Goal: Task Accomplishment & Management: Manage account settings

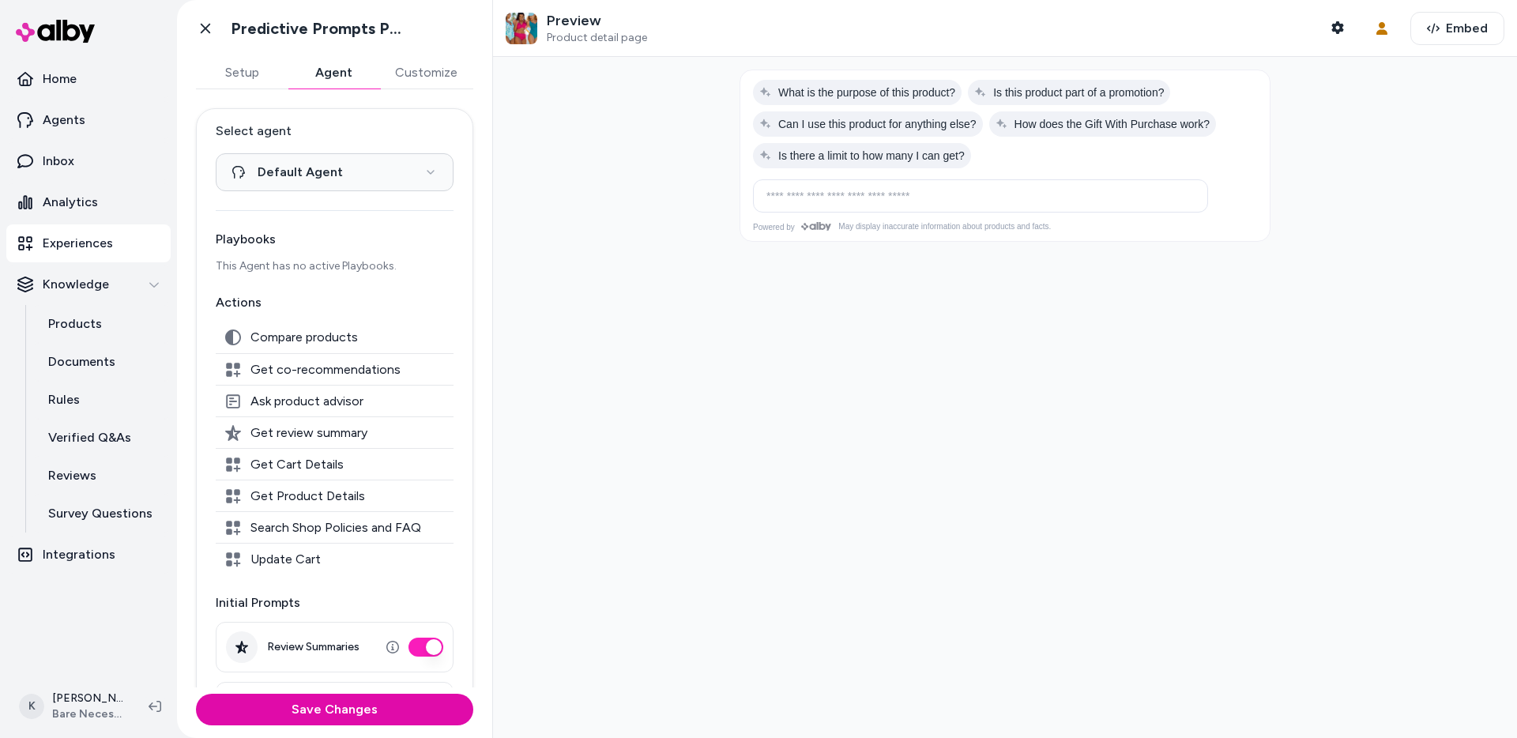
scroll to position [242, 0]
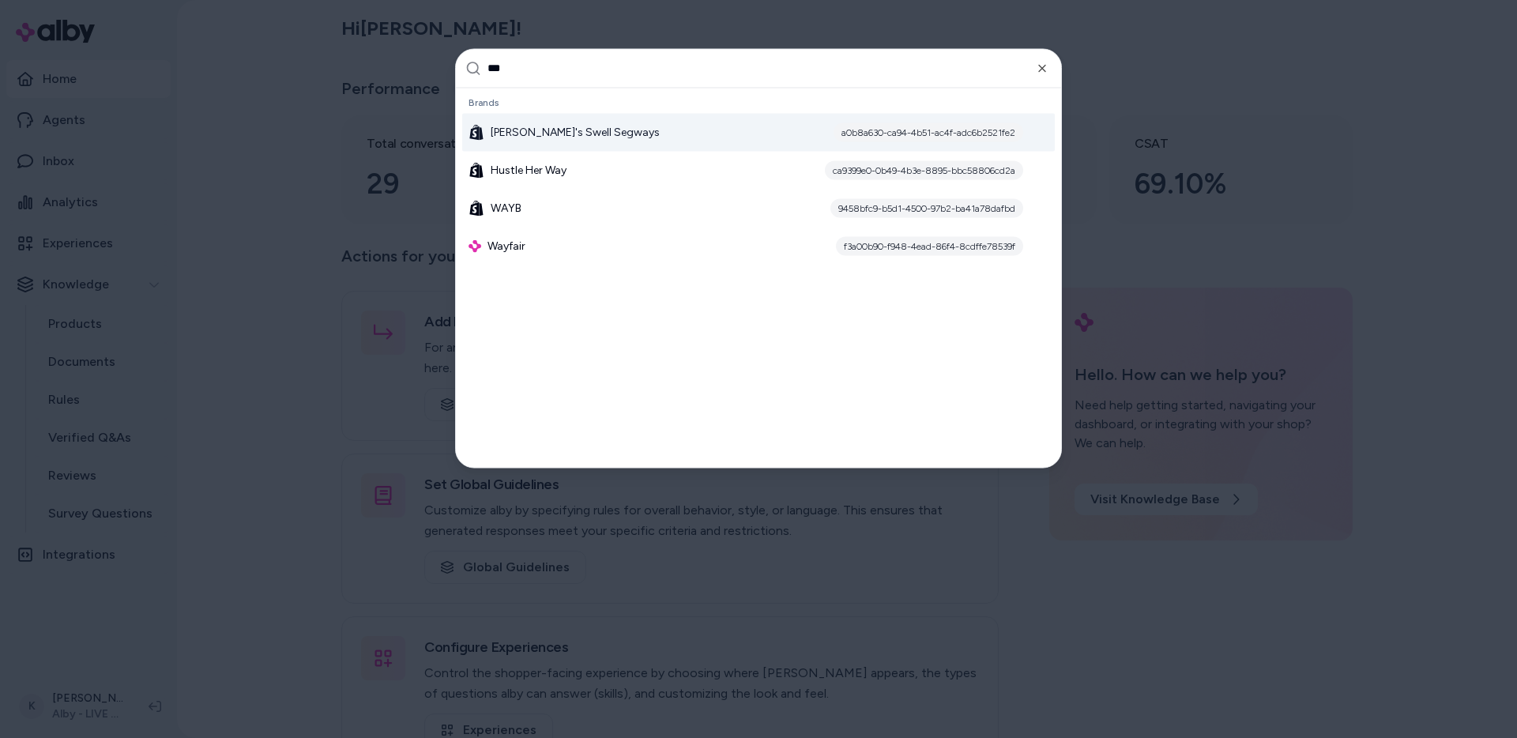
type input "****"
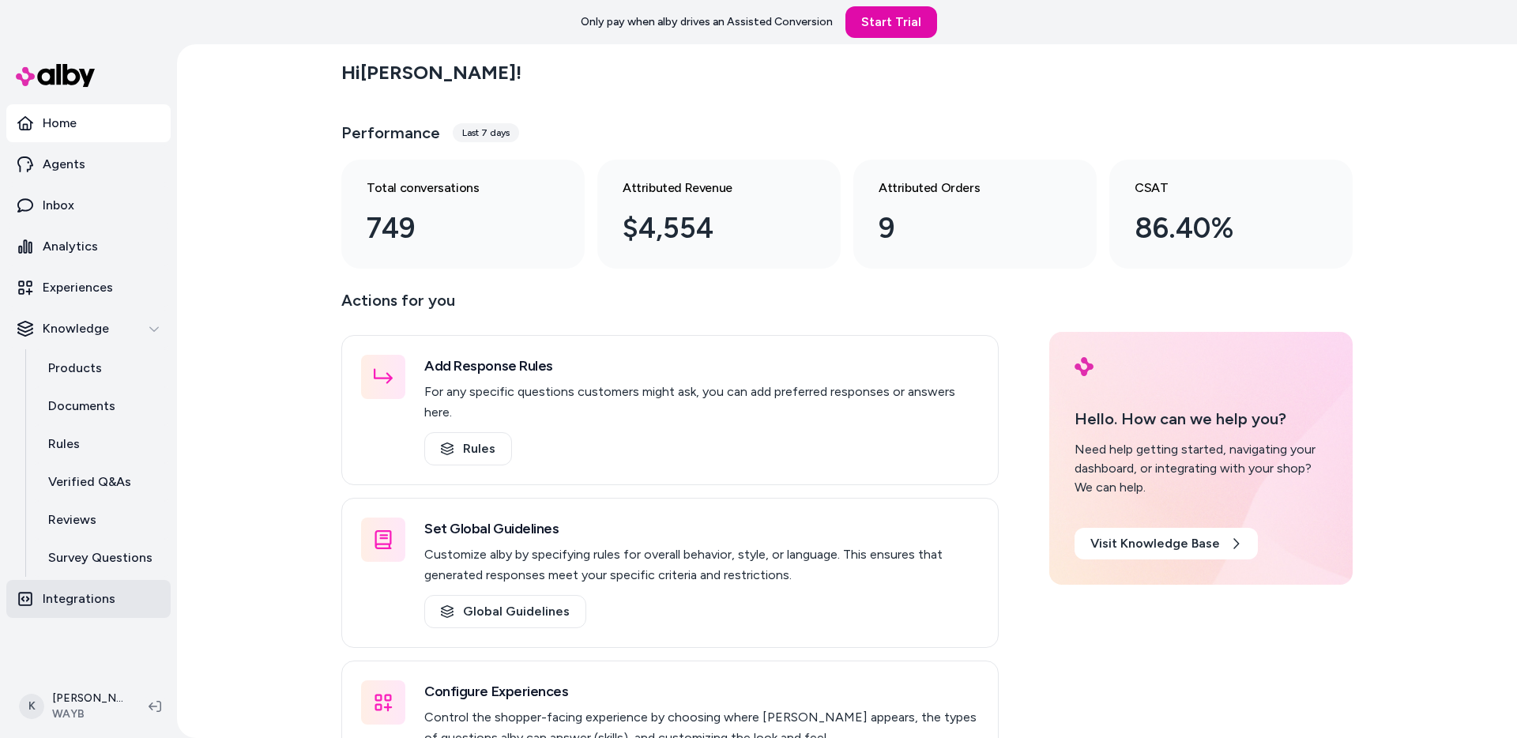
click at [103, 596] on p "Integrations" at bounding box center [79, 598] width 73 height 19
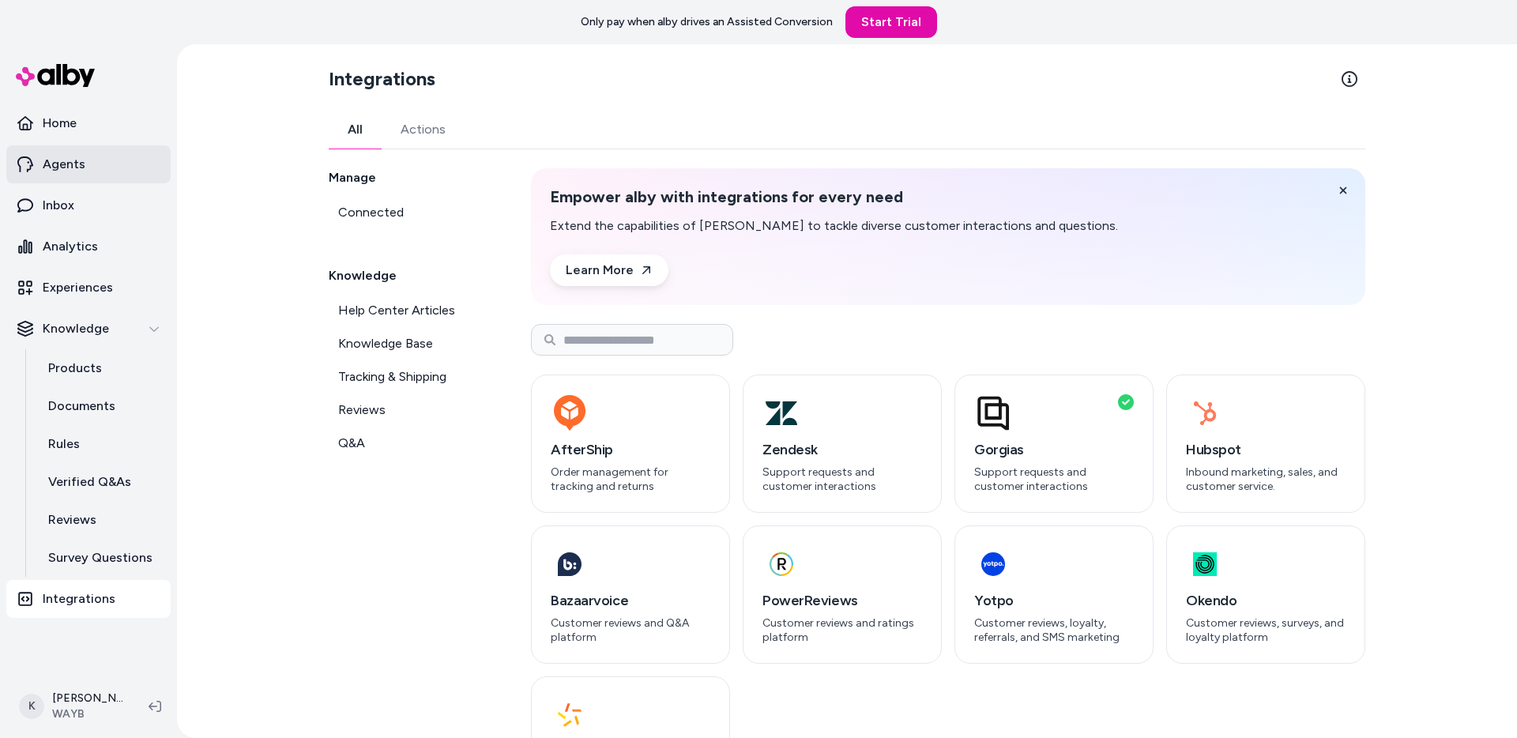
click at [115, 173] on link "Agents" at bounding box center [88, 164] width 164 height 38
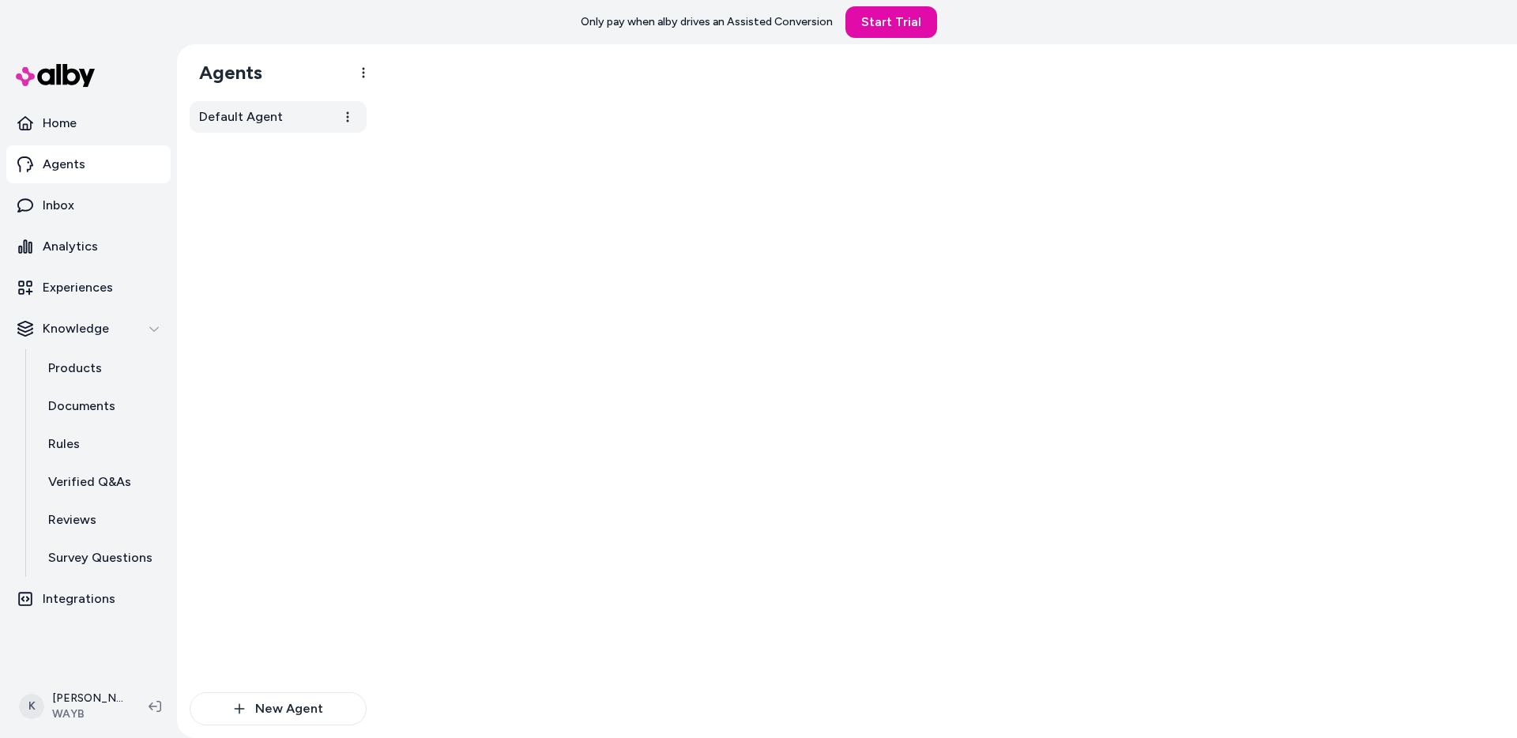
click at [269, 107] on span "Default Agent" at bounding box center [241, 116] width 84 height 19
click at [543, 94] on div "Playbooks Actions Select Actions" at bounding box center [785, 99] width 736 height 73
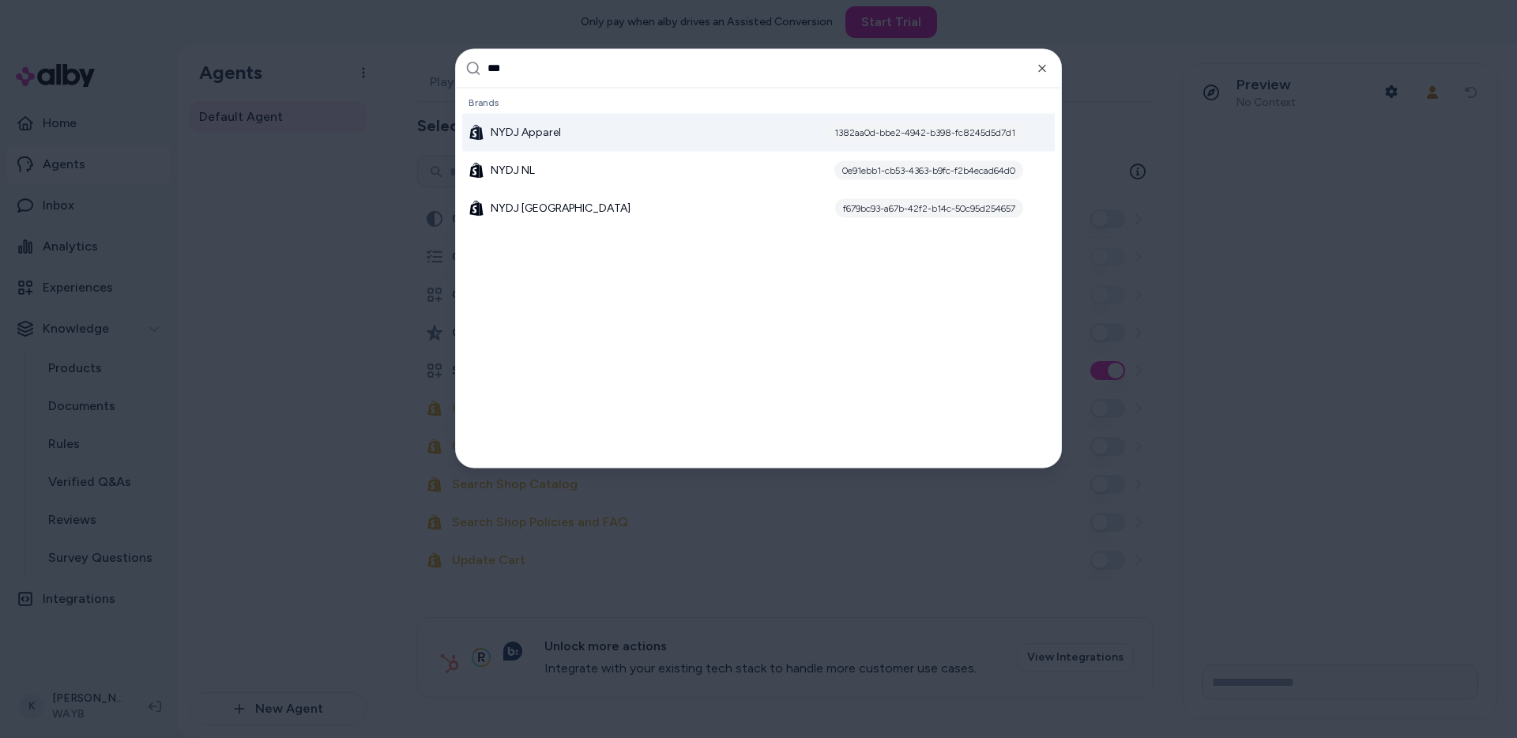
type input "****"
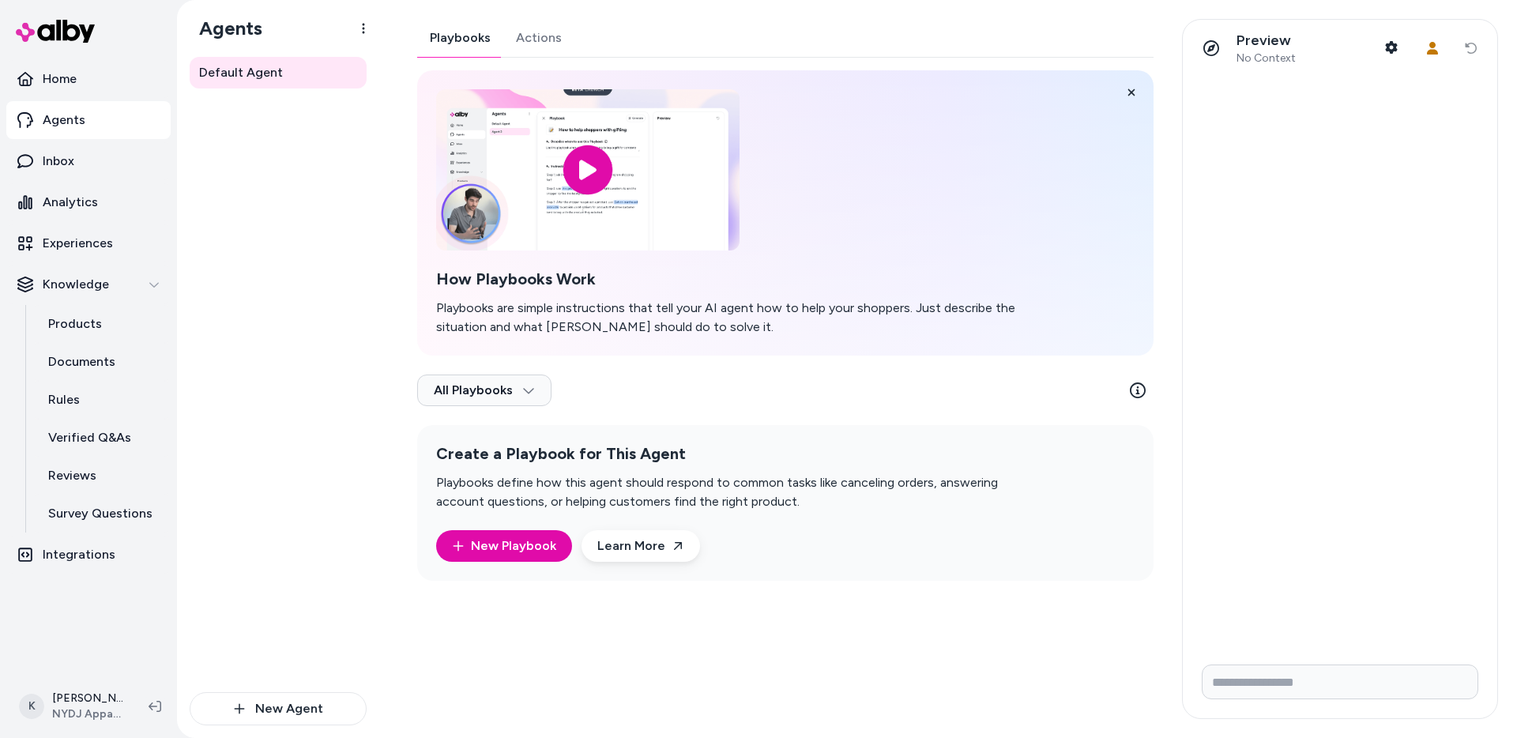
click at [540, 48] on div "Playbooks Actions How Playbooks Work Playbooks are simple instructions that tel…" at bounding box center [785, 300] width 736 height 562
click at [460, 34] on button "Playbooks" at bounding box center [460, 38] width 86 height 38
click at [524, 48] on button "Actions" at bounding box center [538, 38] width 71 height 38
click at [459, 38] on button "Playbooks" at bounding box center [460, 38] width 86 height 38
click at [83, 352] on p "Documents" at bounding box center [81, 361] width 67 height 19
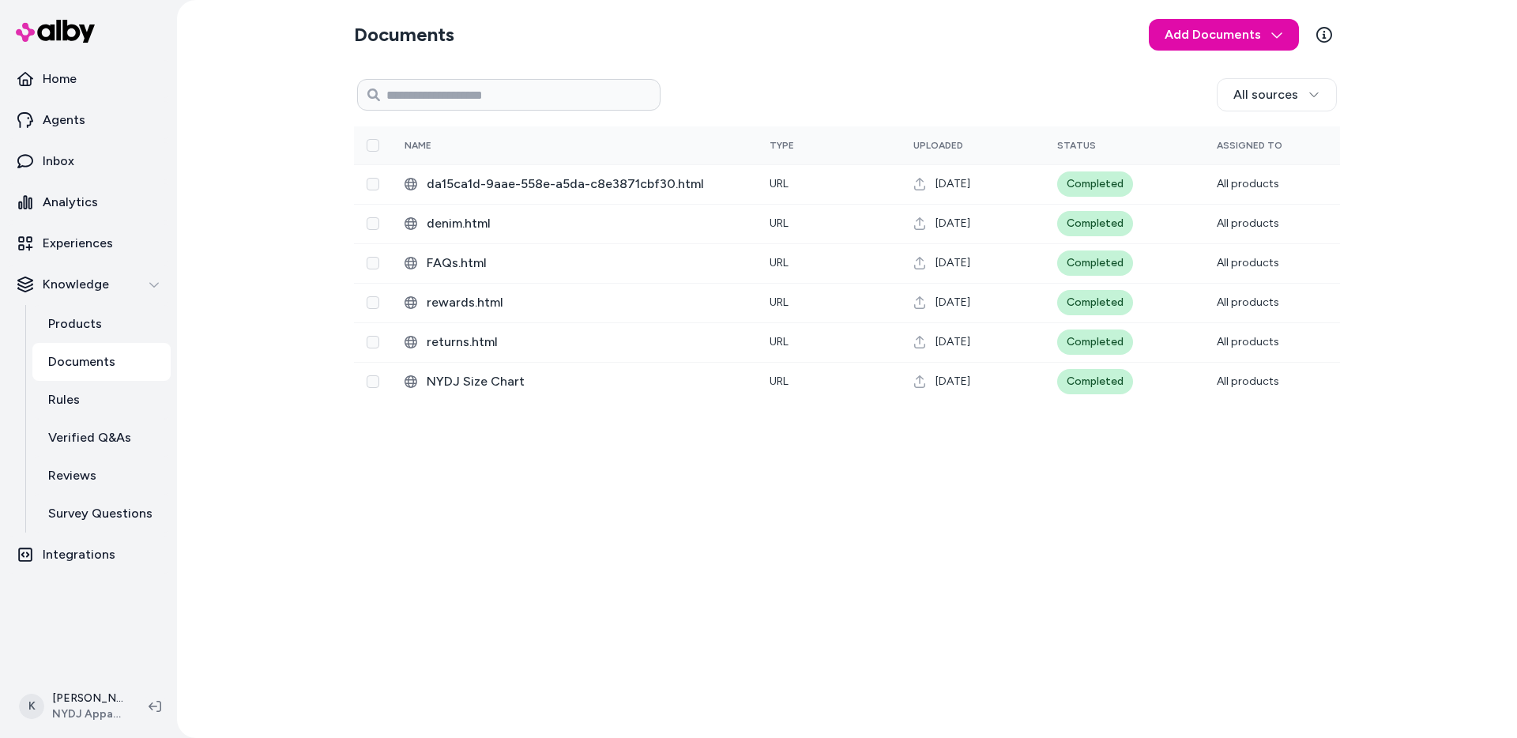
click at [284, 374] on div "Documents Add Documents All sources 0 Selected Edit Name Type Uploaded Status A…" at bounding box center [847, 369] width 1340 height 738
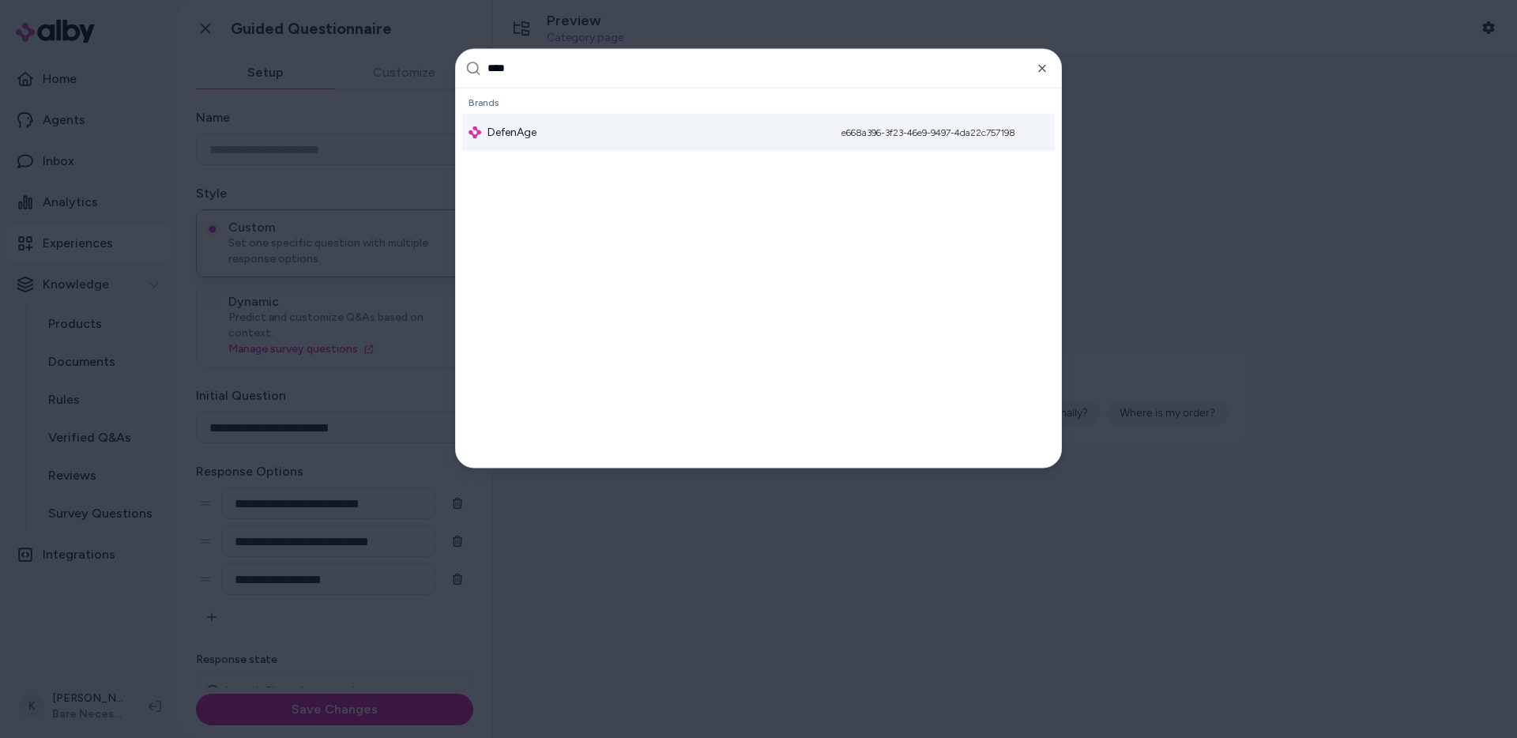
type input "****"
click at [586, 138] on div "DefenAge e668a396-3f23-46e9-9497-4da22c757198" at bounding box center [758, 132] width 592 height 38
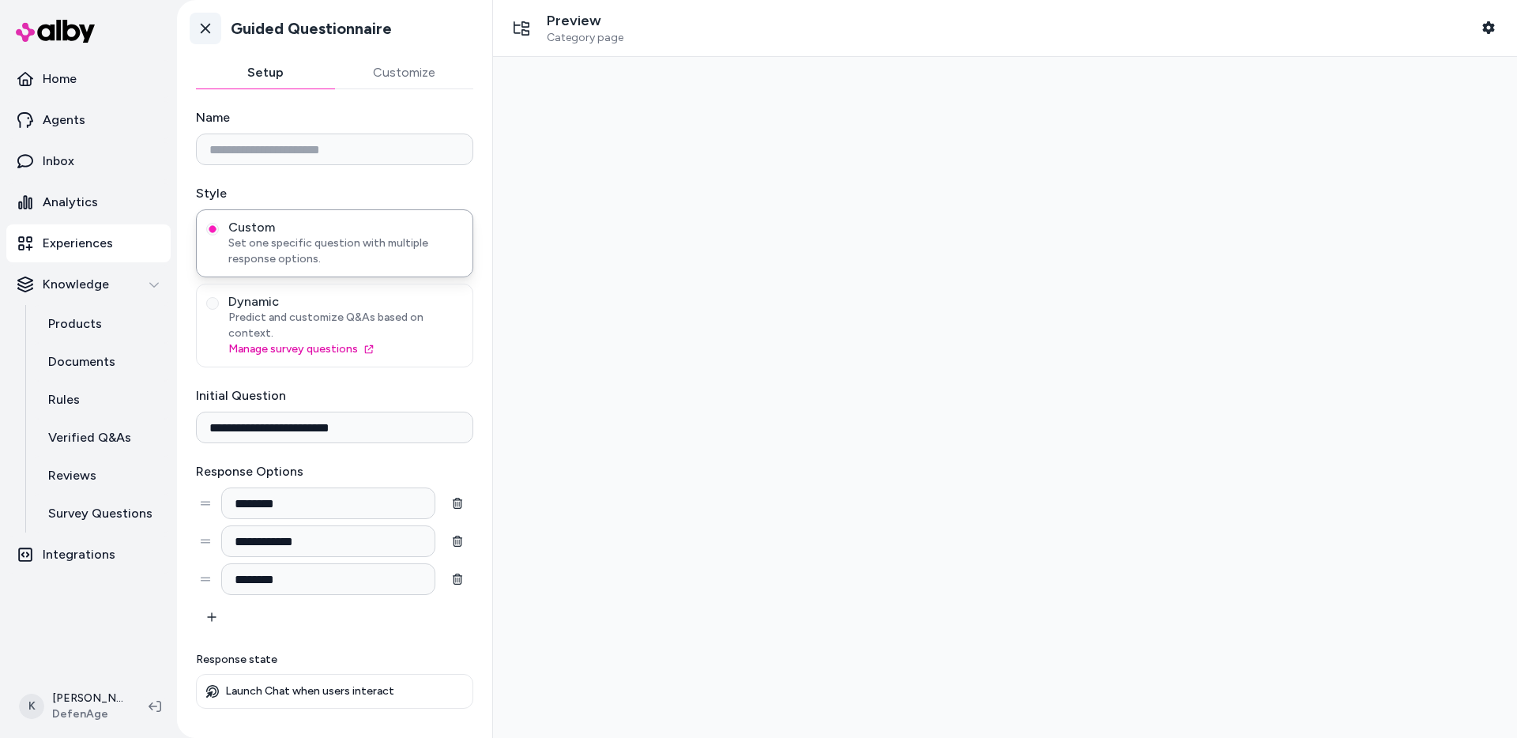
click at [208, 26] on icon at bounding box center [205, 29] width 16 height 16
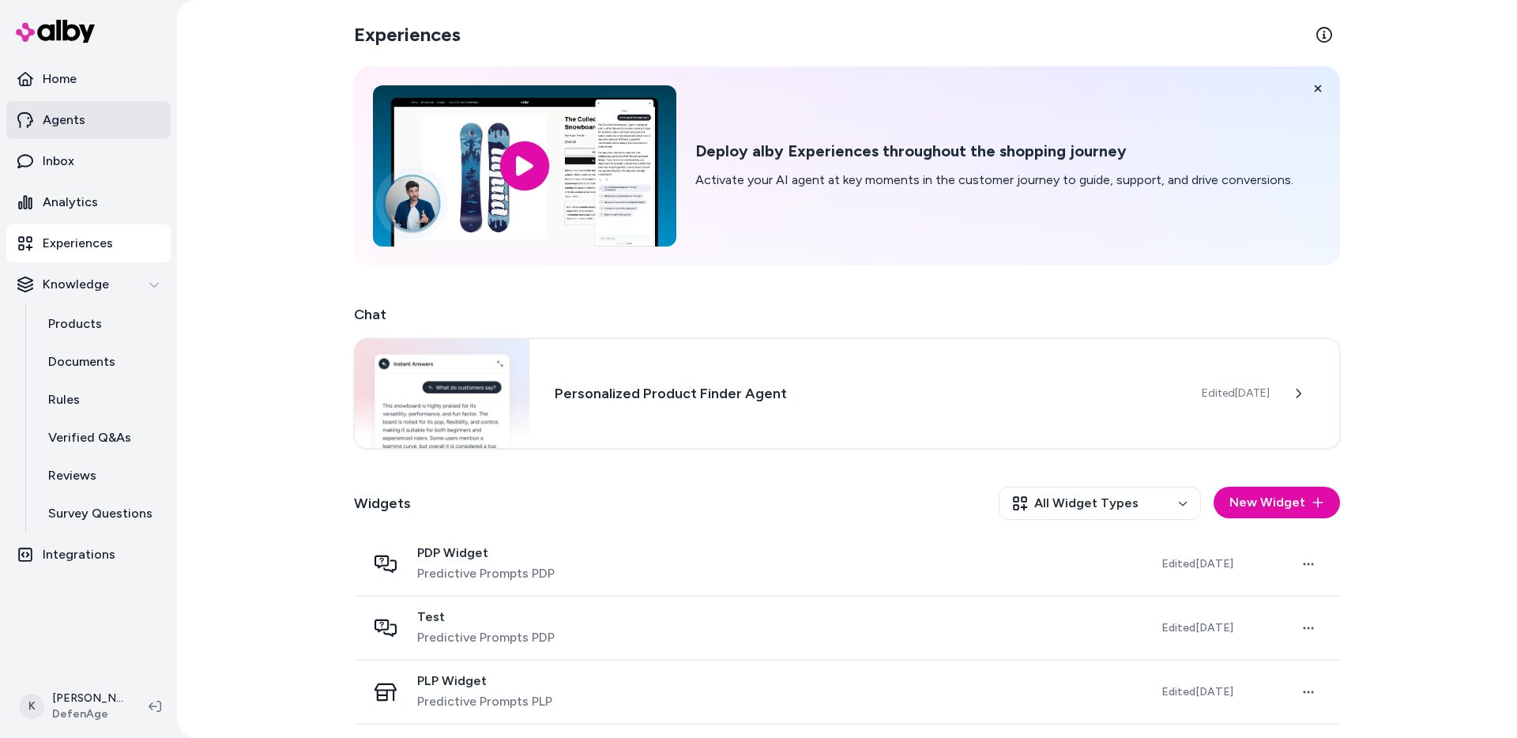
click at [98, 132] on link "Agents" at bounding box center [88, 120] width 164 height 38
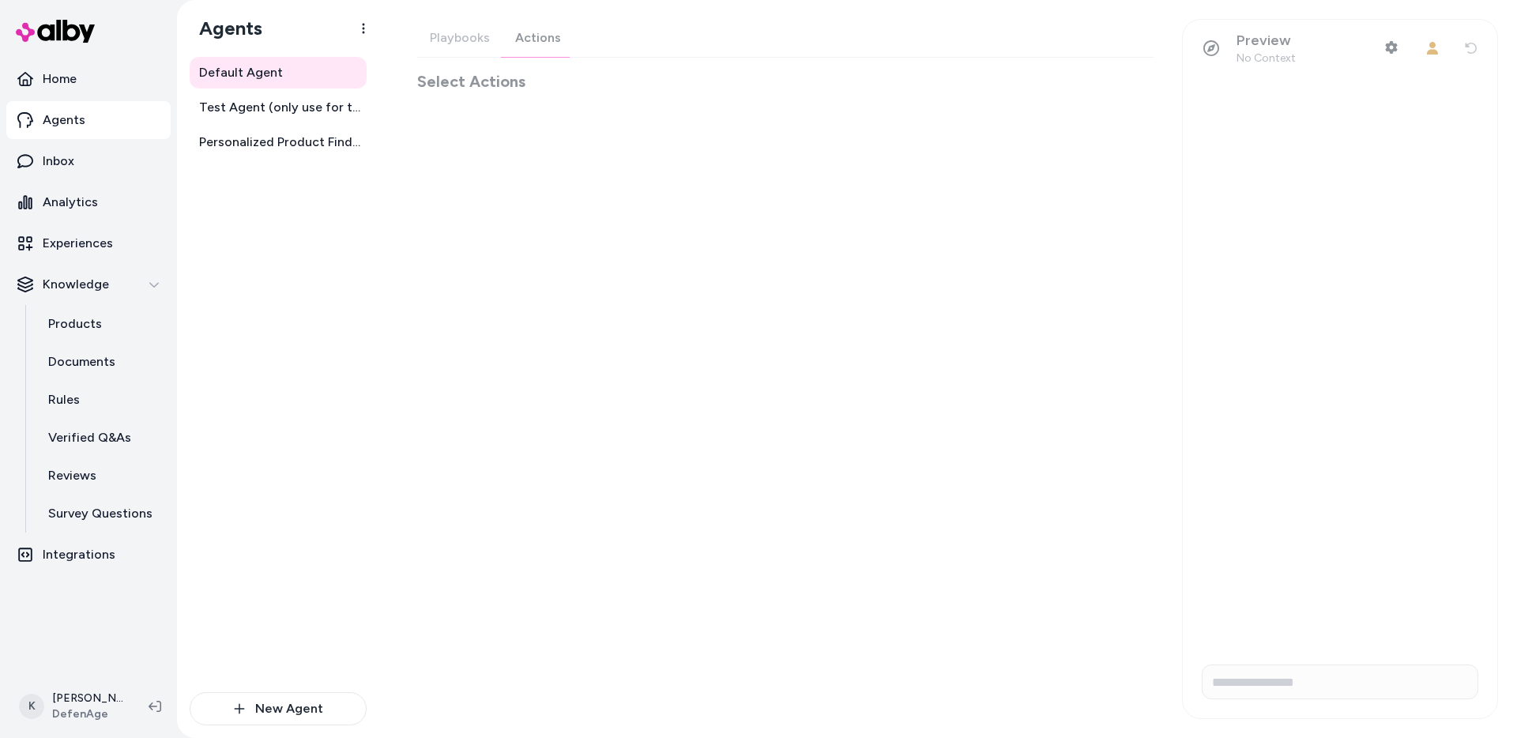
click at [548, 41] on div "Playbooks Actions Select Actions" at bounding box center [785, 55] width 736 height 73
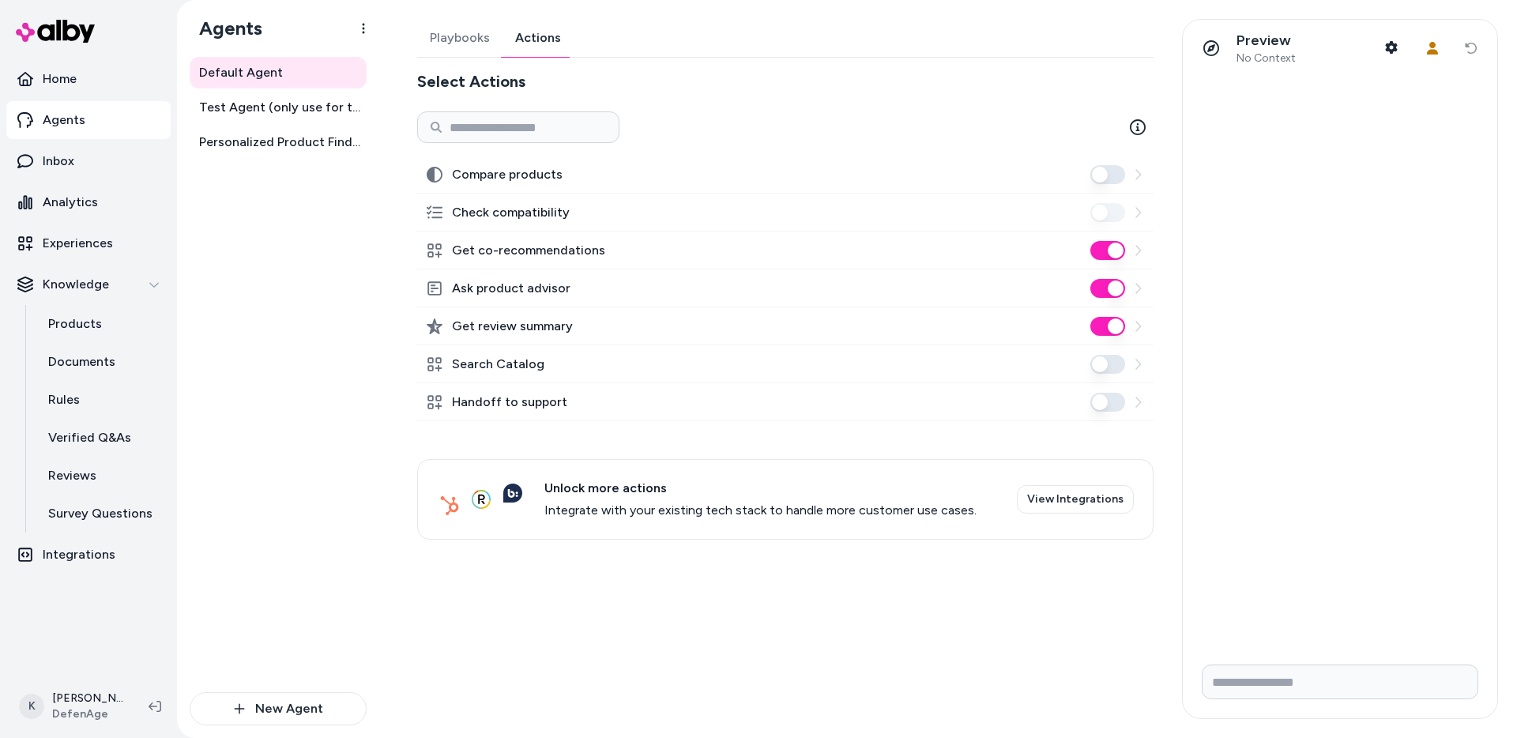
click at [1100, 405] on button "Handoff to support" at bounding box center [1107, 402] width 35 height 19
click at [1154, 400] on div "Playbooks Actions Select Actions Compare products Check compatibility Get co-re…" at bounding box center [780, 369] width 765 height 700
click at [1149, 400] on div "Handoff to support" at bounding box center [785, 402] width 736 height 38
click at [1145, 400] on div "Handoff to support" at bounding box center [785, 402] width 736 height 38
click at [1141, 401] on icon at bounding box center [1137, 402] width 13 height 13
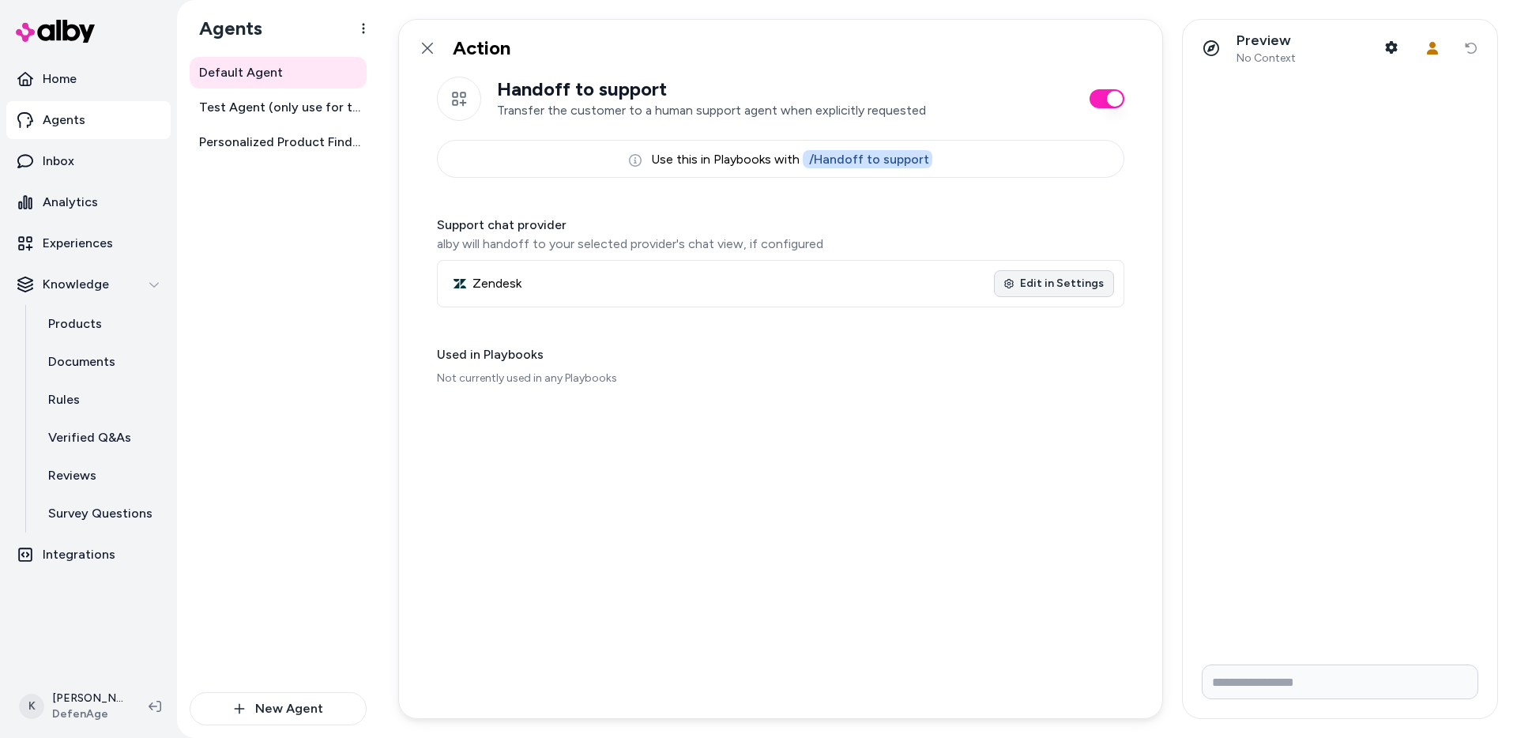
click at [1077, 285] on link "Edit in Settings" at bounding box center [1054, 283] width 120 height 27
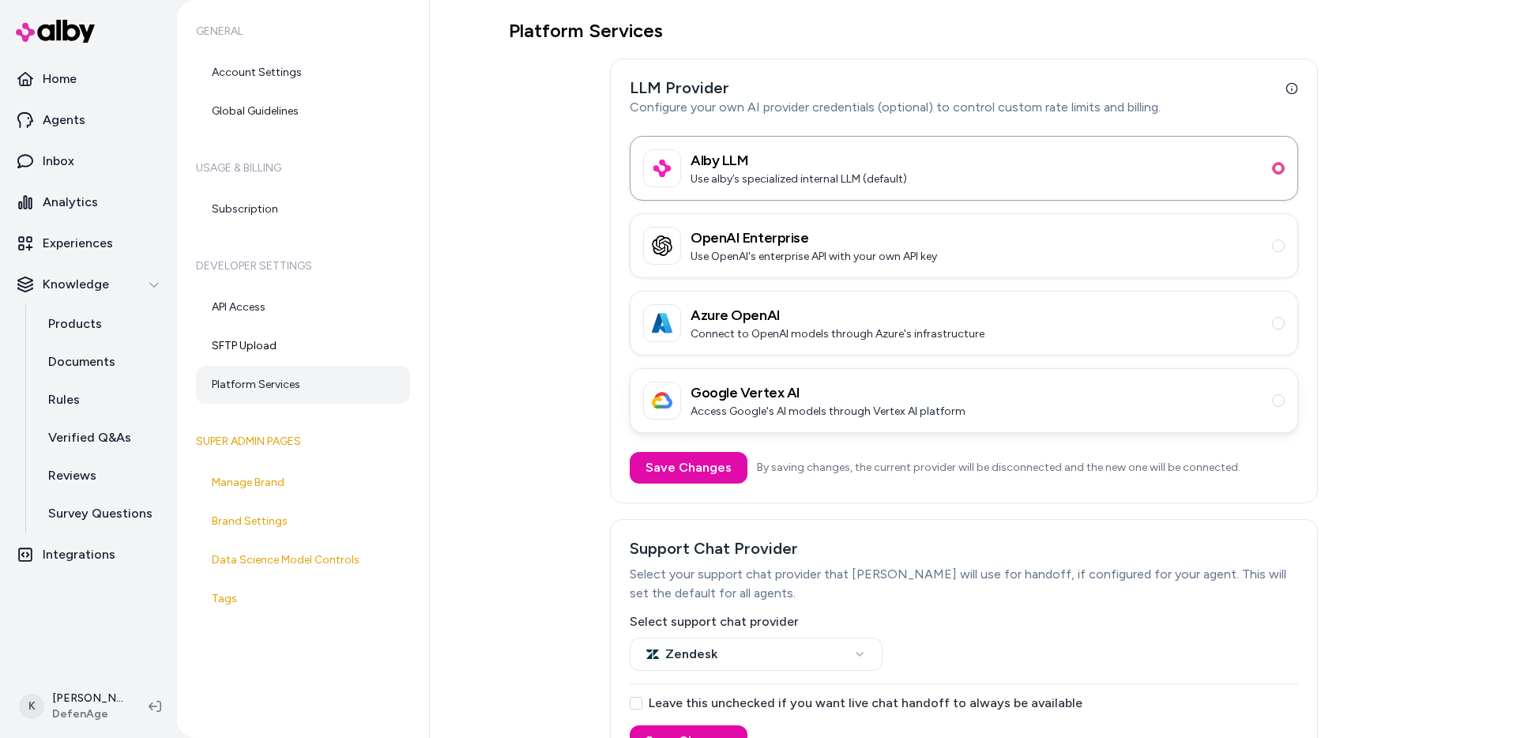
scroll to position [48, 0]
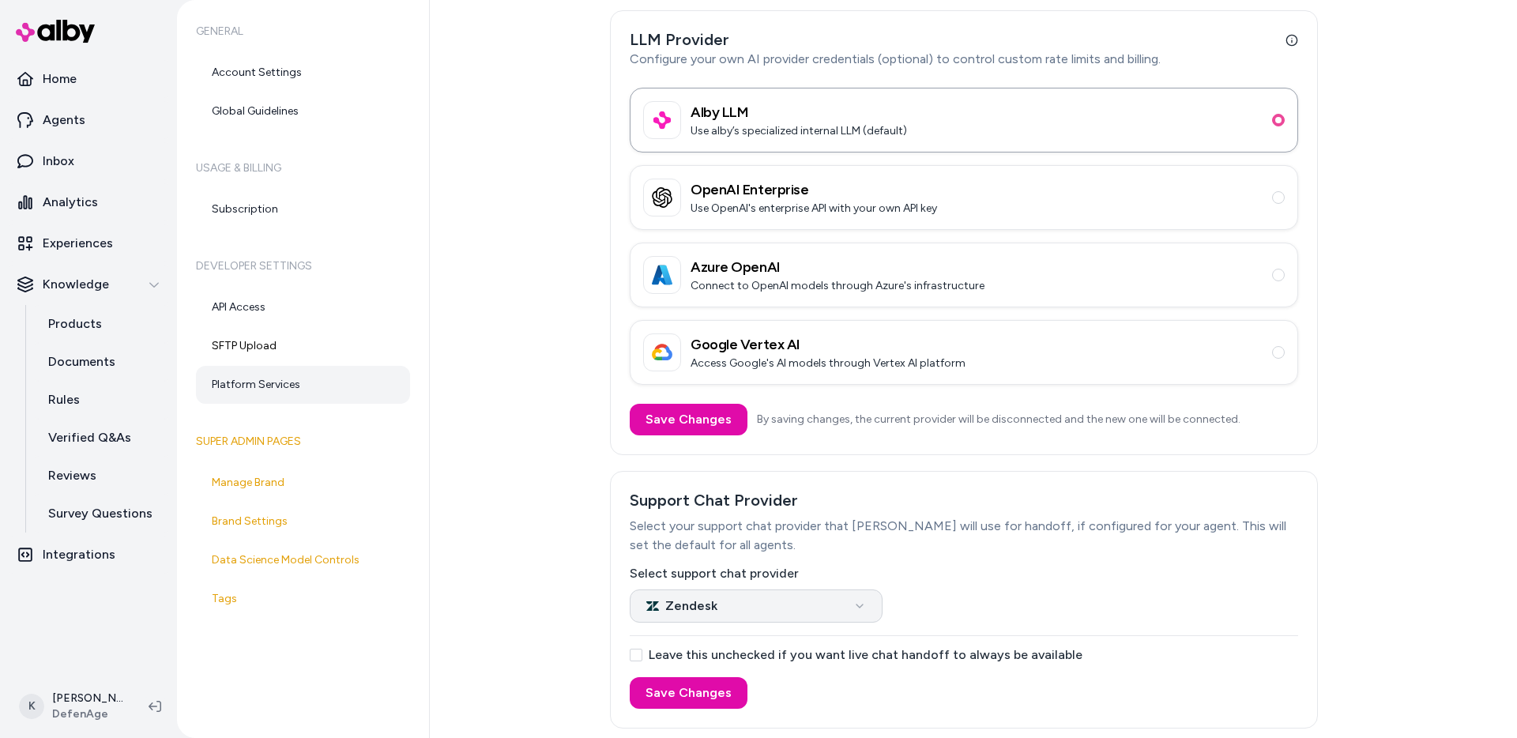
click at [781, 612] on html "Home Agents Inbox Analytics Experiences Knowledge Products Documents Rules Veri…" at bounding box center [758, 369] width 1517 height 738
click at [690, 687] on button "Save Changes" at bounding box center [689, 693] width 118 height 32
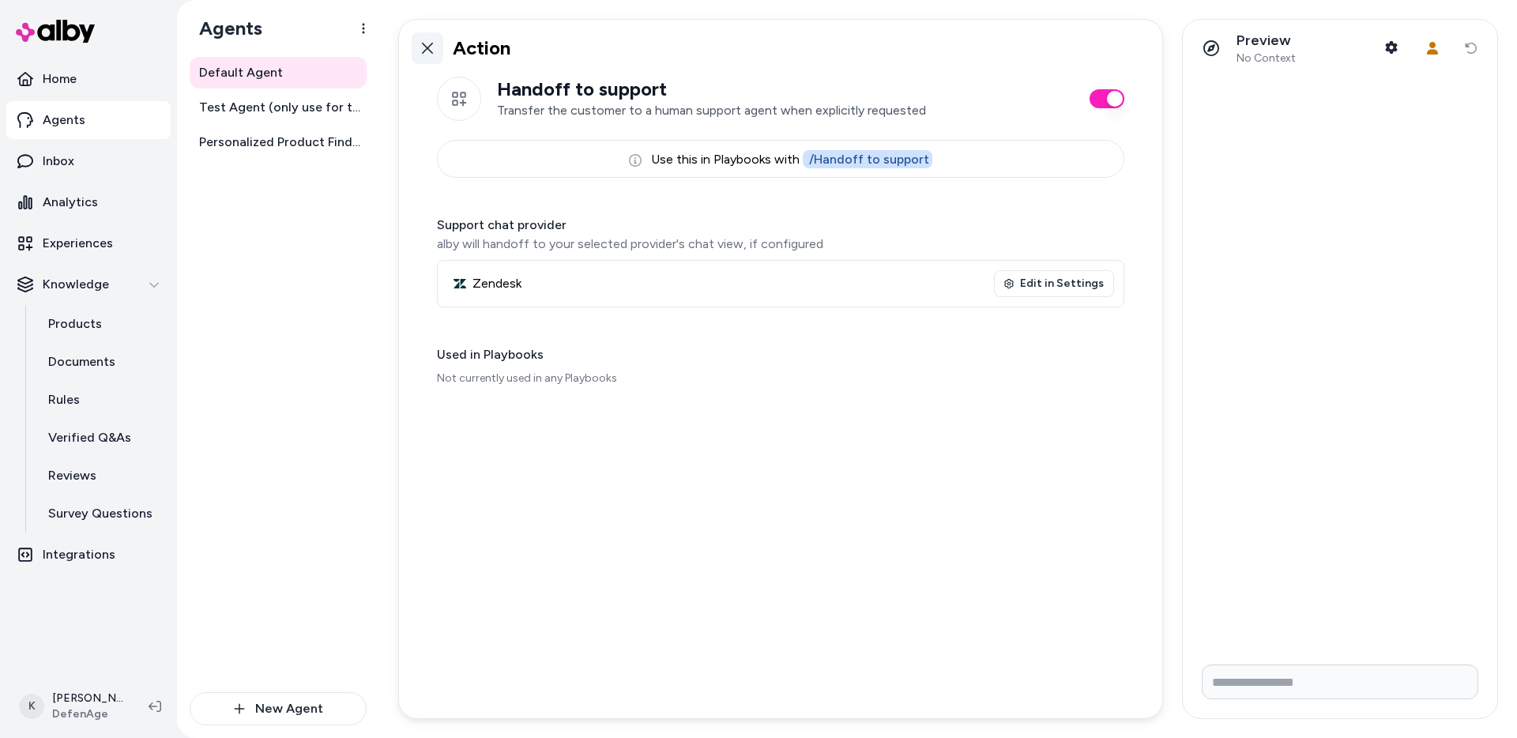
click at [421, 46] on icon at bounding box center [427, 48] width 13 height 13
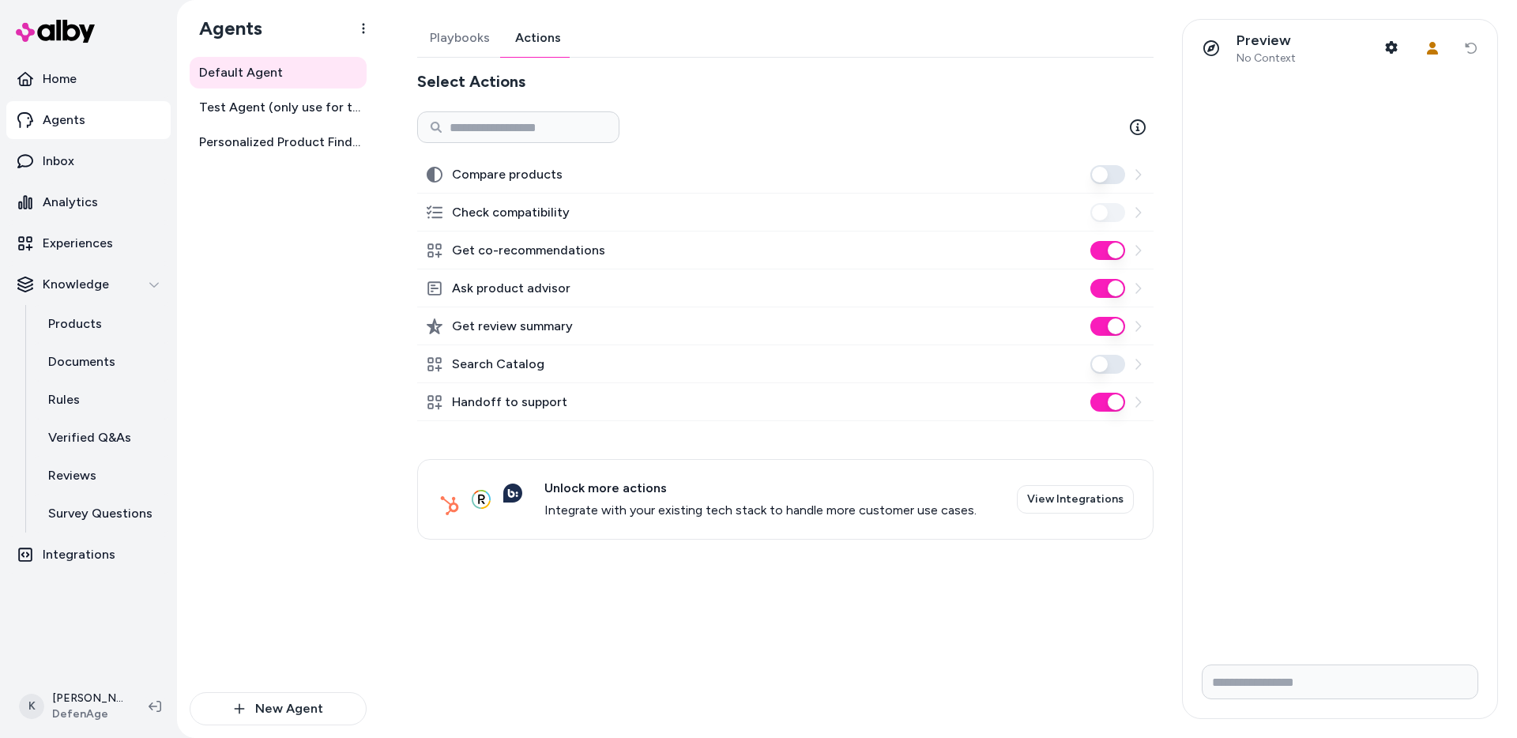
click at [1114, 403] on button "Handoff to support" at bounding box center [1107, 402] width 35 height 19
click at [1138, 404] on icon at bounding box center [1138, 402] width 6 height 10
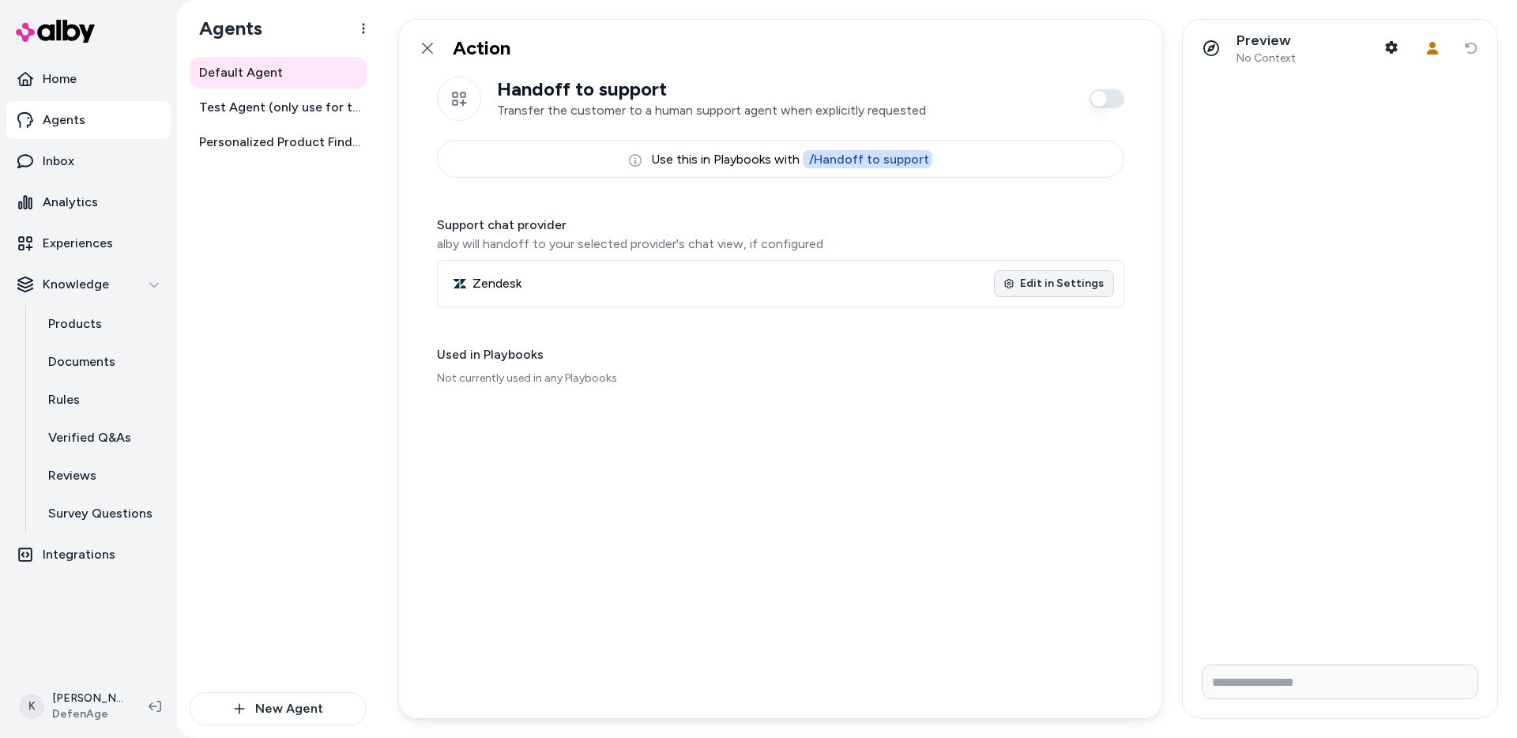
click at [1104, 285] on link "Edit in Settings" at bounding box center [1054, 283] width 120 height 27
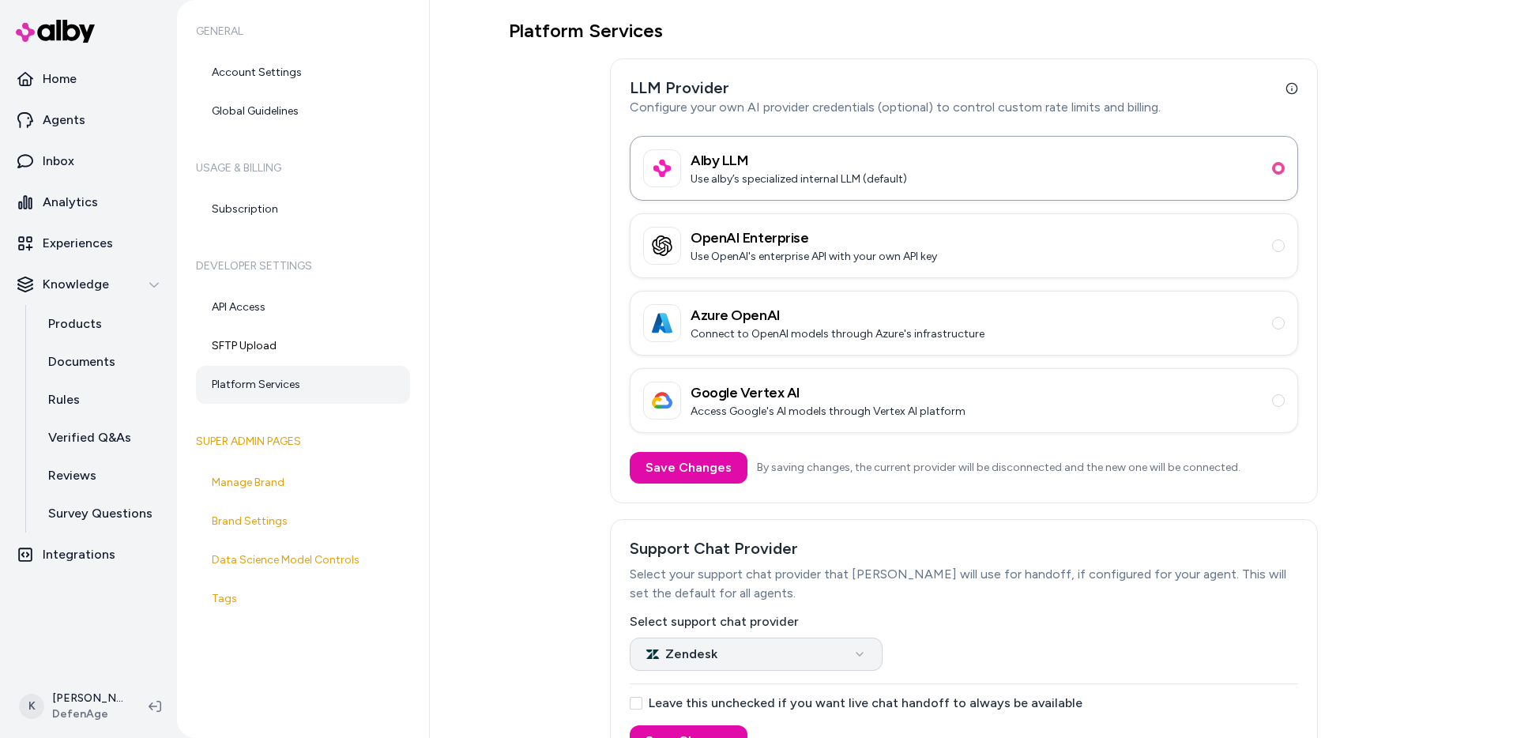
click at [724, 644] on html "Home Agents Inbox Analytics Experiences Knowledge Products Documents Rules Veri…" at bounding box center [758, 369] width 1517 height 738
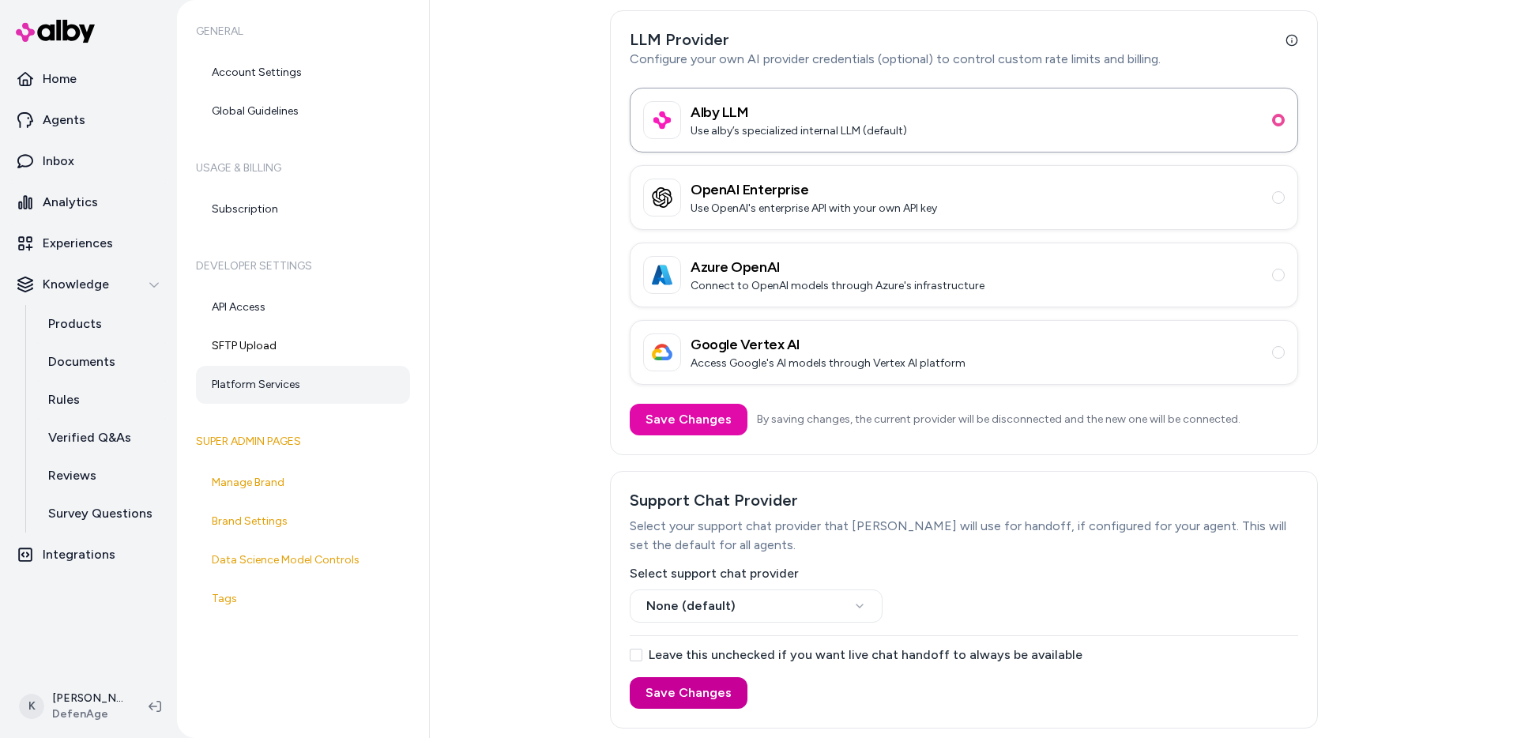
click at [701, 696] on button "Save Changes" at bounding box center [689, 693] width 118 height 32
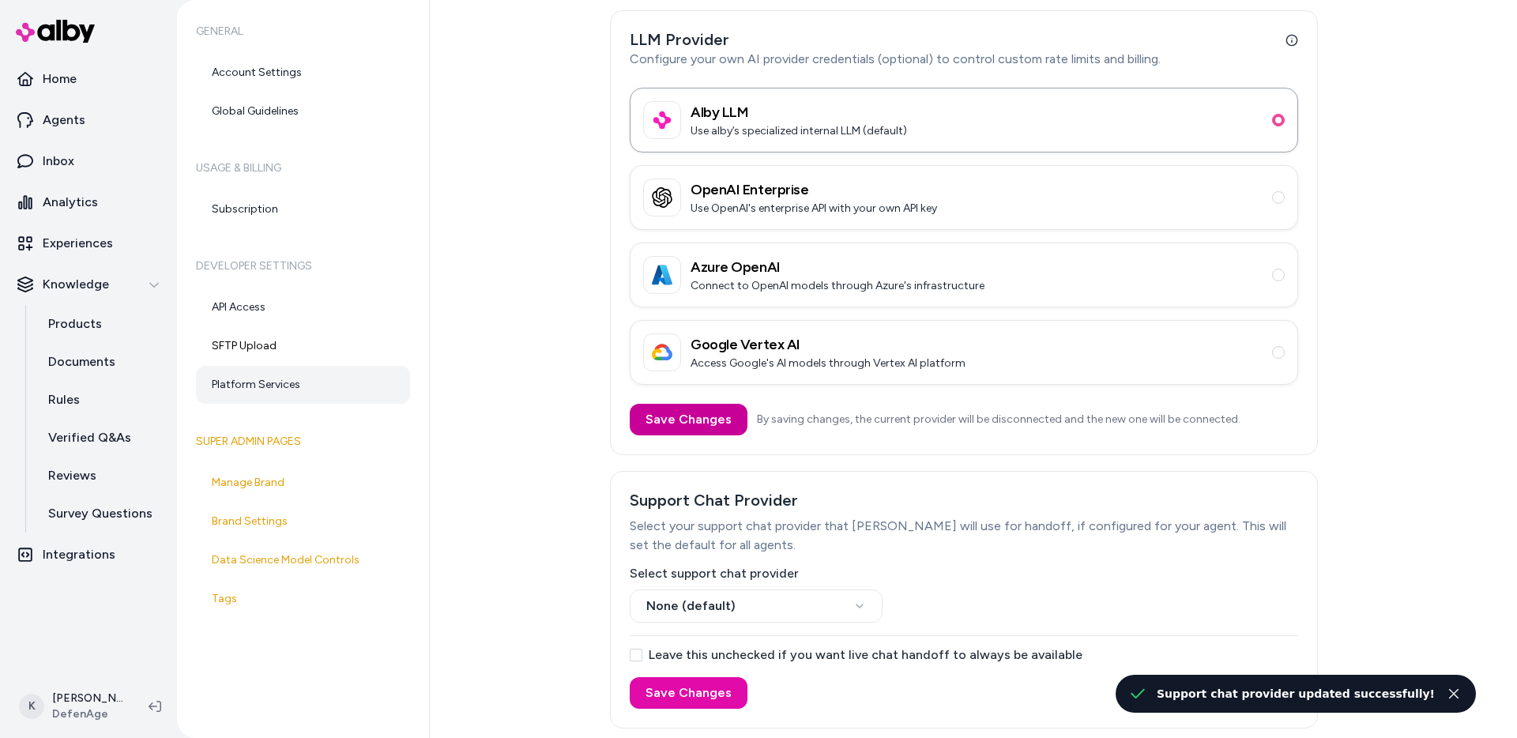
scroll to position [0, 0]
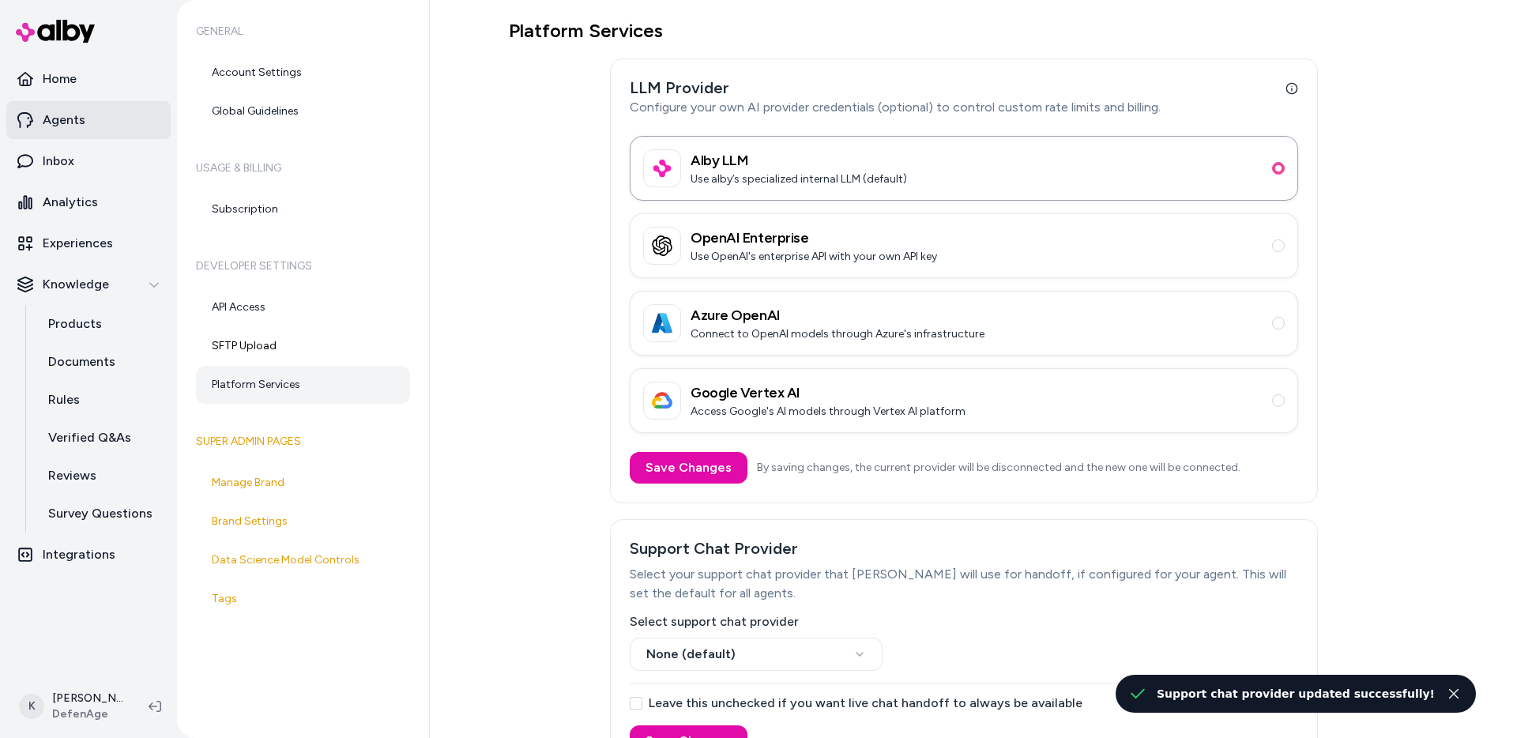
click at [118, 127] on link "Agents" at bounding box center [88, 120] width 164 height 38
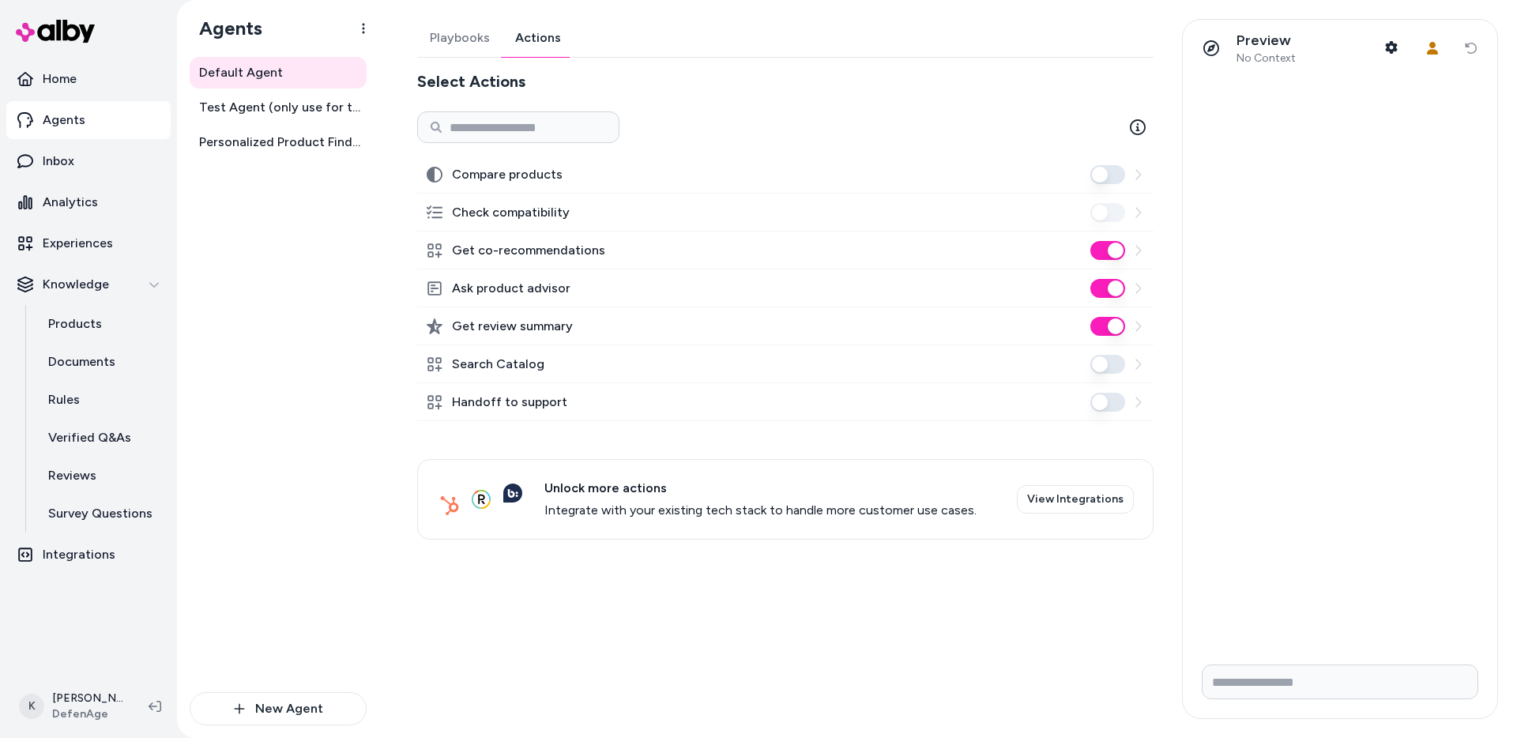
click at [527, 53] on button "Actions" at bounding box center [537, 38] width 71 height 38
click at [1138, 404] on icon at bounding box center [1137, 402] width 13 height 13
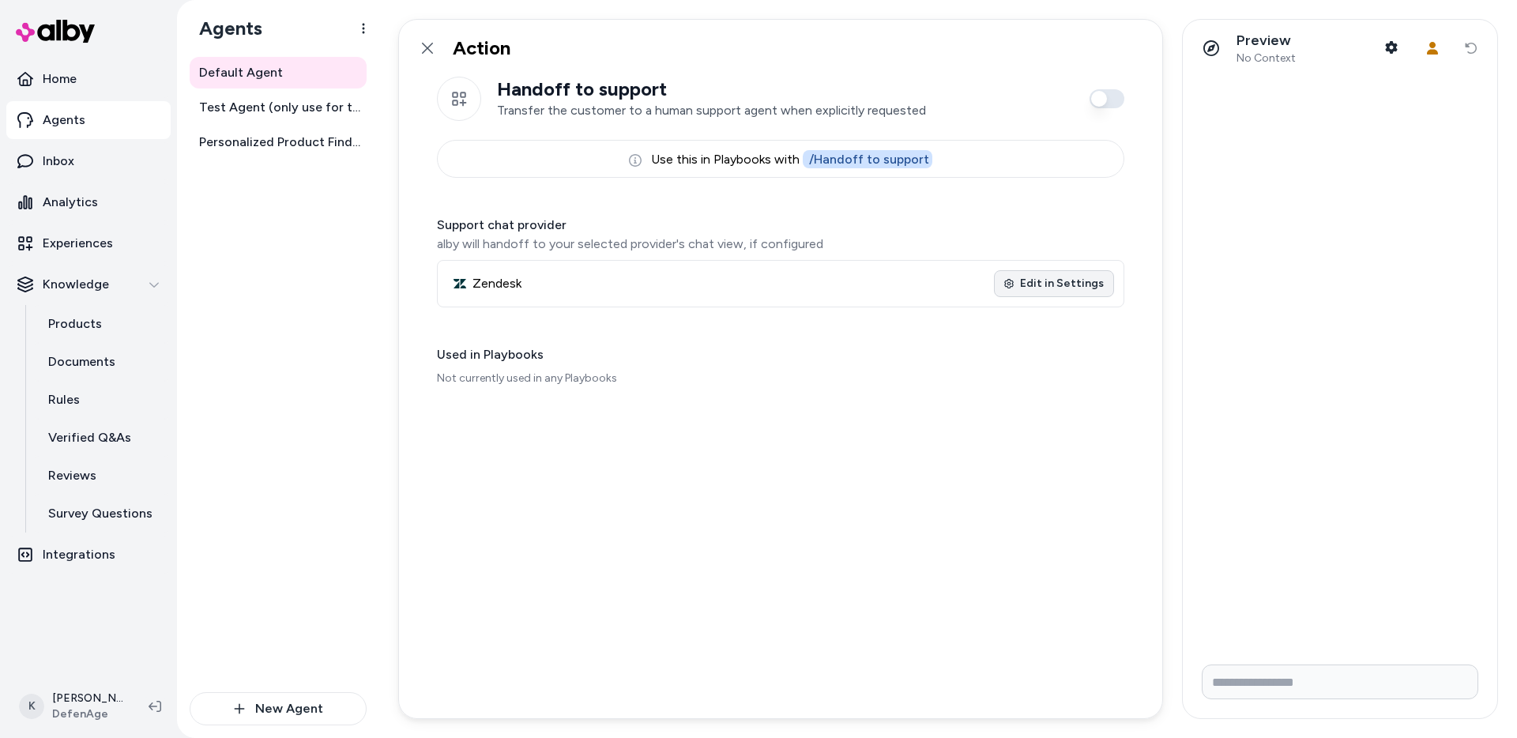
click at [1084, 287] on link "Edit in Settings" at bounding box center [1054, 283] width 120 height 27
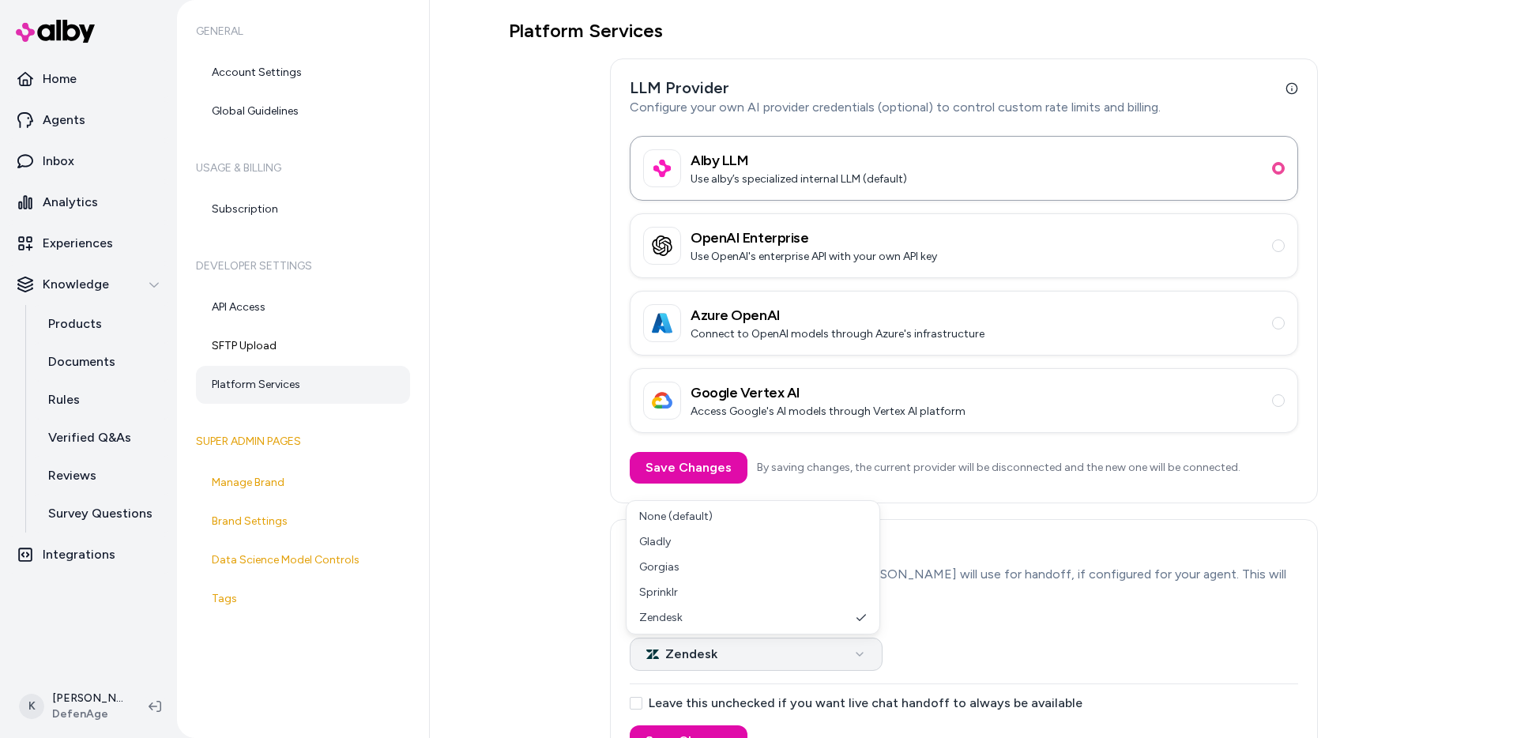
click at [852, 656] on html "Home Agents Inbox Analytics Experiences Knowledge Products Documents Rules Veri…" at bounding box center [758, 369] width 1517 height 738
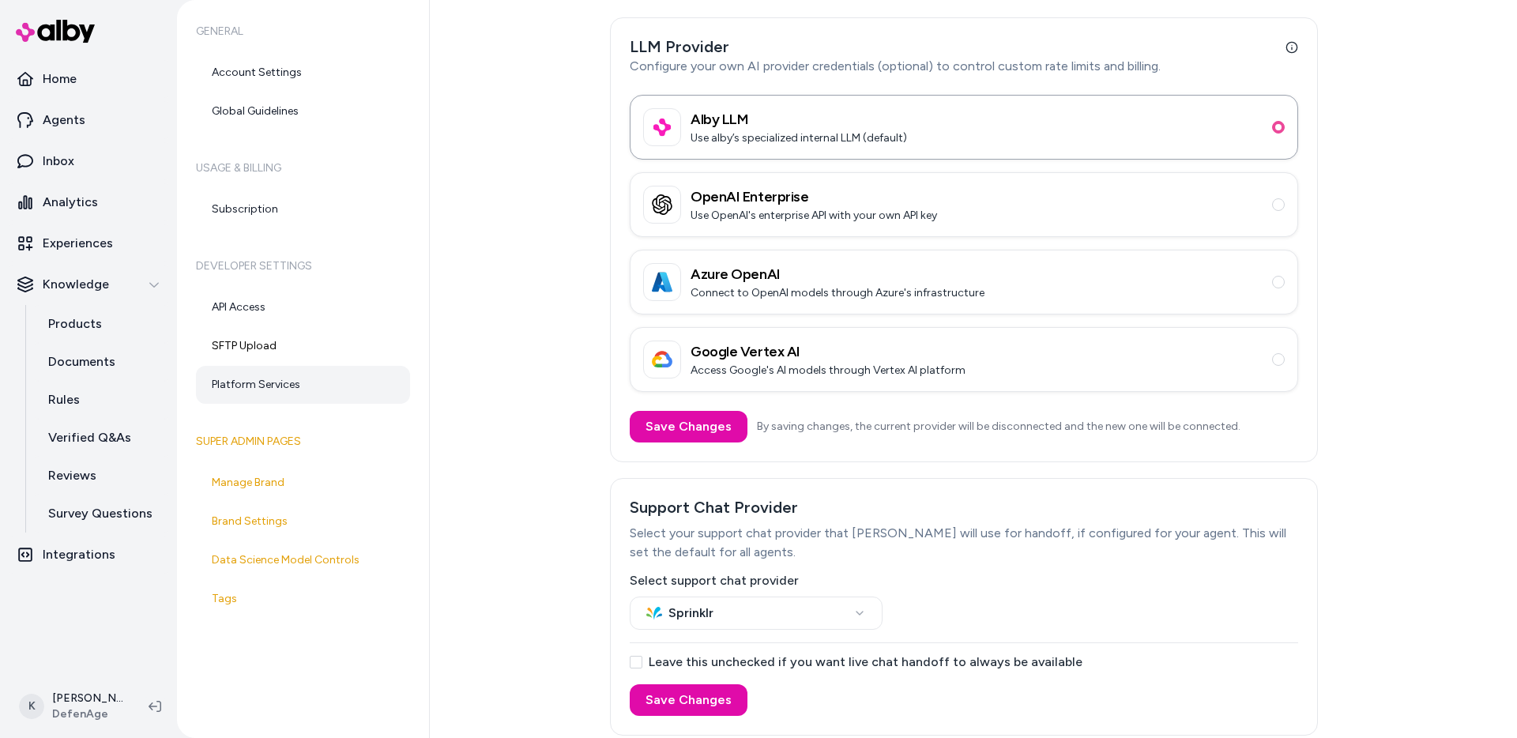
scroll to position [48, 0]
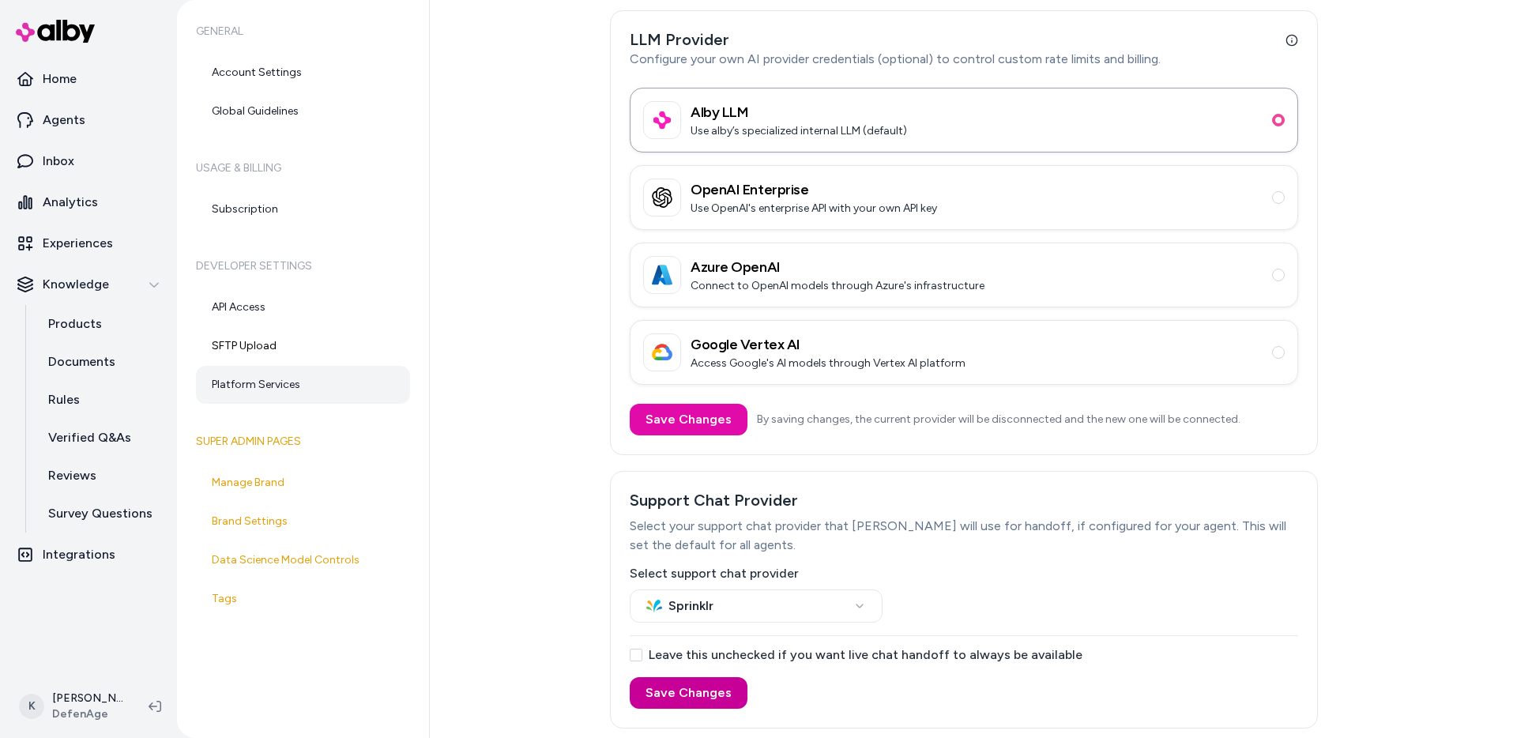
click at [679, 695] on button "Save Changes" at bounding box center [689, 693] width 118 height 32
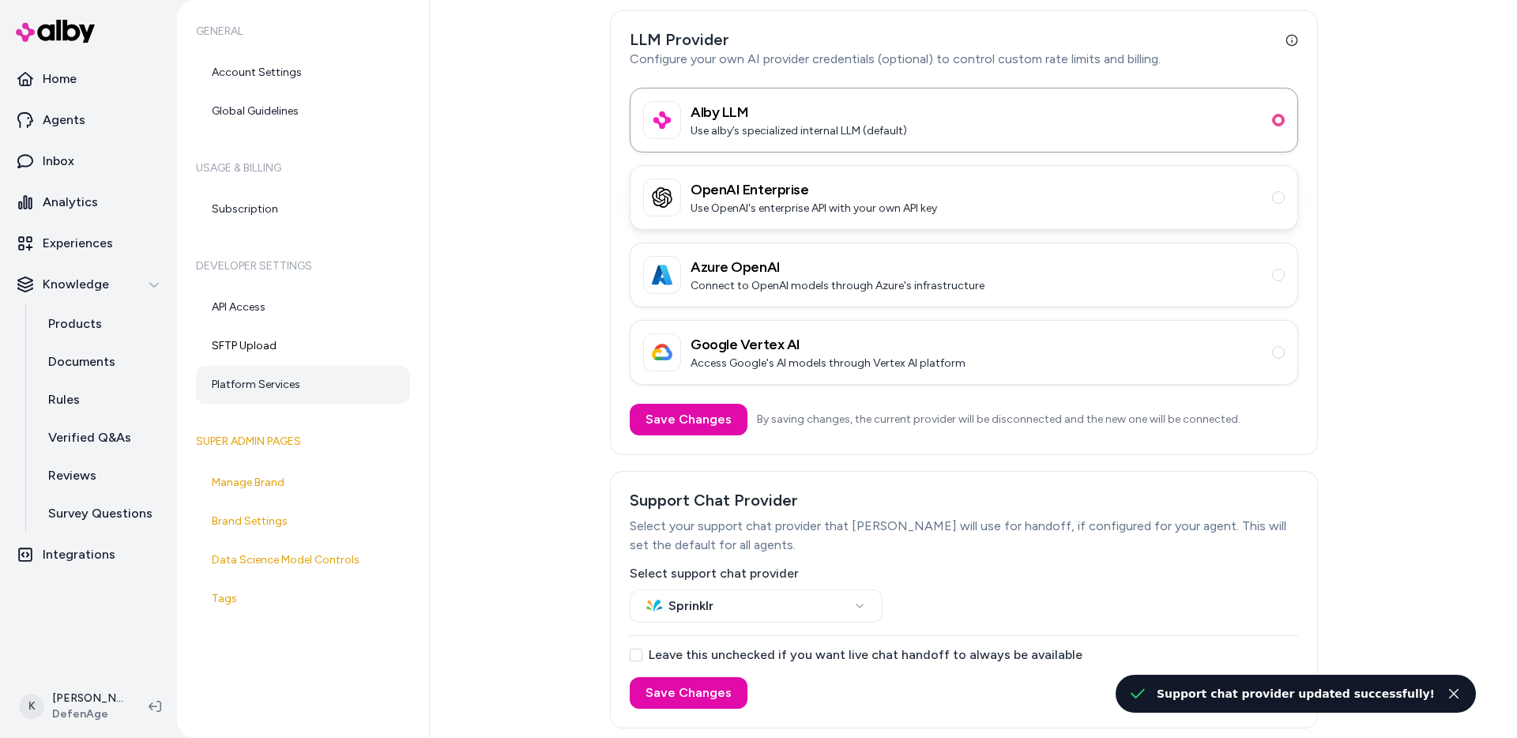
scroll to position [0, 0]
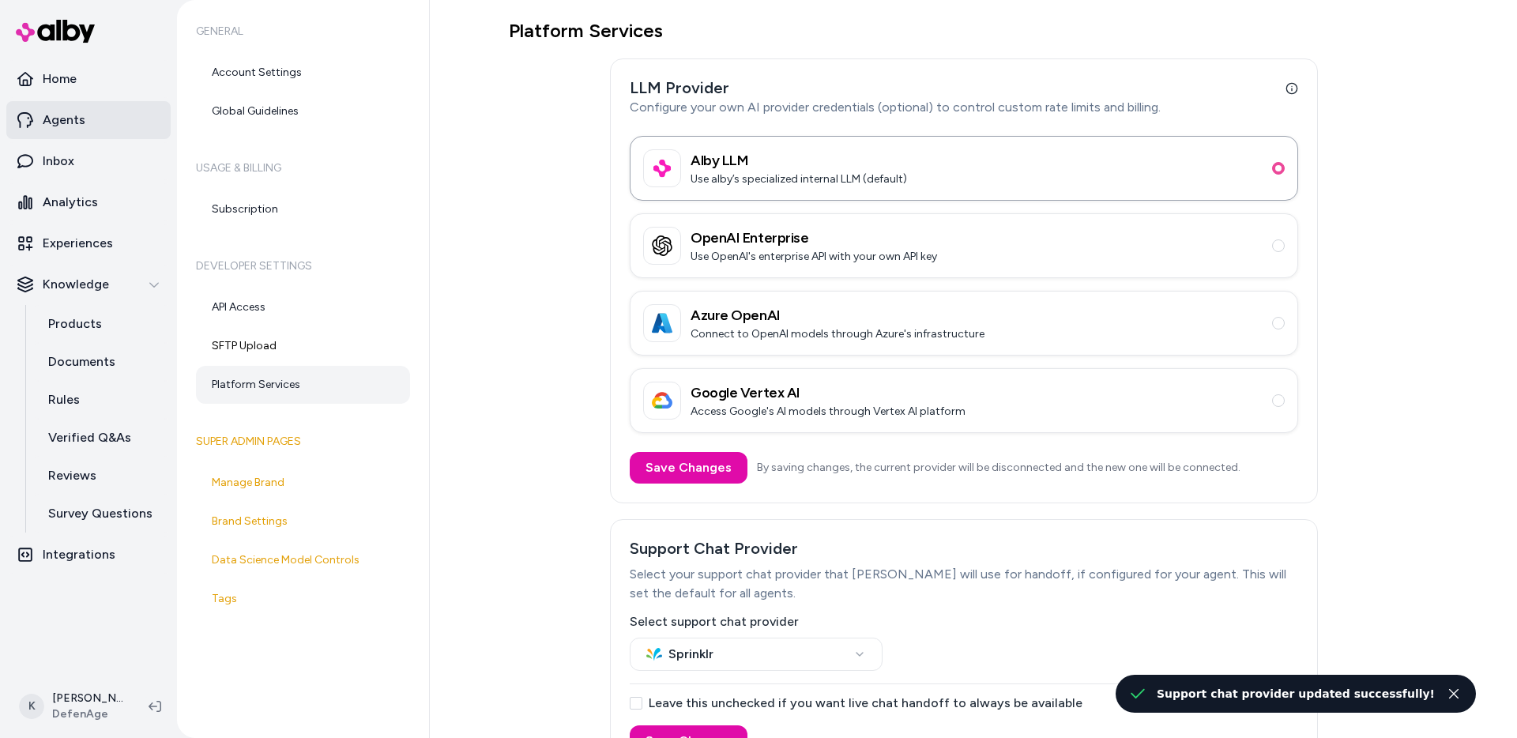
click at [95, 128] on link "Agents" at bounding box center [88, 120] width 164 height 38
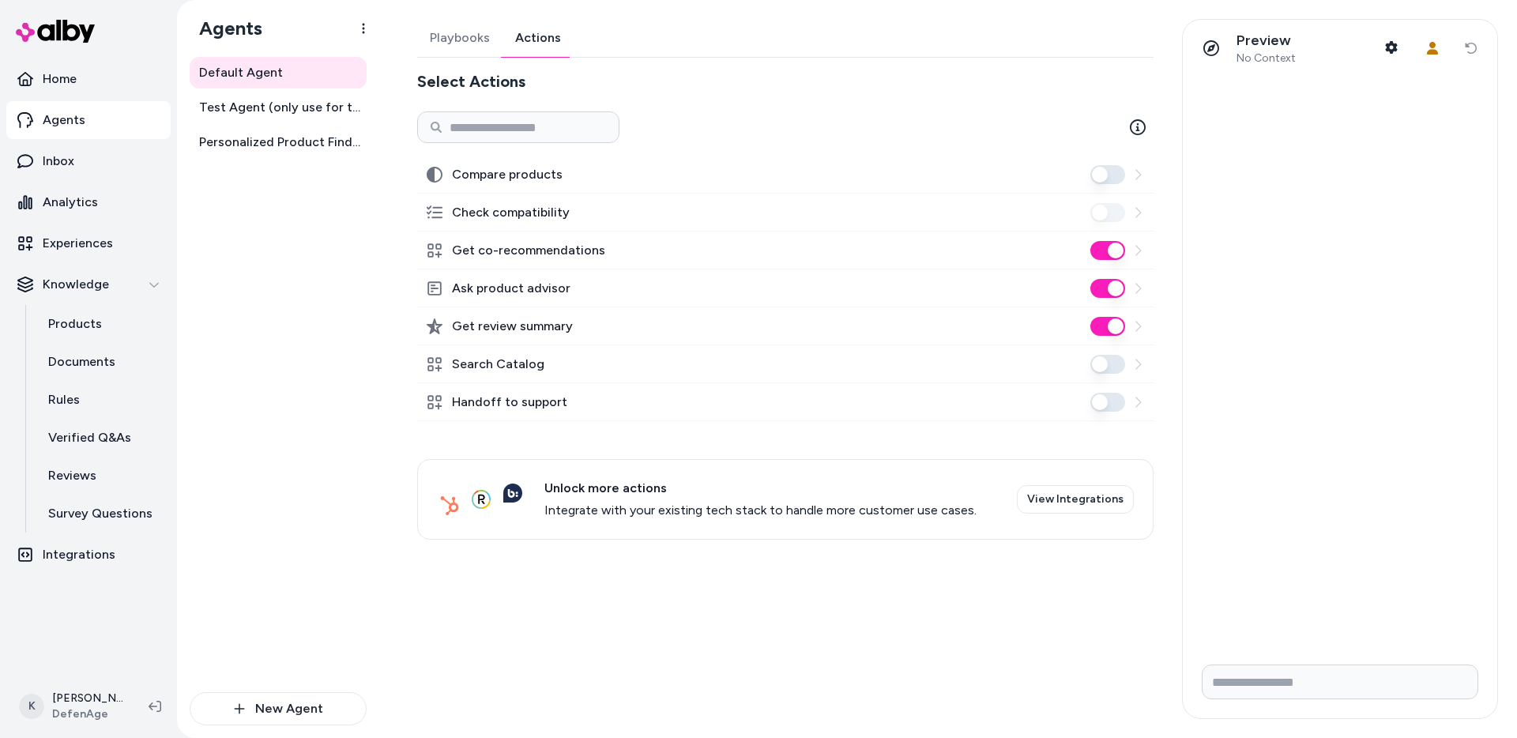
click at [540, 43] on button "Actions" at bounding box center [537, 38] width 71 height 38
click at [1137, 393] on div at bounding box center [1117, 402] width 54 height 19
click at [1137, 397] on icon at bounding box center [1138, 402] width 6 height 10
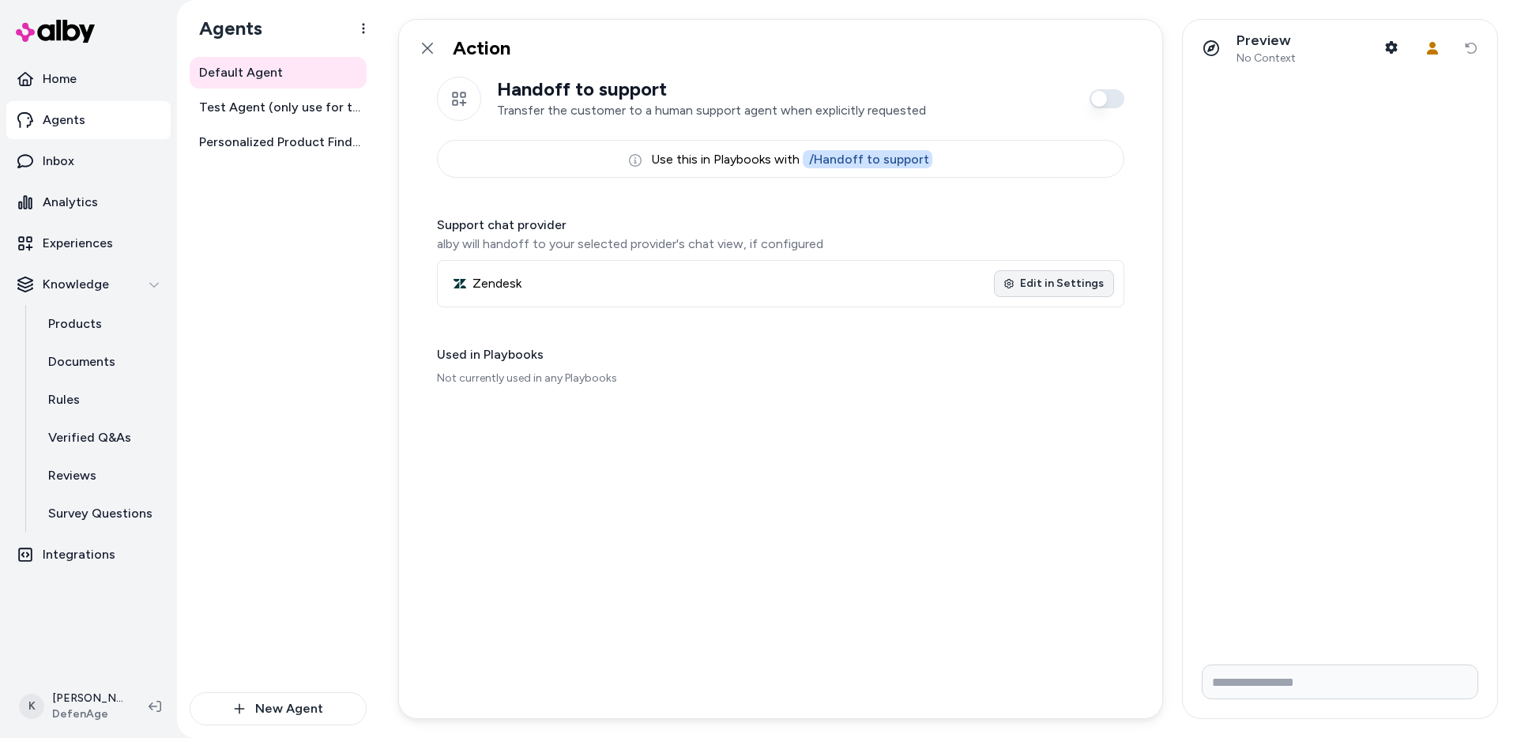
click at [1070, 280] on link "Edit in Settings" at bounding box center [1054, 283] width 120 height 27
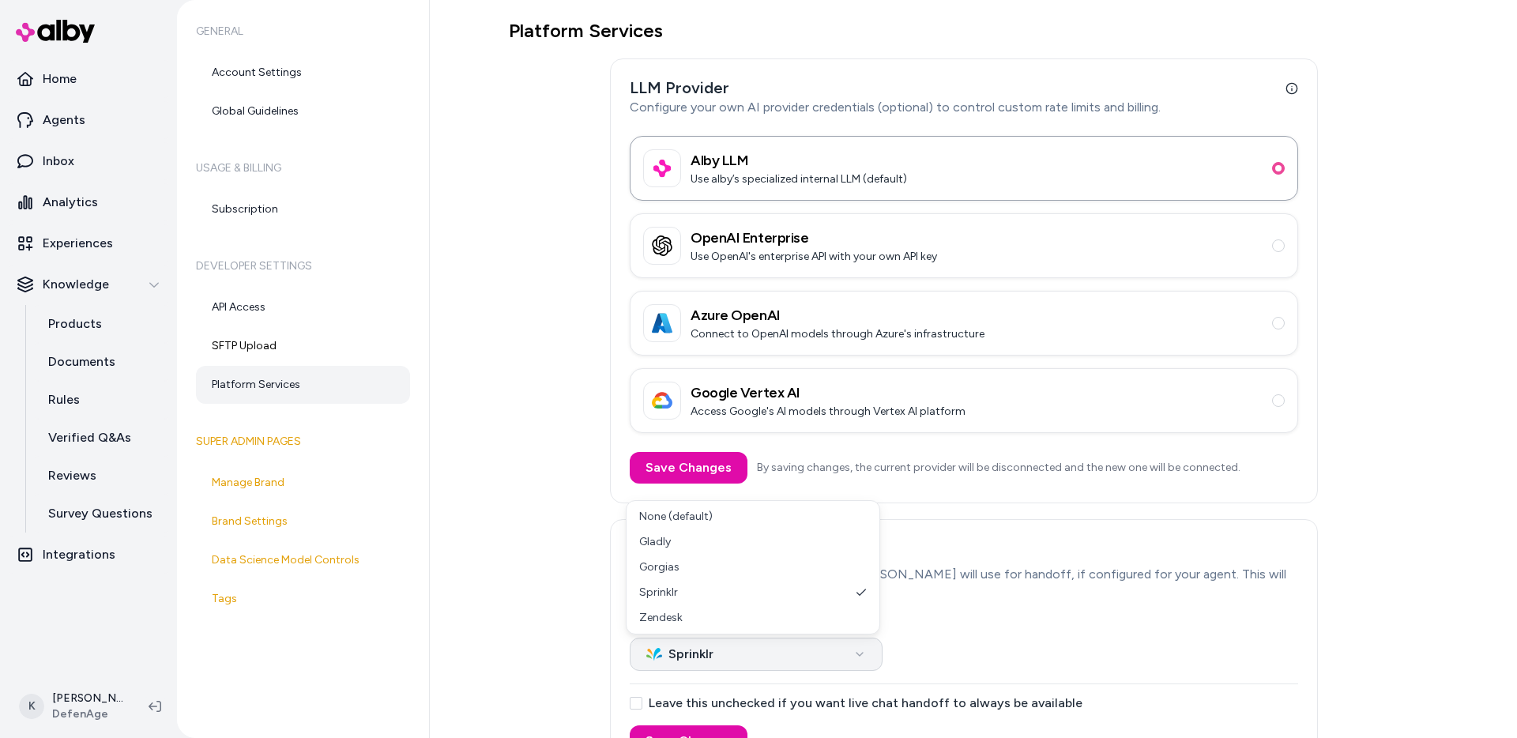
click at [836, 650] on html "Home Agents Inbox Analytics Experiences Knowledge Products Documents Rules Veri…" at bounding box center [758, 369] width 1517 height 738
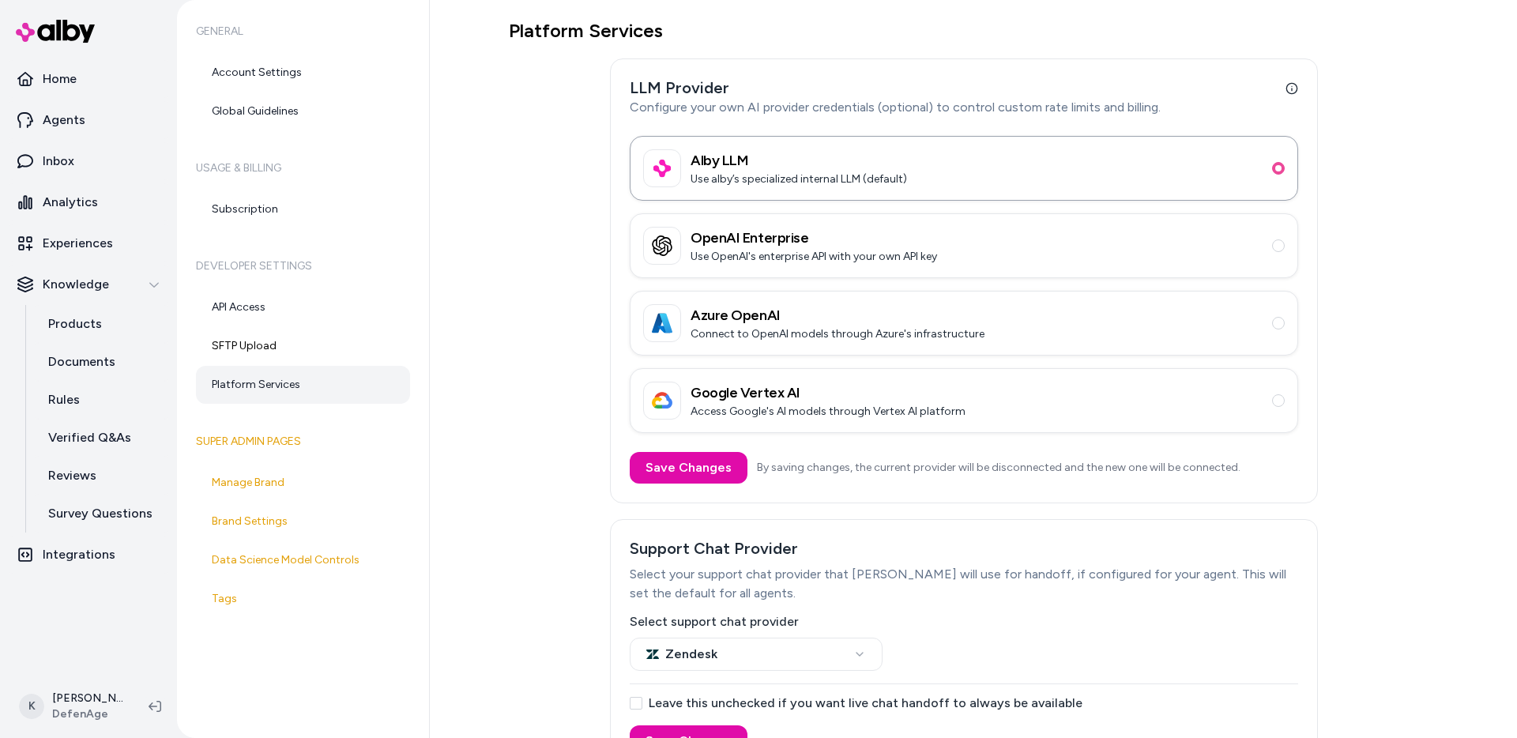
scroll to position [48, 0]
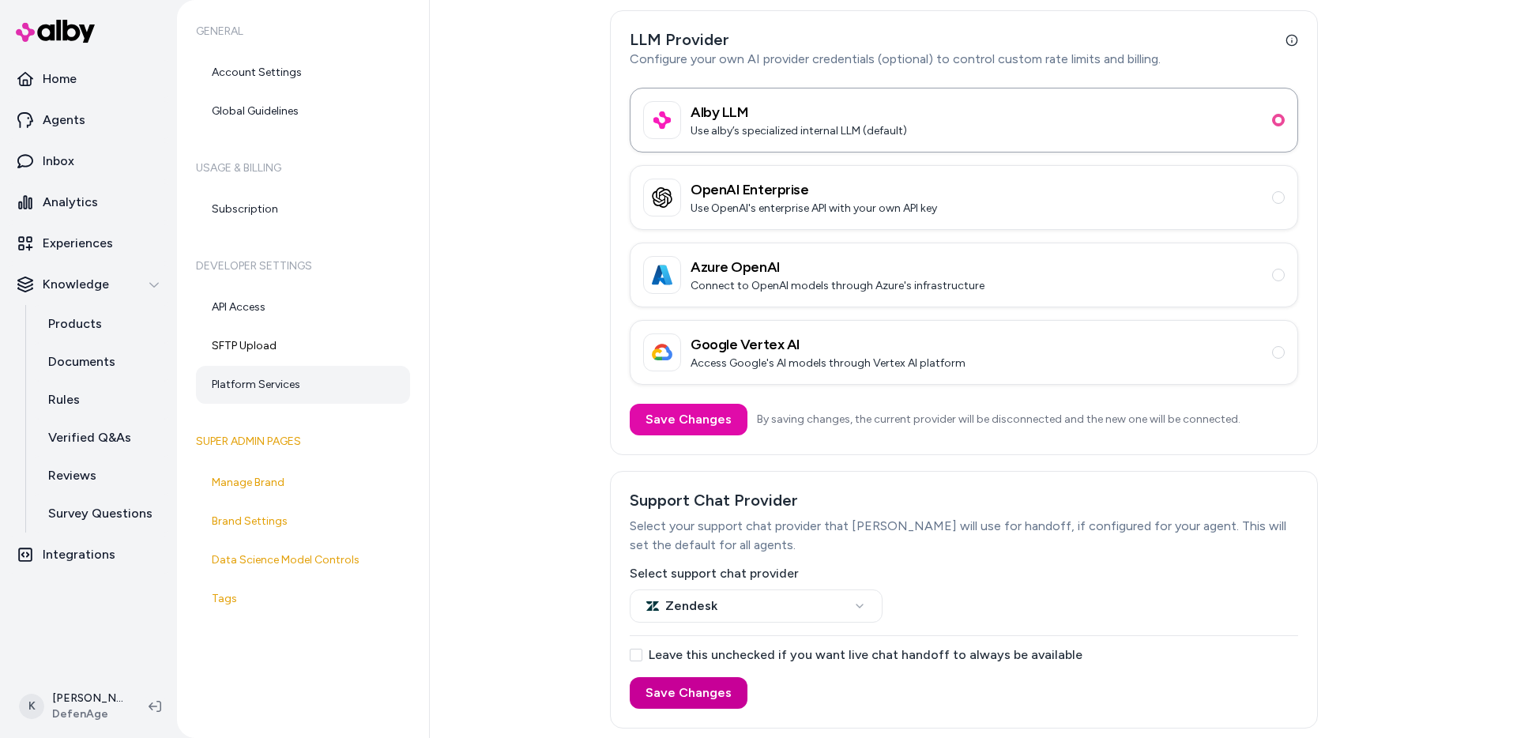
click at [697, 698] on button "Save Changes" at bounding box center [689, 693] width 118 height 32
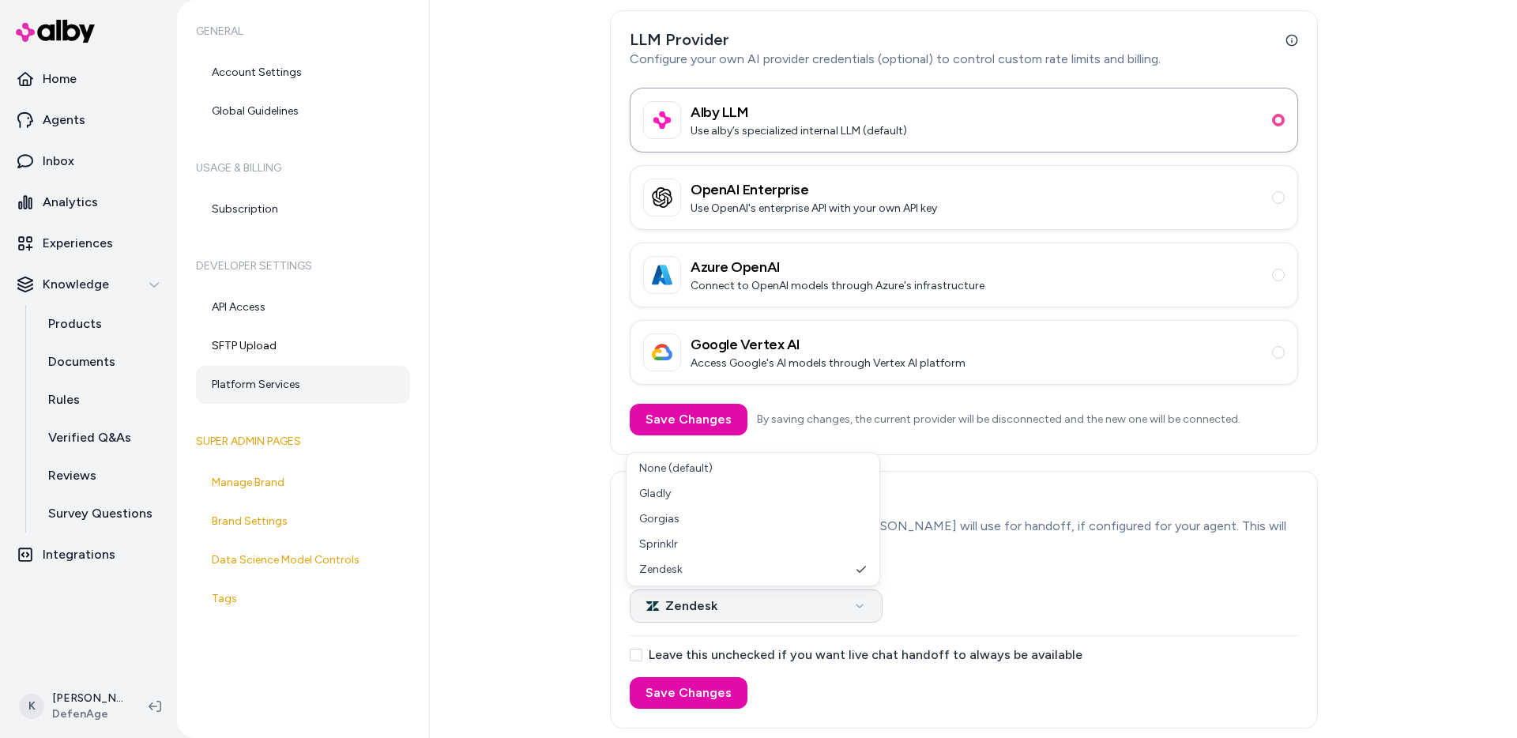
click at [833, 603] on html "Home Agents Inbox Analytics Experiences Knowledge Products Documents Rules Veri…" at bounding box center [758, 369] width 1517 height 738
click at [840, 601] on html "Home Agents Inbox Analytics Experiences Knowledge Products Documents Rules Veri…" at bounding box center [758, 369] width 1517 height 738
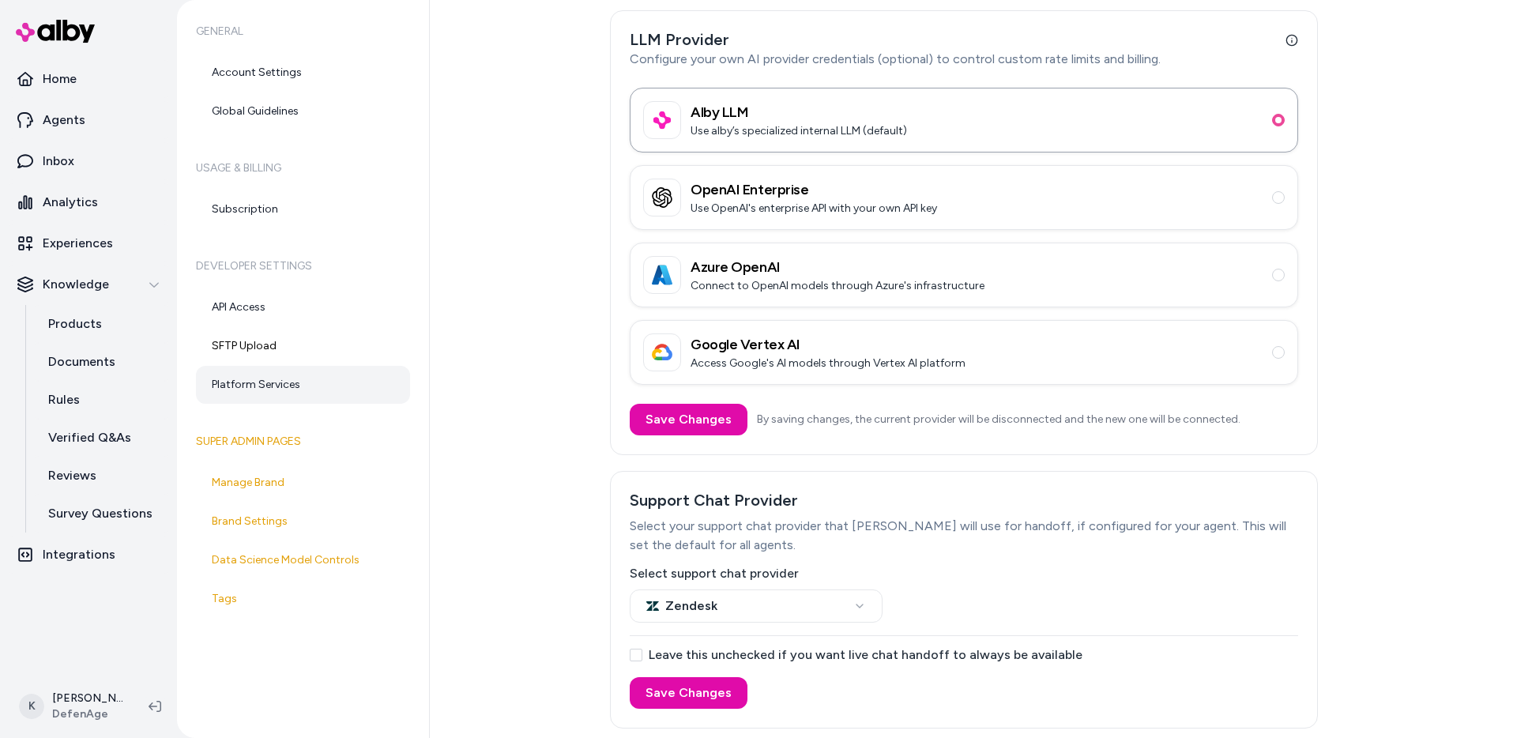
click at [633, 658] on button "Leave this unchecked if you want live chat handoff to always be available" at bounding box center [636, 655] width 13 height 13
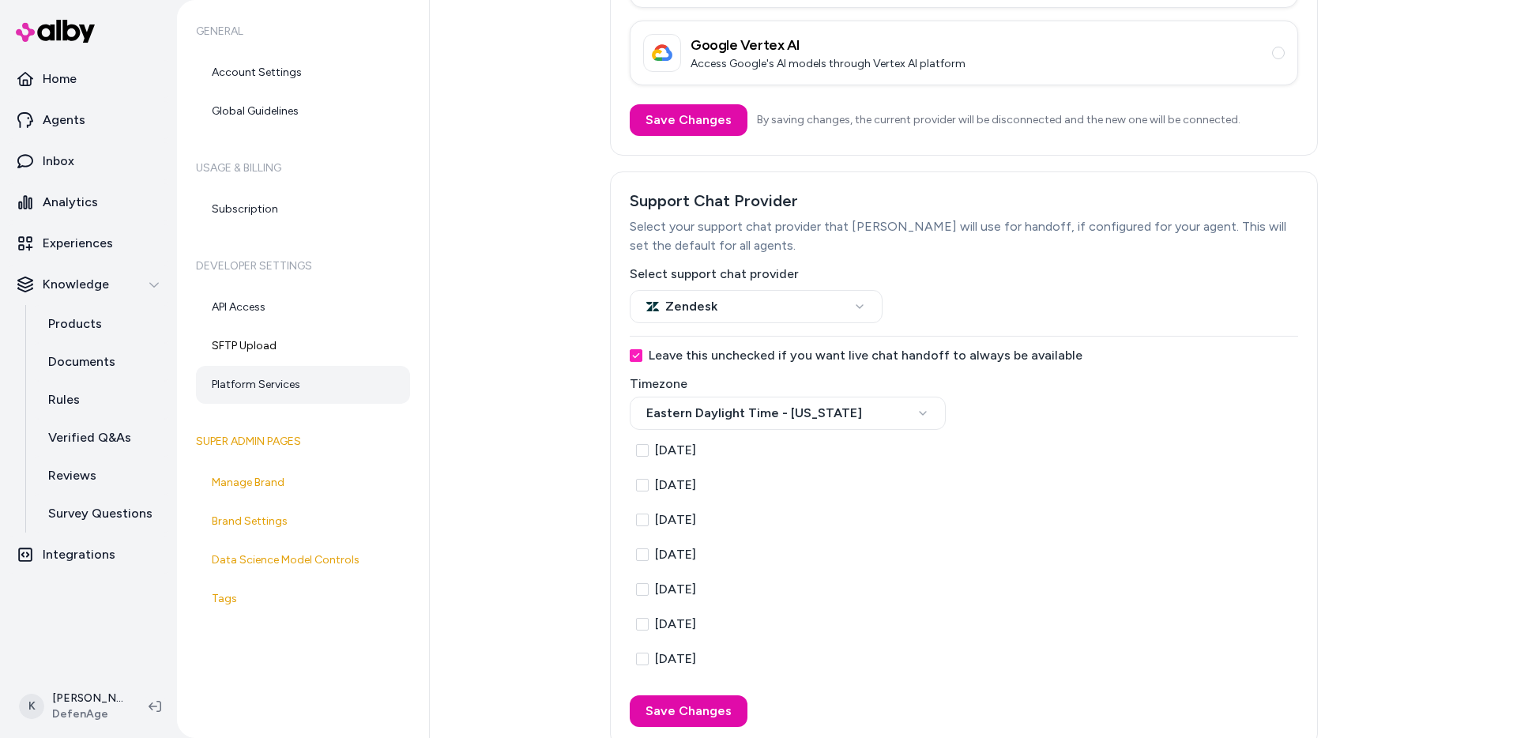
scroll to position [366, 0]
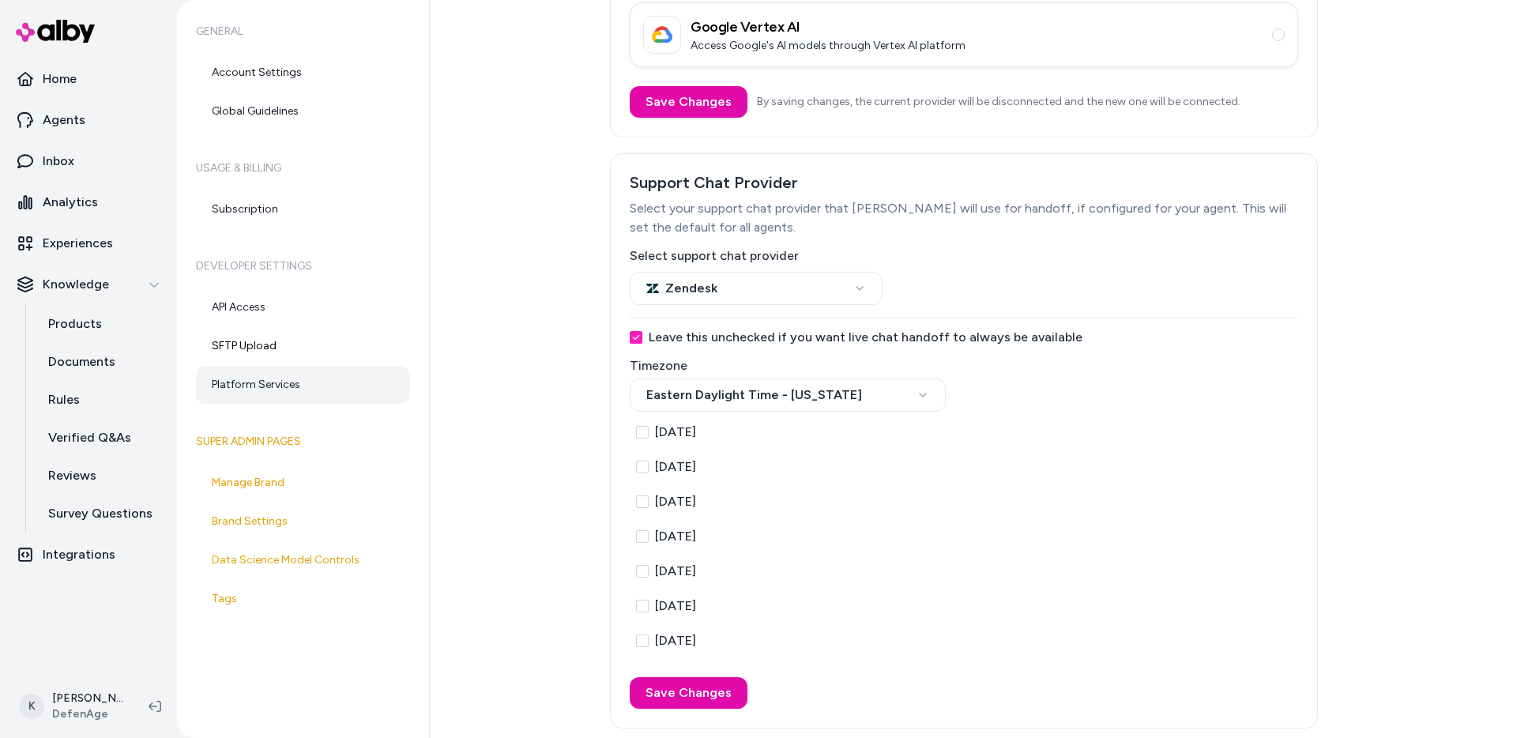
click at [641, 474] on label "Monday" at bounding box center [964, 467] width 668 height 16
click at [641, 473] on button "Monday" at bounding box center [642, 467] width 13 height 13
click at [641, 471] on button "Monday" at bounding box center [642, 467] width 13 height 13
click at [639, 468] on button "Monday" at bounding box center [642, 467] width 13 height 13
click at [639, 513] on div "Tuesday" at bounding box center [964, 501] width 668 height 28
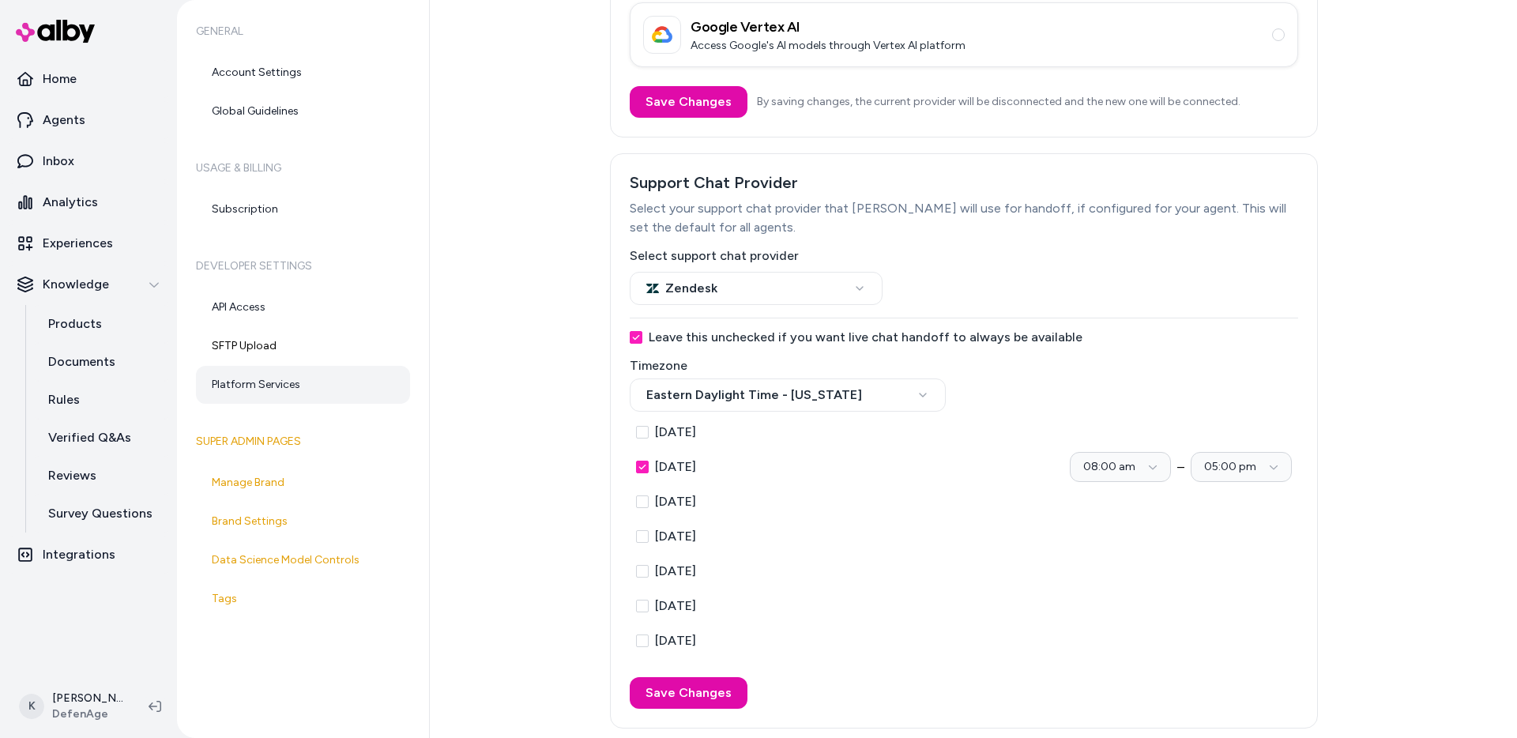
click at [639, 507] on button "Tuesday" at bounding box center [642, 501] width 13 height 13
click at [640, 533] on button "Wednesday" at bounding box center [642, 536] width 13 height 13
click at [641, 574] on button "Thursday" at bounding box center [642, 571] width 13 height 13
click at [640, 615] on div "Friday" at bounding box center [964, 606] width 668 height 28
click at [640, 600] on button "Friday" at bounding box center [642, 606] width 13 height 13
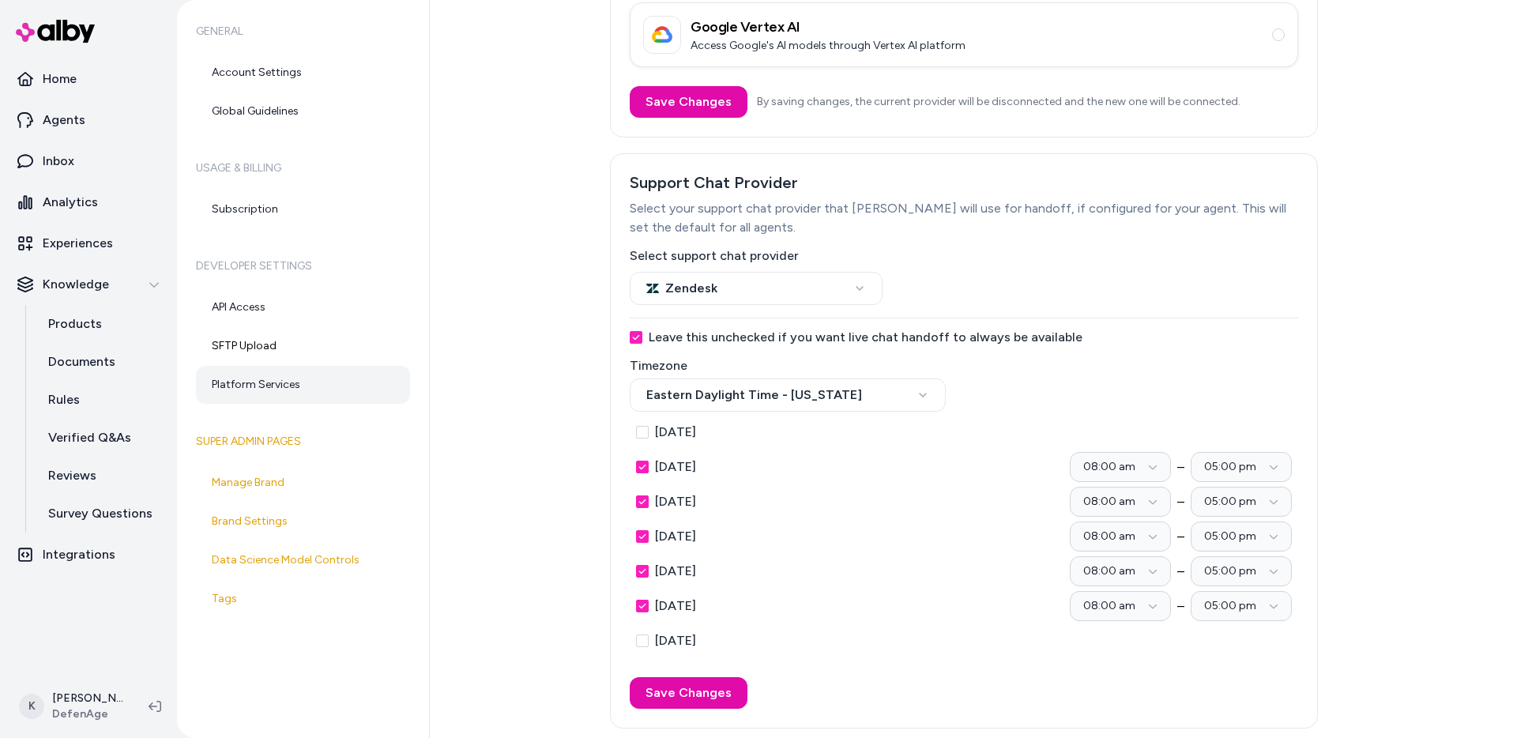
click at [640, 600] on button "Friday" at bounding box center [642, 606] width 13 height 13
click at [640, 575] on button "Thursday" at bounding box center [642, 571] width 13 height 13
click at [640, 536] on button "Wednesday" at bounding box center [642, 536] width 13 height 13
click at [640, 503] on button "Tuesday" at bounding box center [642, 501] width 13 height 13
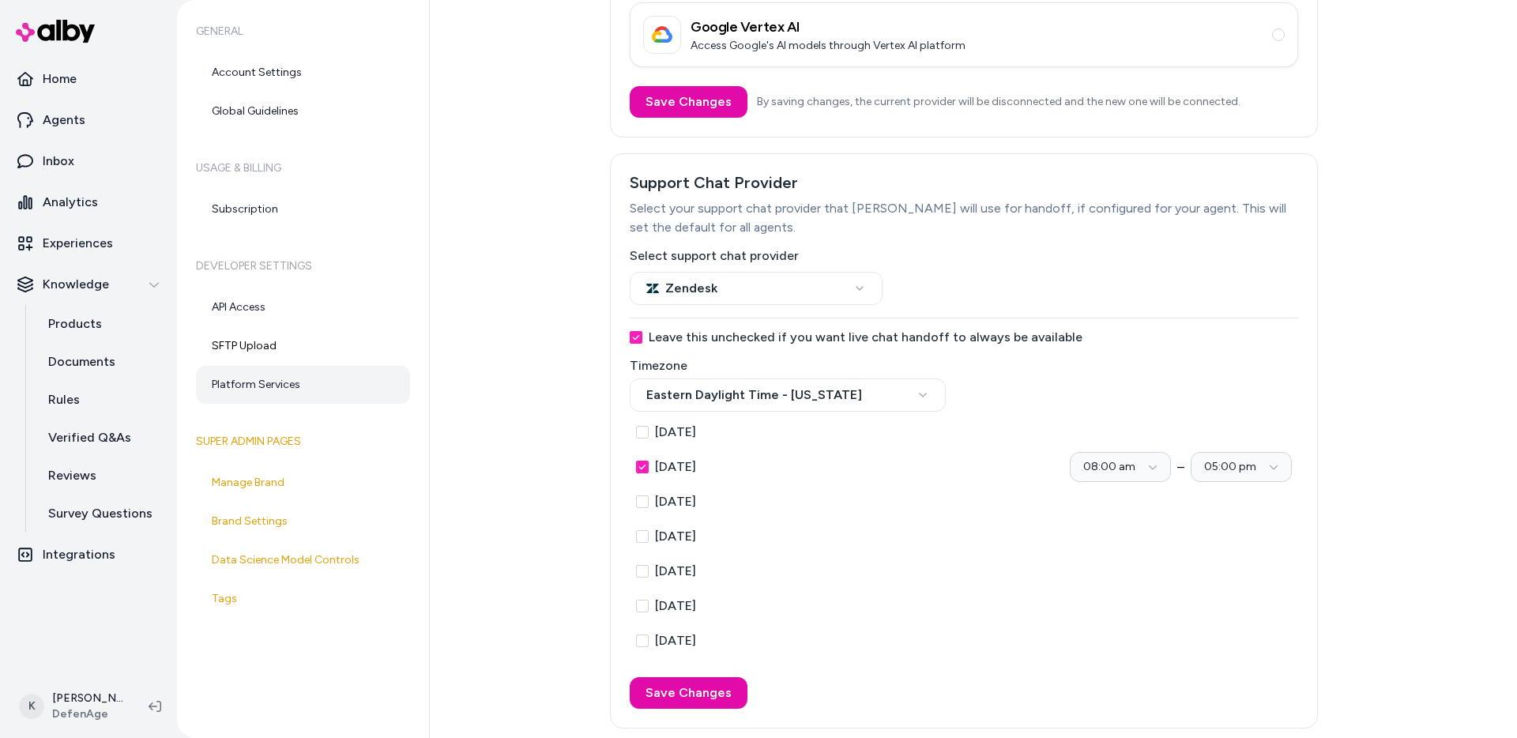
click at [640, 472] on button "Monday" at bounding box center [642, 467] width 13 height 13
click at [636, 337] on button "Leave this unchecked if you want live chat handoff to always be available" at bounding box center [636, 337] width 13 height 13
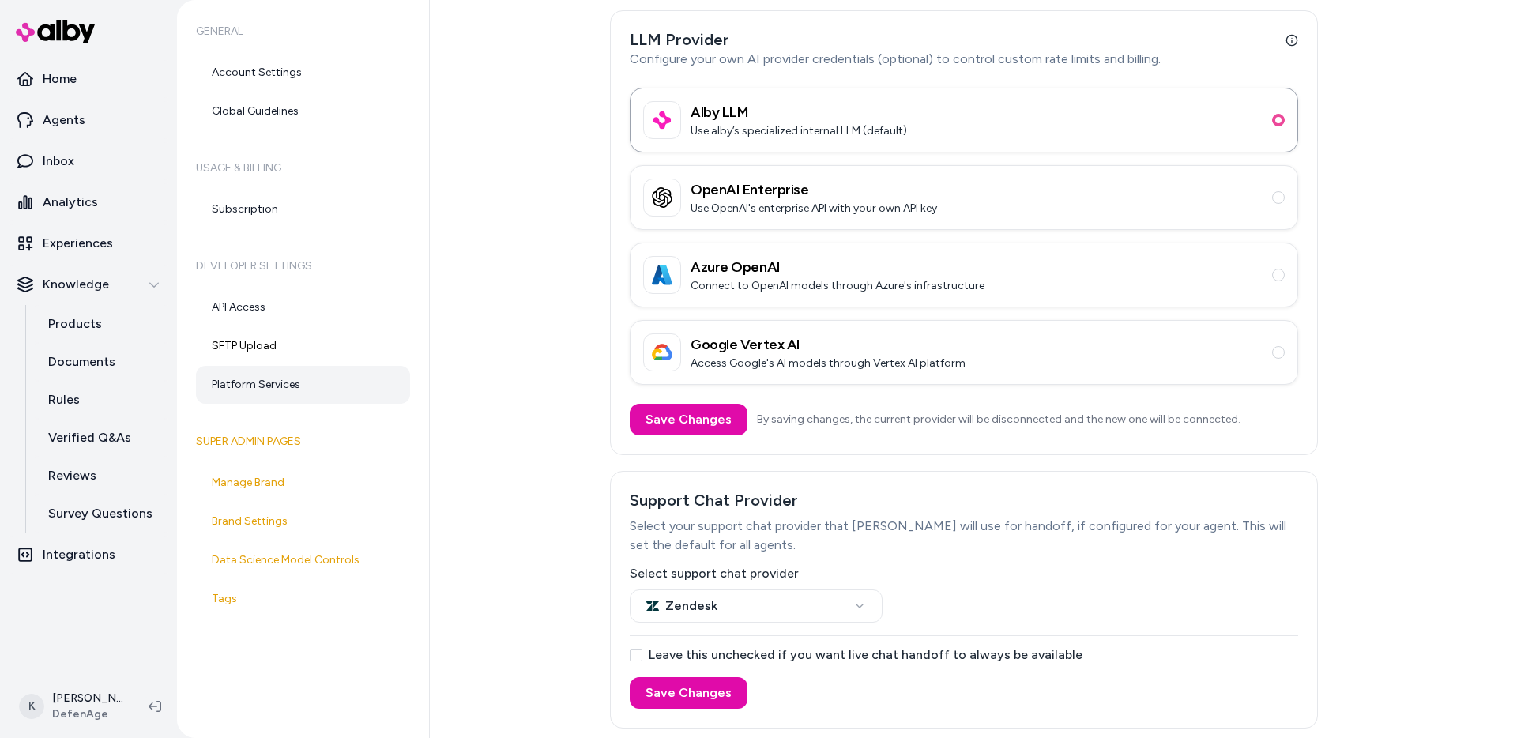
scroll to position [0, 0]
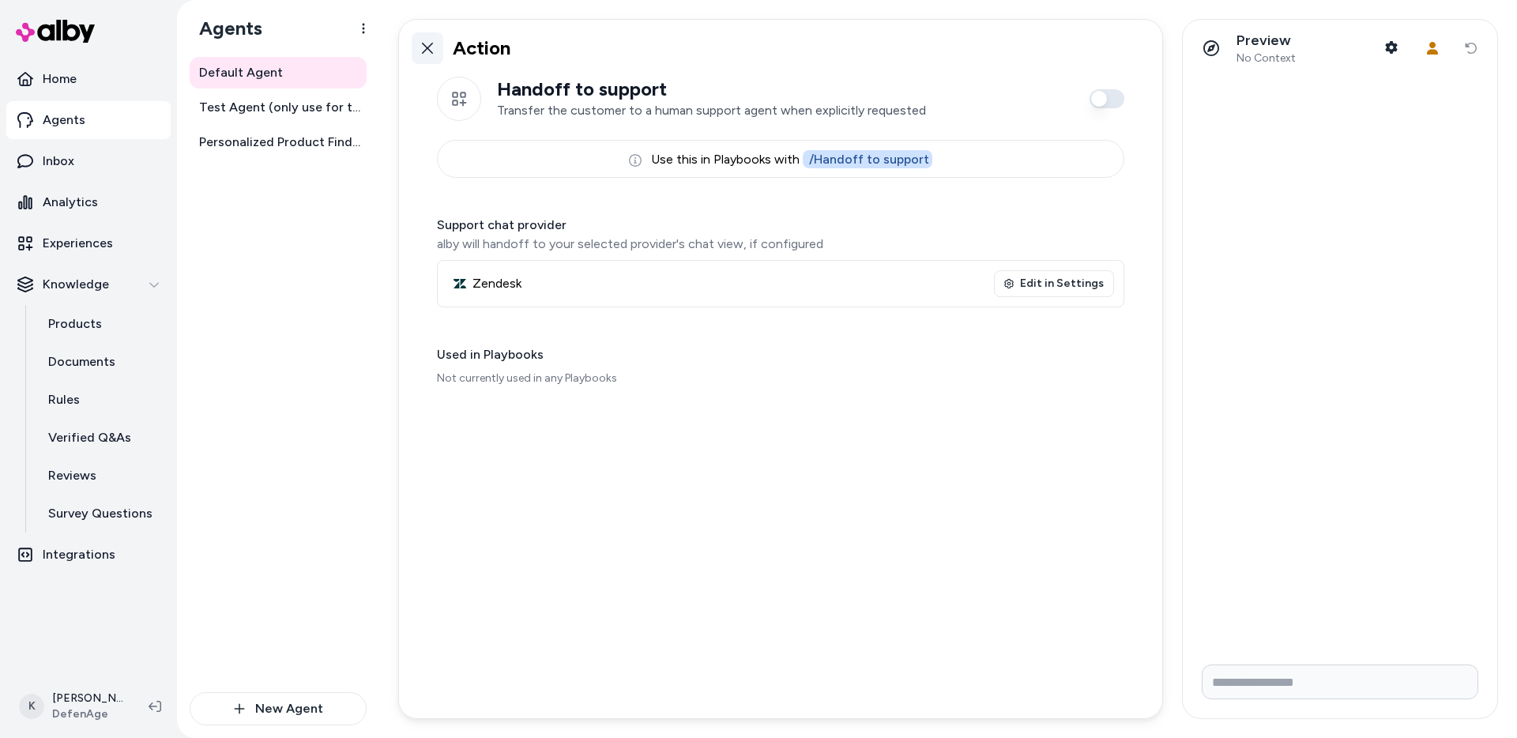
click at [429, 50] on icon at bounding box center [427, 48] width 11 height 11
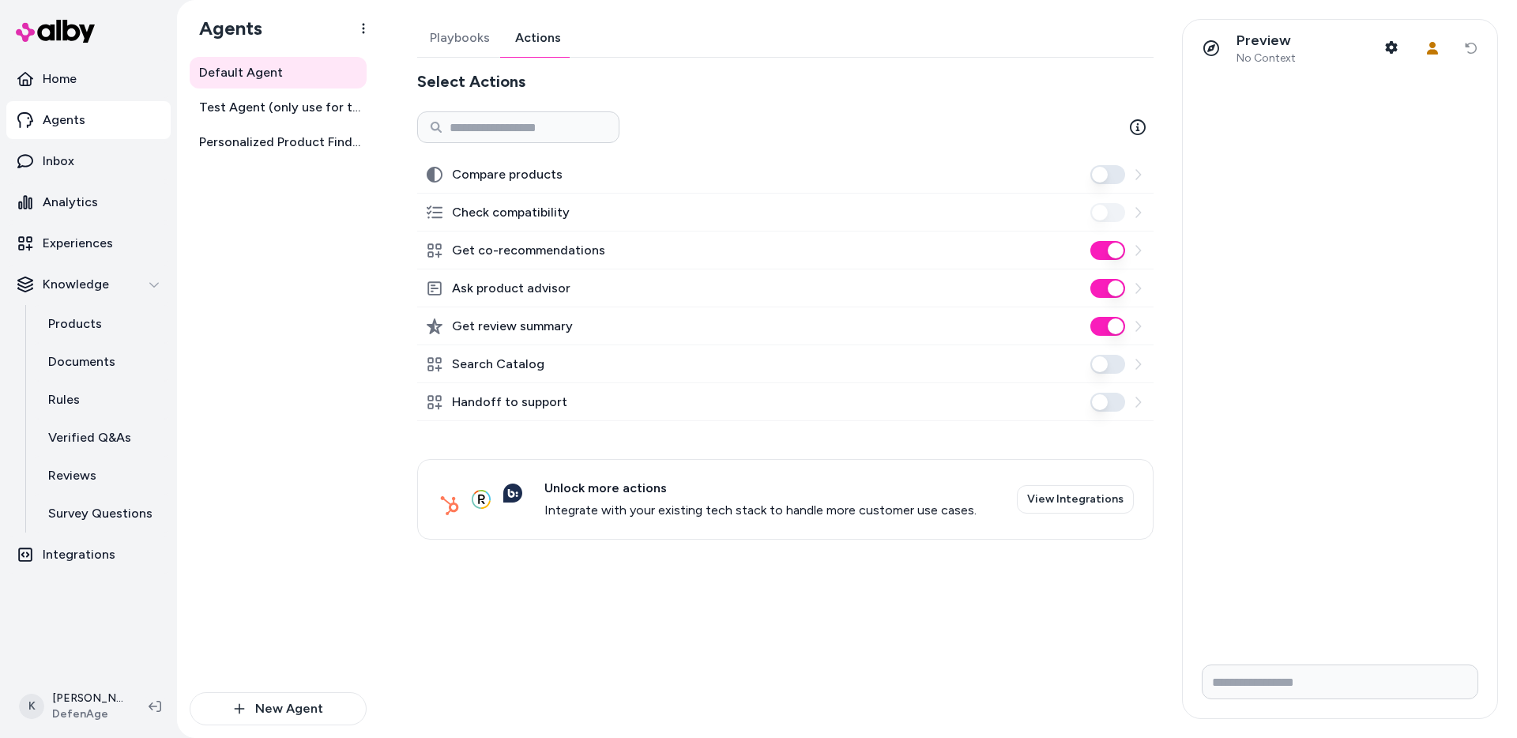
click at [1106, 402] on button "Handoff to support" at bounding box center [1107, 402] width 35 height 19
click at [1112, 400] on button "Handoff to support" at bounding box center [1107, 402] width 35 height 19
click at [102, 702] on html "Home Agents Inbox Analytics Experiences Knowledge Products Documents Rules Veri…" at bounding box center [758, 369] width 1517 height 738
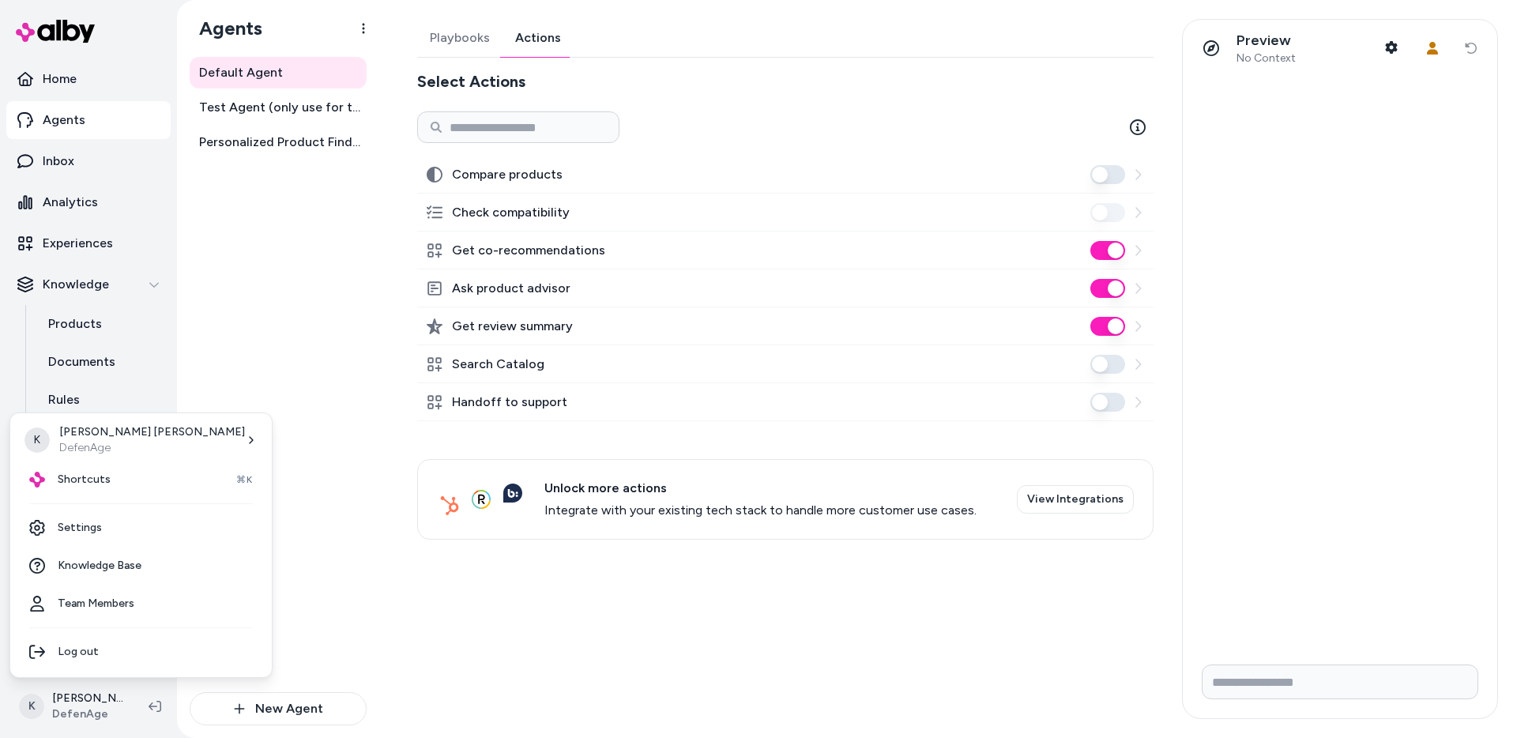
click at [337, 392] on html "Home Agents Inbox Analytics Experiences Knowledge Products Documents Rules Veri…" at bounding box center [758, 369] width 1517 height 738
click at [94, 701] on html "Home Agents Inbox Analytics Experiences Knowledge Products Documents Rules Veri…" at bounding box center [758, 369] width 1517 height 738
drag, startPoint x: 109, startPoint y: 476, endPoint x: 87, endPoint y: 541, distance: 68.4
click at [87, 541] on div "K Kevin Guo DefenAge Shortcuts ⌘K Settings Knowledge Base Team Members Log out" at bounding box center [140, 544] width 263 height 265
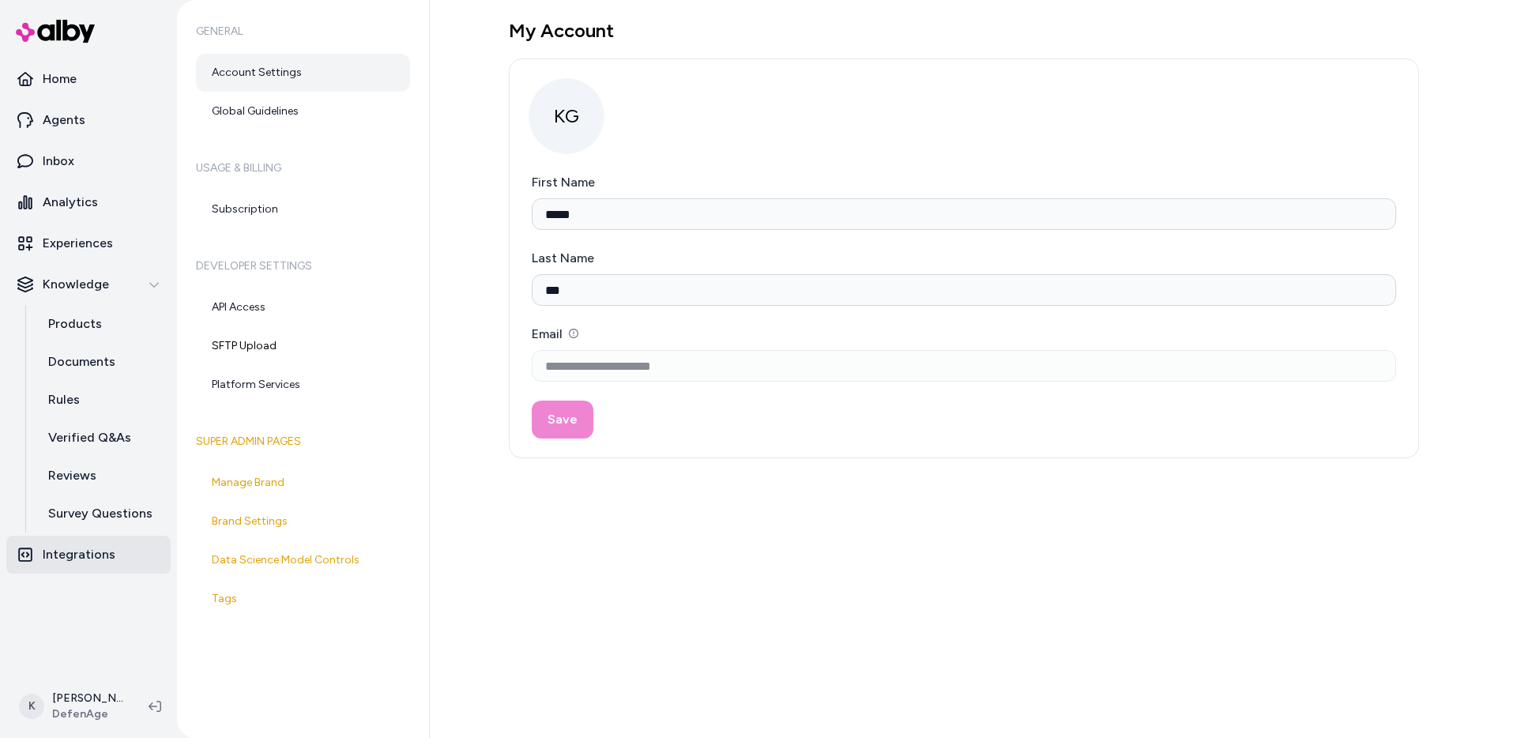
click at [77, 626] on nav "Home Agents Inbox Analytics Experiences Knowledge Products Documents Rules Veri…" at bounding box center [88, 365] width 164 height 611
click at [280, 481] on link "Manage Brand" at bounding box center [303, 483] width 214 height 38
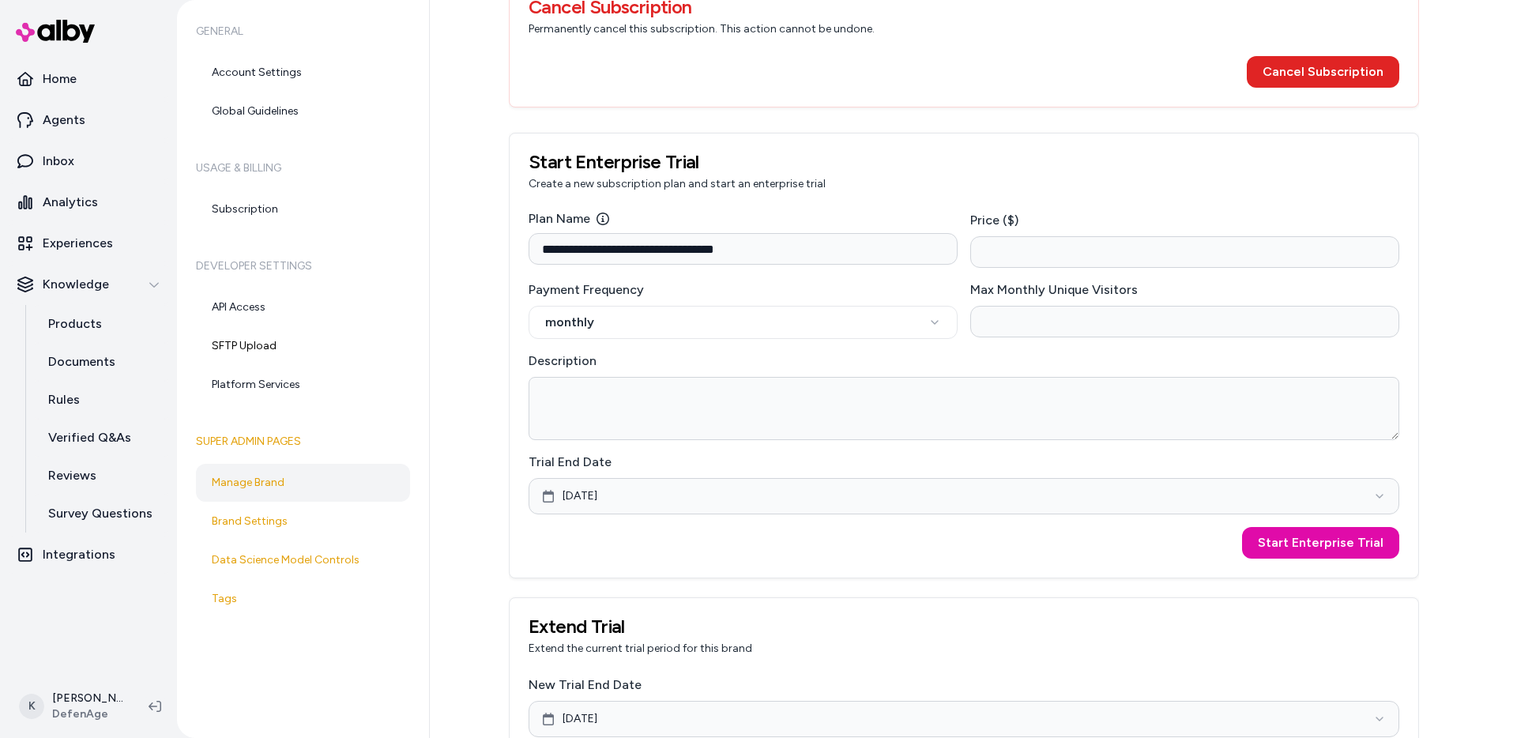
scroll to position [837, 0]
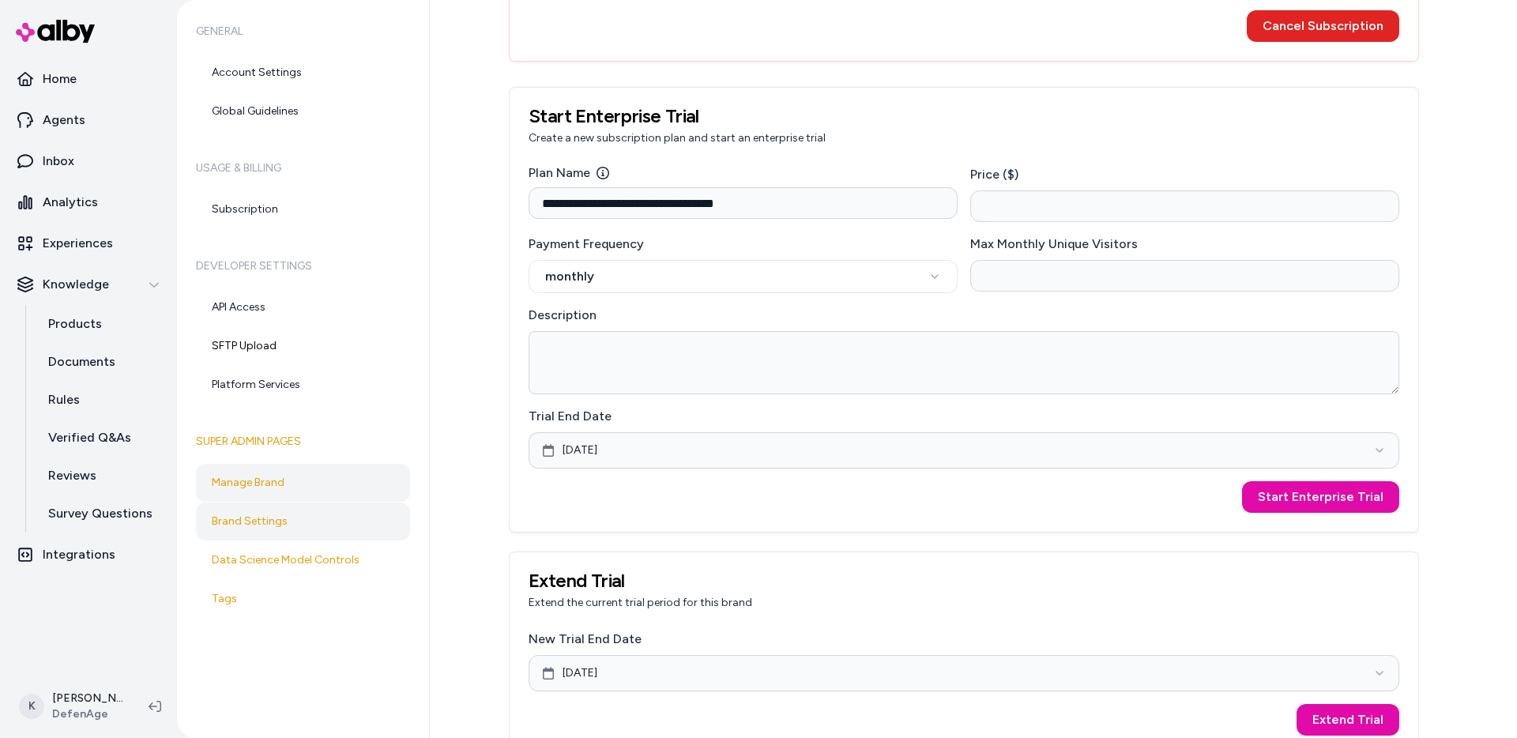
click at [322, 523] on link "Brand Settings" at bounding box center [303, 521] width 214 height 38
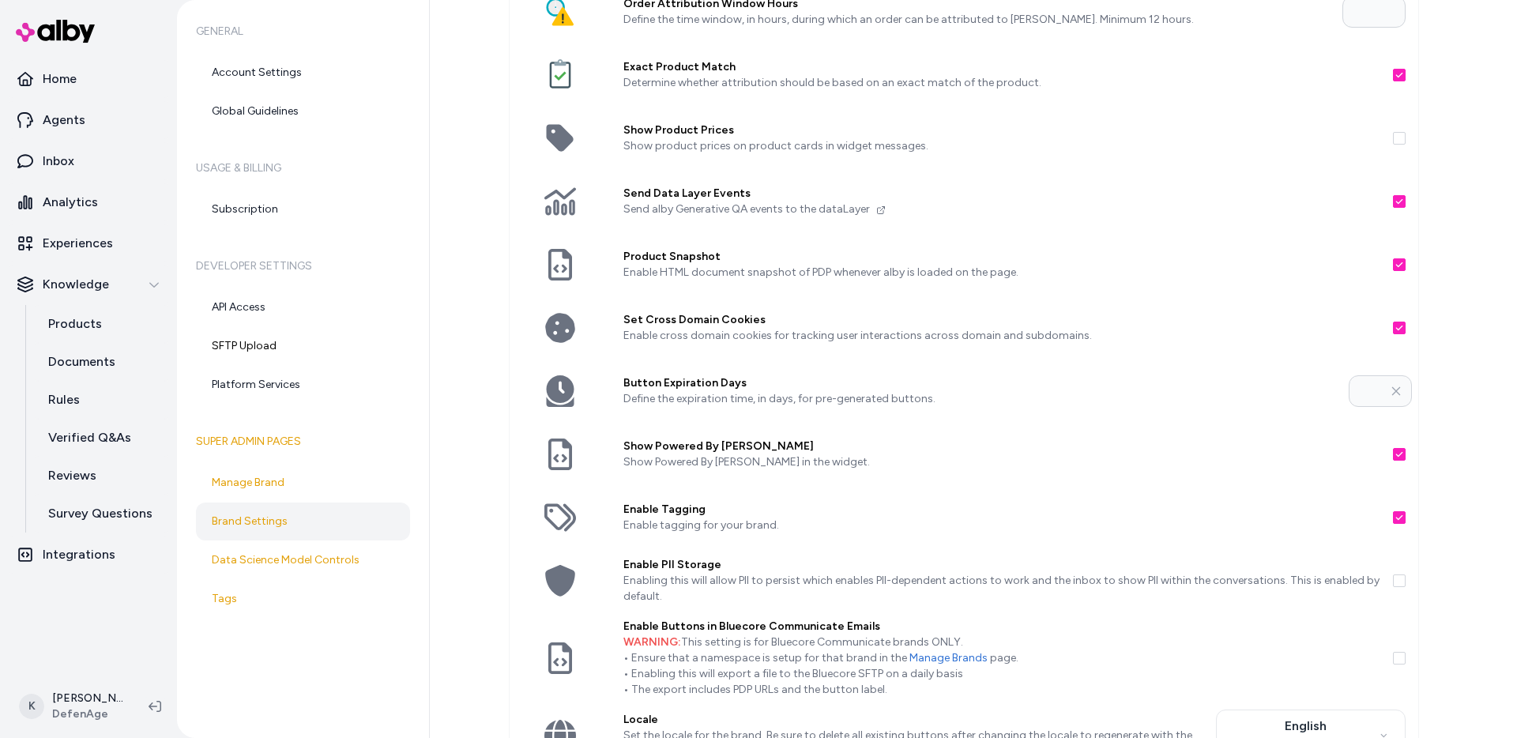
scroll to position [85, 0]
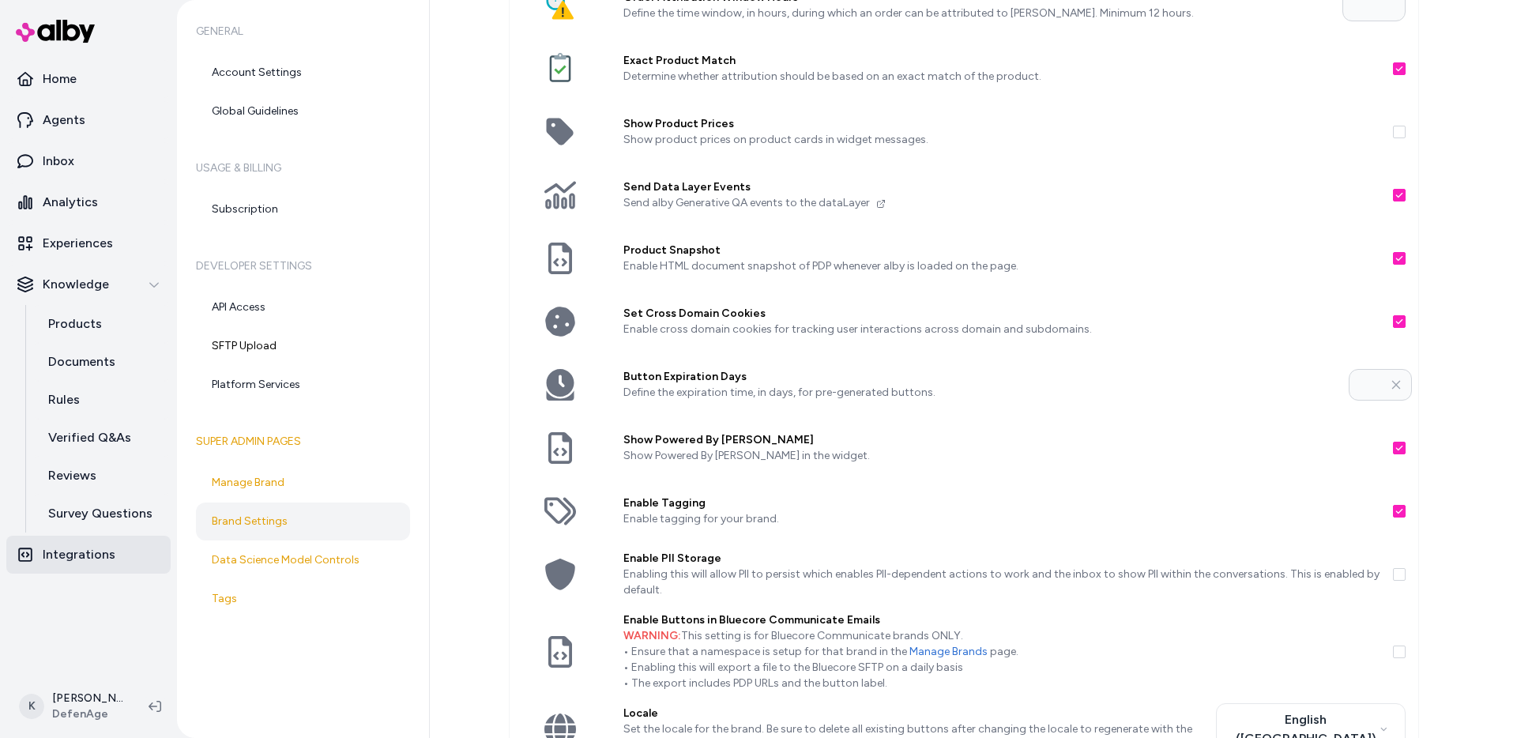
click at [118, 563] on link "Integrations" at bounding box center [88, 555] width 164 height 38
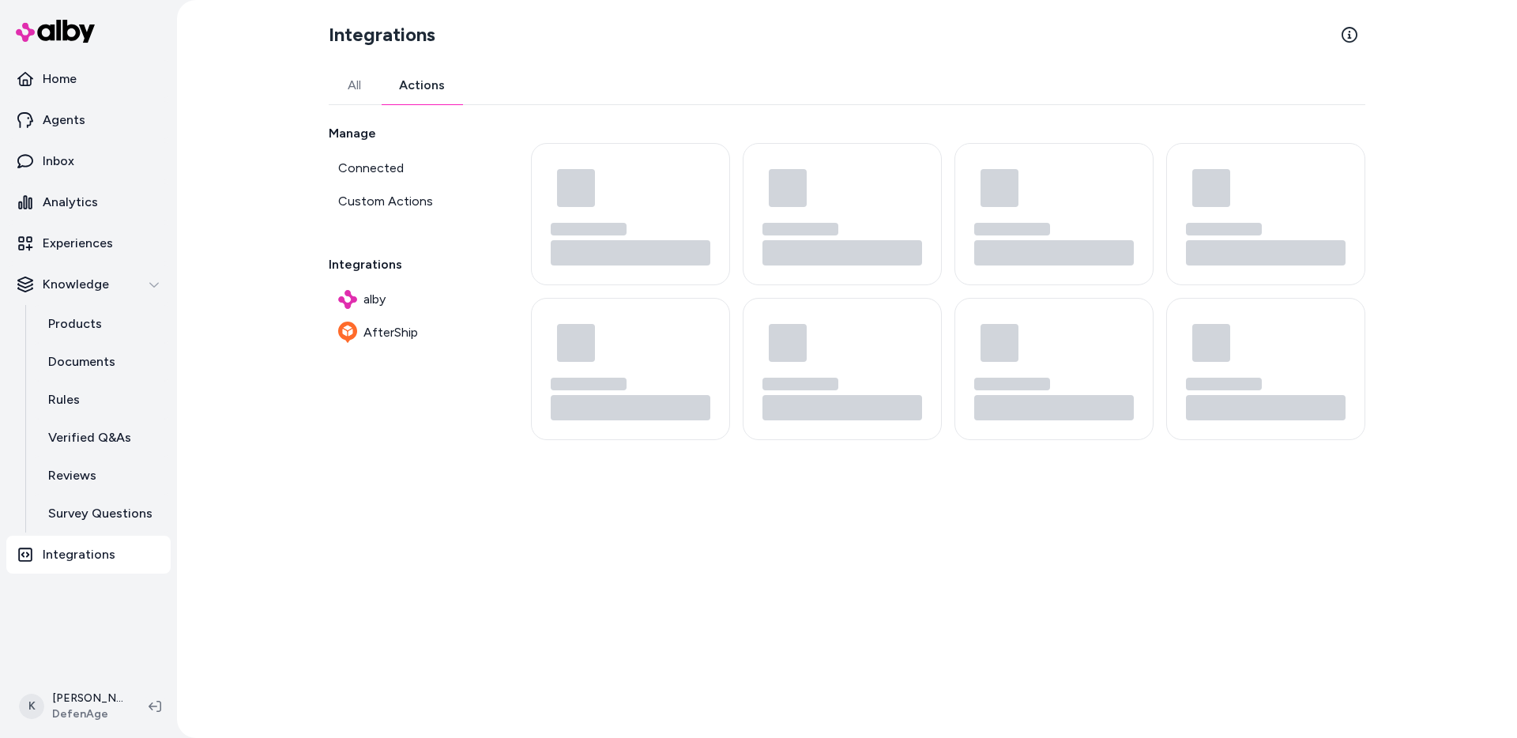
click at [427, 73] on button "Actions" at bounding box center [422, 85] width 84 height 38
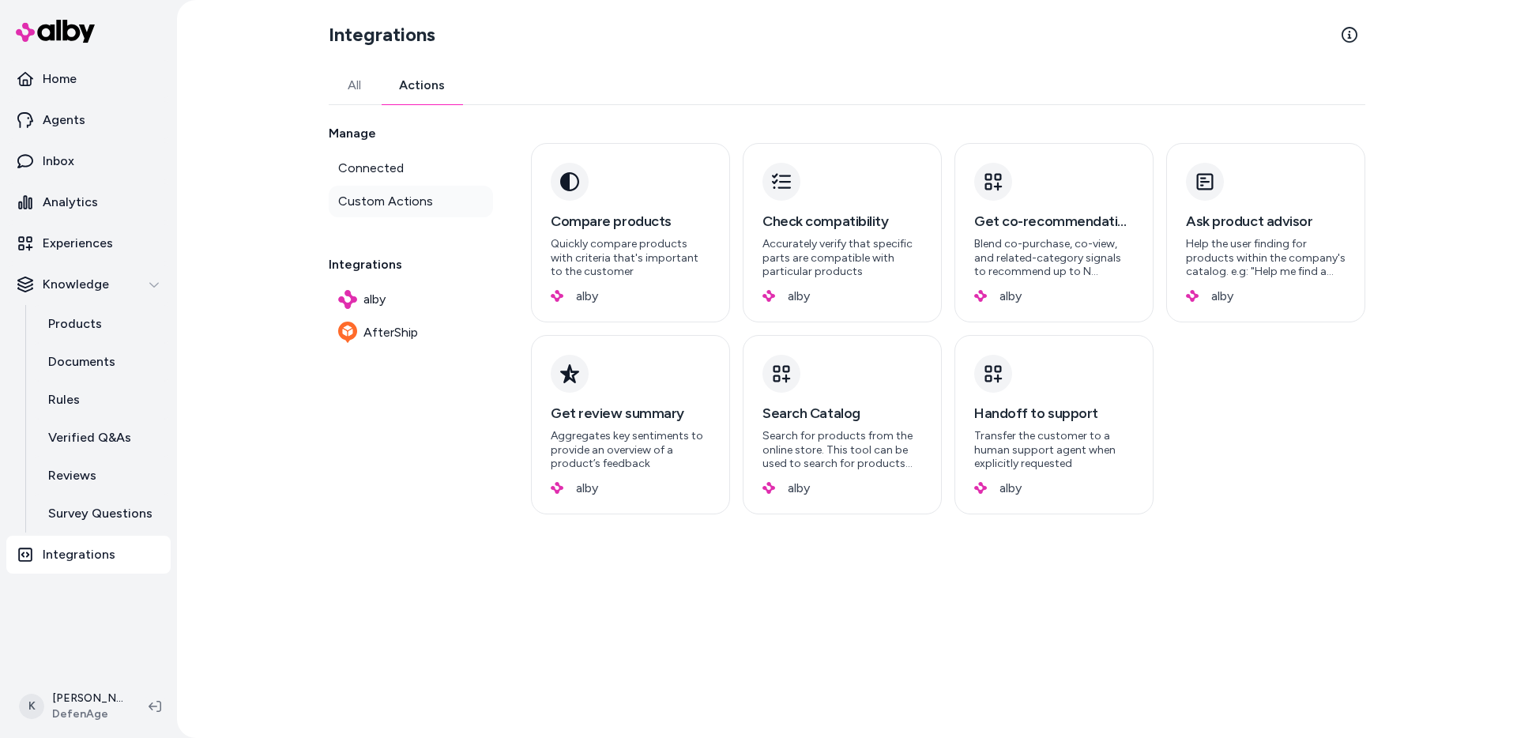
click at [397, 194] on span "Custom Actions" at bounding box center [385, 201] width 95 height 19
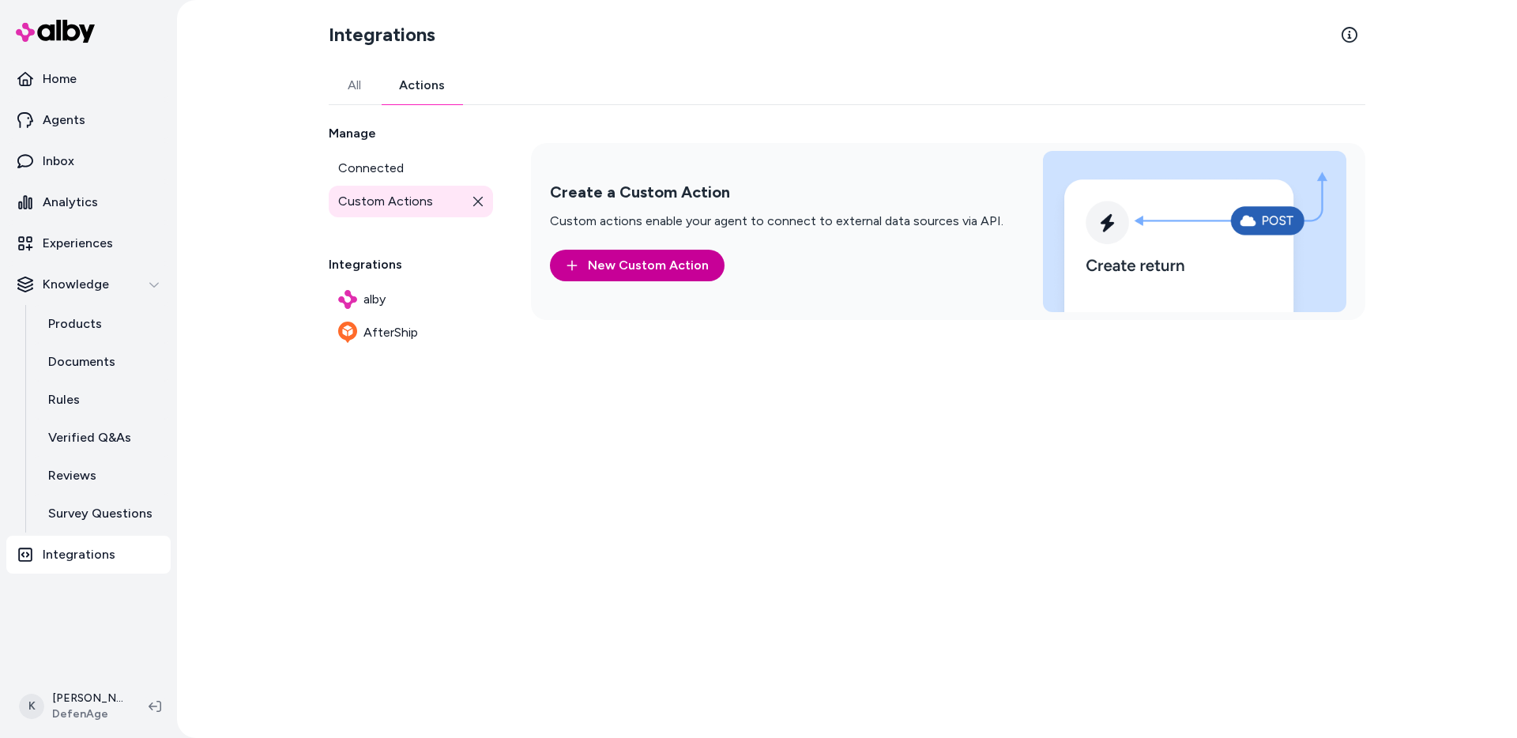
click at [634, 265] on link "New Custom Action" at bounding box center [637, 266] width 175 height 32
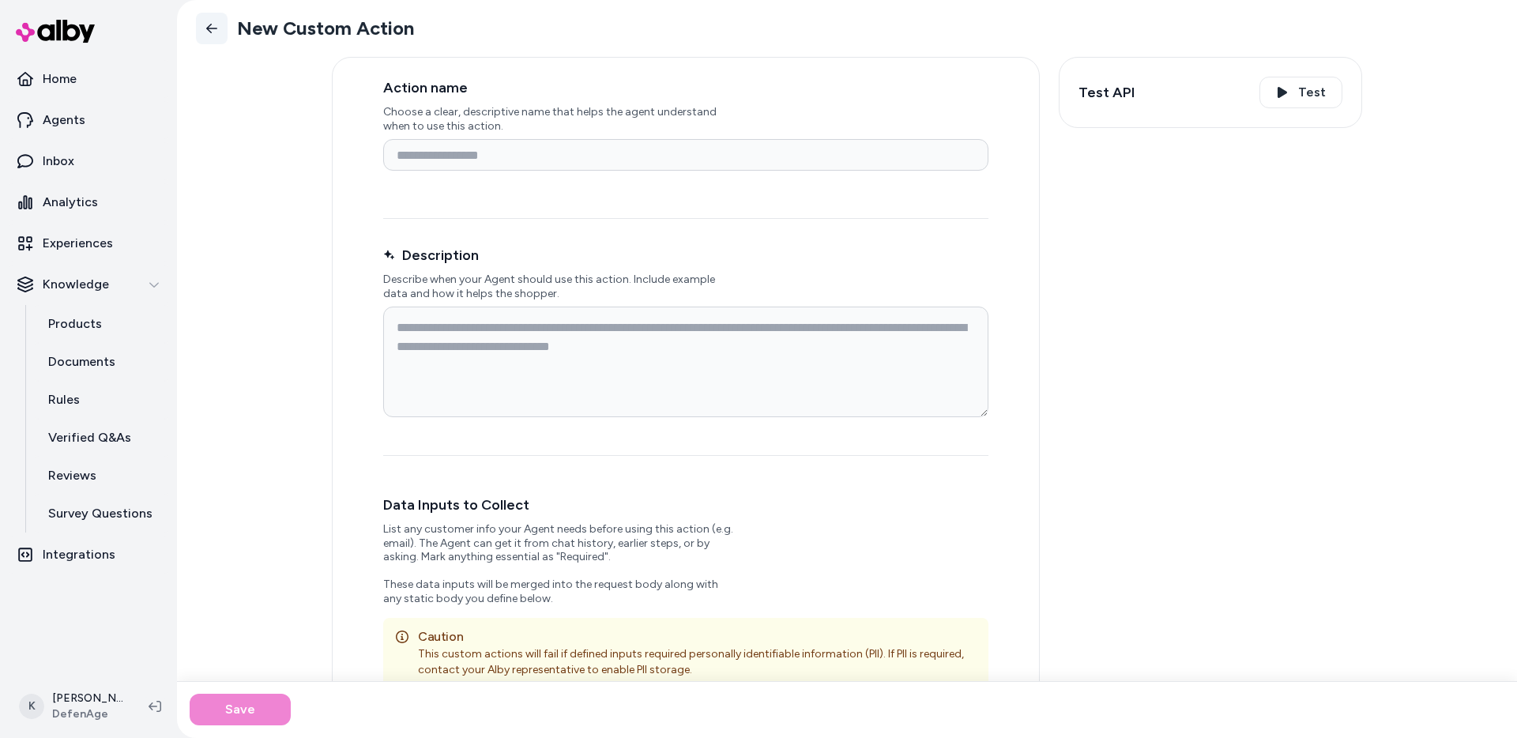
click at [212, 30] on icon at bounding box center [211, 28] width 13 height 13
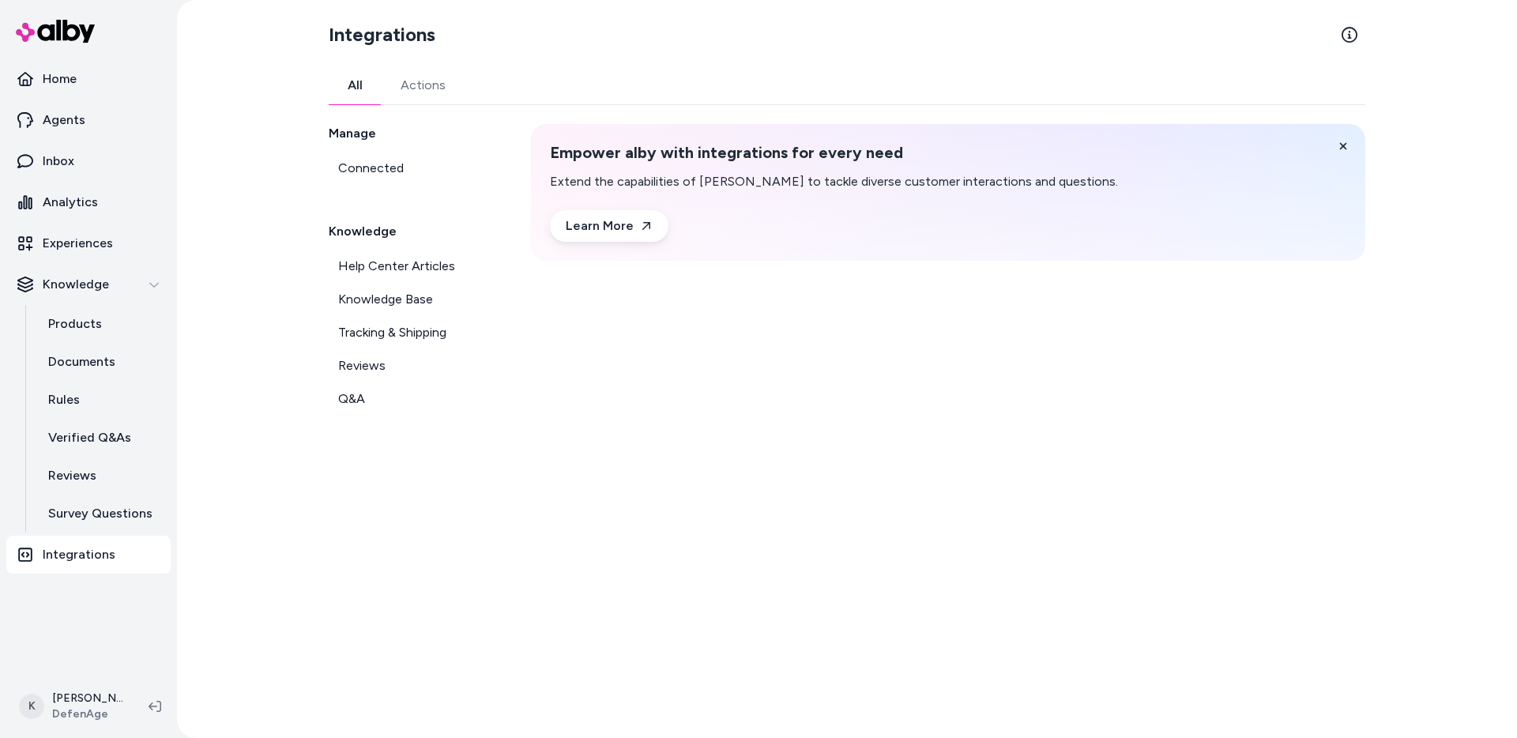
click at [363, 85] on button "All" at bounding box center [355, 85] width 53 height 38
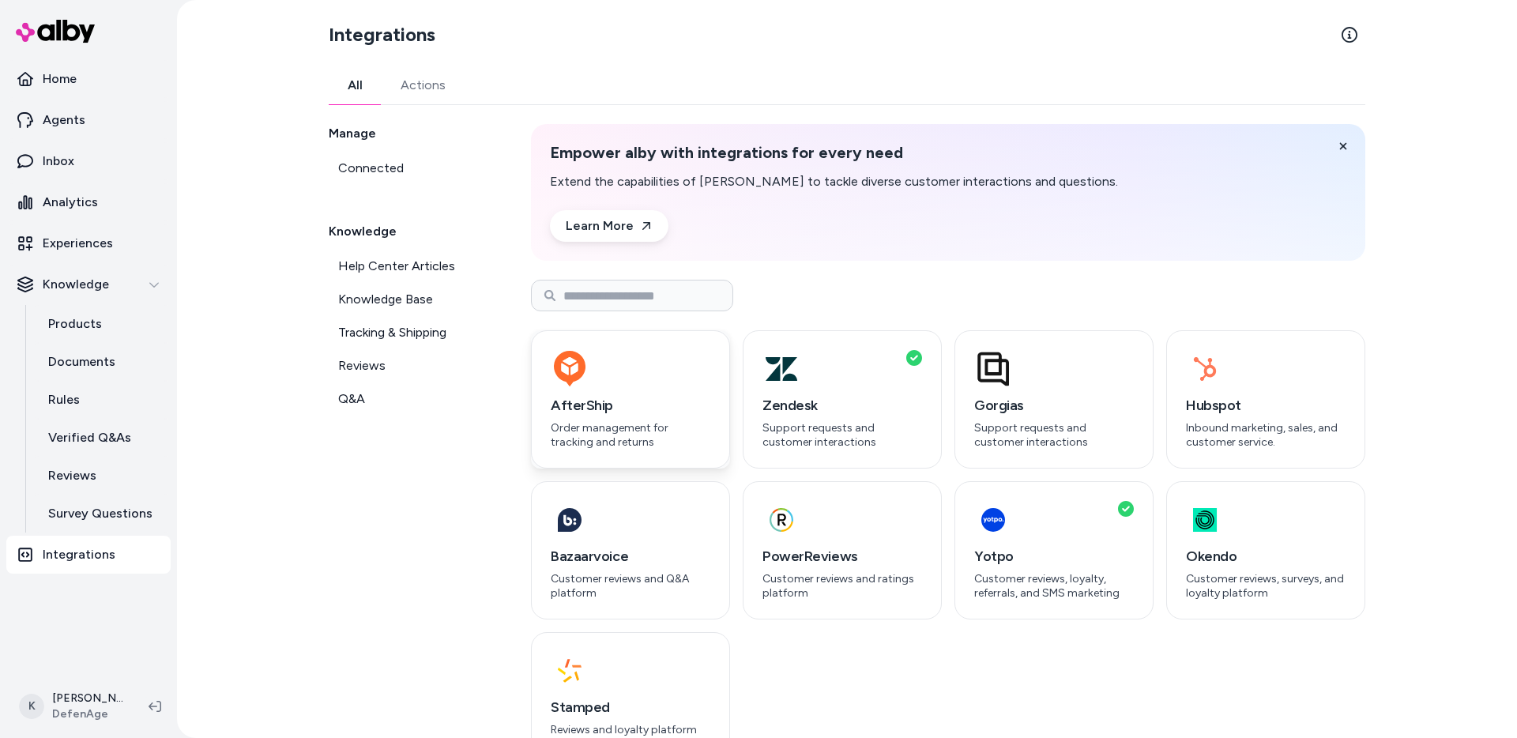
click at [620, 394] on h3 "AfterShip" at bounding box center [631, 405] width 160 height 22
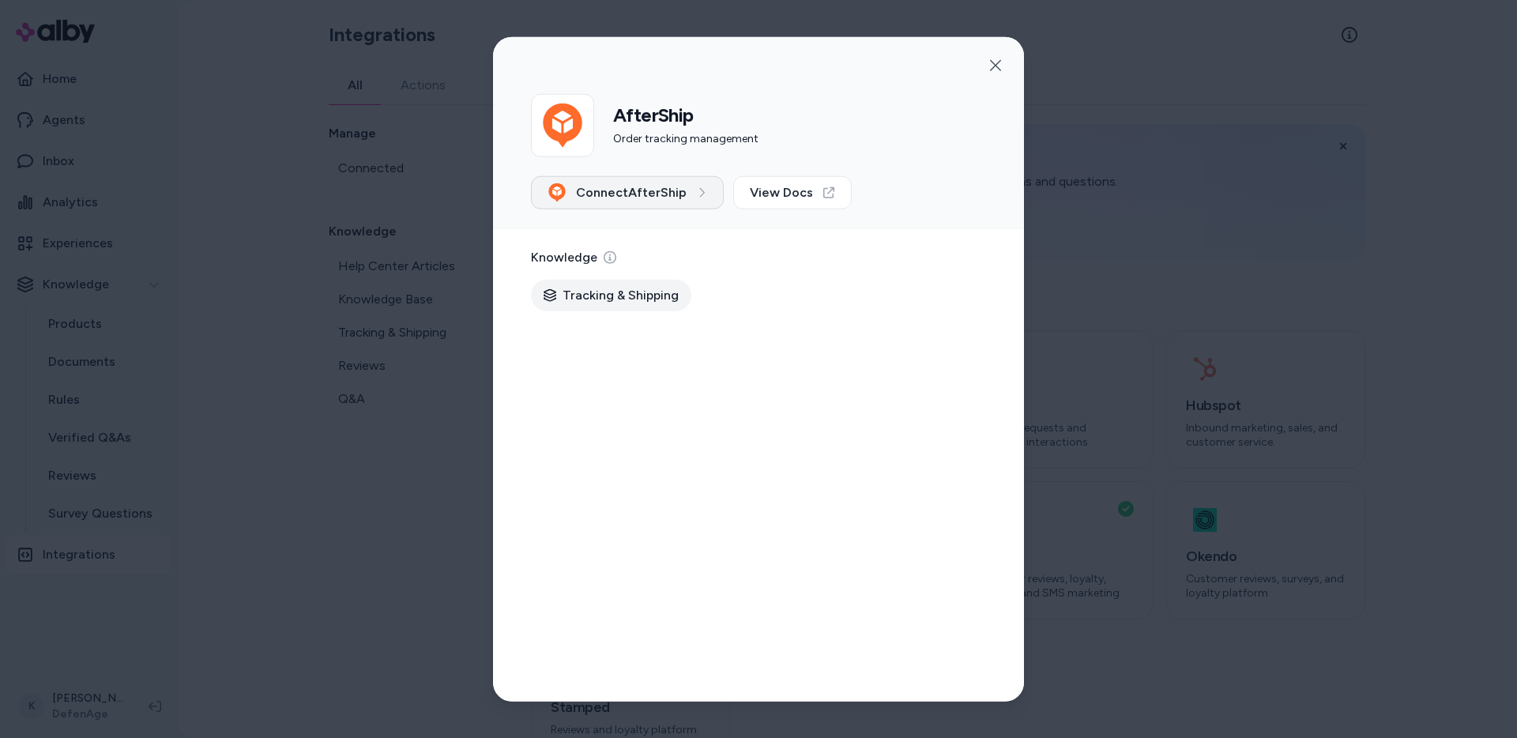
click at [673, 192] on span "Connect AfterShip" at bounding box center [631, 192] width 111 height 19
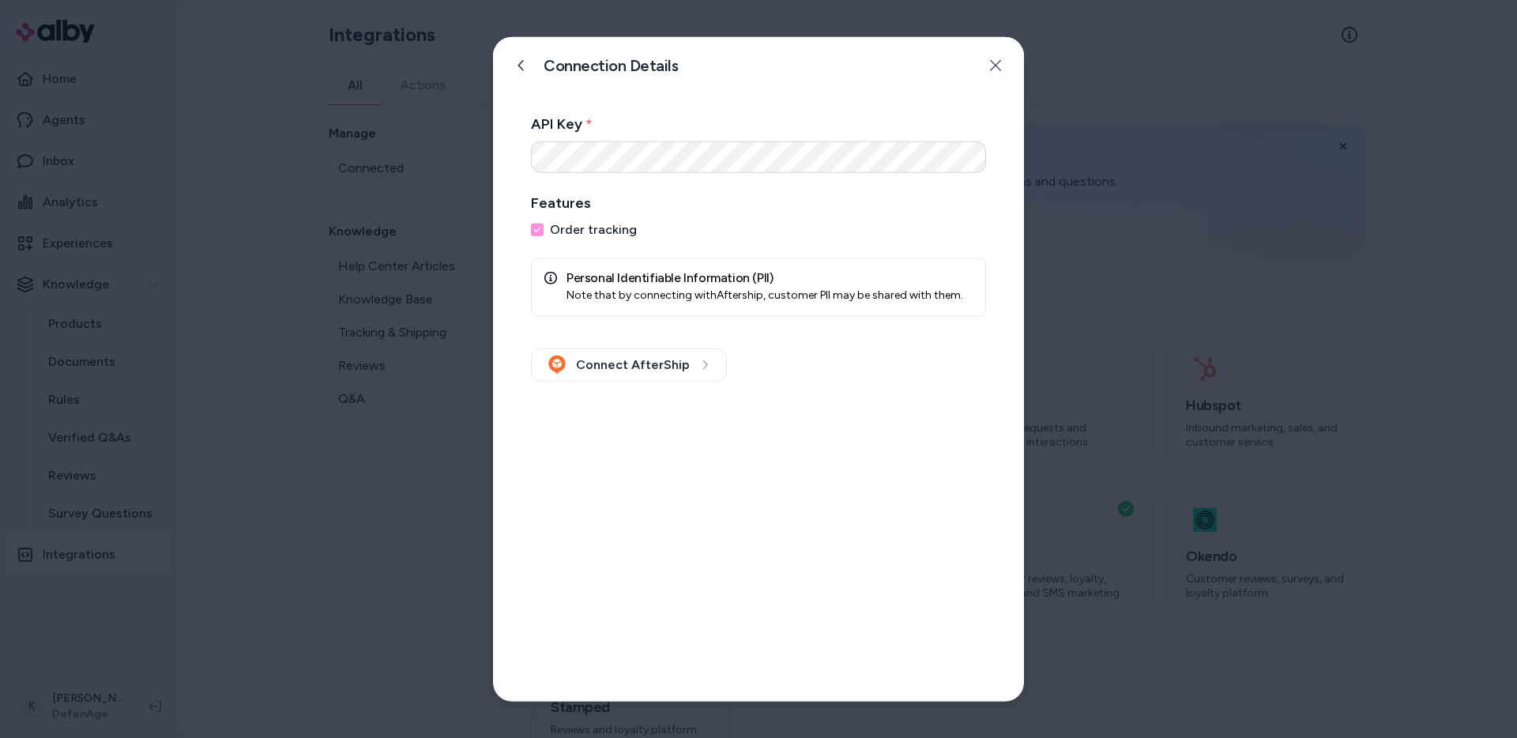
click at [724, 138] on div "API Key *" at bounding box center [758, 143] width 455 height 60
click at [660, 364] on button "Connect AfterShip" at bounding box center [629, 364] width 196 height 33
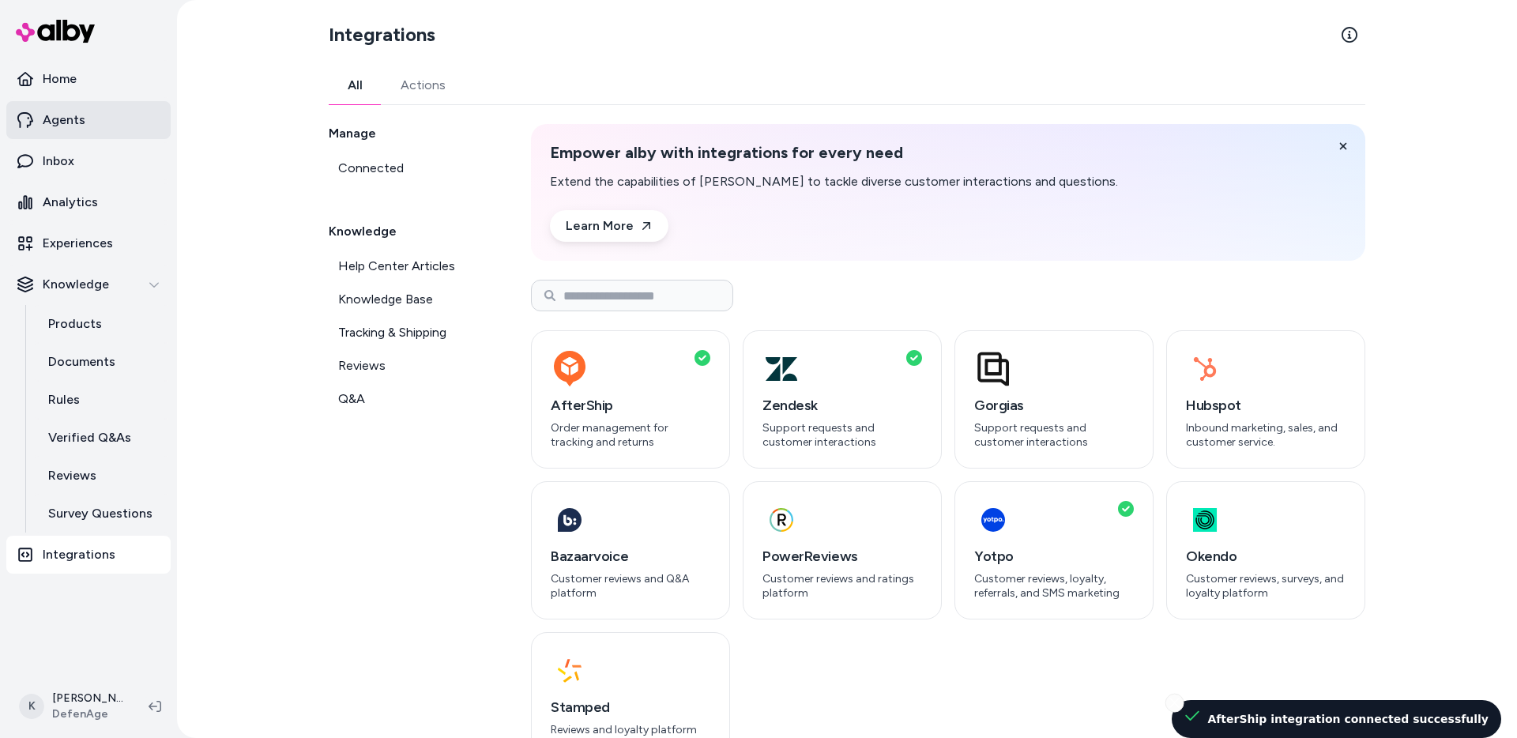
click at [107, 115] on link "Agents" at bounding box center [88, 120] width 164 height 38
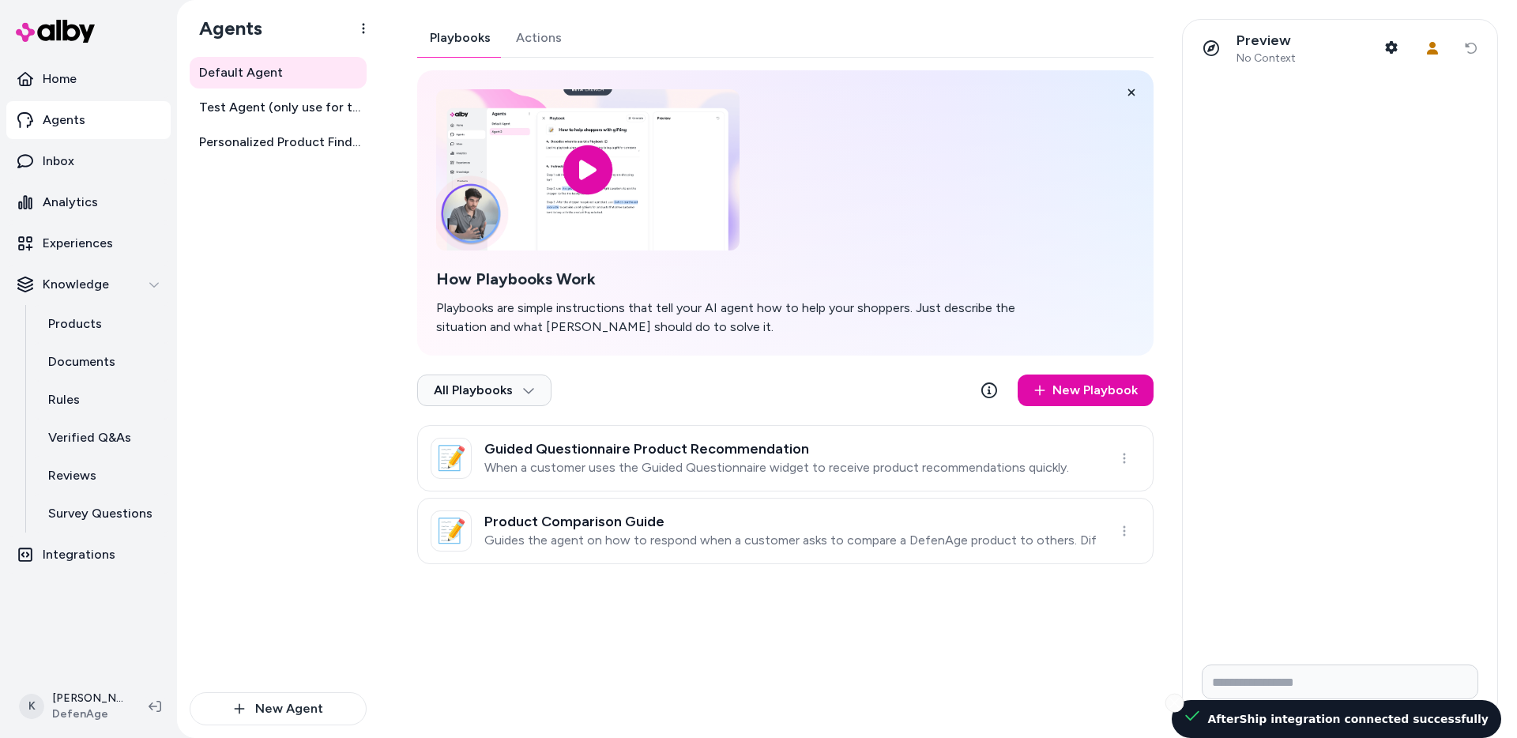
click at [527, 37] on button "Actions" at bounding box center [538, 38] width 71 height 38
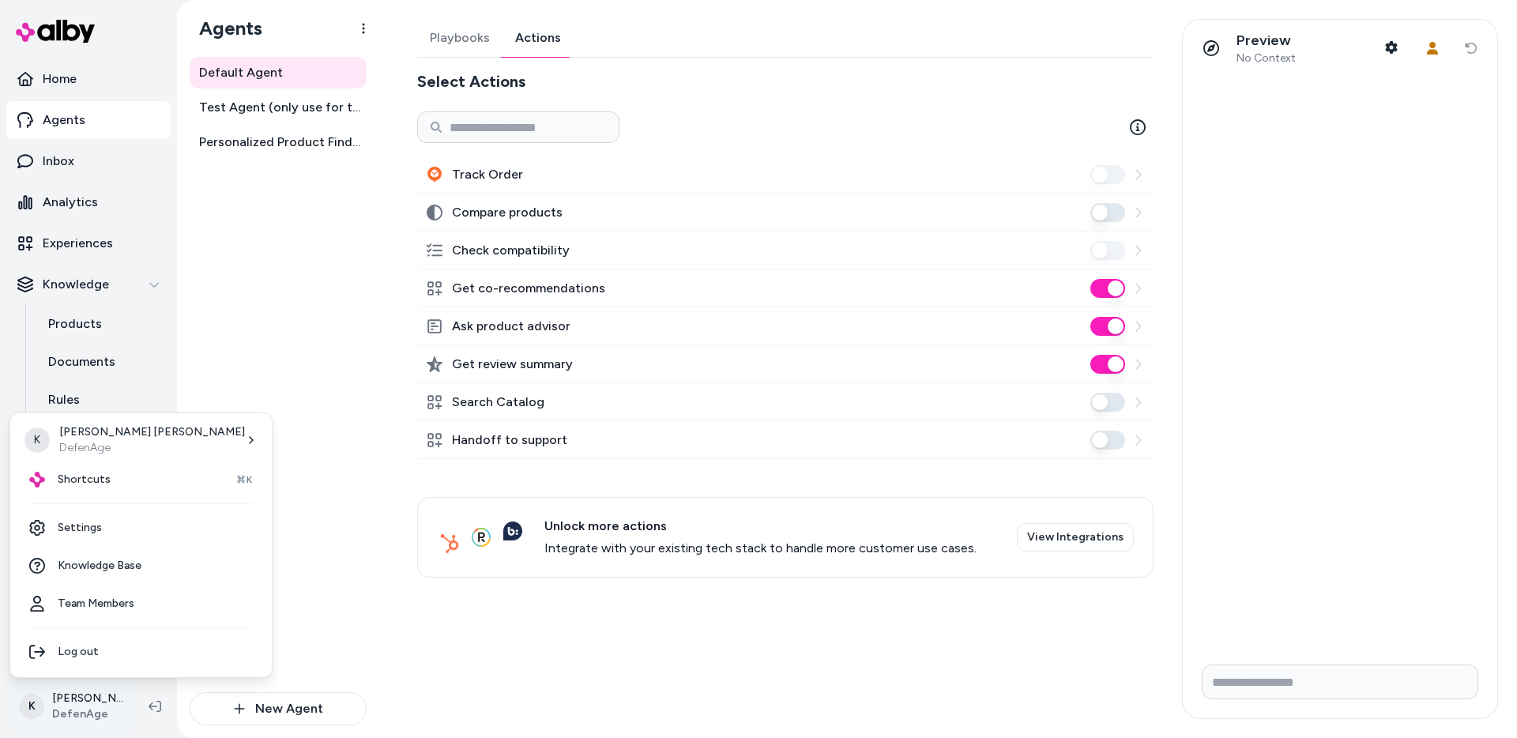
click at [95, 705] on html "Home Agents Inbox Analytics Experiences Knowledge Products Documents Rules Veri…" at bounding box center [758, 369] width 1517 height 738
click at [288, 407] on html "Home Agents Inbox Analytics Experiences Knowledge Products Documents Rules Veri…" at bounding box center [758, 369] width 1517 height 738
click at [73, 702] on html "Home Agents Inbox Analytics Experiences Knowledge Products Documents Rules Veri…" at bounding box center [758, 369] width 1517 height 738
click at [128, 528] on link "Settings" at bounding box center [141, 528] width 249 height 38
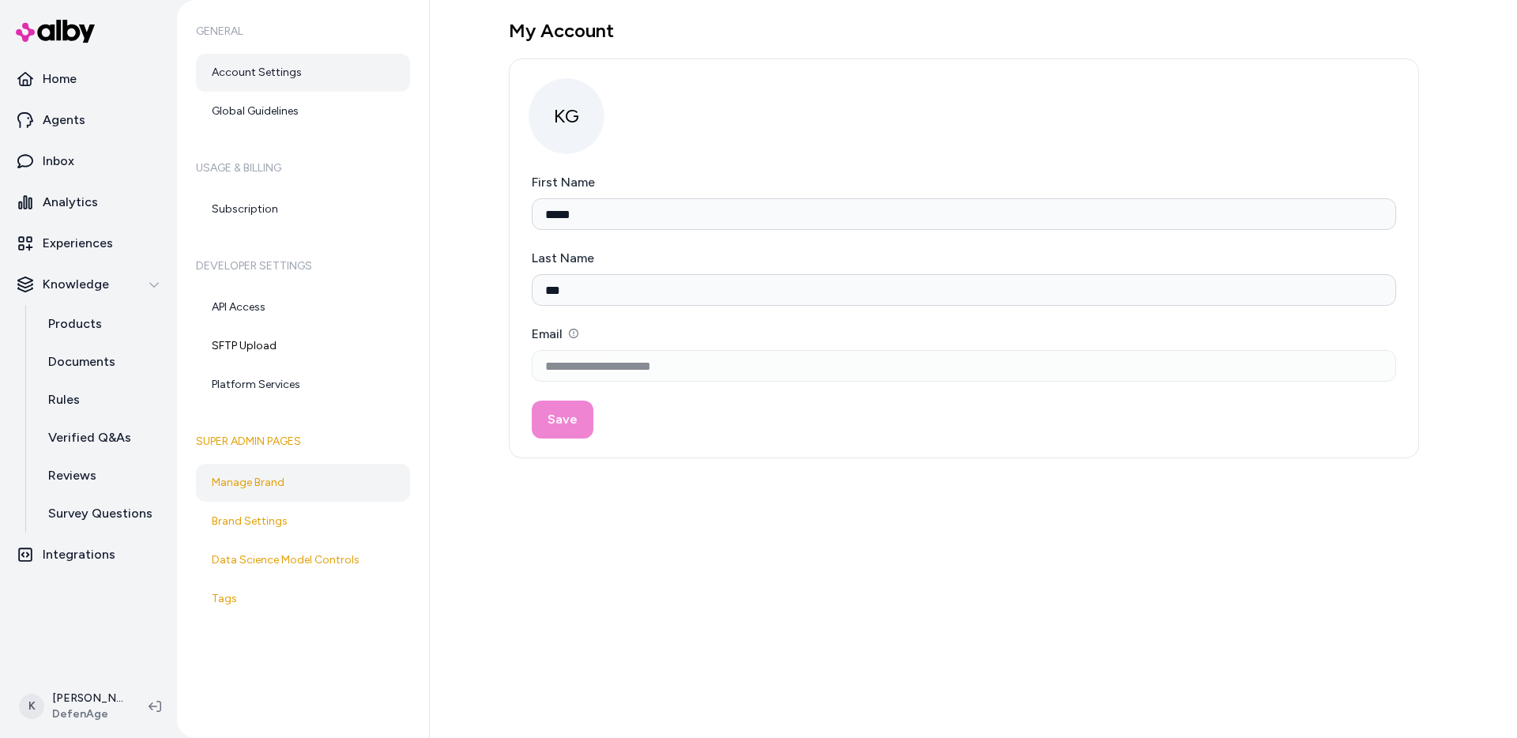
click at [319, 487] on link "Manage Brand" at bounding box center [303, 483] width 214 height 38
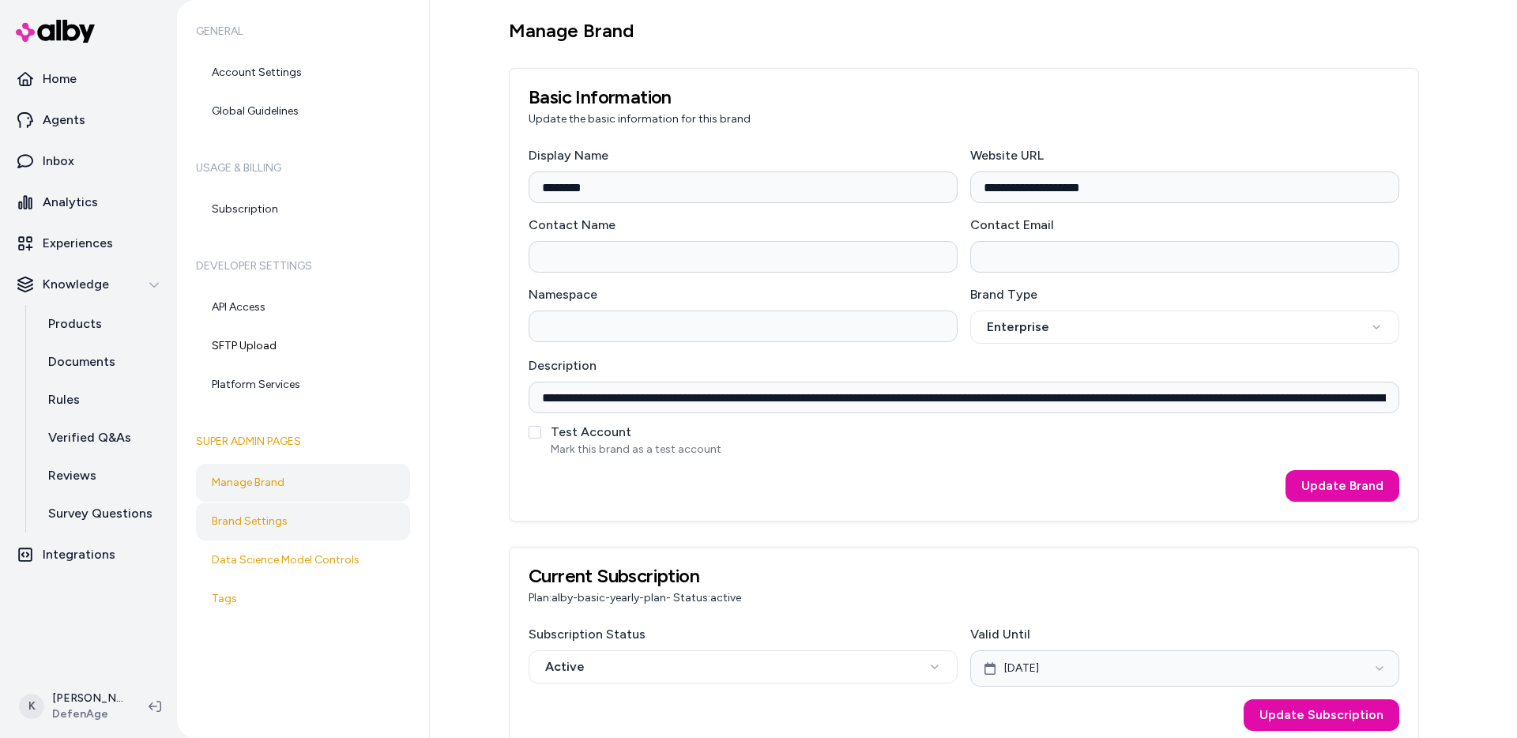
click at [306, 532] on link "Brand Settings" at bounding box center [303, 521] width 214 height 38
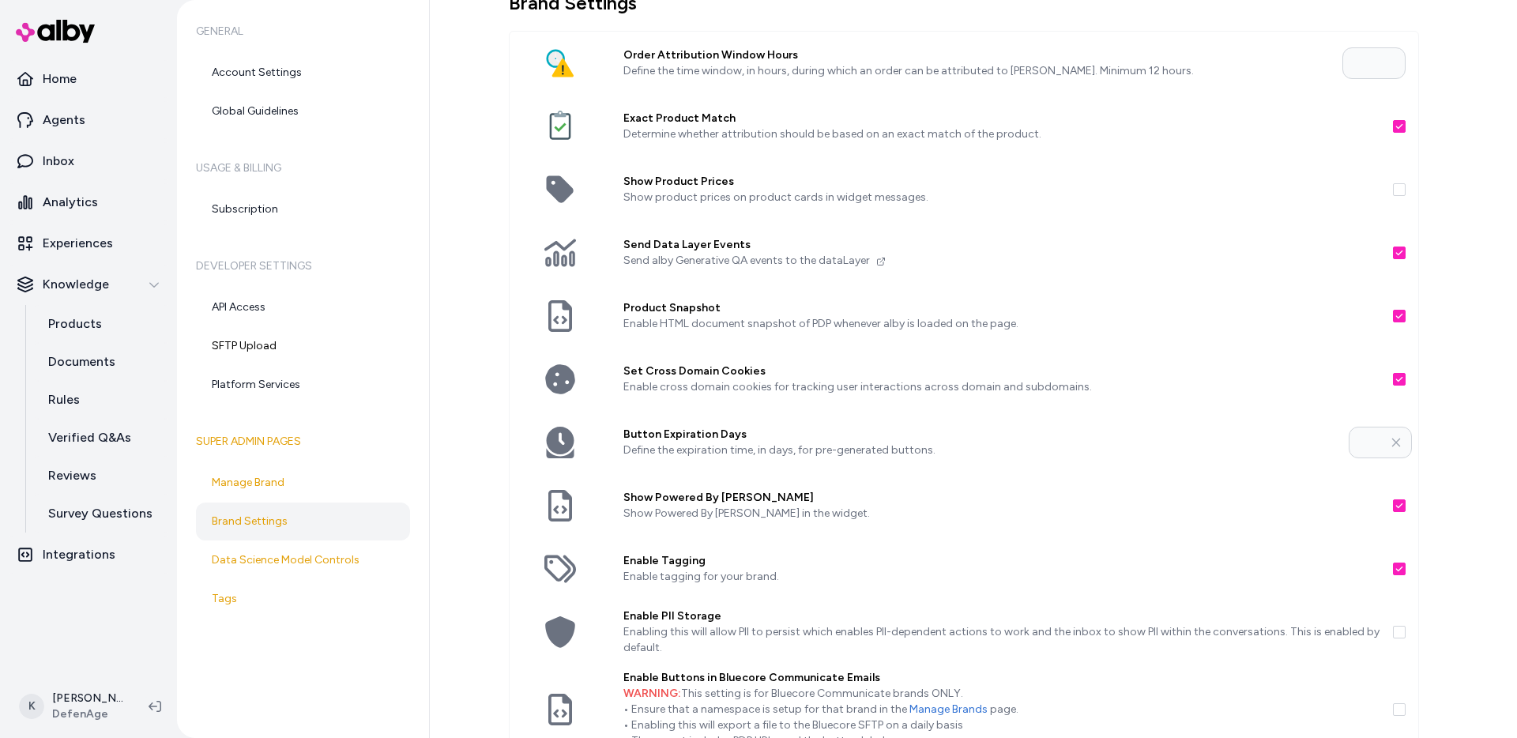
scroll to position [31, 0]
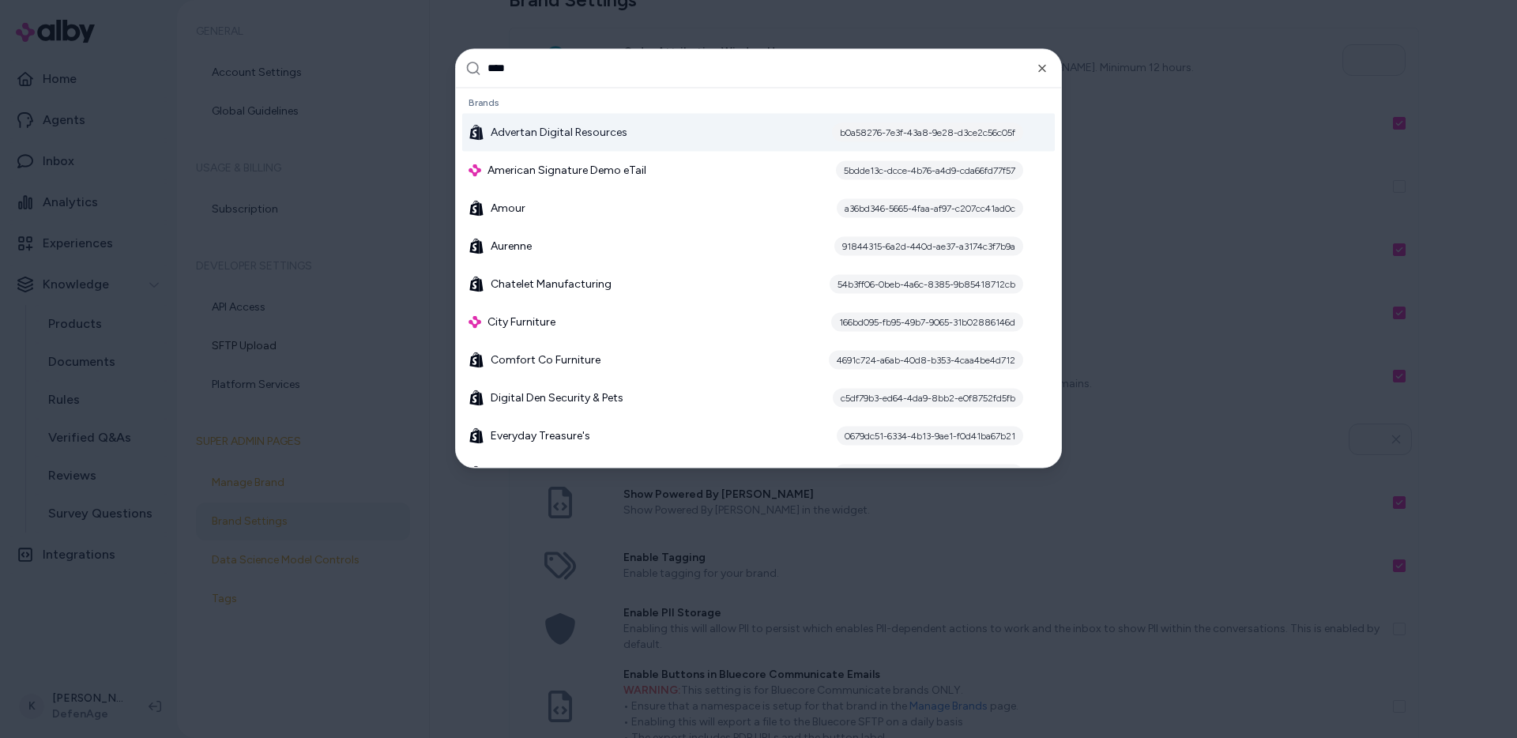
type input "*****"
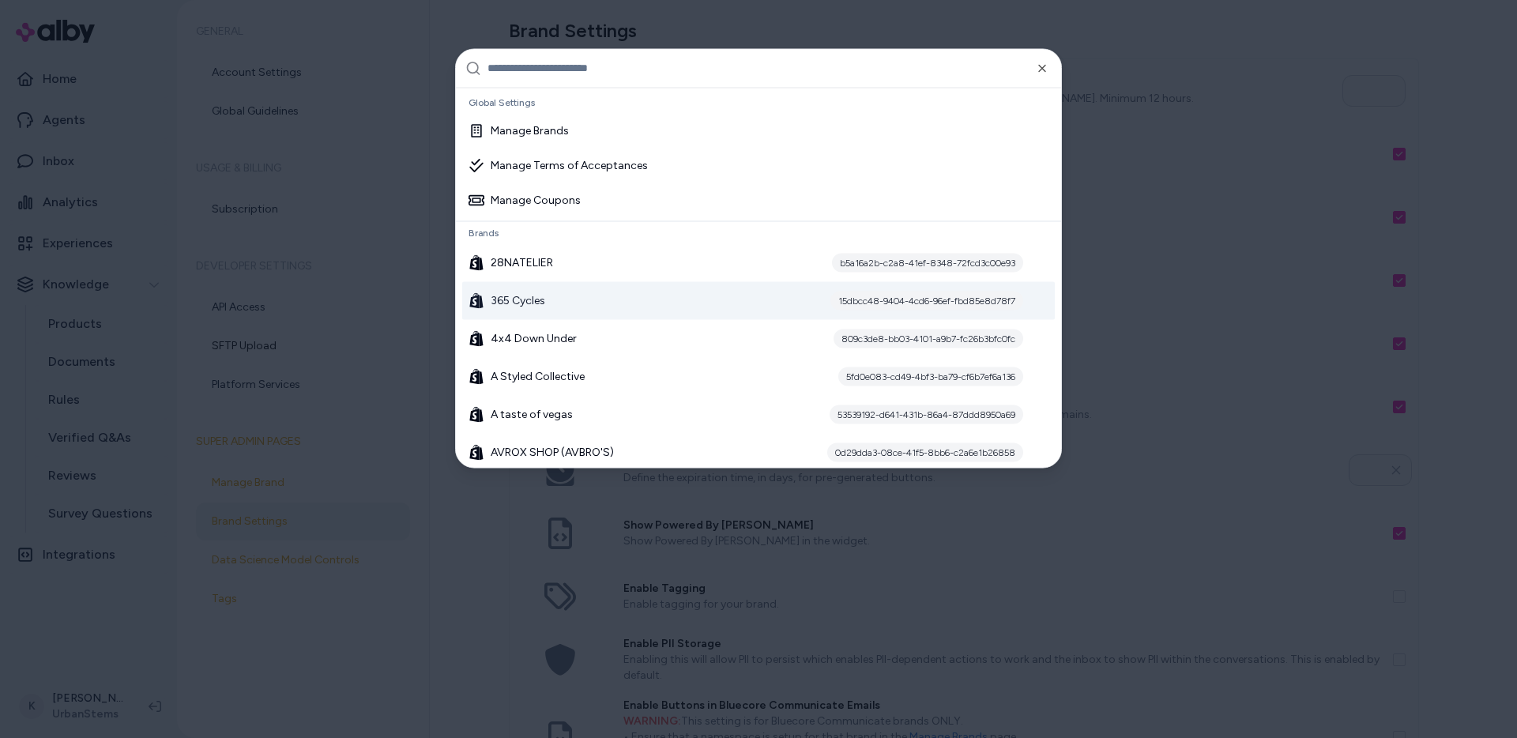
click at [773, 300] on div "365 Cycles 15dbcc48-9404-4cd6-96ef-fbd85e8d78f7" at bounding box center [758, 300] width 592 height 38
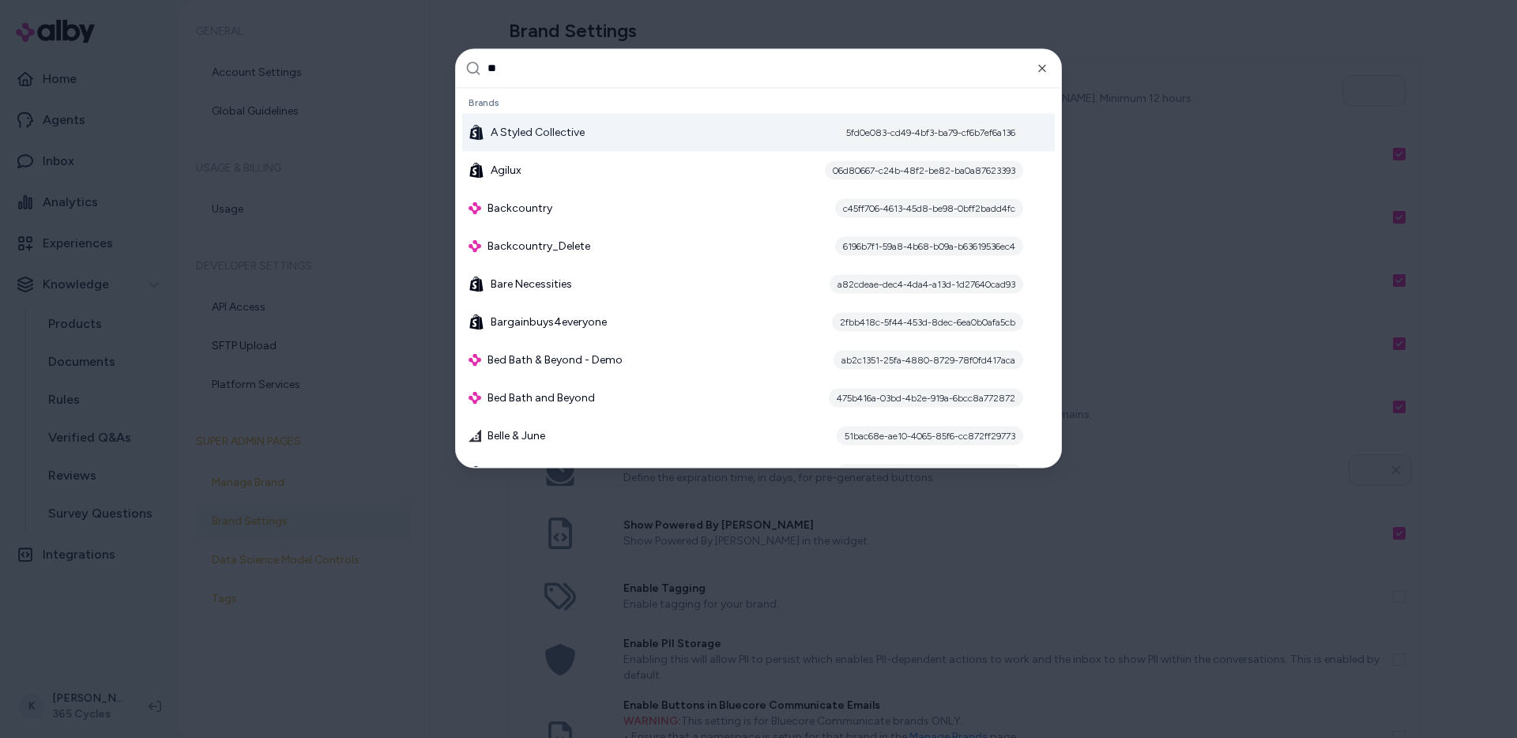
type input "*"
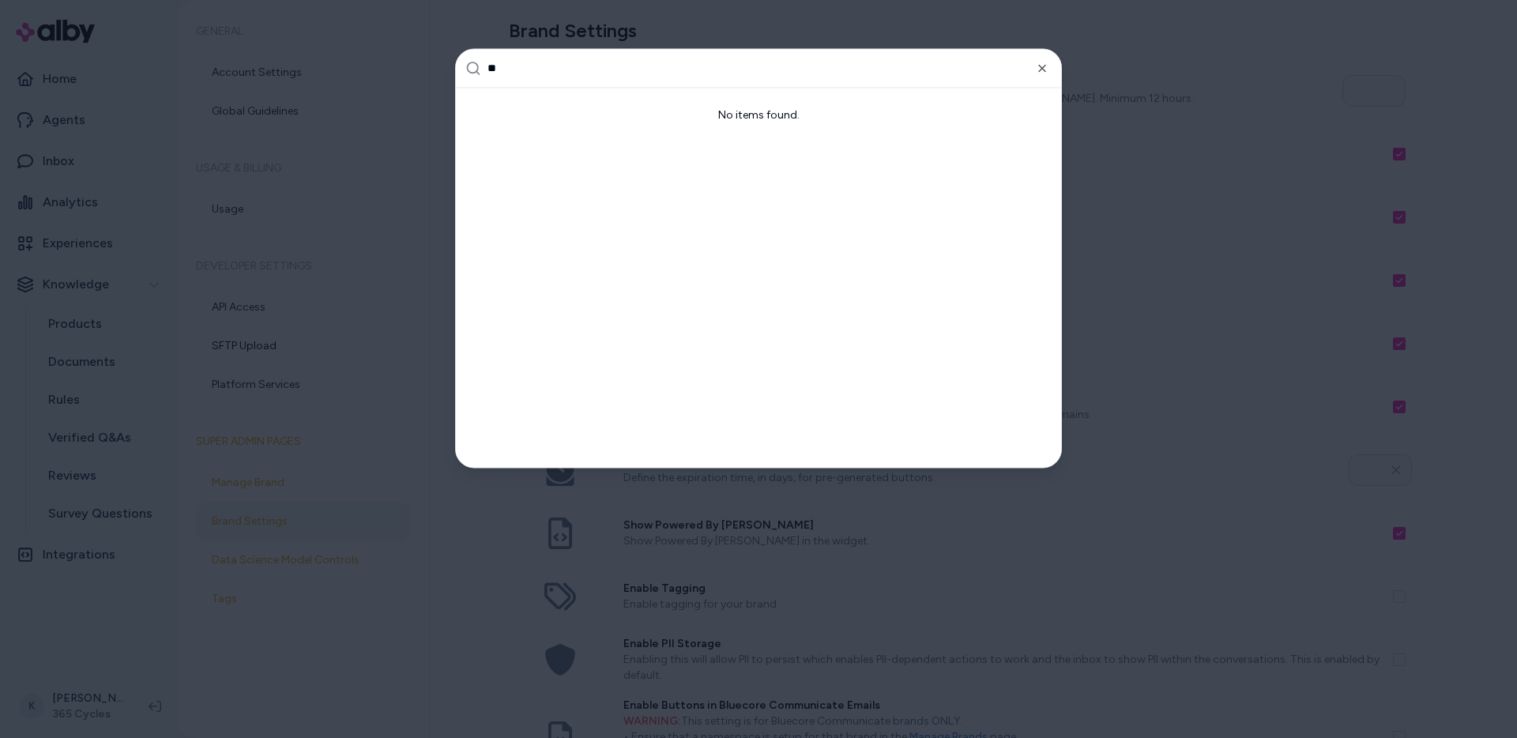
type input "*"
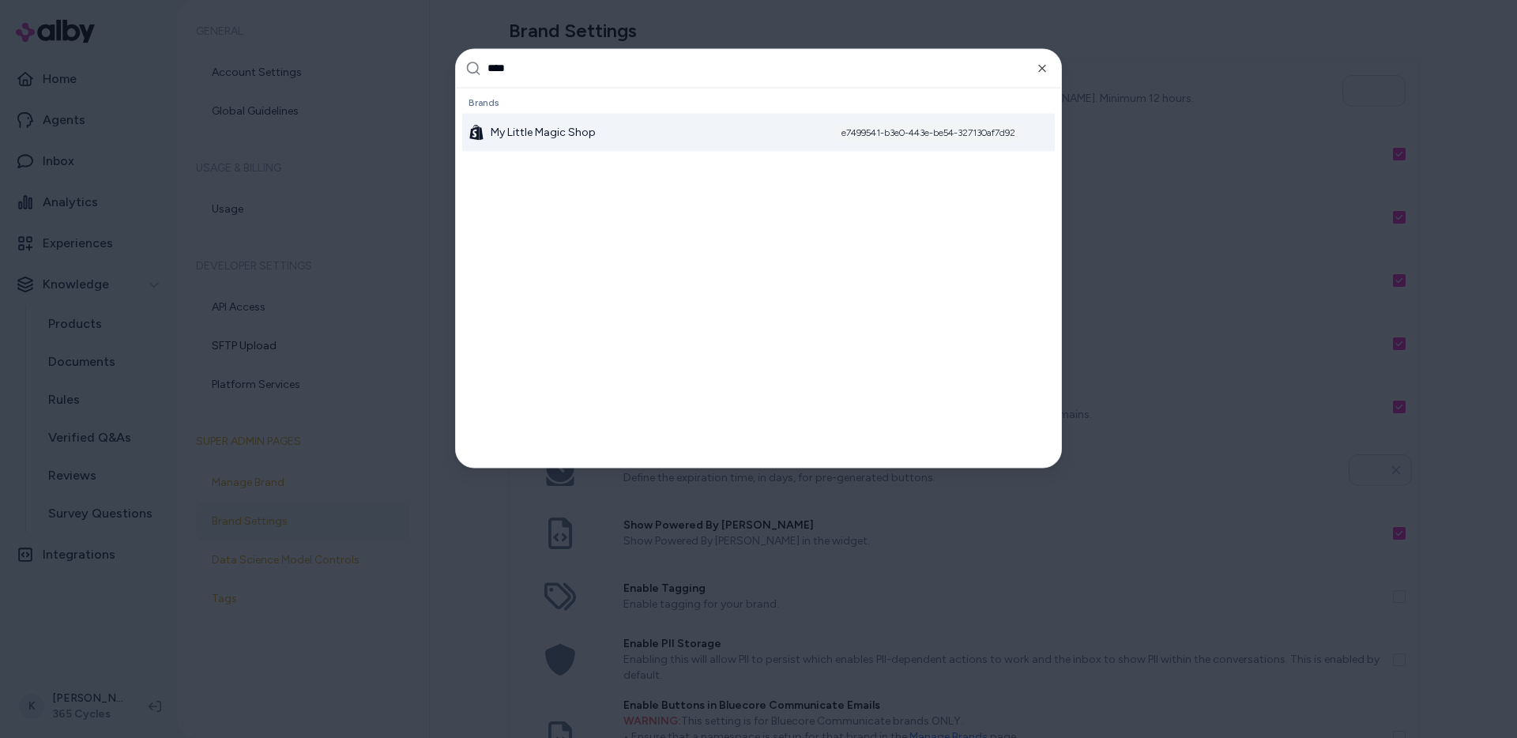
type input "****"
click at [725, 141] on div "My Little Magic Shop e7499541-b3e0-443e-be54-327130af7d92" at bounding box center [758, 132] width 592 height 38
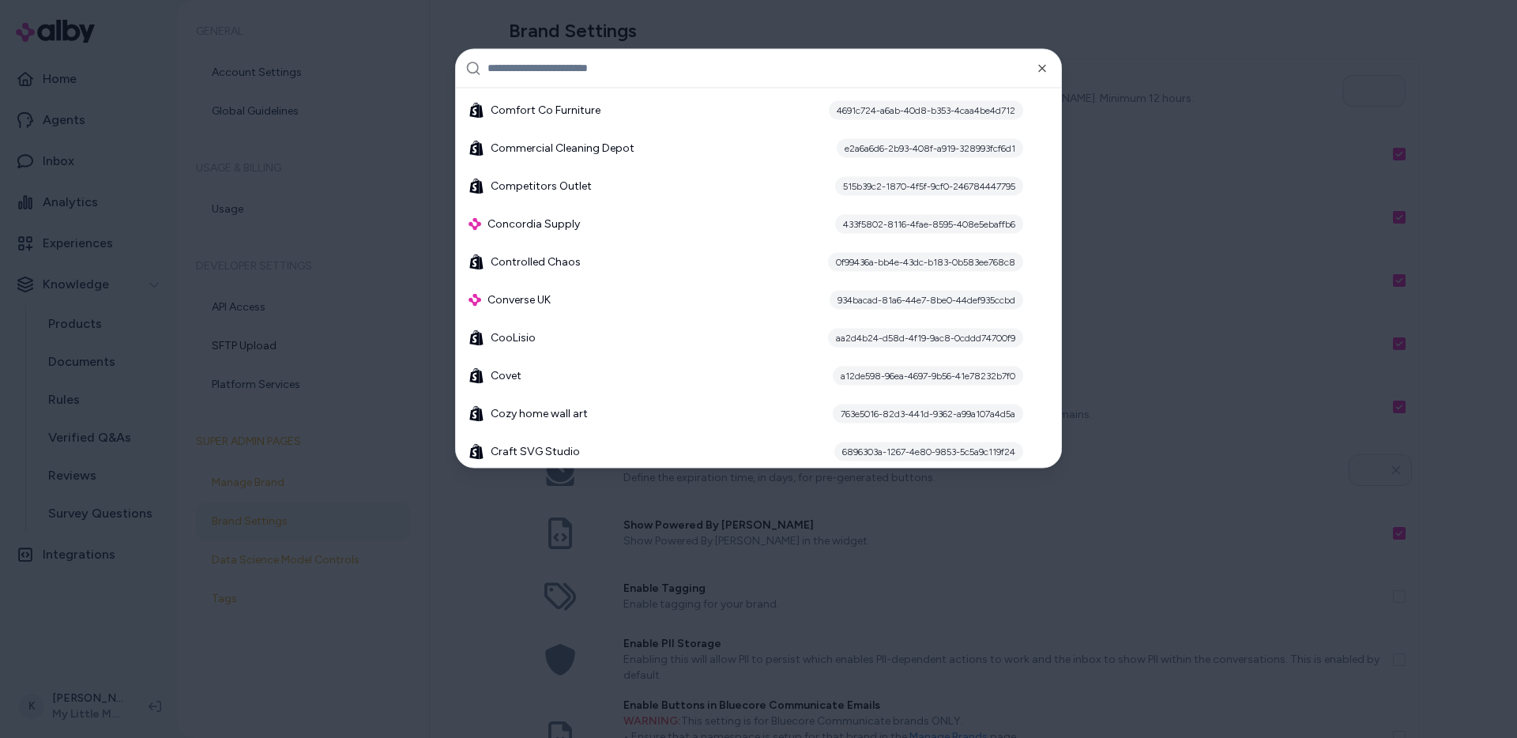
scroll to position [3720, 0]
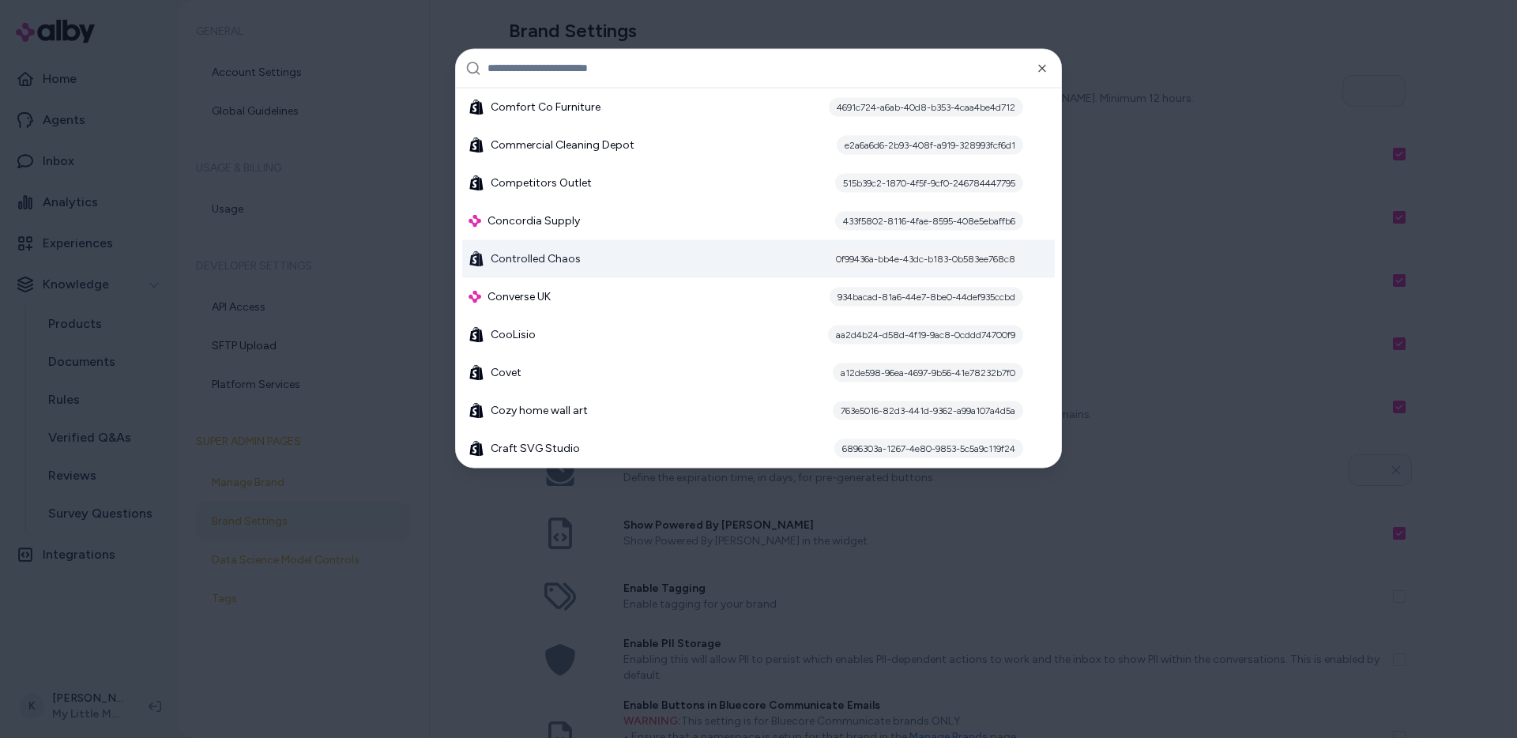
click at [724, 258] on div "Controlled Chaos 0f99436a-bb4e-43dc-b183-0b583ee768c8" at bounding box center [758, 258] width 592 height 38
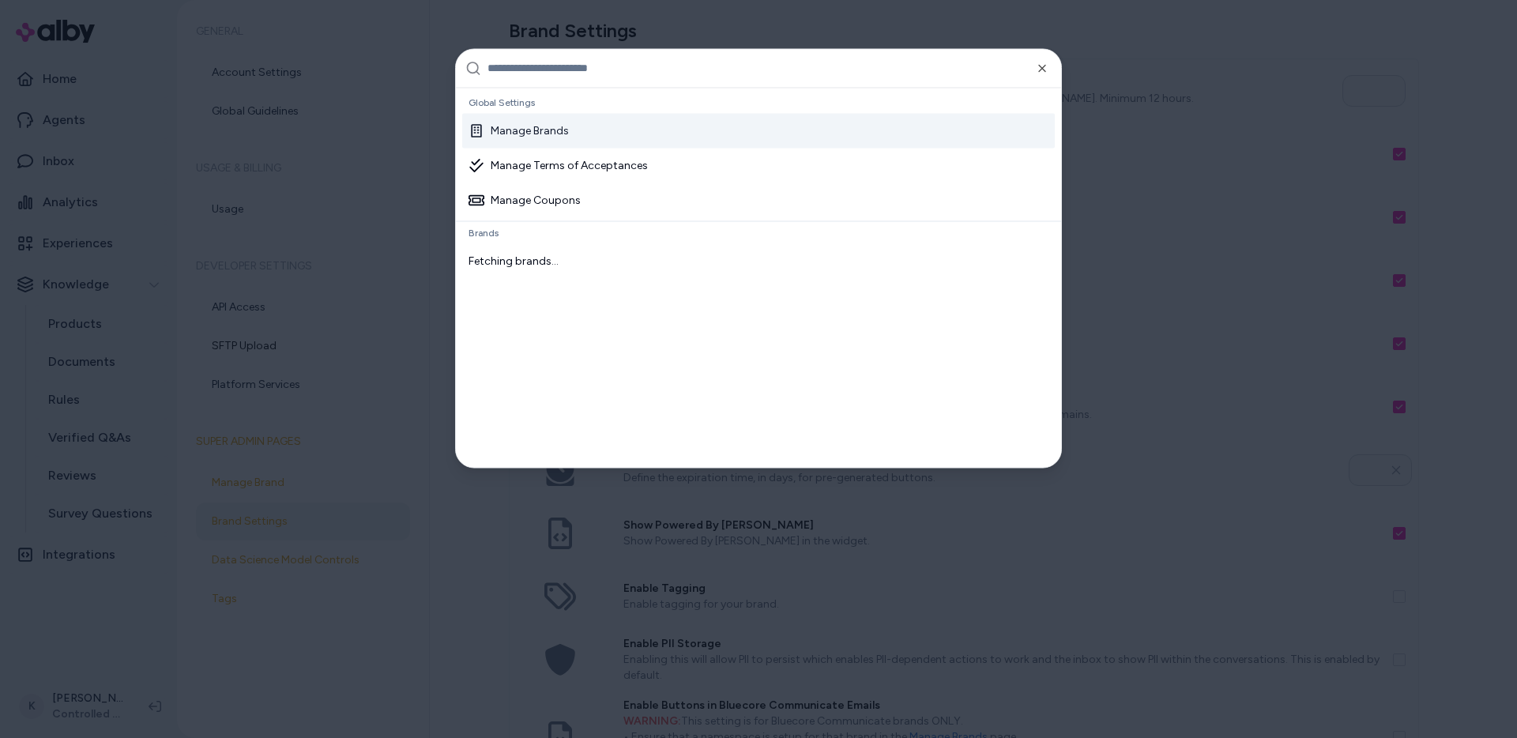
type input "*"
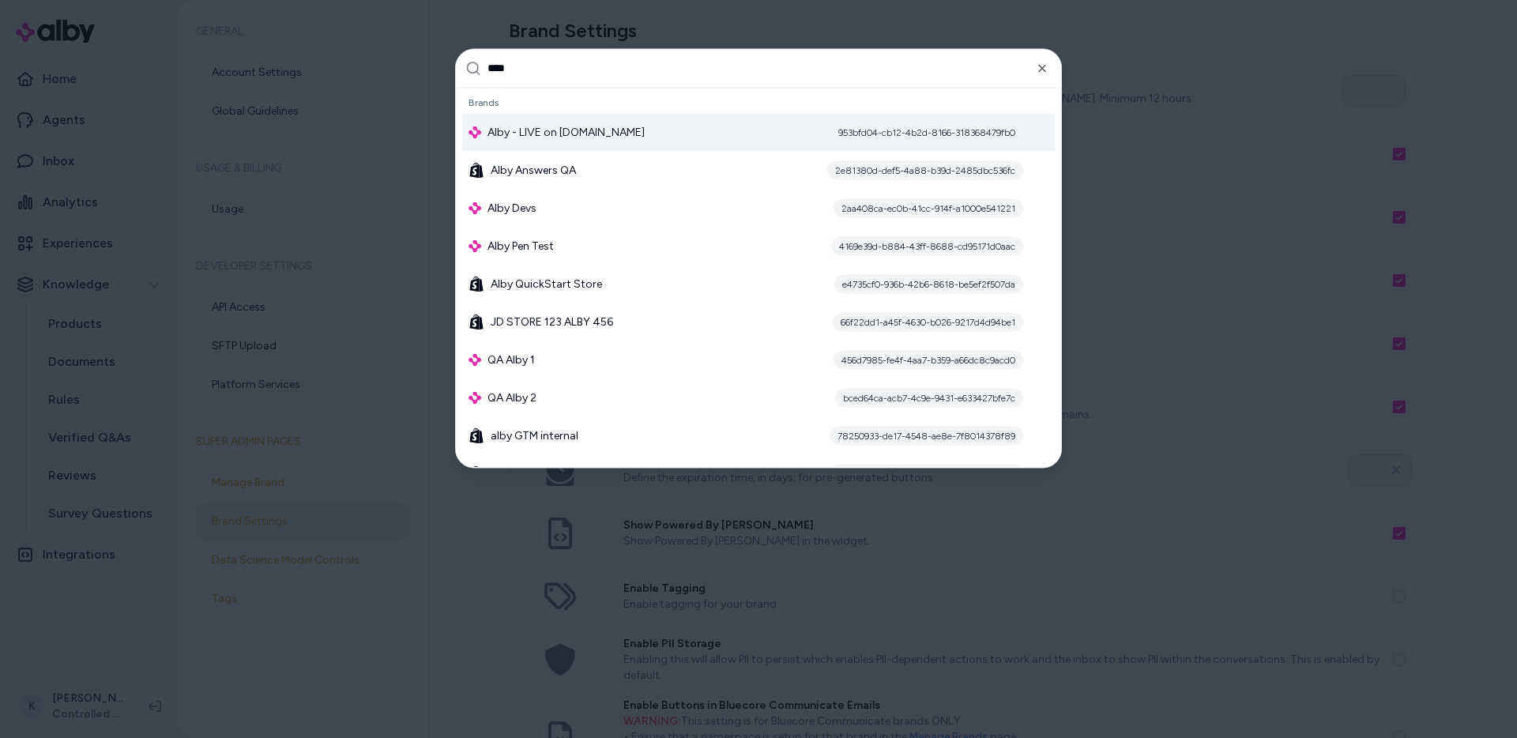
type input "****"
click at [611, 138] on div "Alby - LIVE on [DOMAIN_NAME] 953bfd04-cb12-4b2d-8166-318368479fb0" at bounding box center [758, 132] width 592 height 38
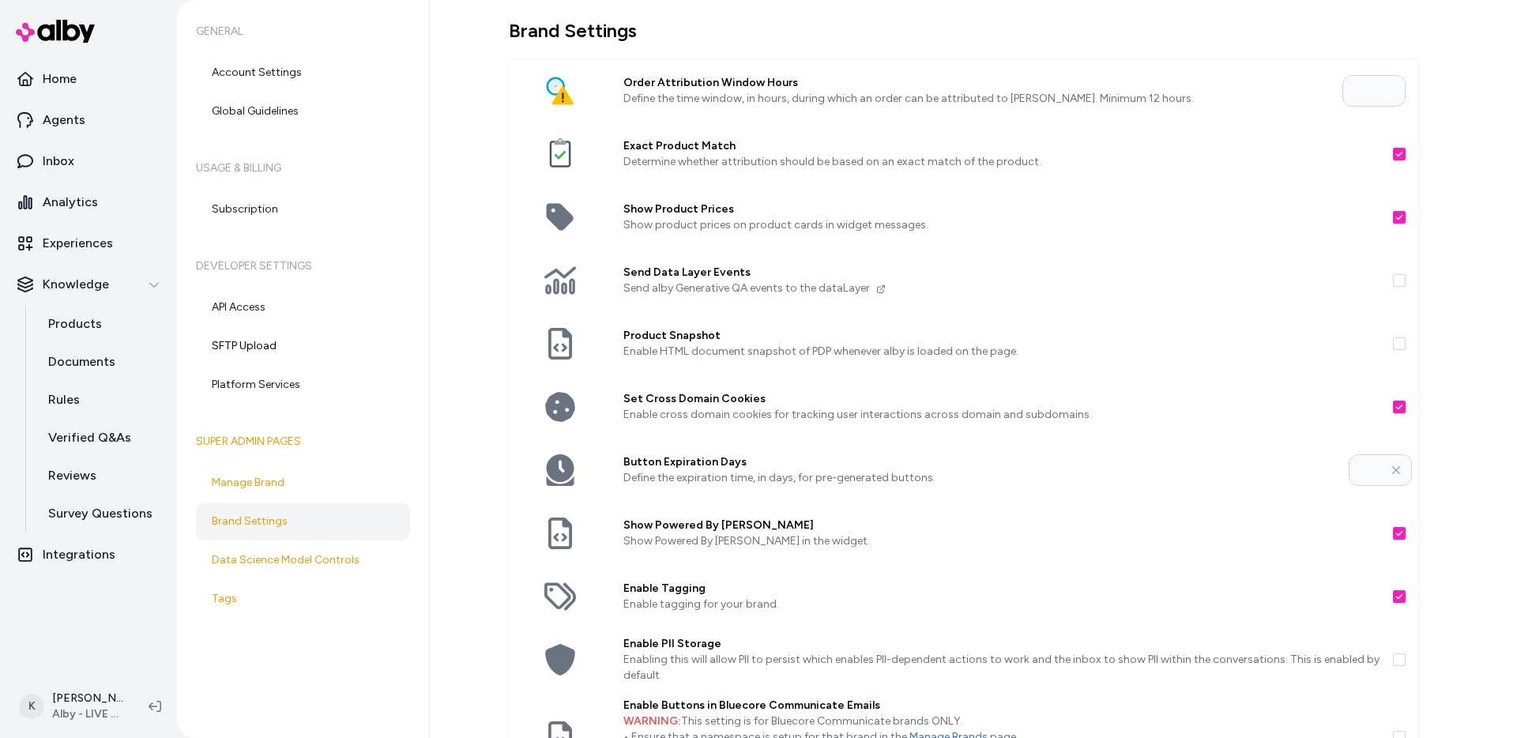
click at [1393, 655] on button "button" at bounding box center [1399, 659] width 13 height 13
click at [100, 563] on p "Integrations" at bounding box center [79, 554] width 73 height 19
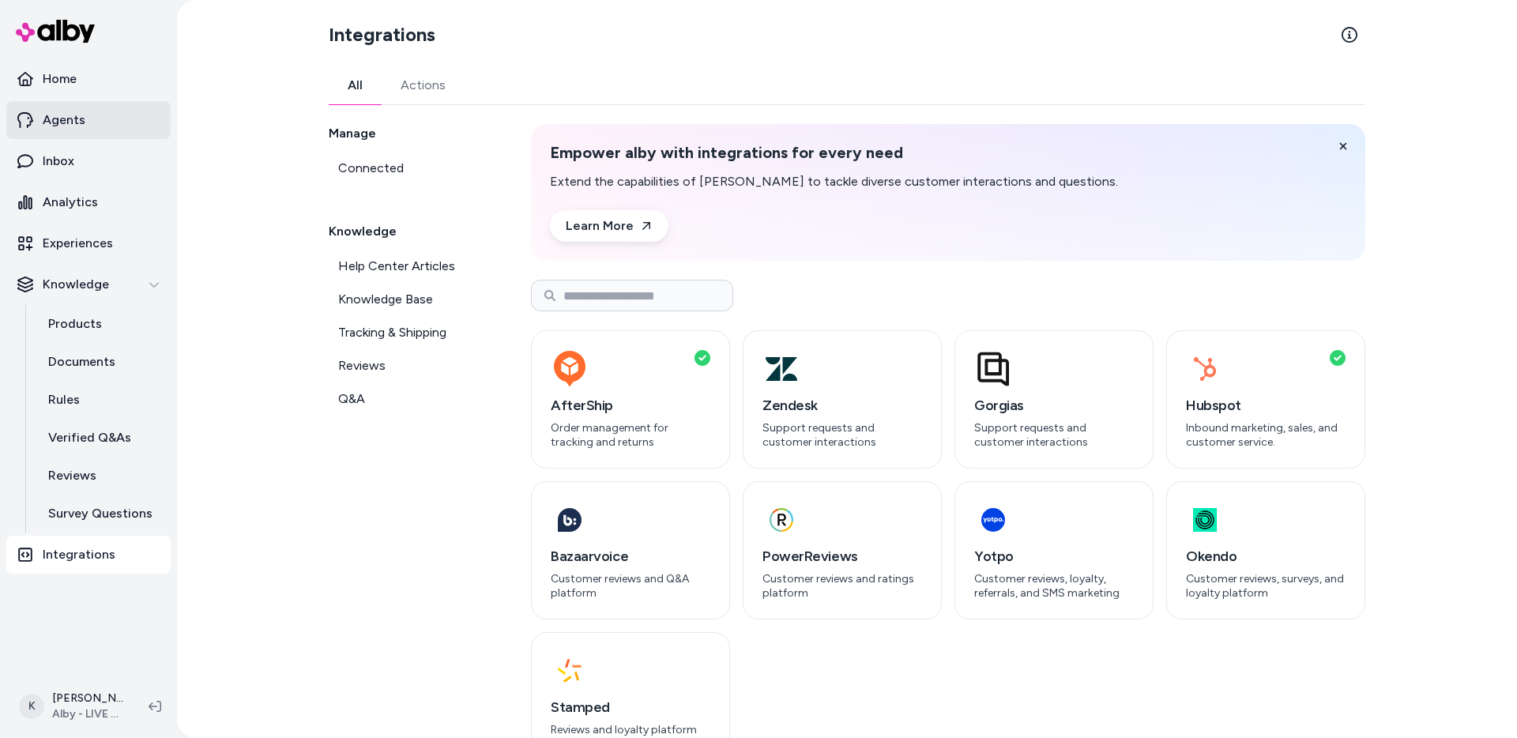
click at [99, 130] on link "Agents" at bounding box center [88, 120] width 164 height 38
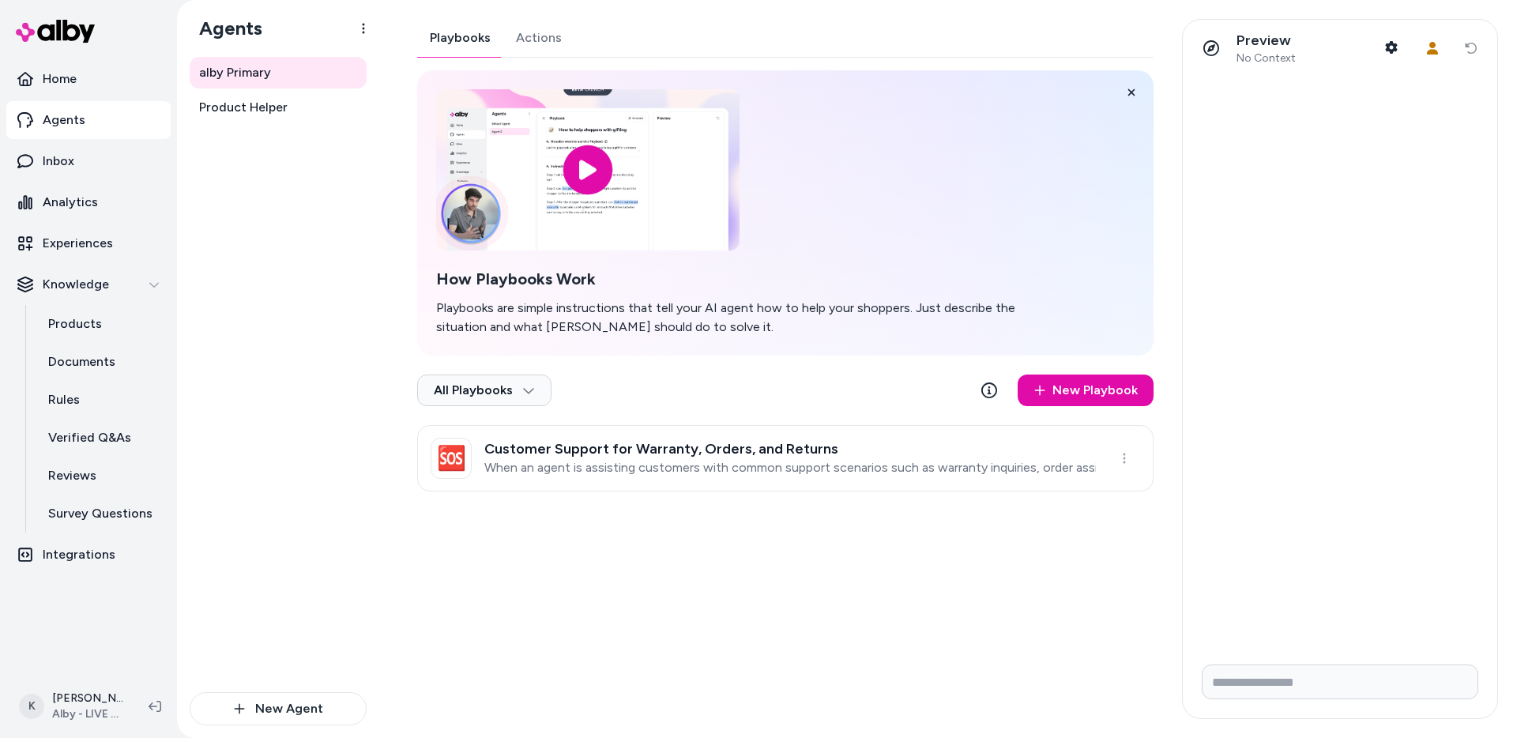
click at [528, 51] on div "Playbooks Actions How Playbooks Work Playbooks are simple instructions that tel…" at bounding box center [785, 255] width 736 height 472
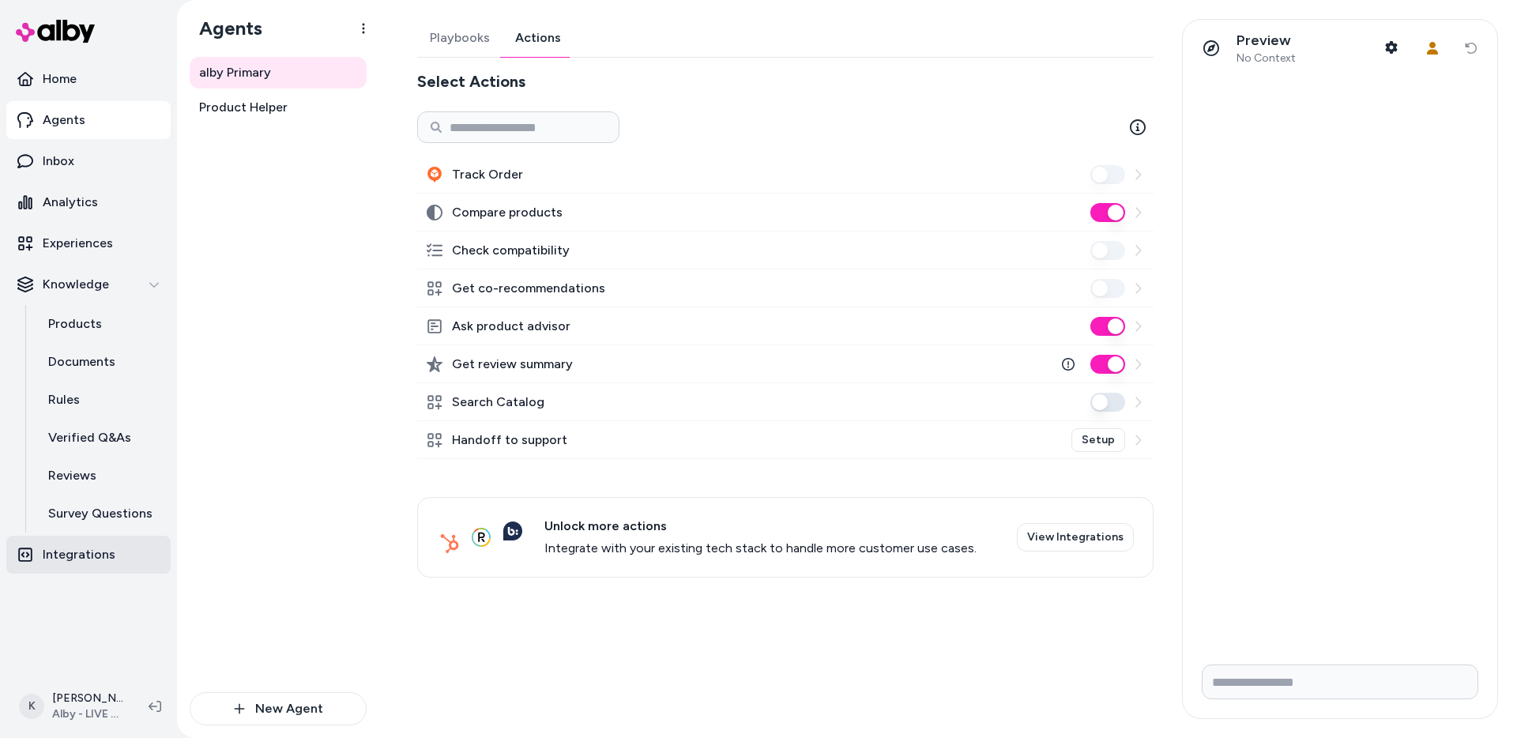
click at [87, 569] on link "Integrations" at bounding box center [88, 555] width 164 height 38
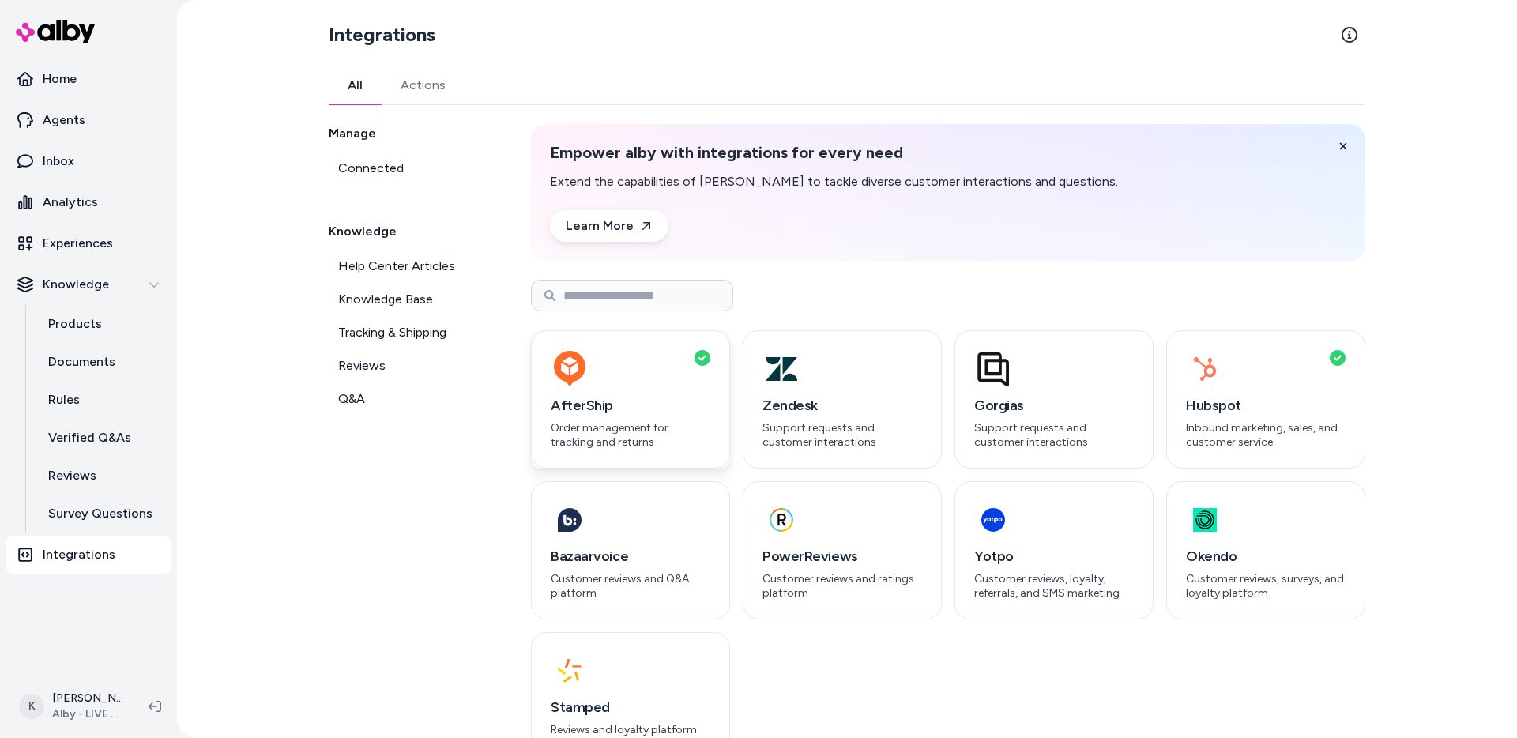
click at [611, 393] on div "AfterShip Order management for tracking and returns" at bounding box center [630, 399] width 199 height 138
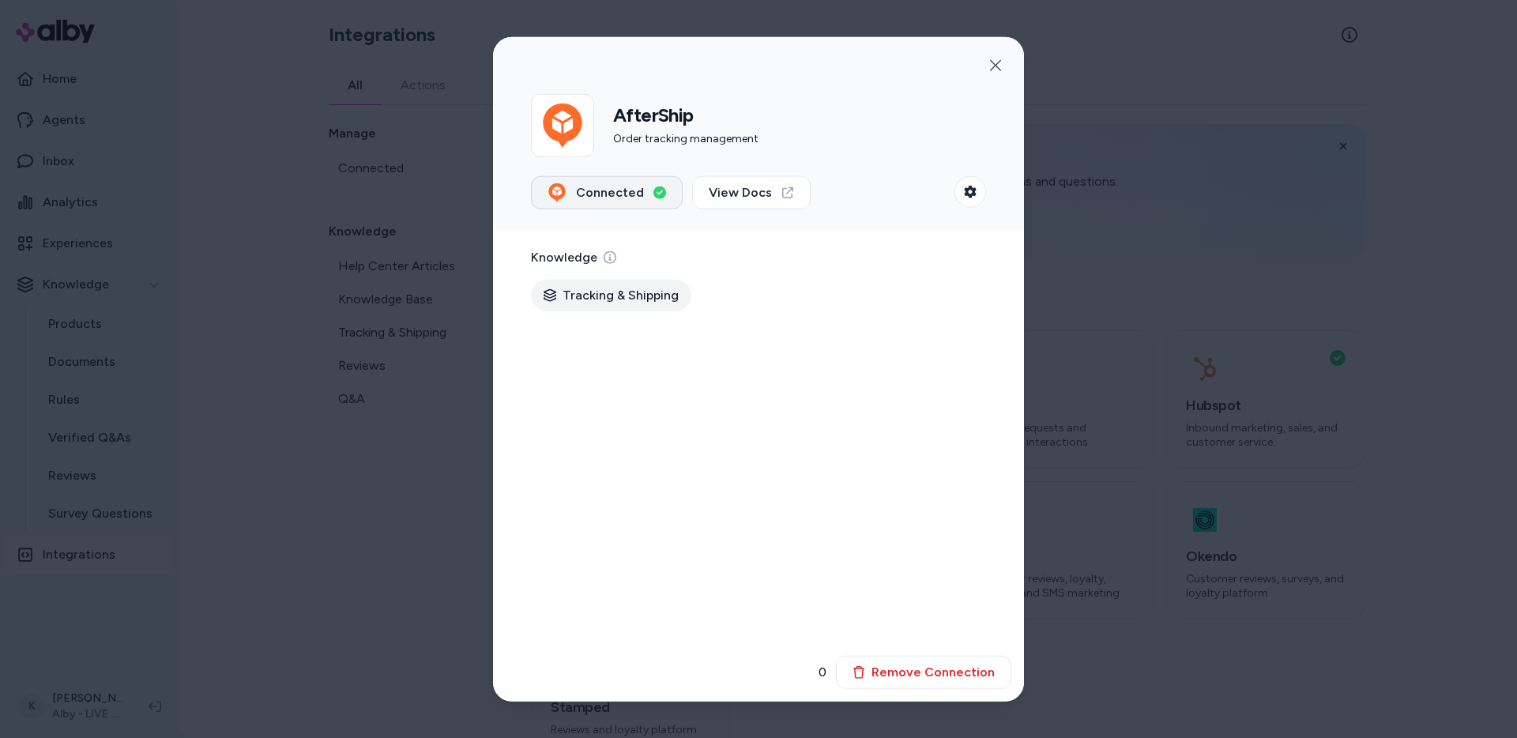
click at [641, 182] on button "Connected" at bounding box center [607, 192] width 152 height 33
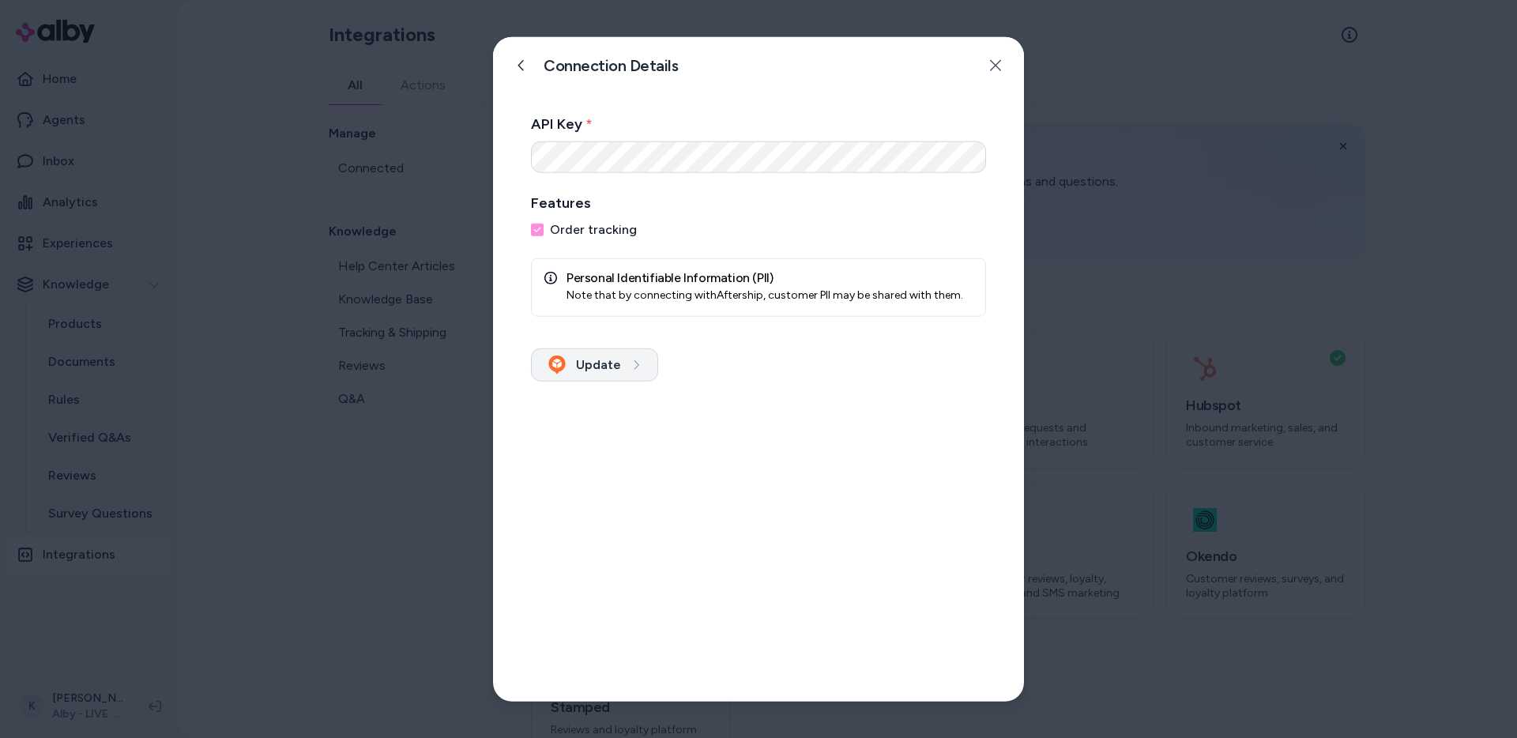
click at [613, 363] on button "Update" at bounding box center [594, 364] width 127 height 33
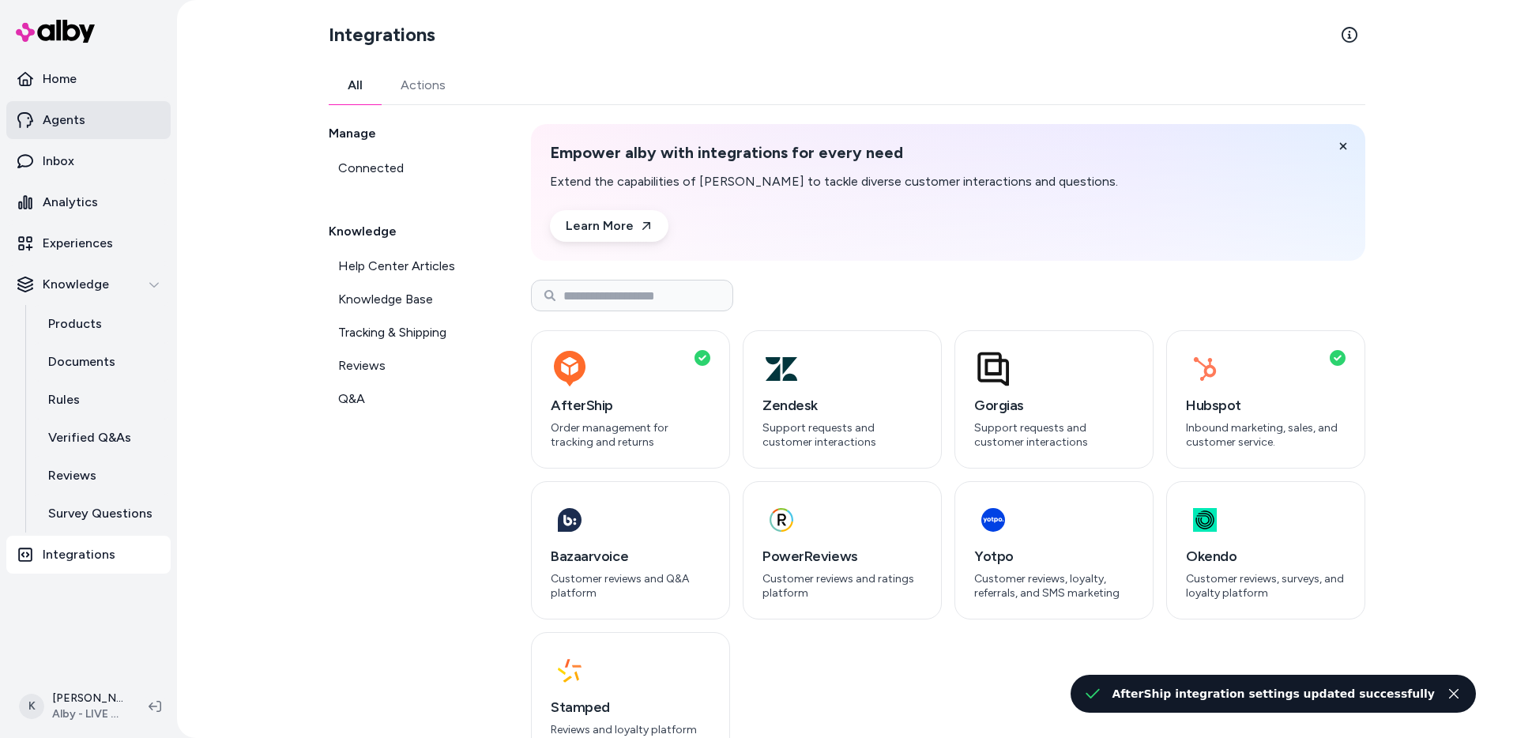
click at [121, 133] on link "Agents" at bounding box center [88, 120] width 164 height 38
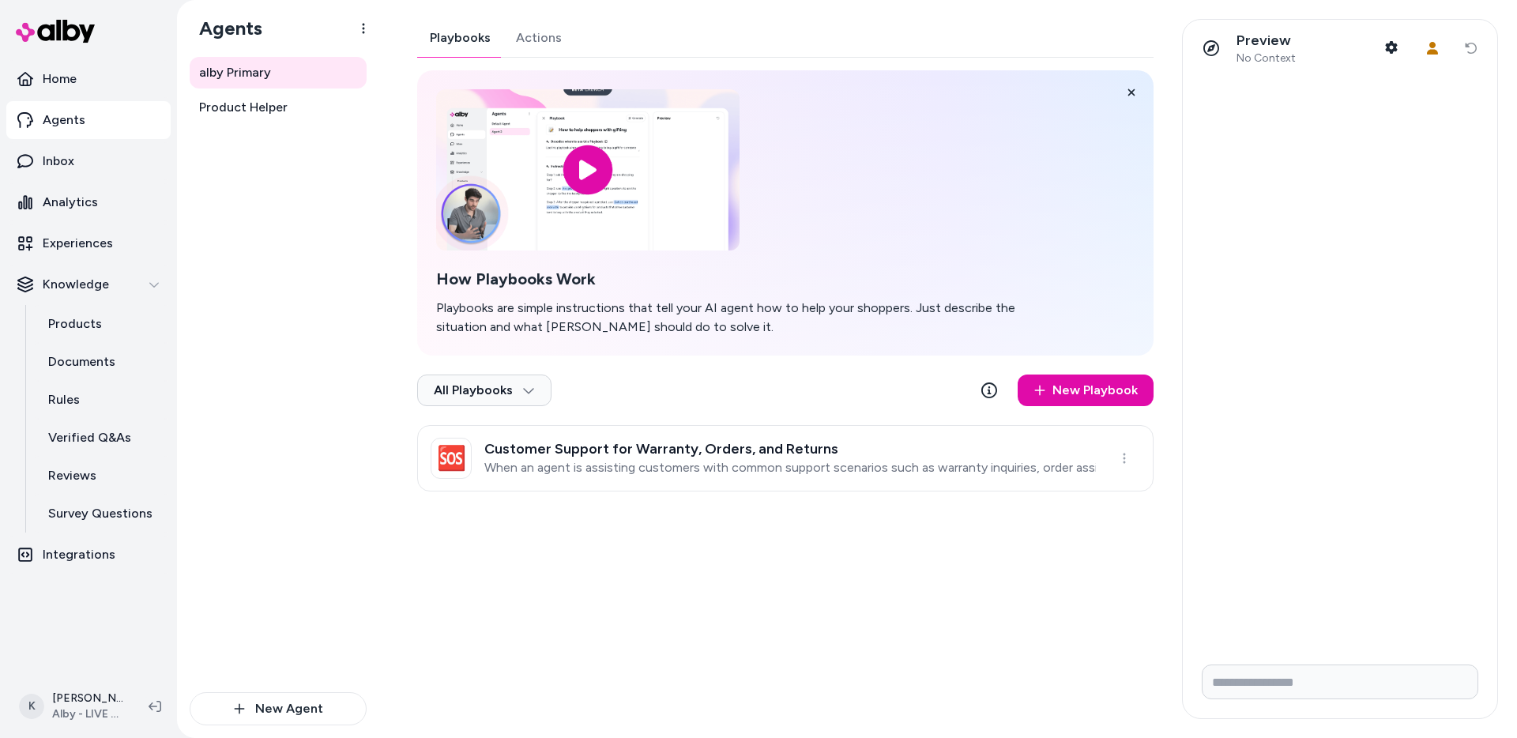
click at [547, 34] on button "Actions" at bounding box center [538, 38] width 71 height 38
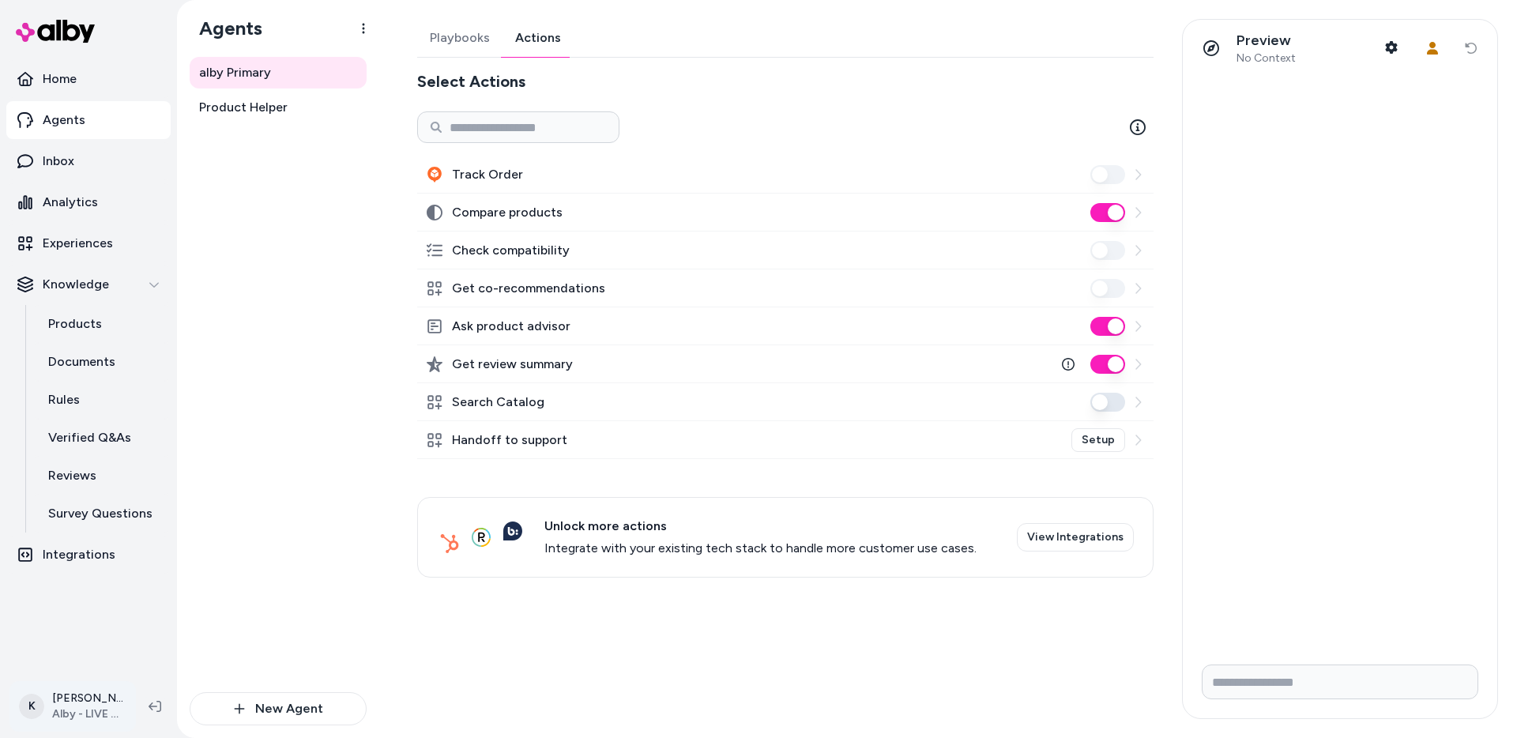
click at [73, 713] on html "Home Agents Inbox Analytics Experiences Knowledge Products Documents Rules Veri…" at bounding box center [758, 369] width 1517 height 738
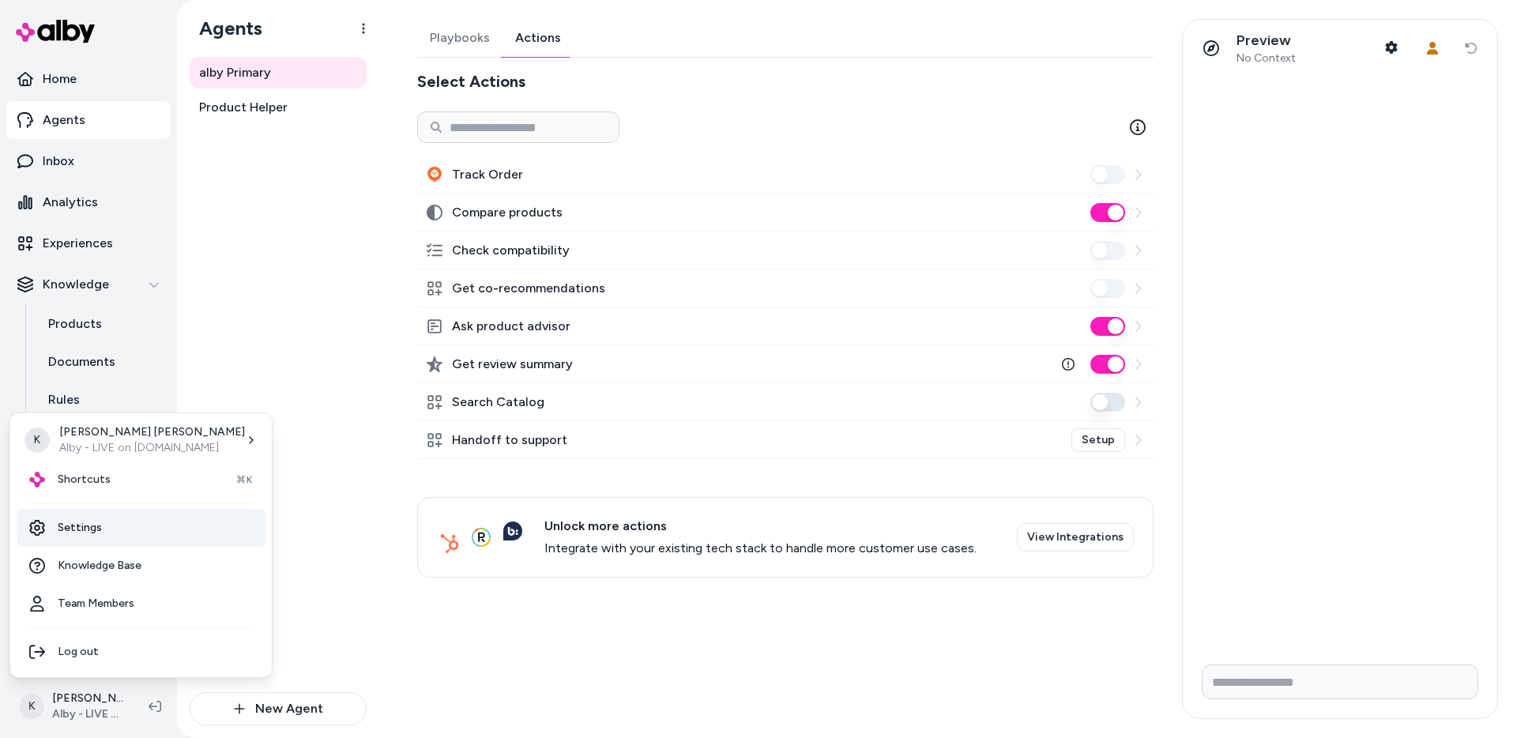
click at [107, 527] on link "Settings" at bounding box center [141, 528] width 249 height 38
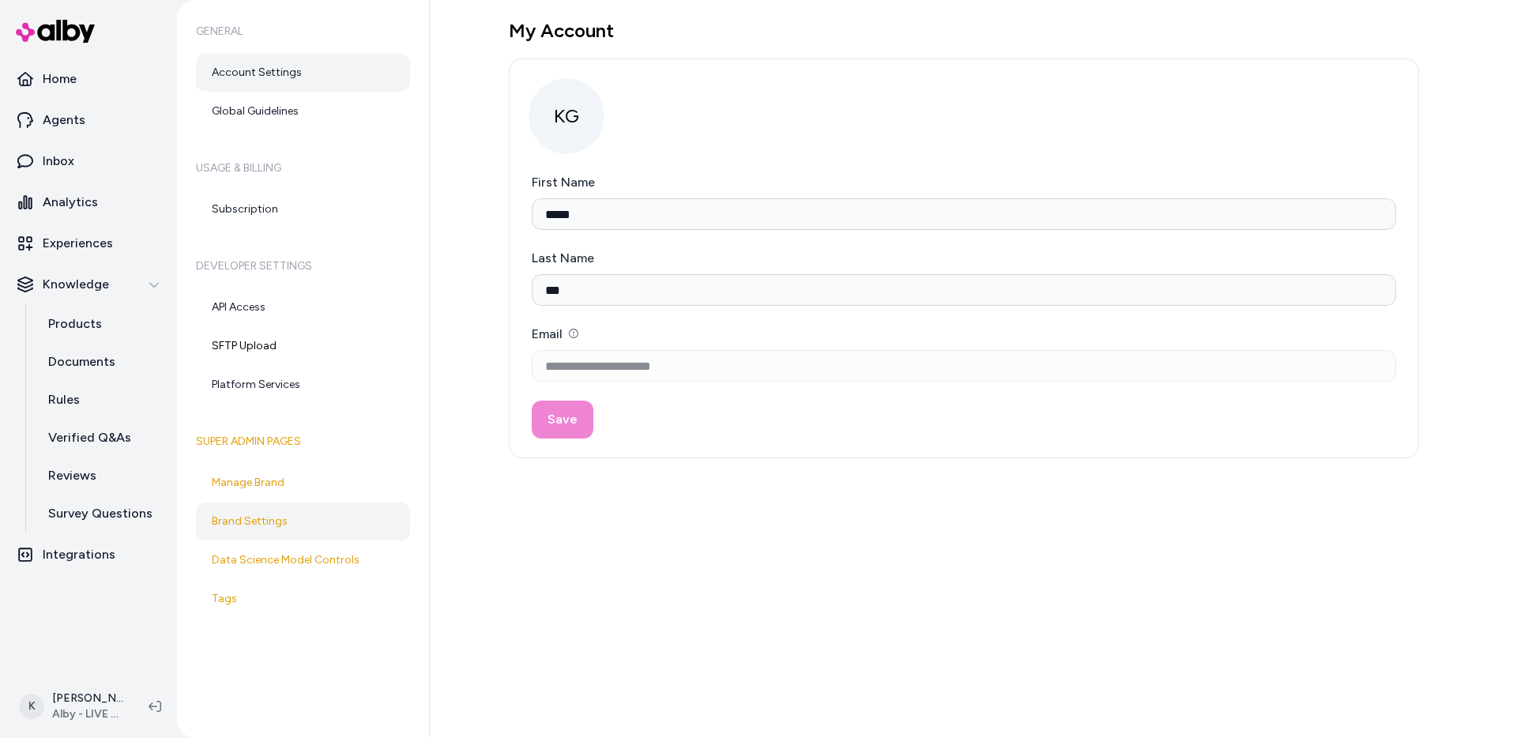
click at [325, 522] on link "Brand Settings" at bounding box center [303, 521] width 214 height 38
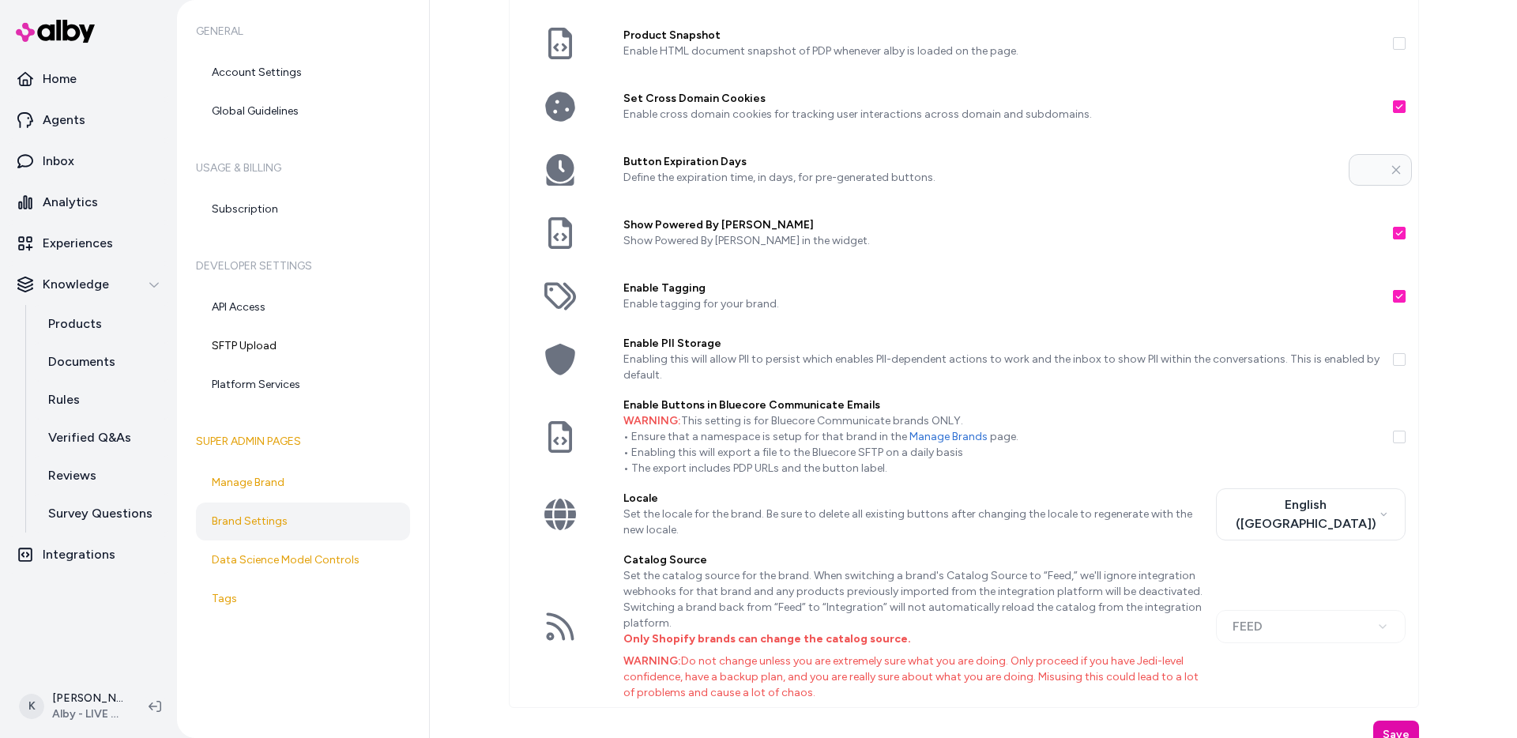
scroll to position [321, 0]
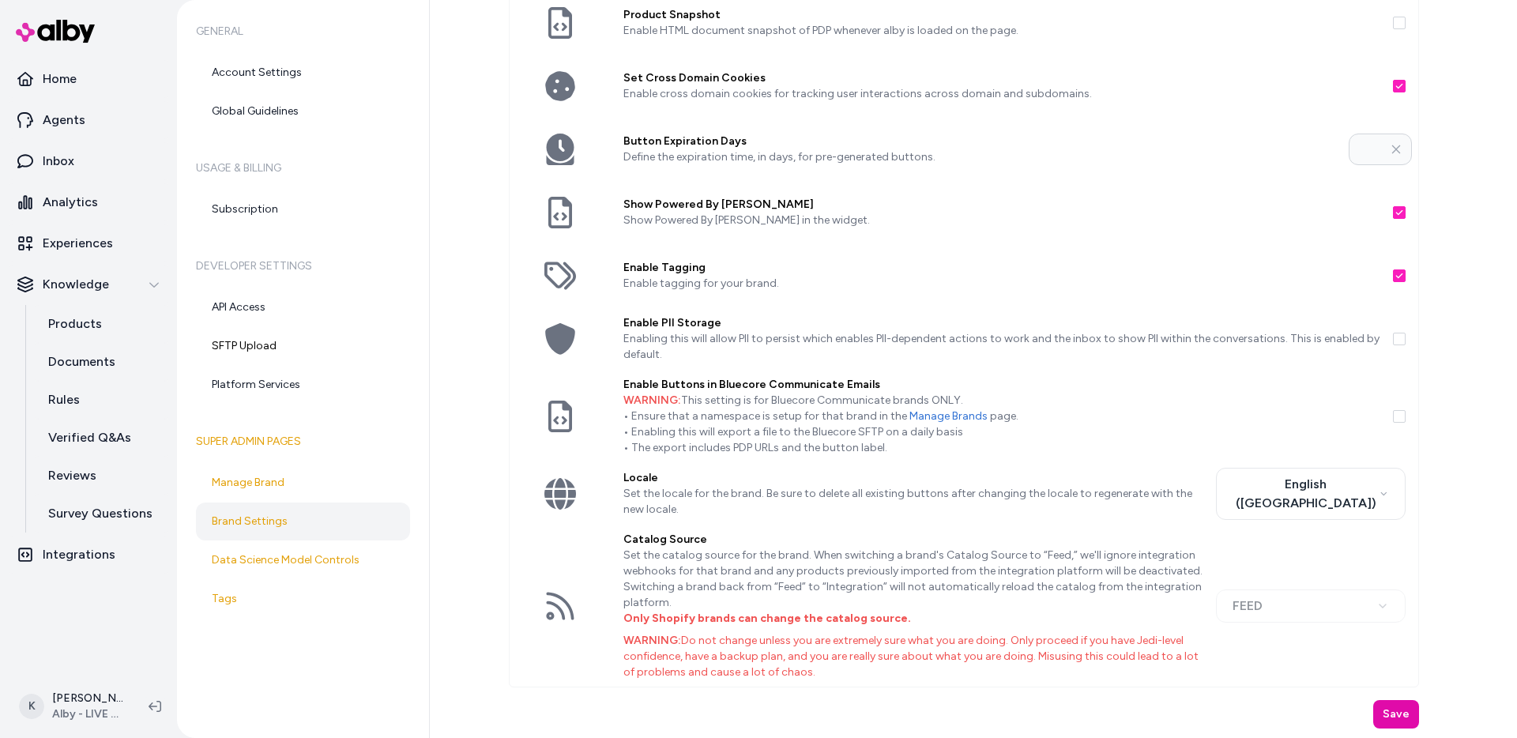
click at [1402, 340] on div at bounding box center [1405, 338] width 25 height 63
click at [1399, 340] on button "button" at bounding box center [1399, 339] width 13 height 13
click at [1382, 710] on button "Save" at bounding box center [1396, 714] width 46 height 28
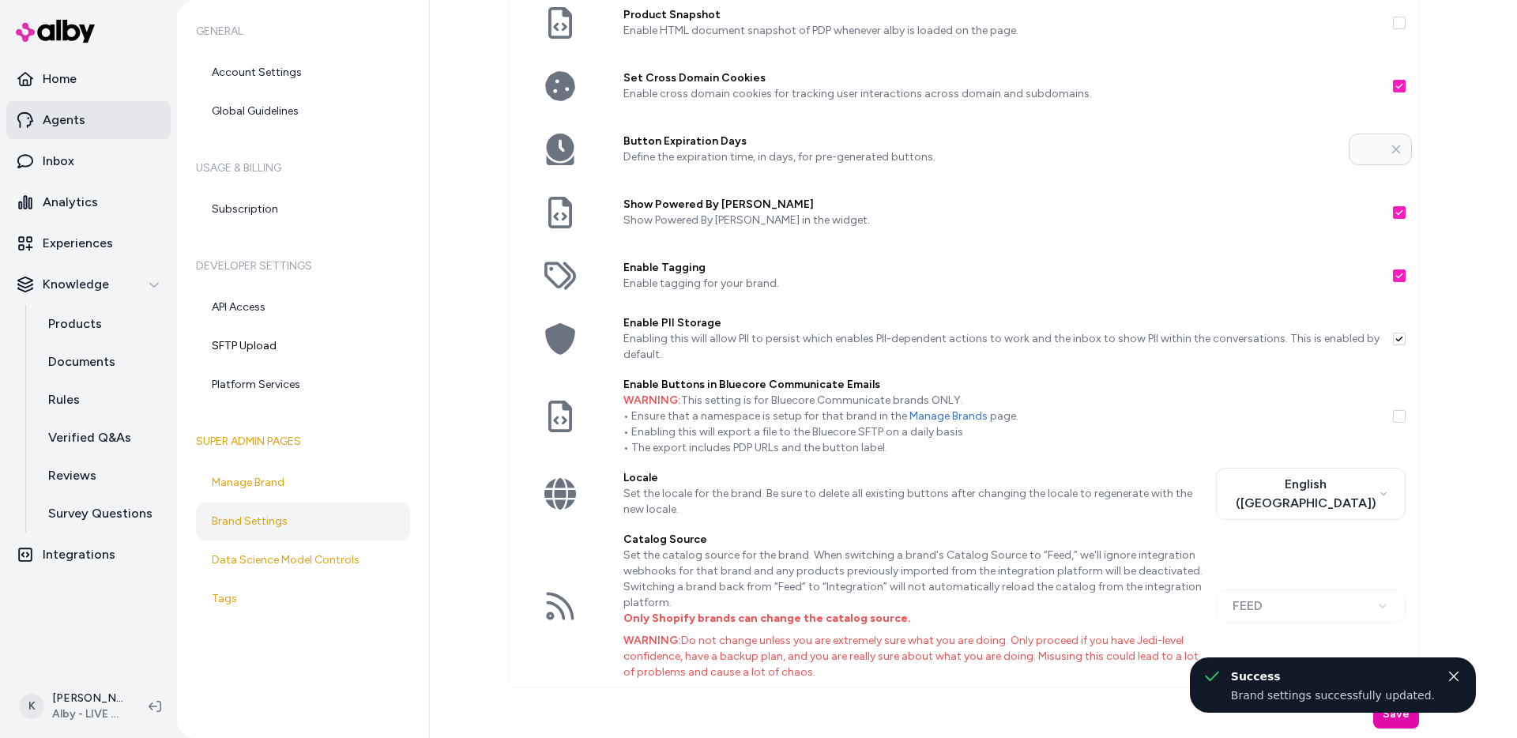
click at [93, 126] on link "Agents" at bounding box center [88, 120] width 164 height 38
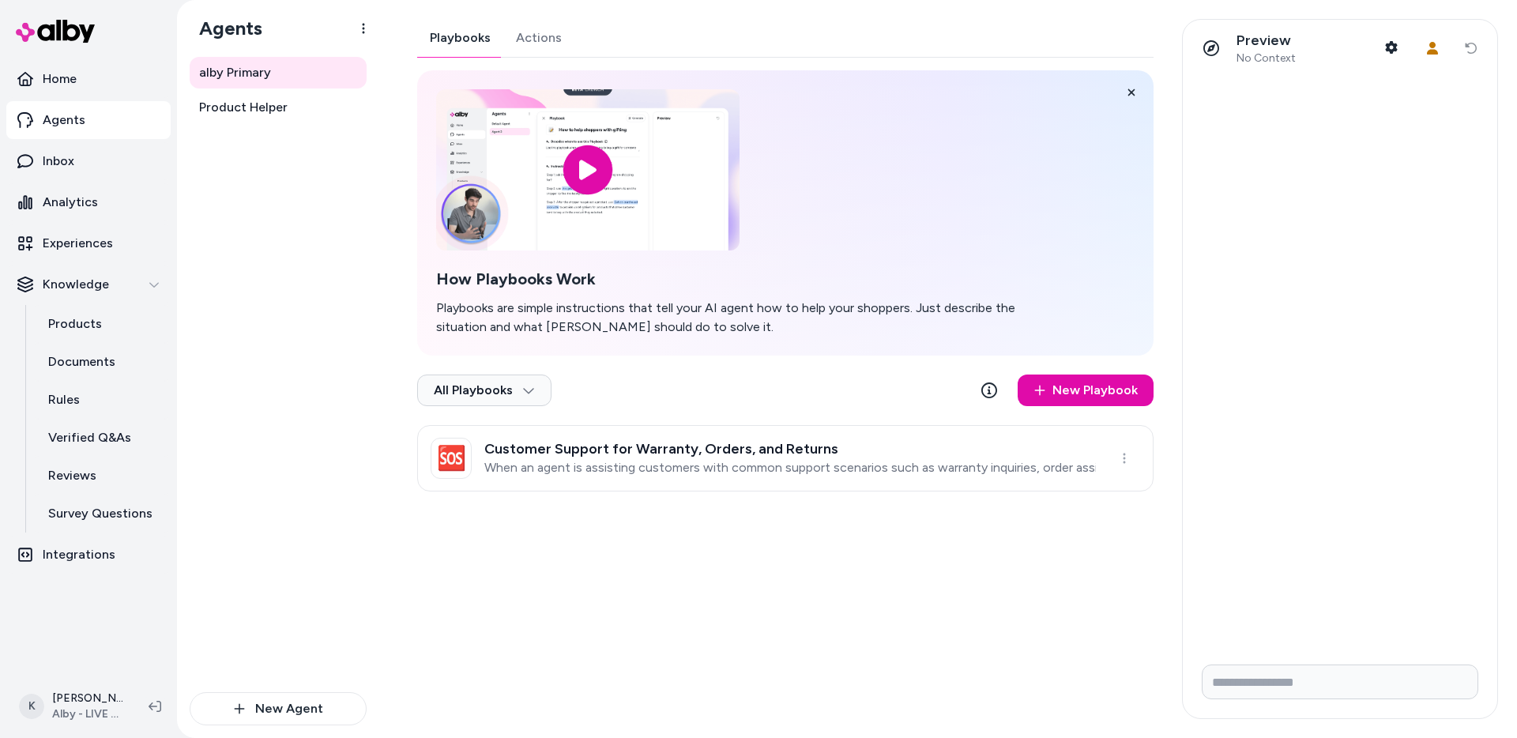
click at [525, 42] on button "Actions" at bounding box center [538, 38] width 71 height 38
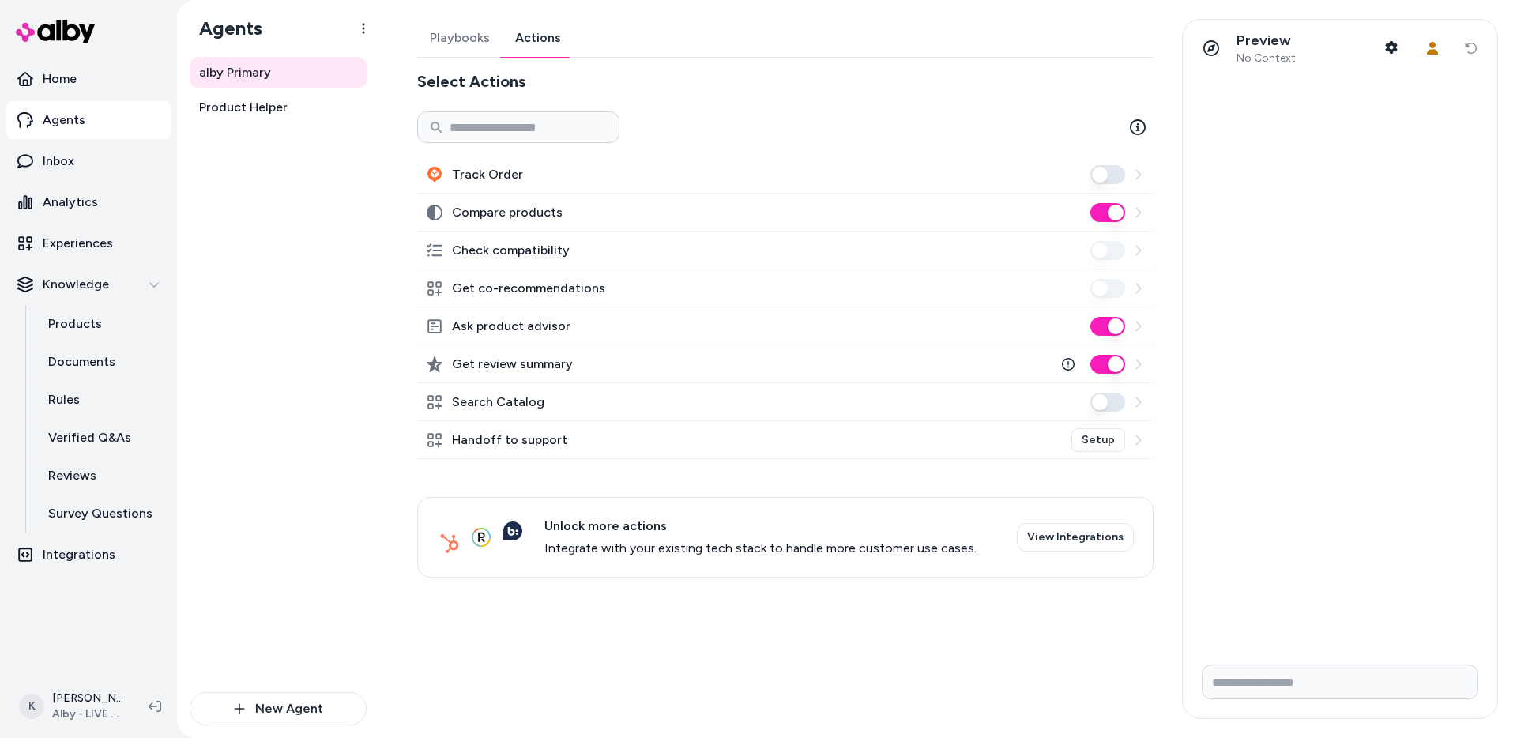
click at [1114, 177] on button "Track Order" at bounding box center [1107, 174] width 35 height 19
click at [1107, 175] on button "Track Order" at bounding box center [1107, 174] width 35 height 19
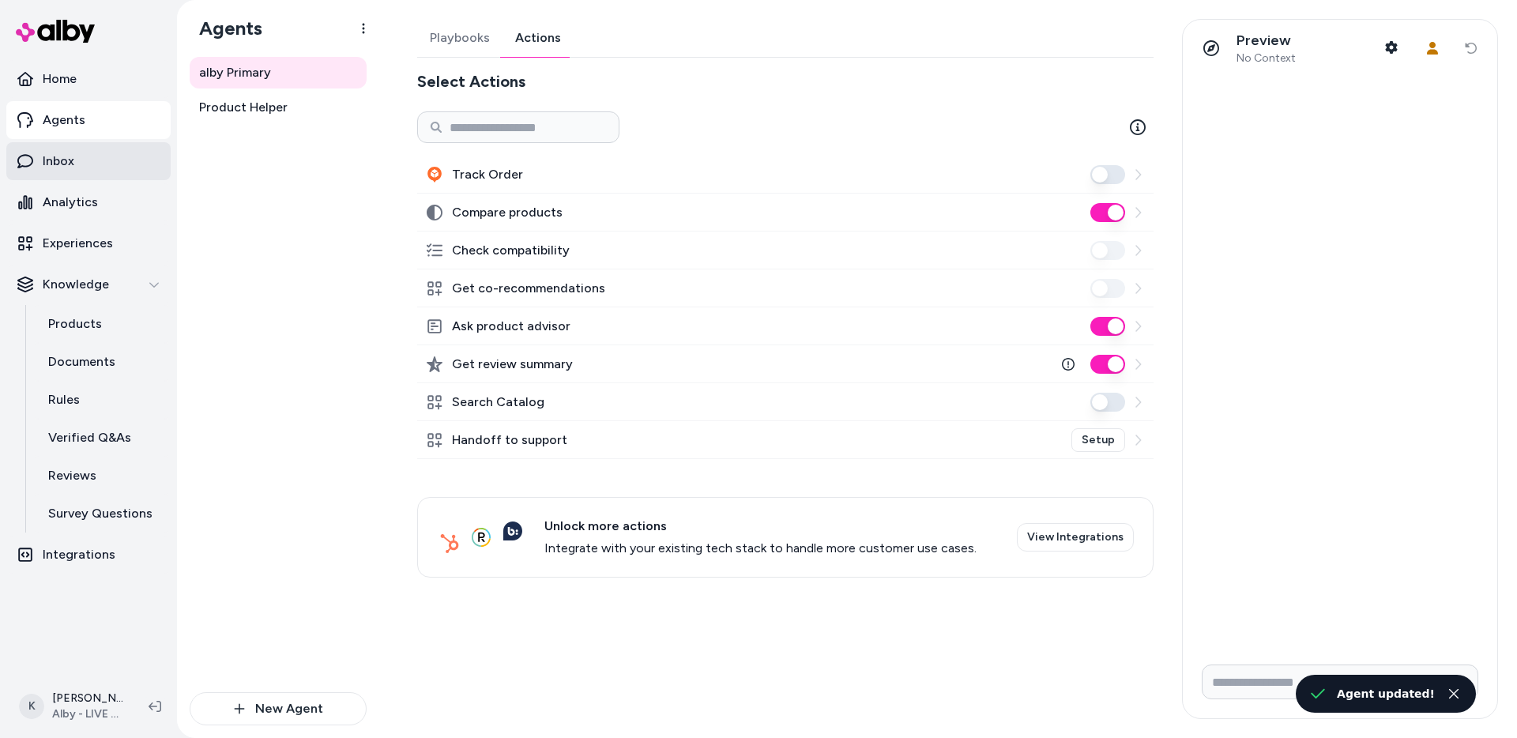
click at [66, 156] on p "Inbox" at bounding box center [59, 161] width 32 height 19
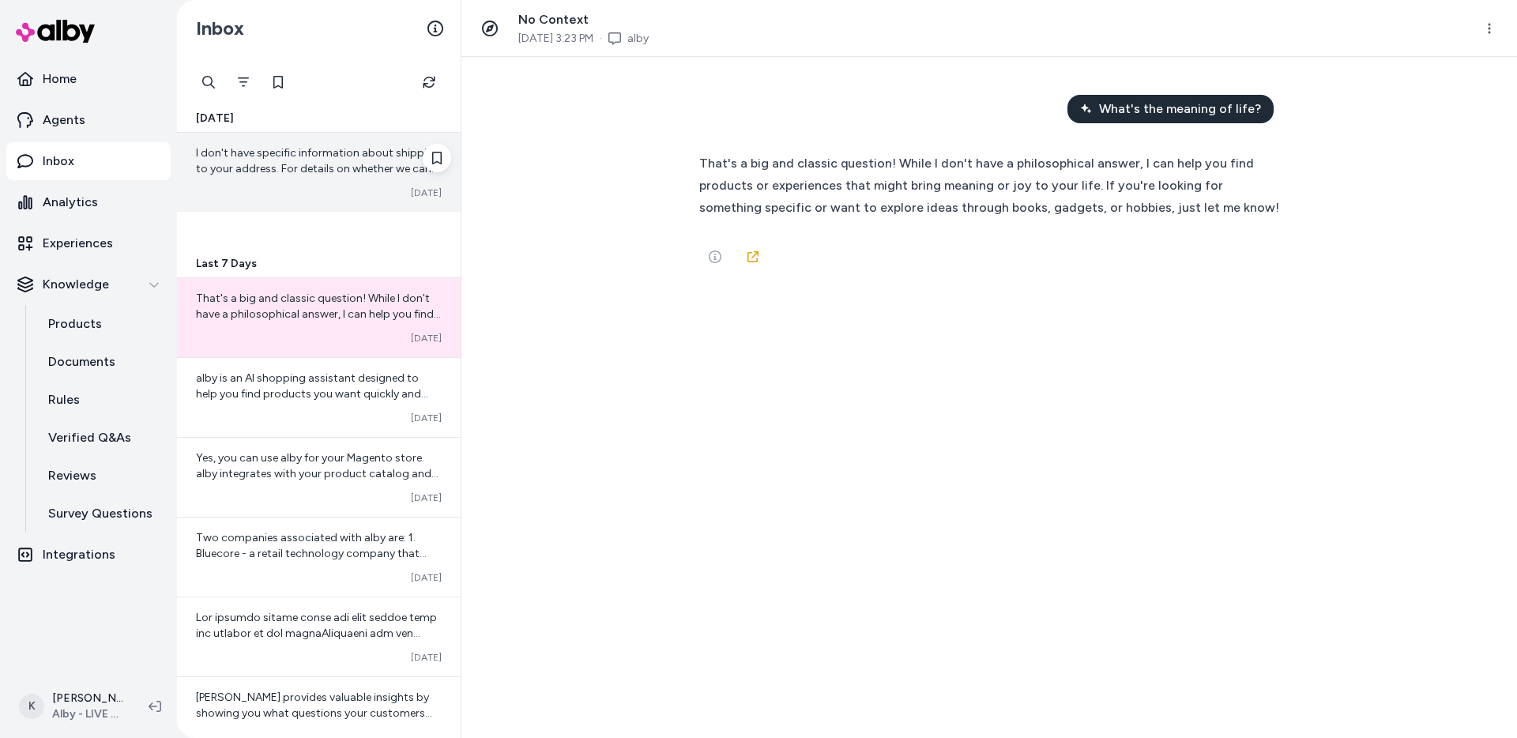
click at [290, 167] on span "I don't have specific information about shipping to your address. For details o…" at bounding box center [318, 224] width 244 height 156
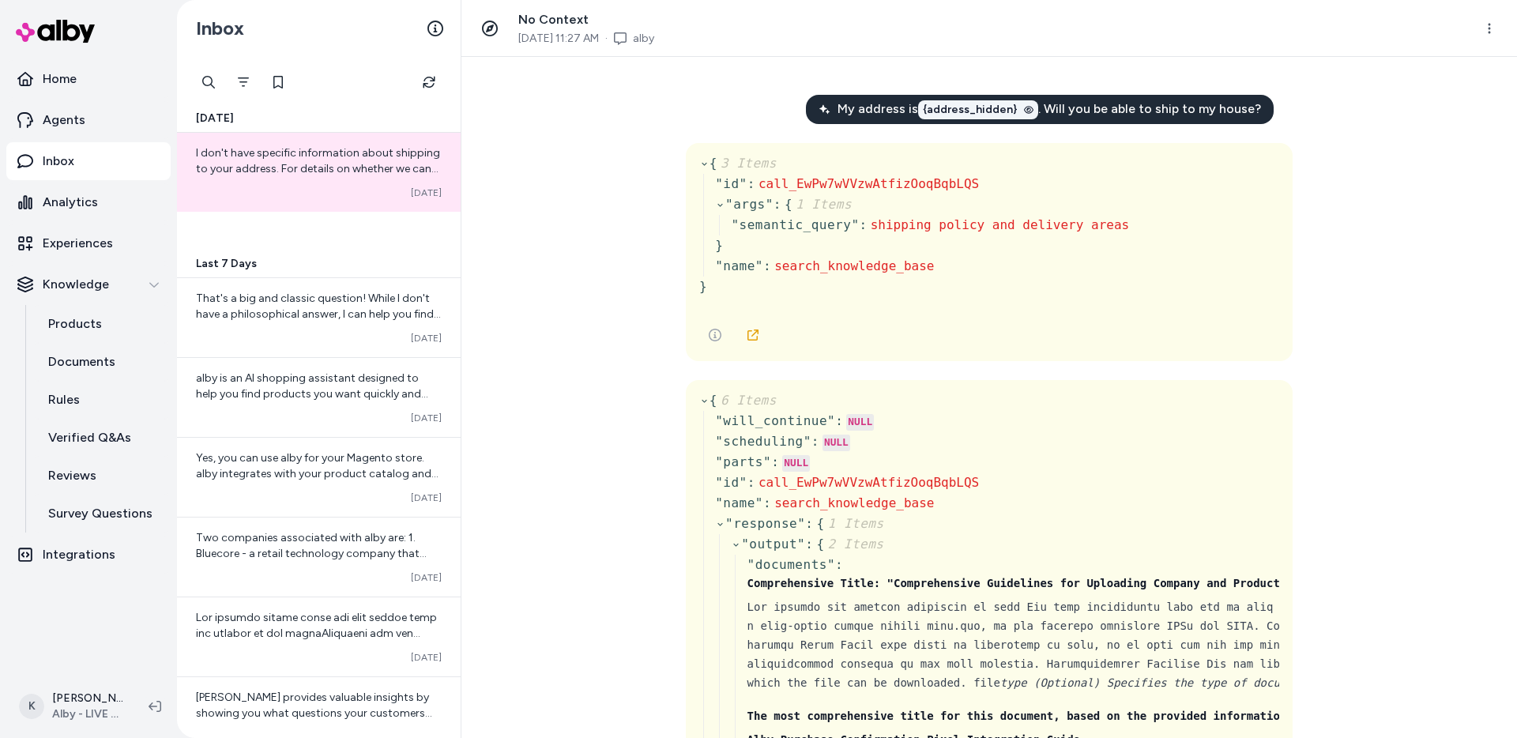
click at [997, 109] on span "{address_hidden}" at bounding box center [970, 110] width 95 height 16
click at [997, 109] on span "[STREET_ADDRESS][PERSON_NAME]" at bounding box center [917, 110] width 201 height 16
click at [82, 558] on p "Integrations" at bounding box center [79, 554] width 73 height 19
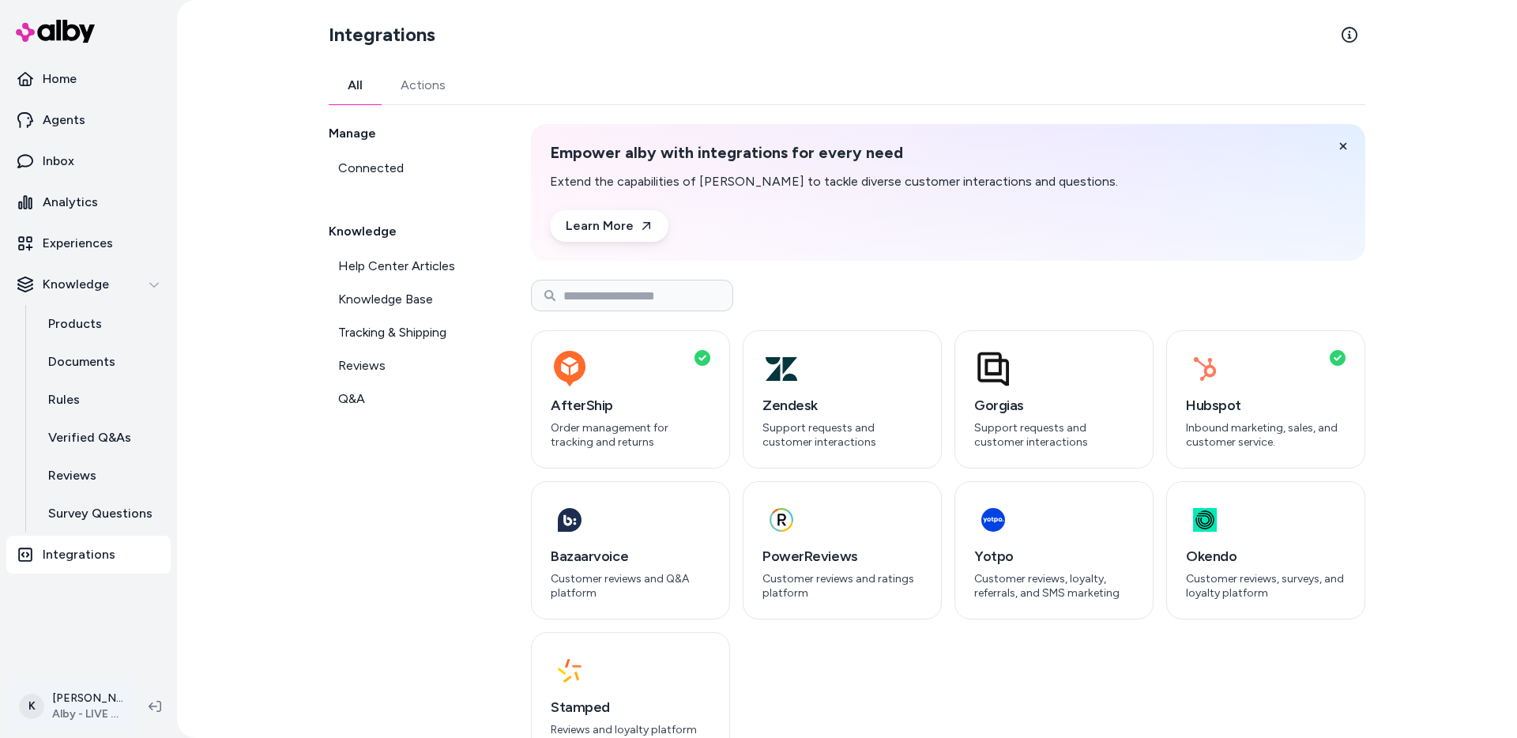
click at [85, 690] on html "Home Agents Inbox Analytics Experiences Knowledge Products Documents Rules Veri…" at bounding box center [758, 369] width 1517 height 738
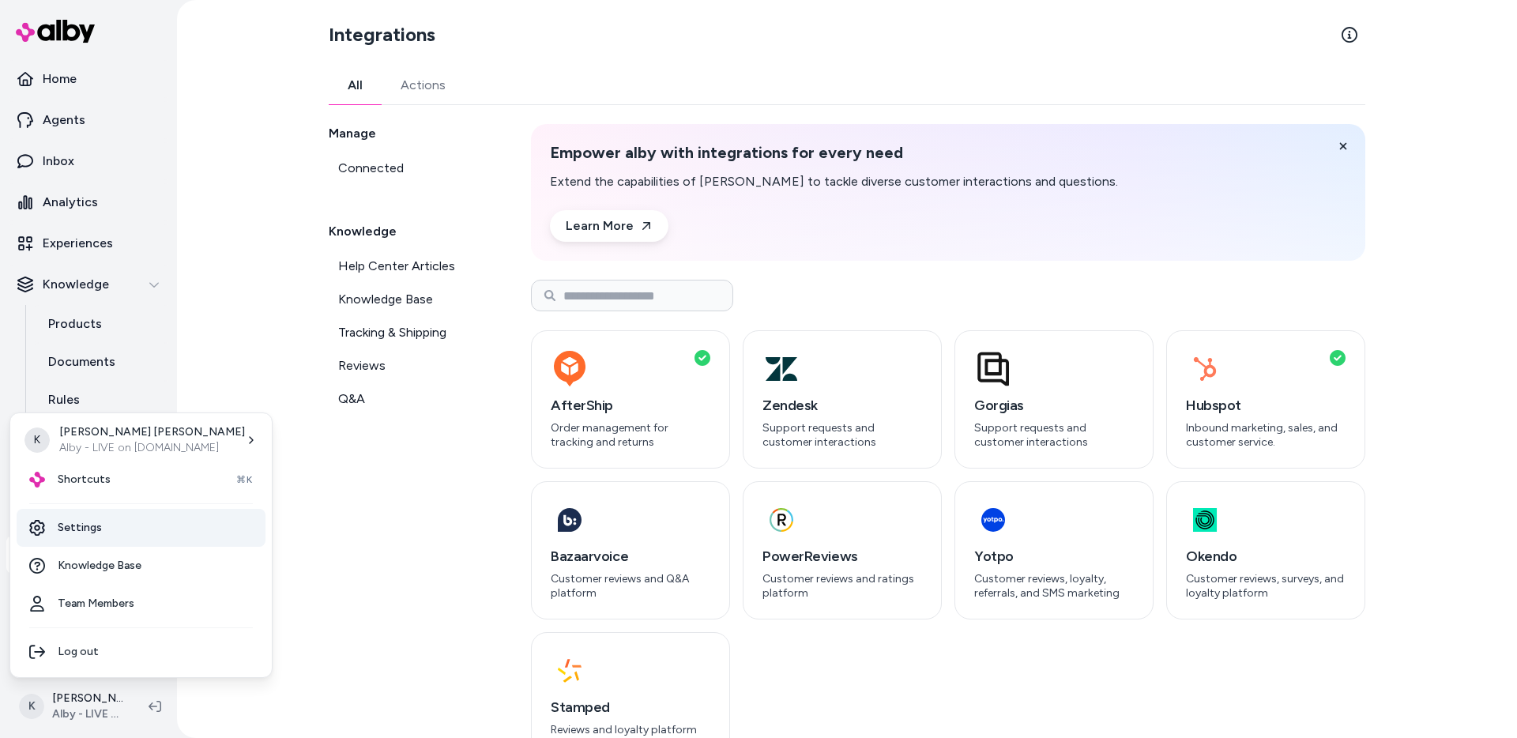
click at [114, 517] on link "Settings" at bounding box center [141, 528] width 249 height 38
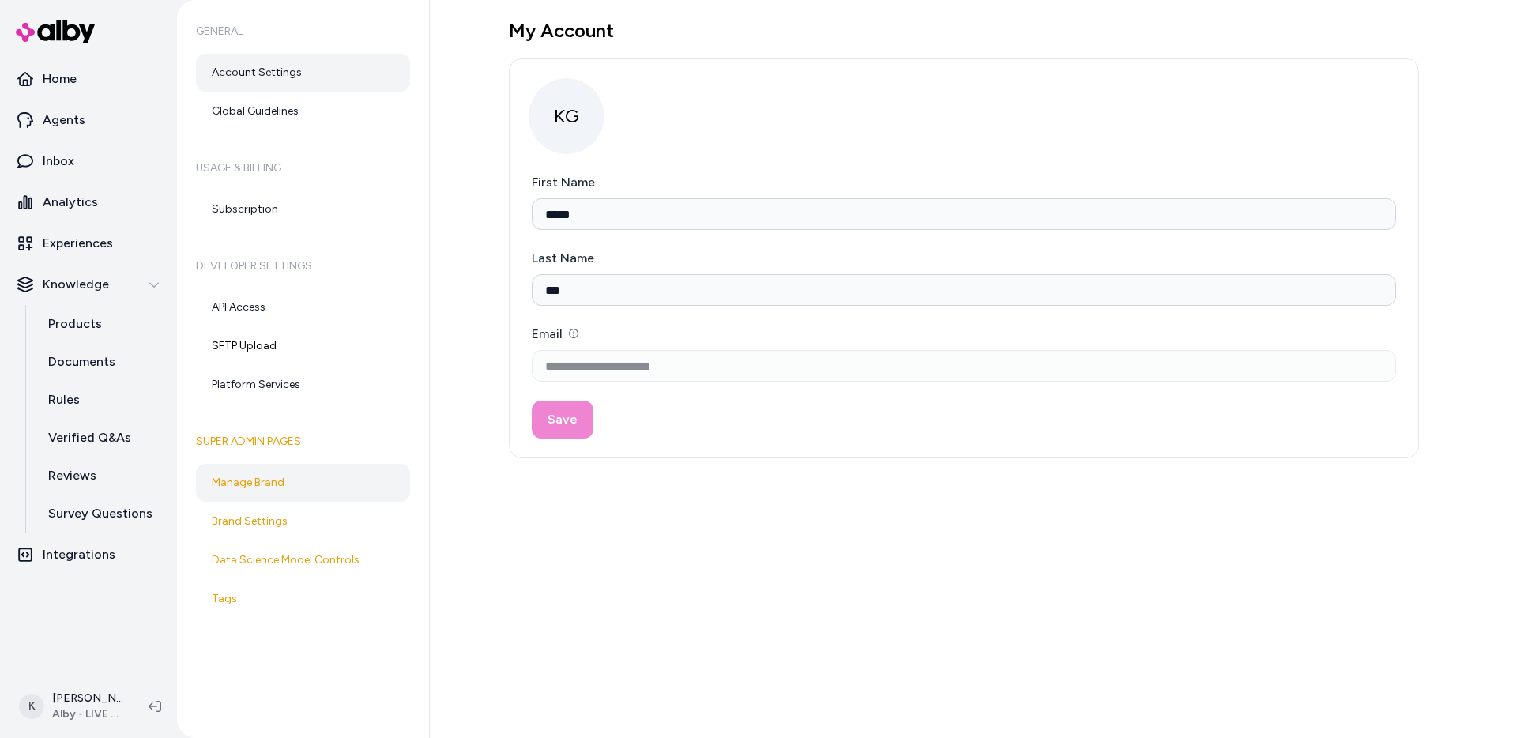
click at [340, 484] on link "Manage Brand" at bounding box center [303, 483] width 214 height 38
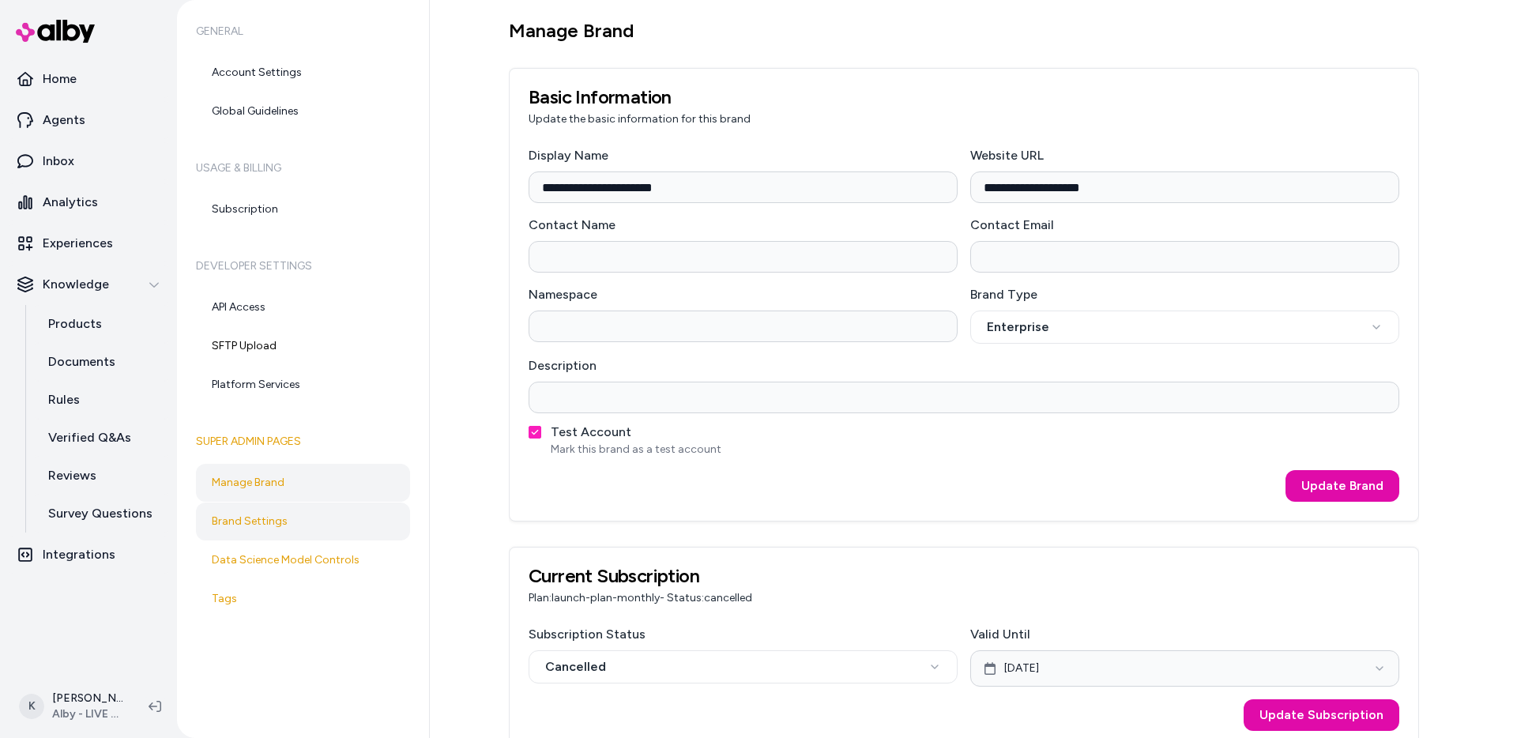
click at [302, 509] on link "Brand Settings" at bounding box center [303, 521] width 214 height 38
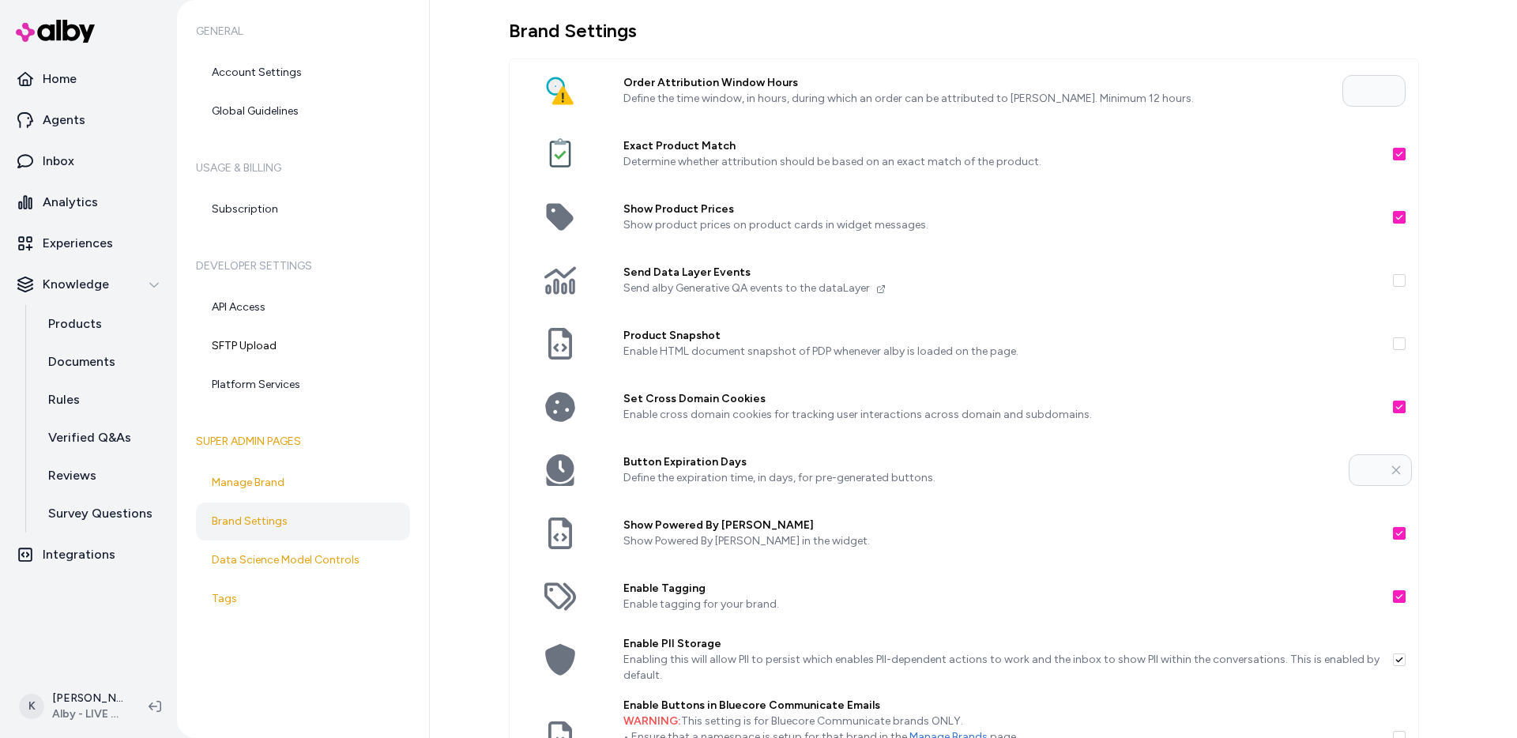
scroll to position [321, 0]
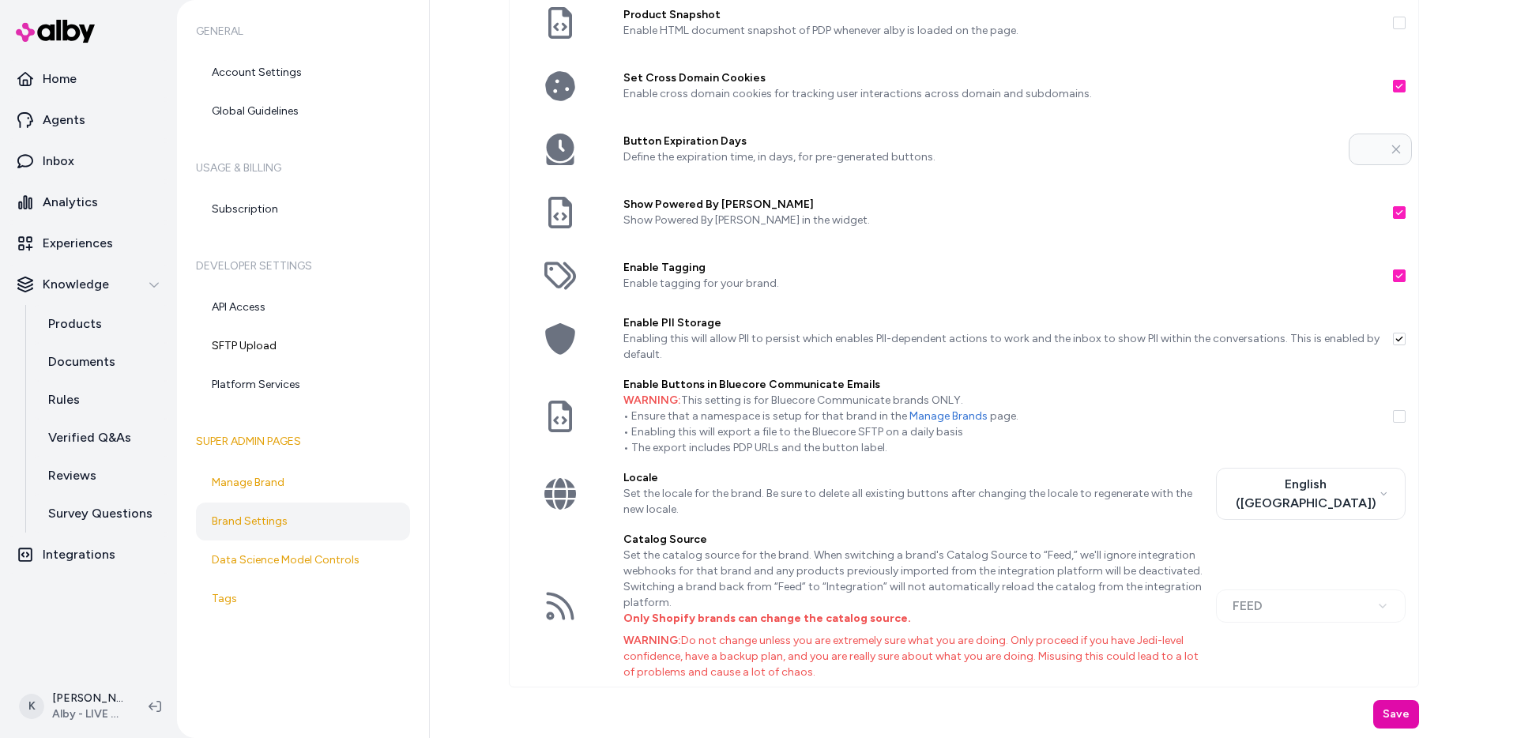
click at [1393, 341] on button "button" at bounding box center [1399, 339] width 13 height 13
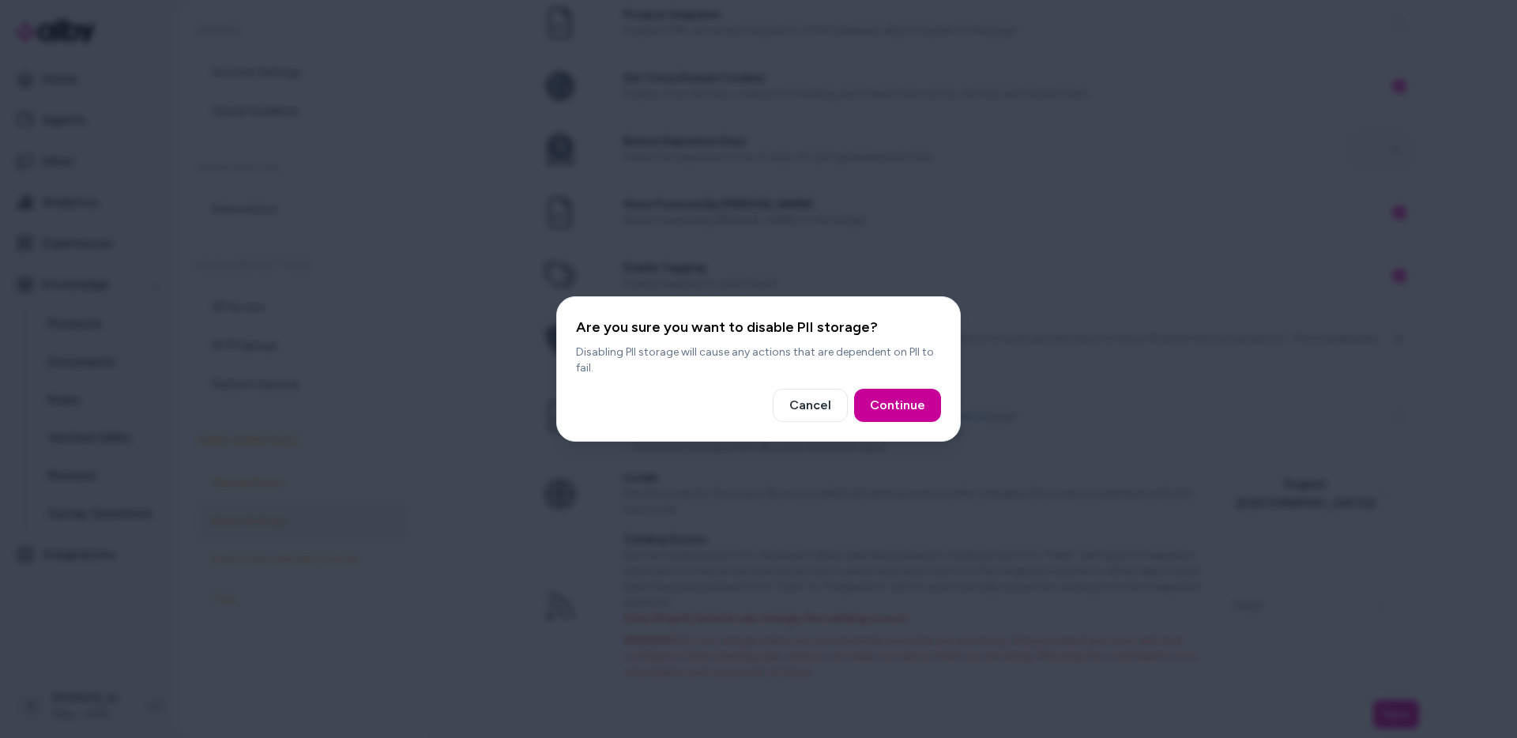
click at [923, 418] on button "Continue" at bounding box center [897, 405] width 87 height 33
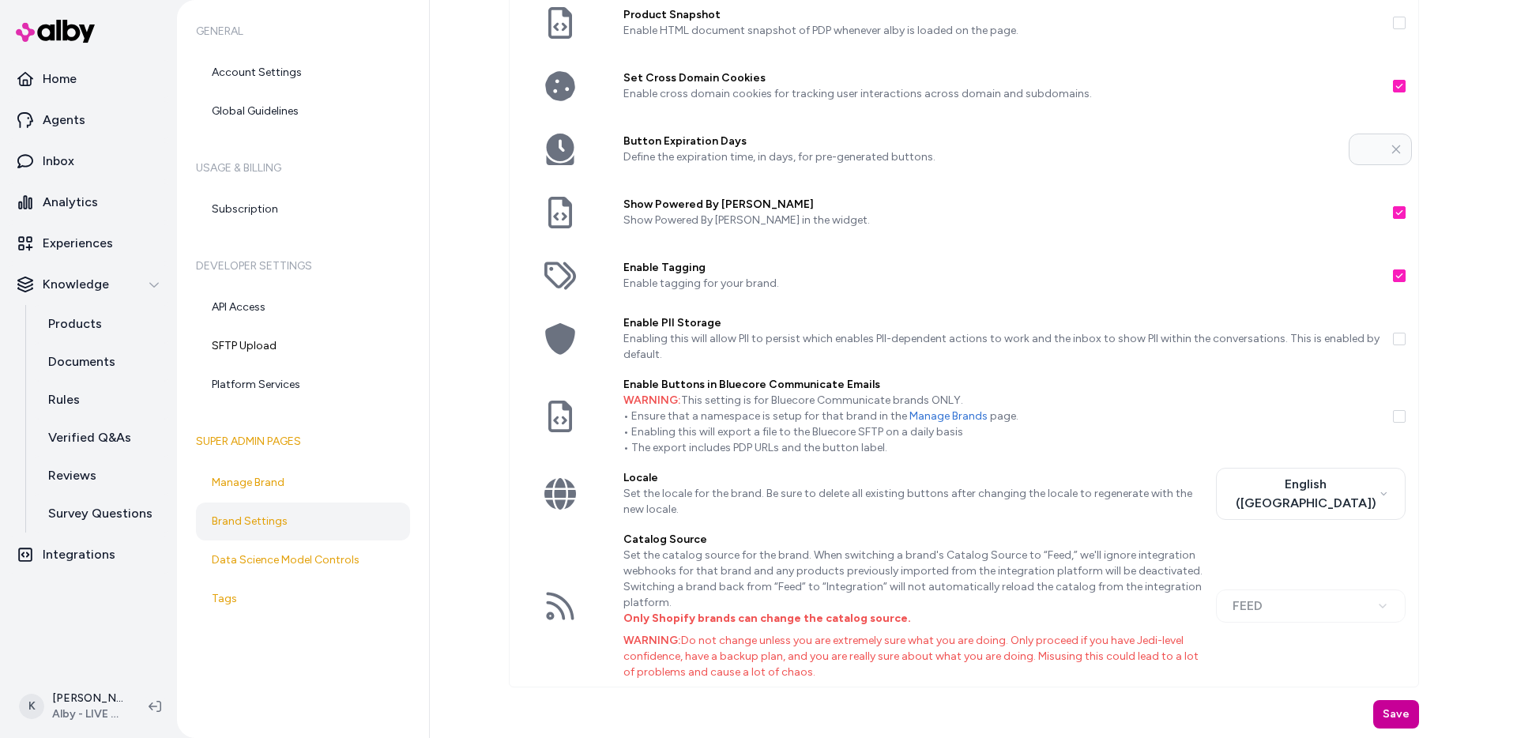
click at [1401, 721] on button "Save" at bounding box center [1396, 714] width 46 height 28
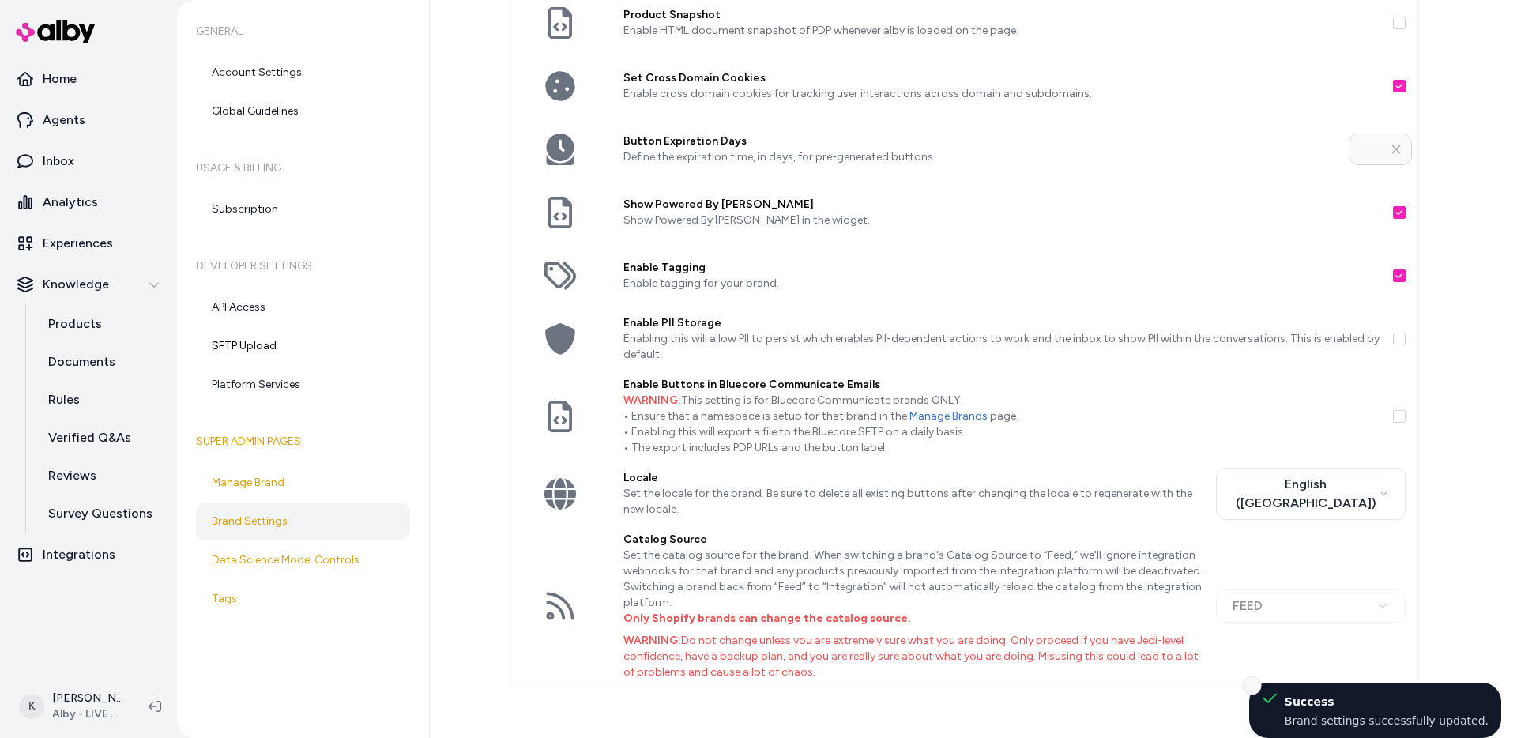
click at [1257, 689] on icon "Close toast" at bounding box center [1251, 685] width 11 height 11
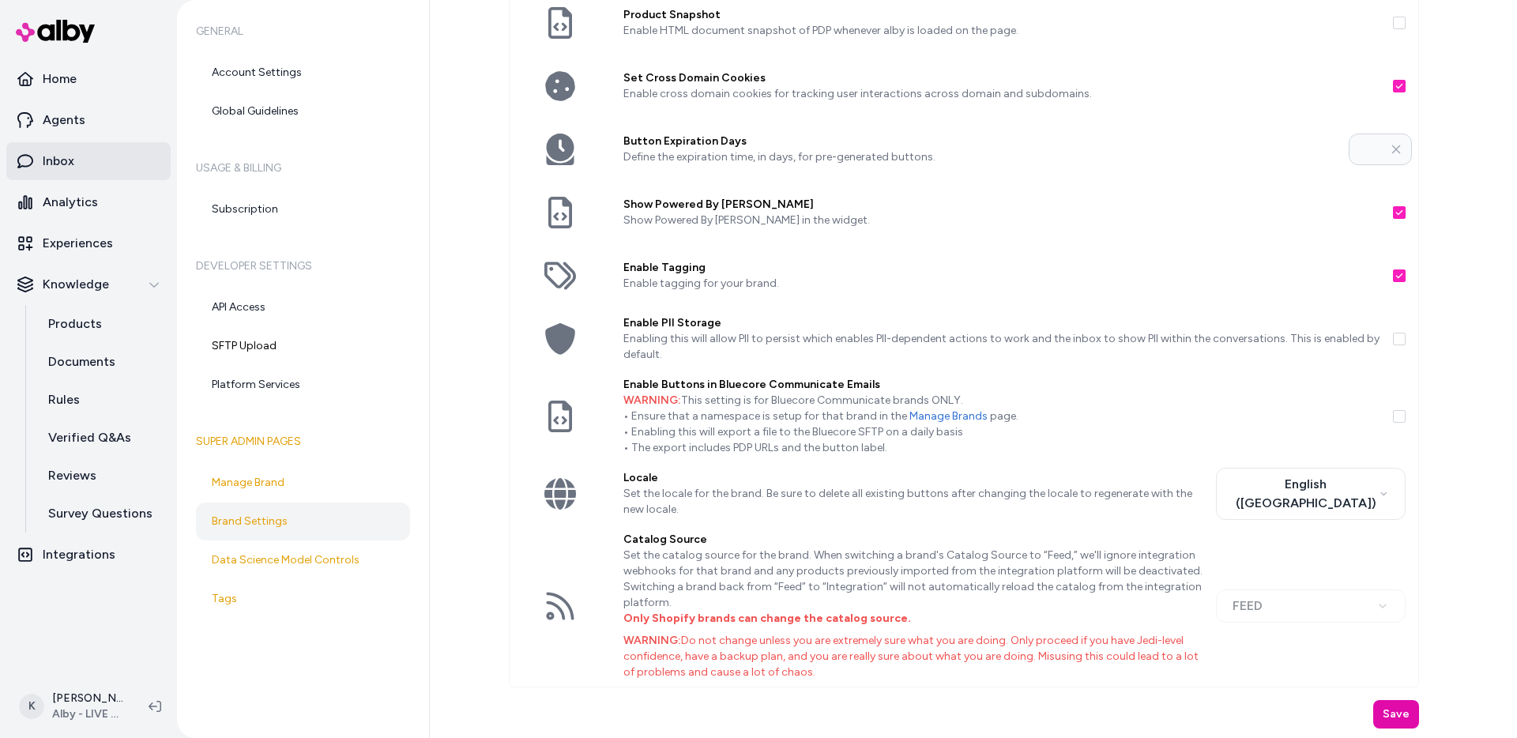
click at [81, 156] on link "Inbox" at bounding box center [88, 161] width 164 height 38
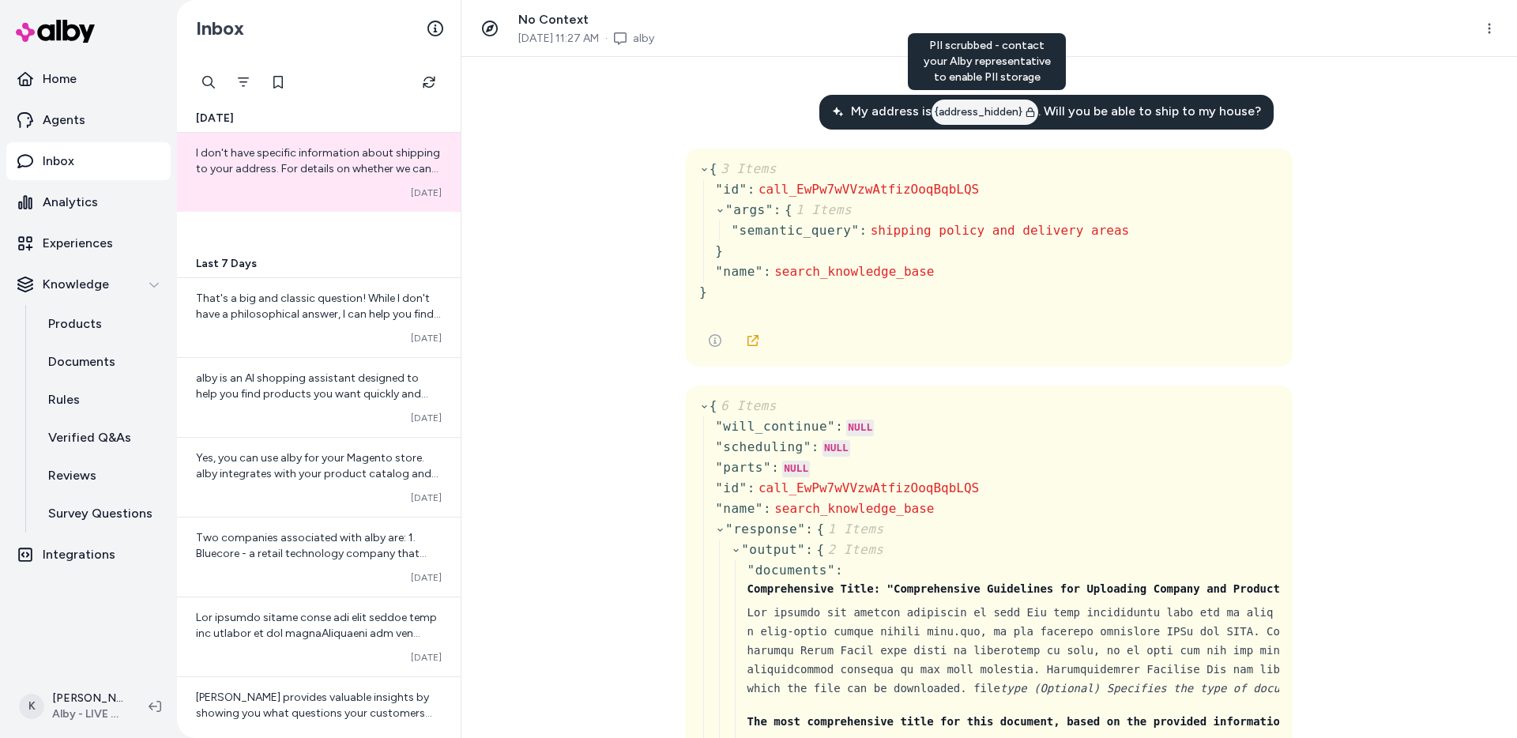
click at [984, 111] on span "{address_hidden}" at bounding box center [978, 112] width 88 height 16
click at [978, 106] on span "{address_hidden}" at bounding box center [978, 112] width 88 height 16
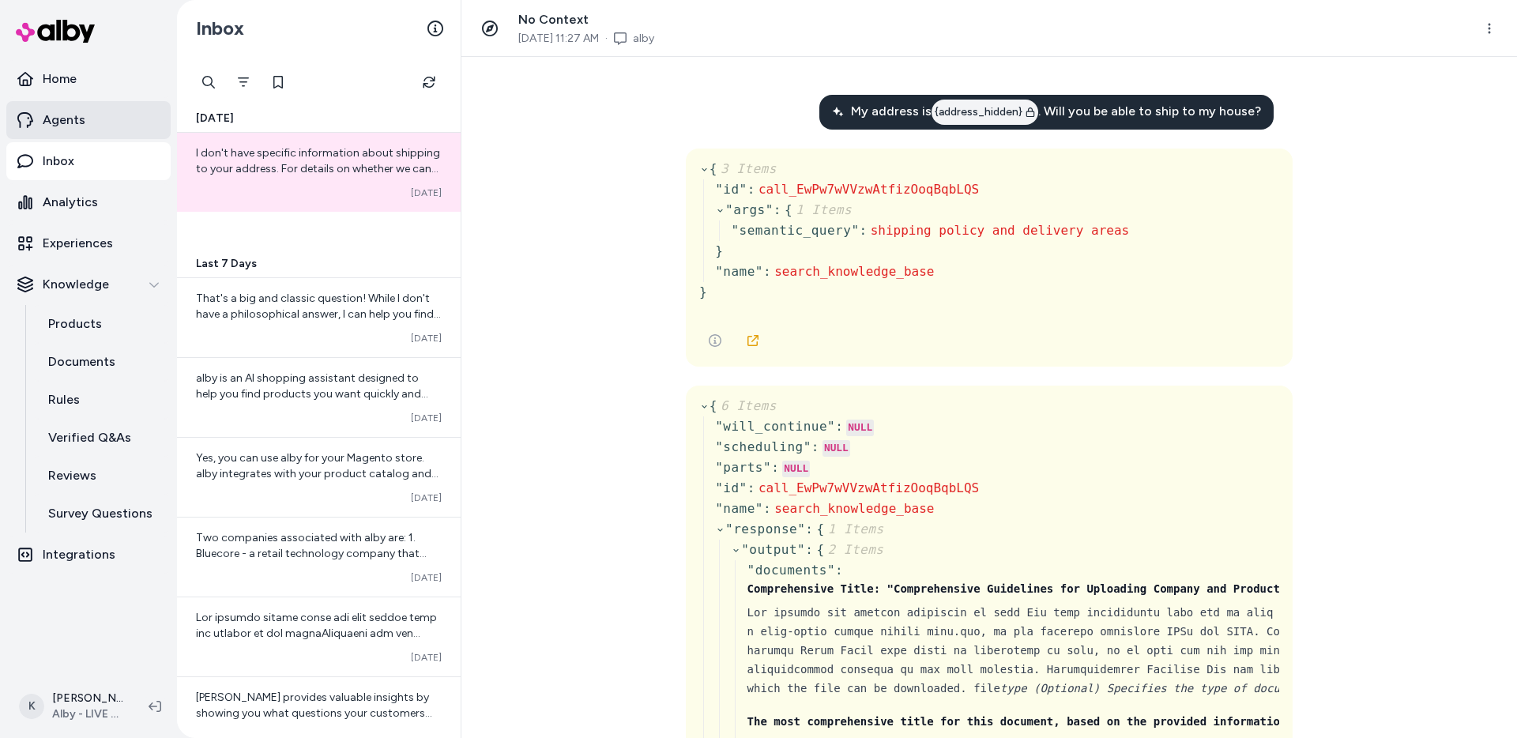
click at [104, 132] on link "Agents" at bounding box center [88, 120] width 164 height 38
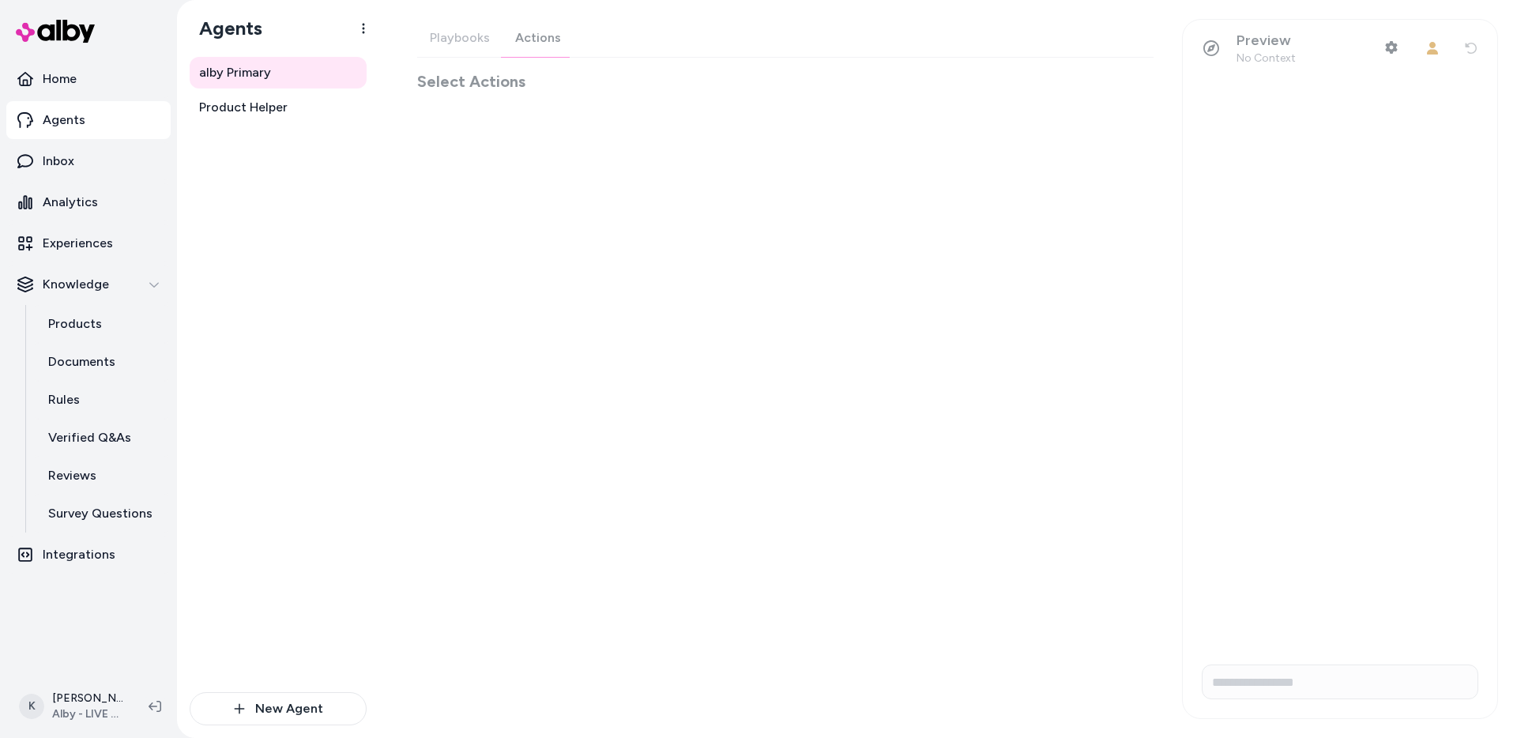
click at [538, 40] on div "Playbooks Actions Select Actions" at bounding box center [785, 55] width 736 height 73
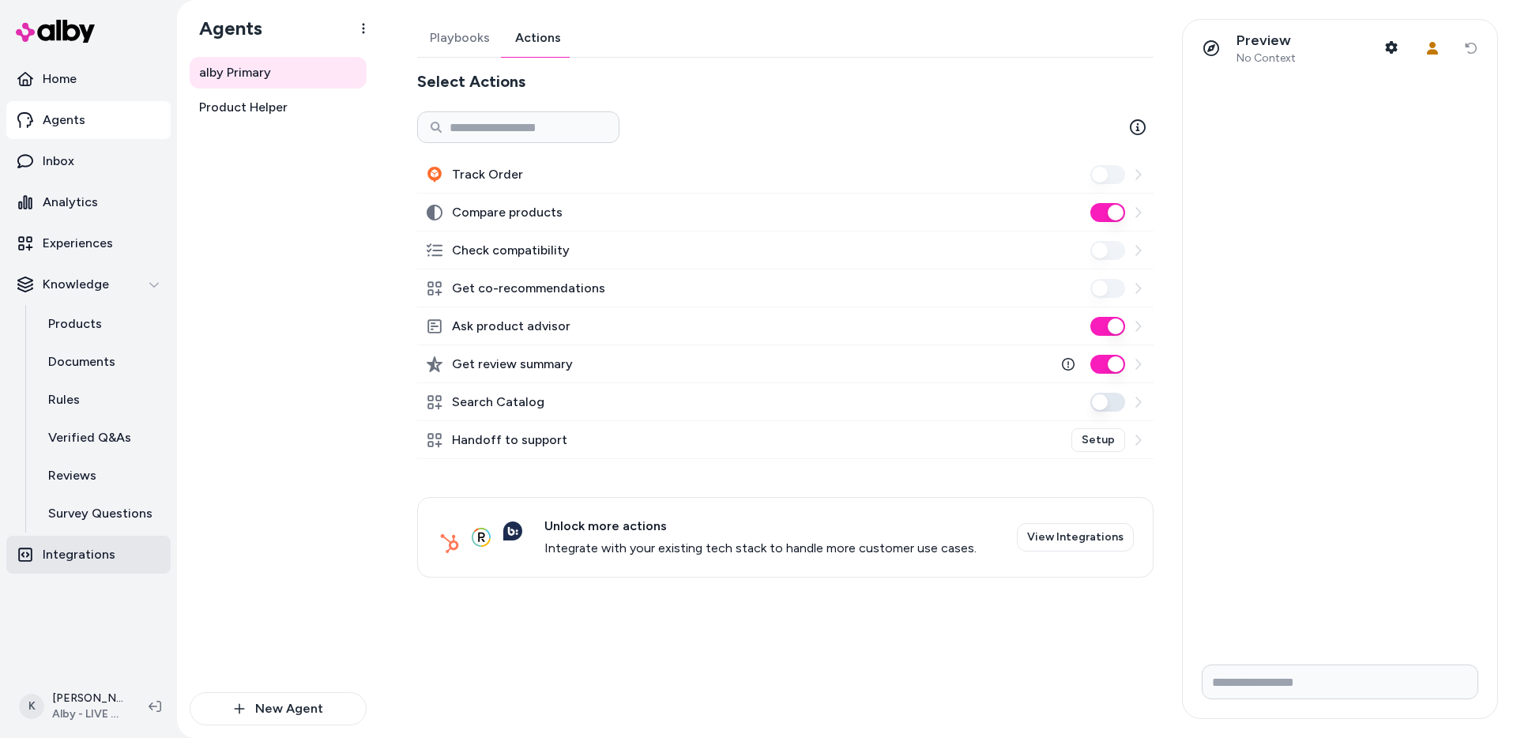
click at [81, 557] on p "Integrations" at bounding box center [79, 554] width 73 height 19
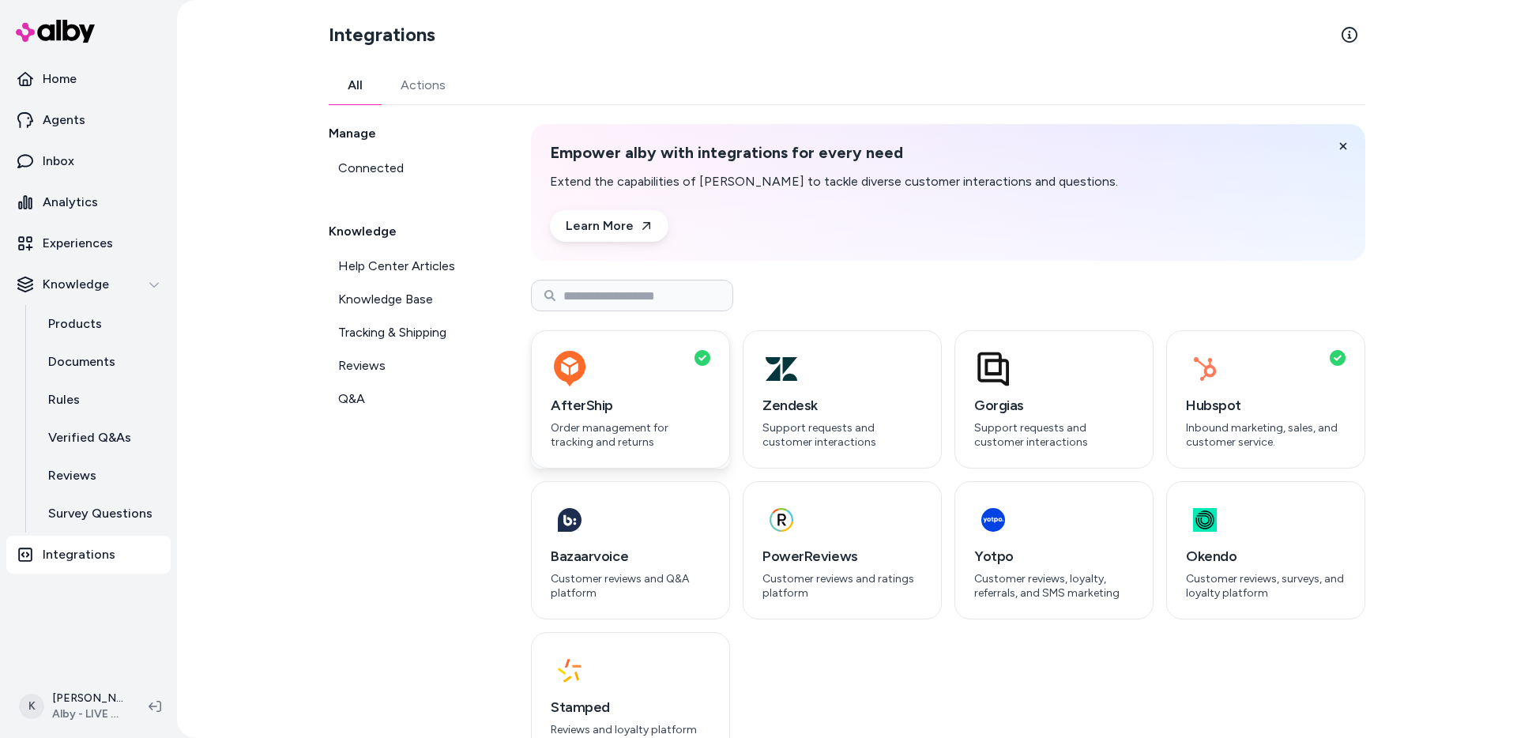
click at [634, 377] on div "button" at bounding box center [631, 369] width 160 height 38
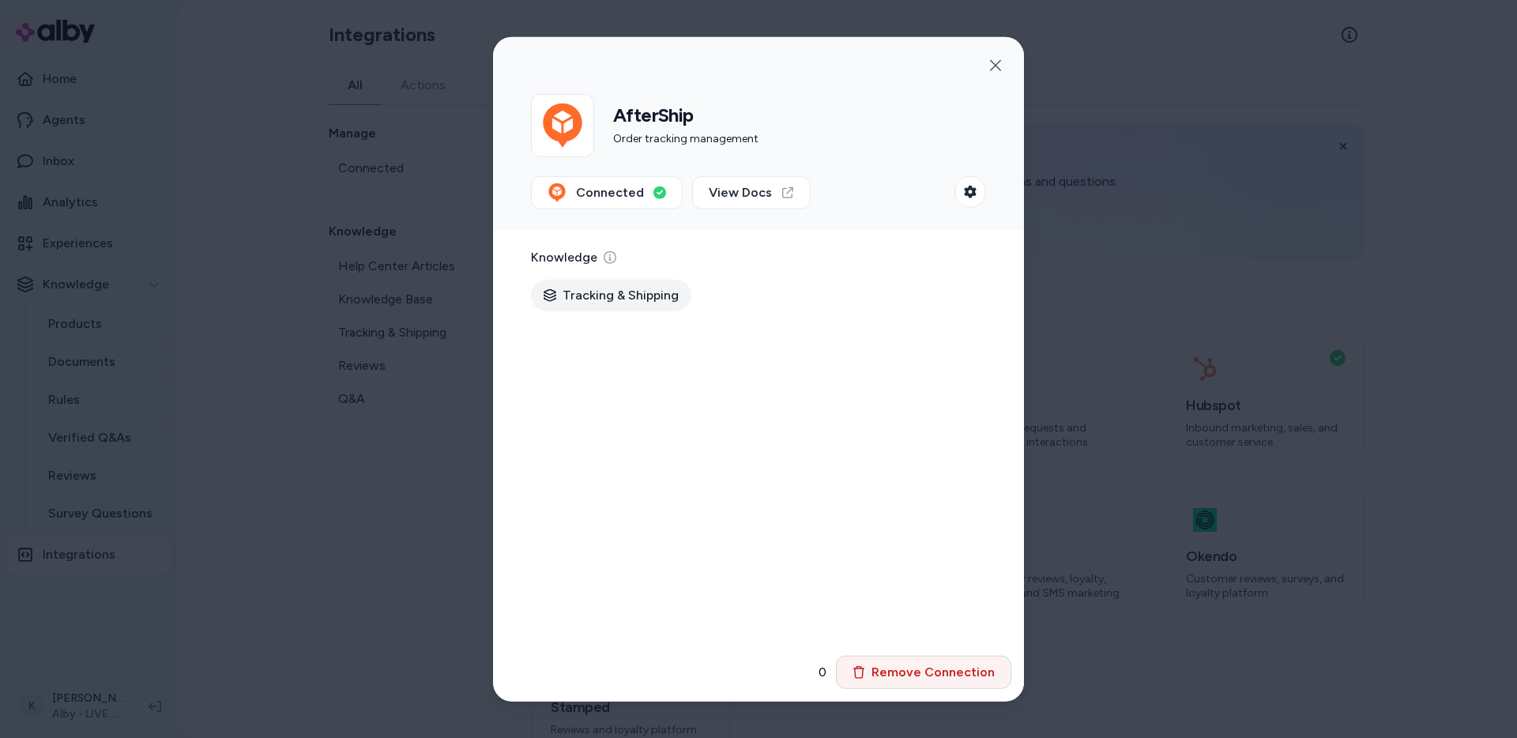
click at [919, 663] on button "Remove Connection" at bounding box center [923, 671] width 175 height 33
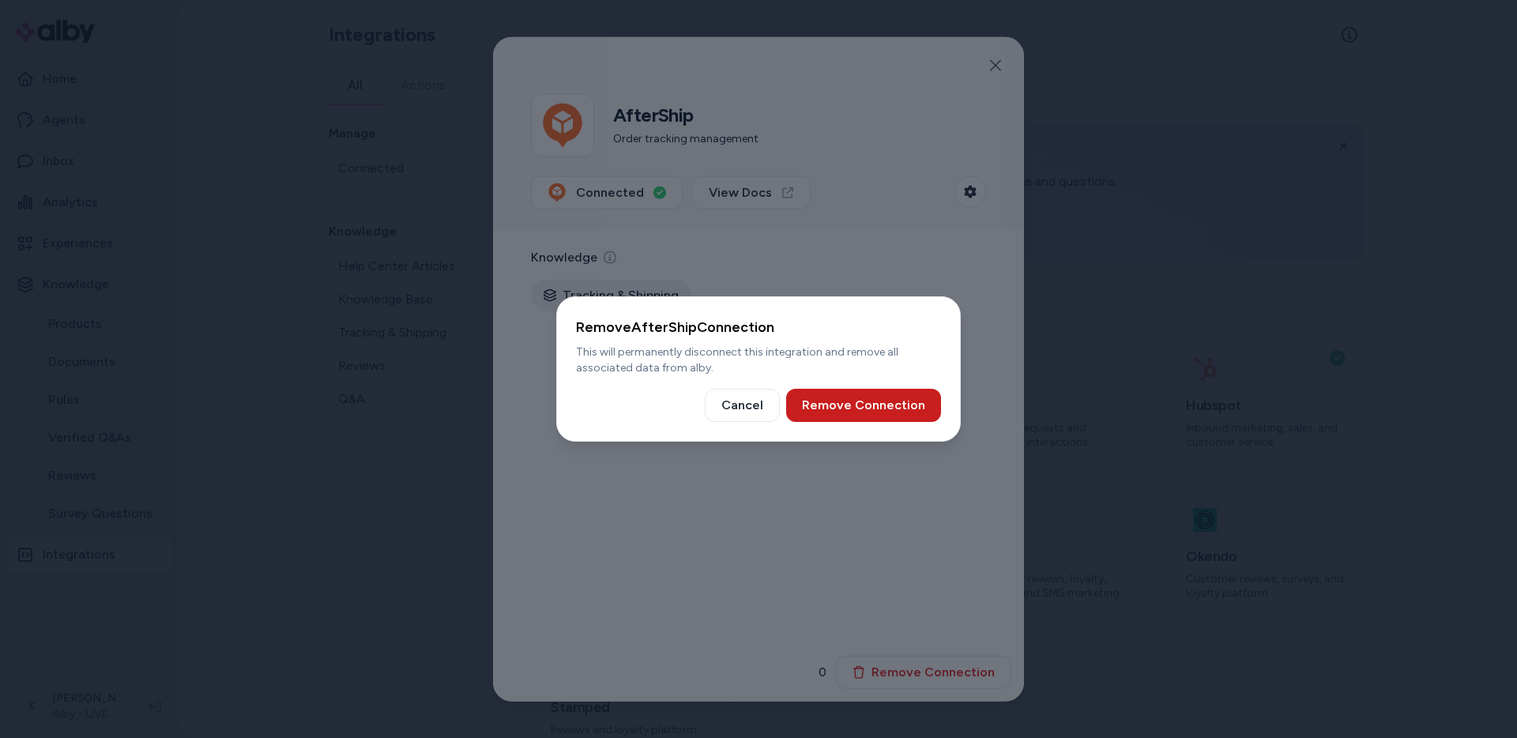
click at [850, 404] on button "Remove Connection" at bounding box center [863, 405] width 155 height 33
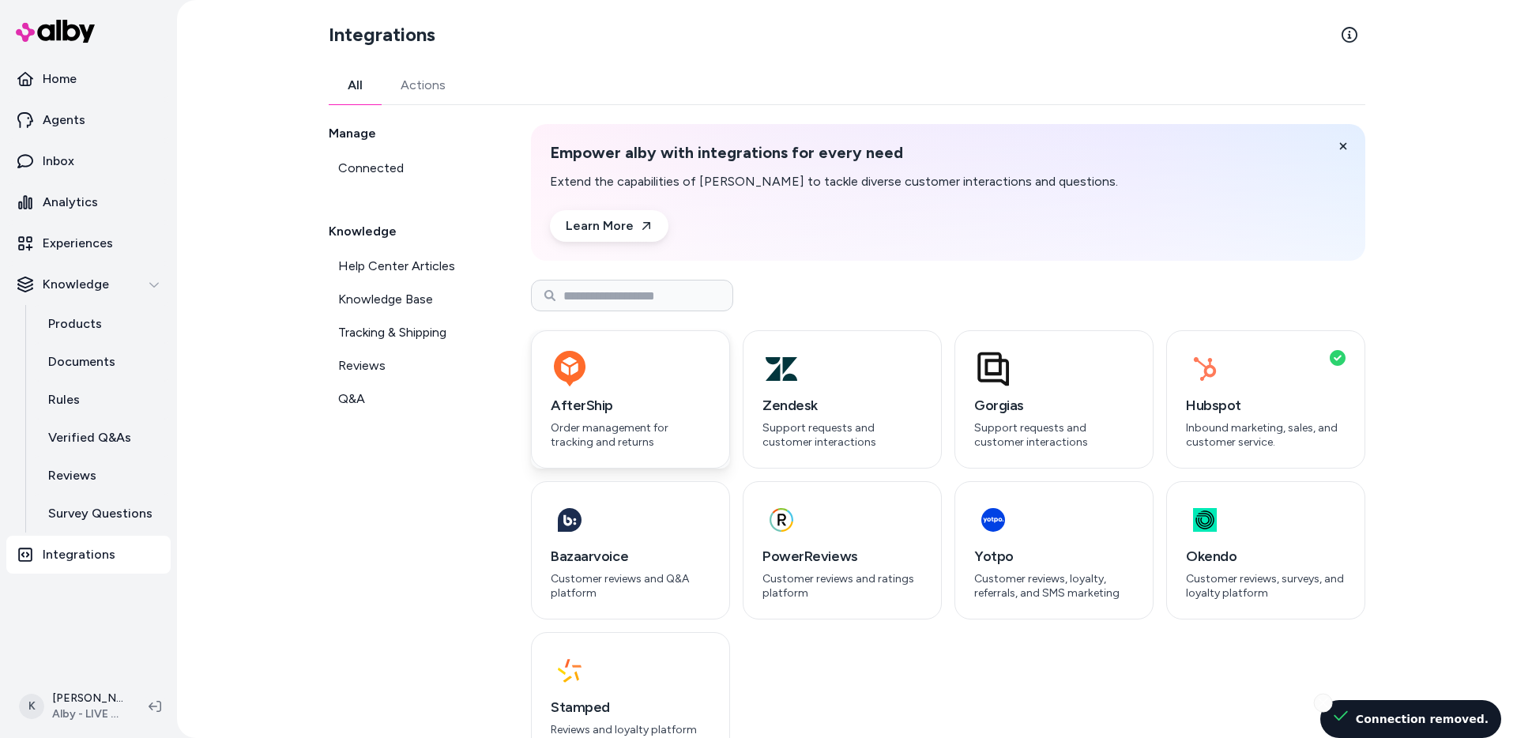
click at [622, 409] on h3 "AfterShip" at bounding box center [631, 405] width 160 height 22
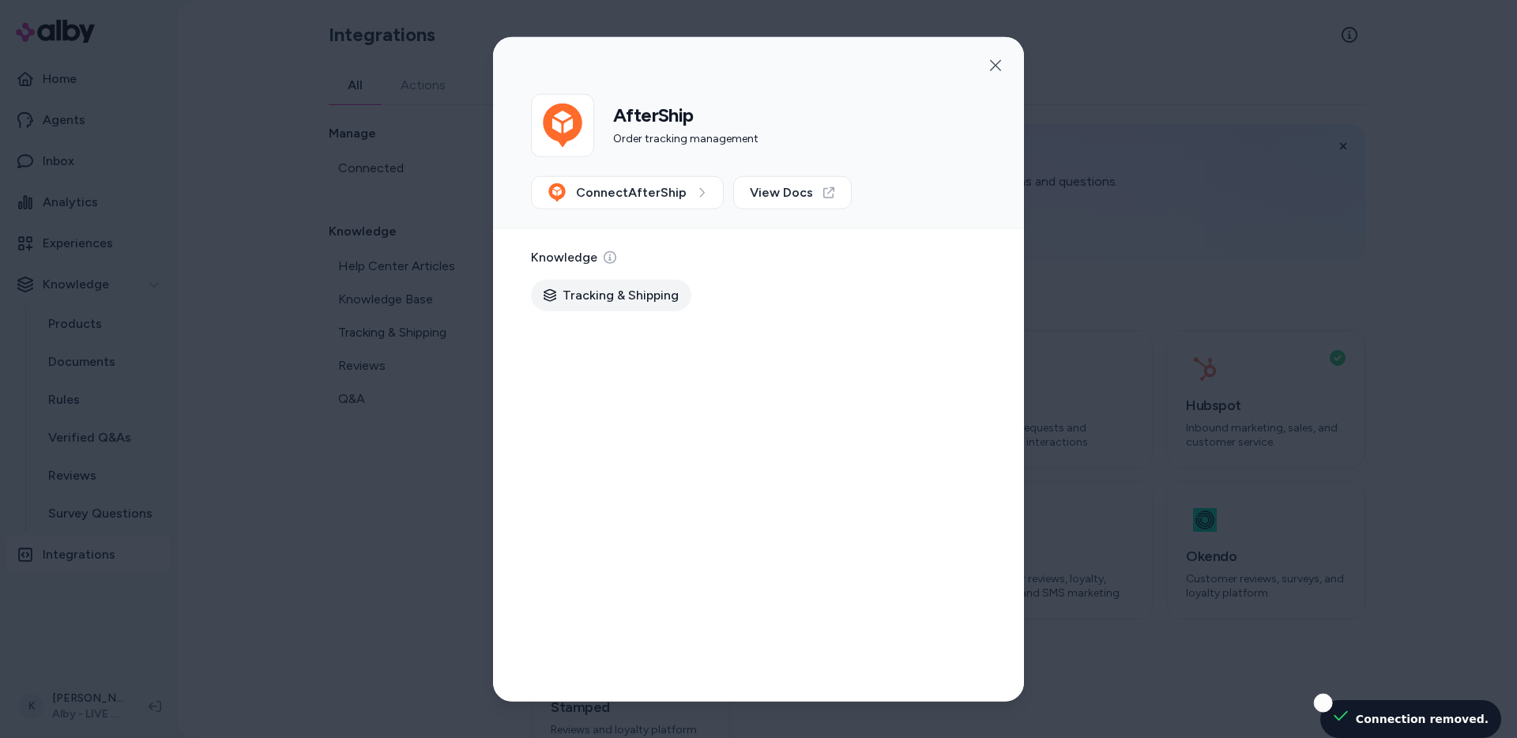
click at [356, 500] on div at bounding box center [758, 369] width 1517 height 738
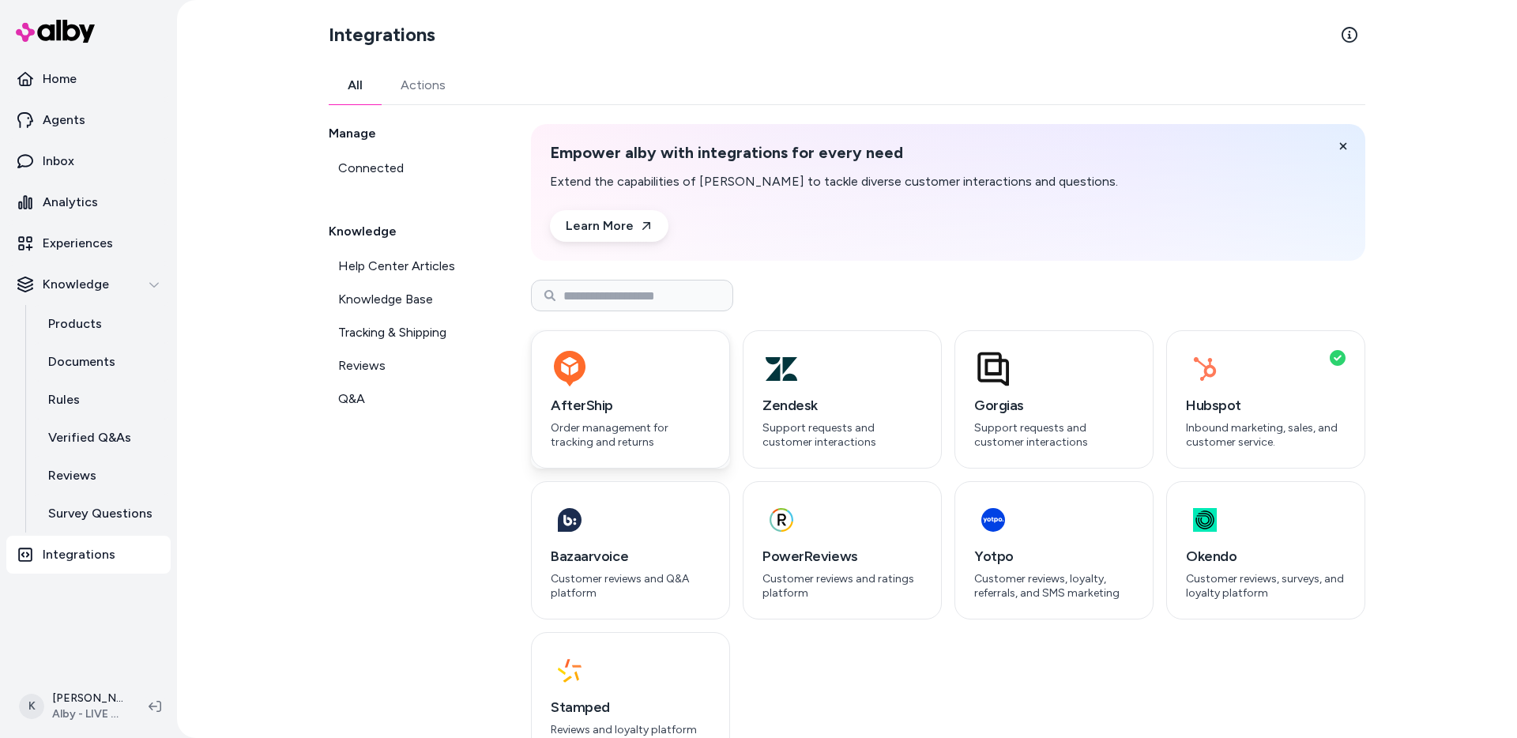
click at [645, 363] on div "button" at bounding box center [631, 369] width 160 height 38
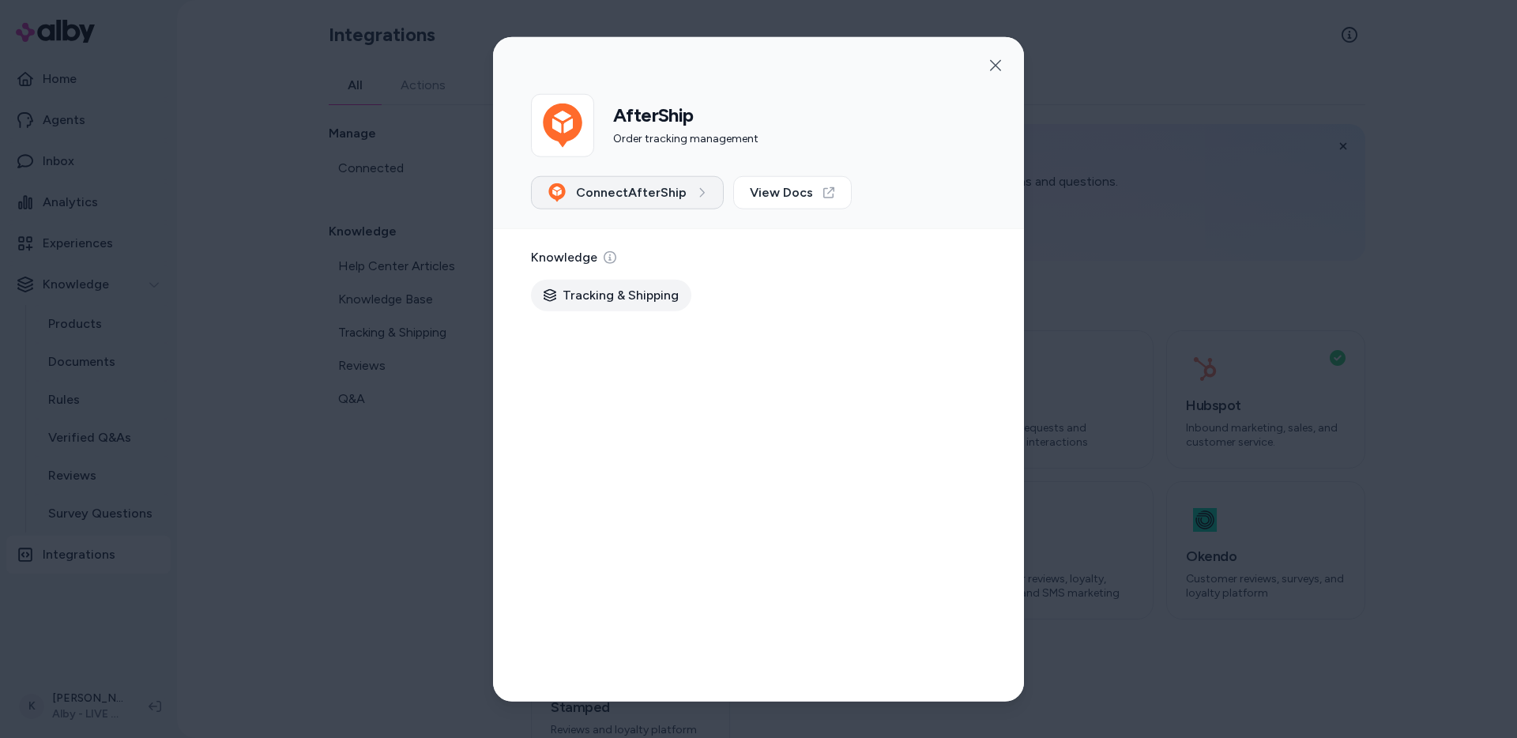
click at [665, 195] on span "Connect AfterShip" at bounding box center [631, 192] width 111 height 19
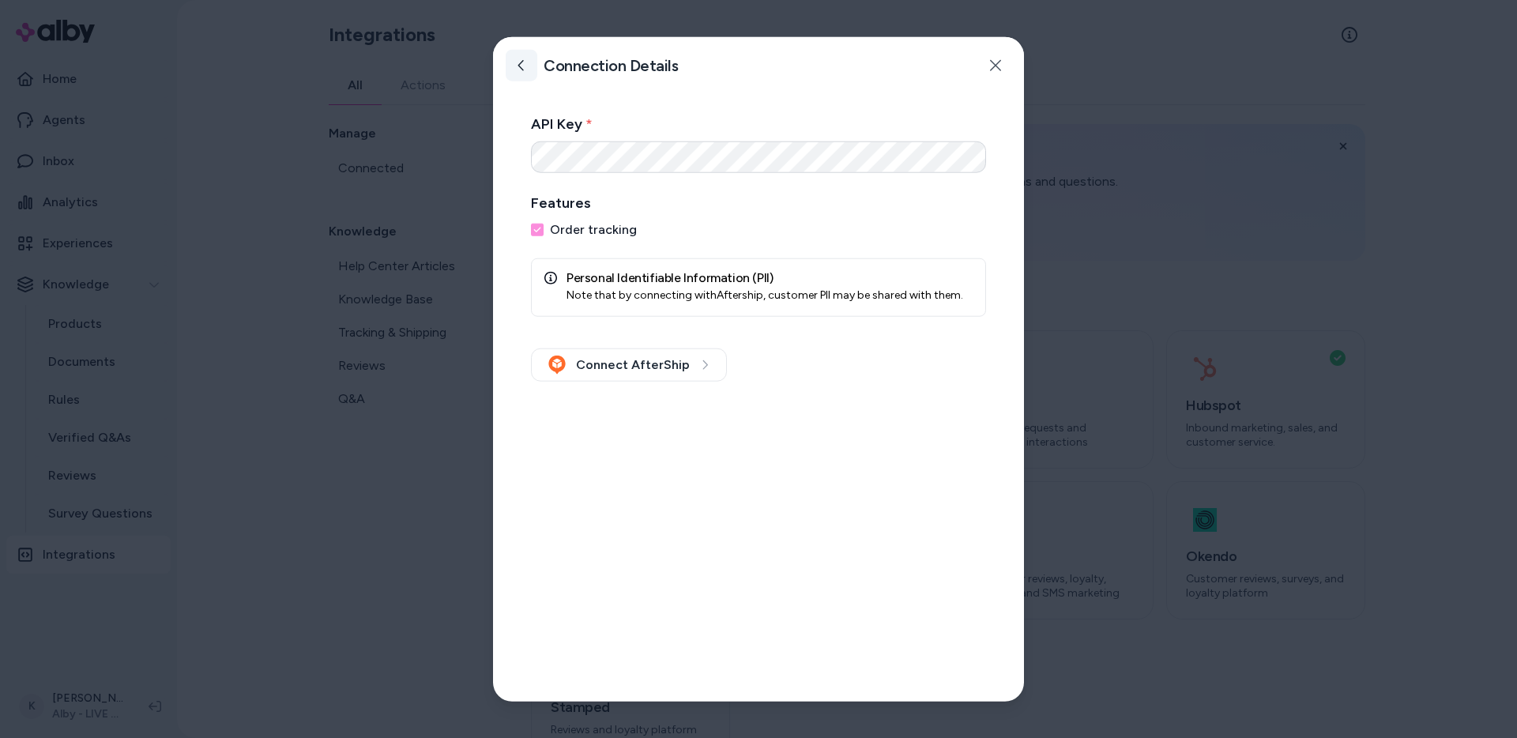
click at [513, 70] on button at bounding box center [522, 66] width 32 height 32
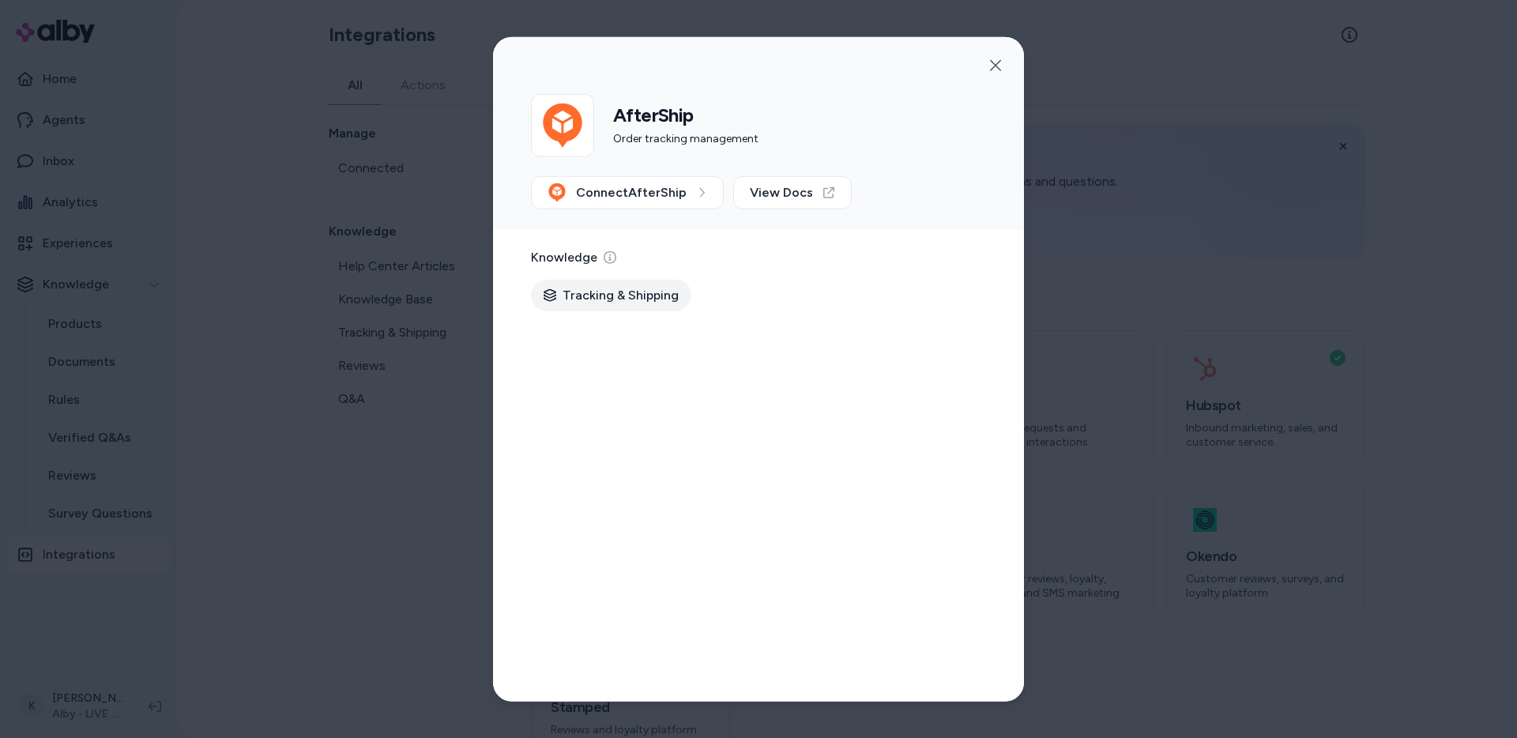
click at [373, 541] on div at bounding box center [758, 369] width 1517 height 738
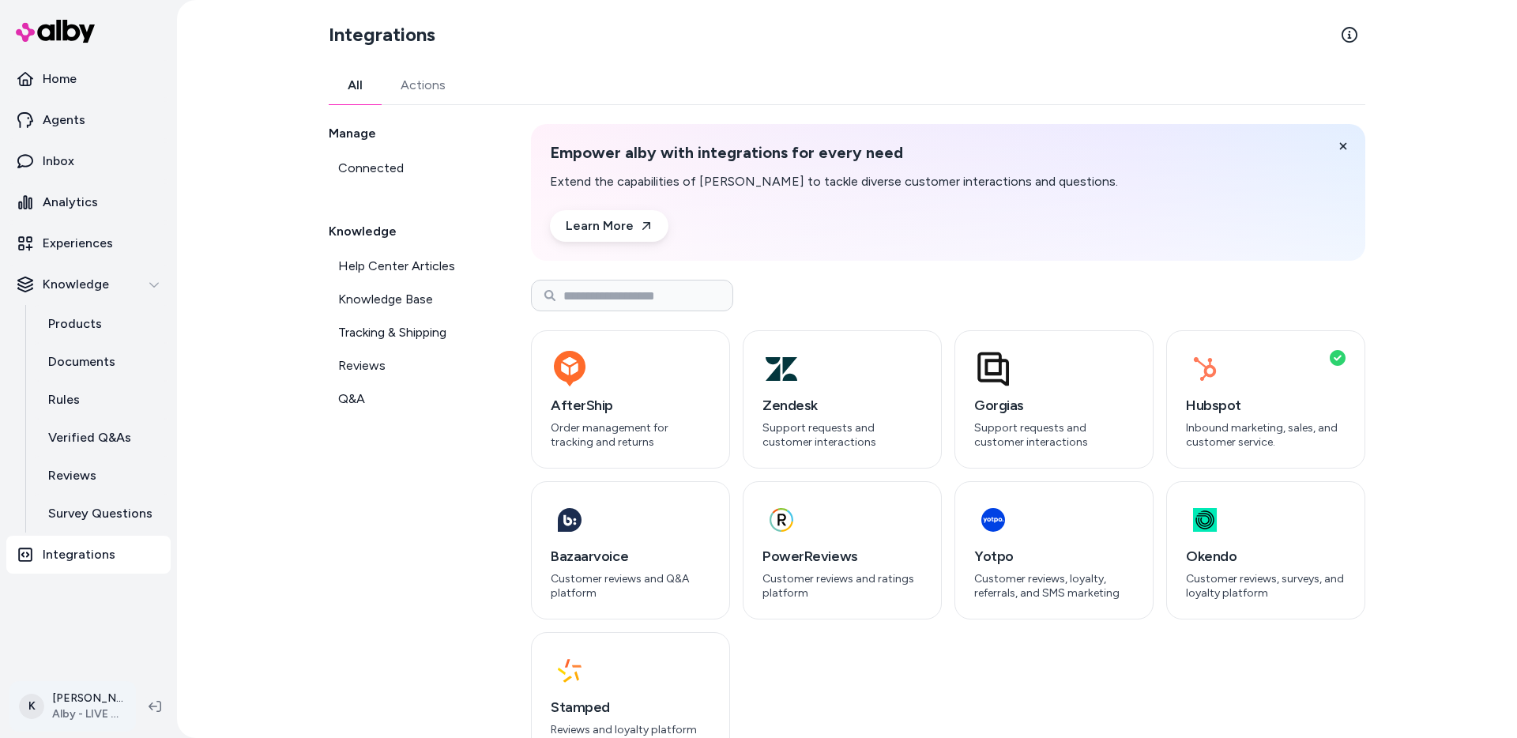
click at [100, 708] on html "Home Agents Inbox Analytics Experiences Knowledge Products Documents Rules Veri…" at bounding box center [758, 369] width 1517 height 738
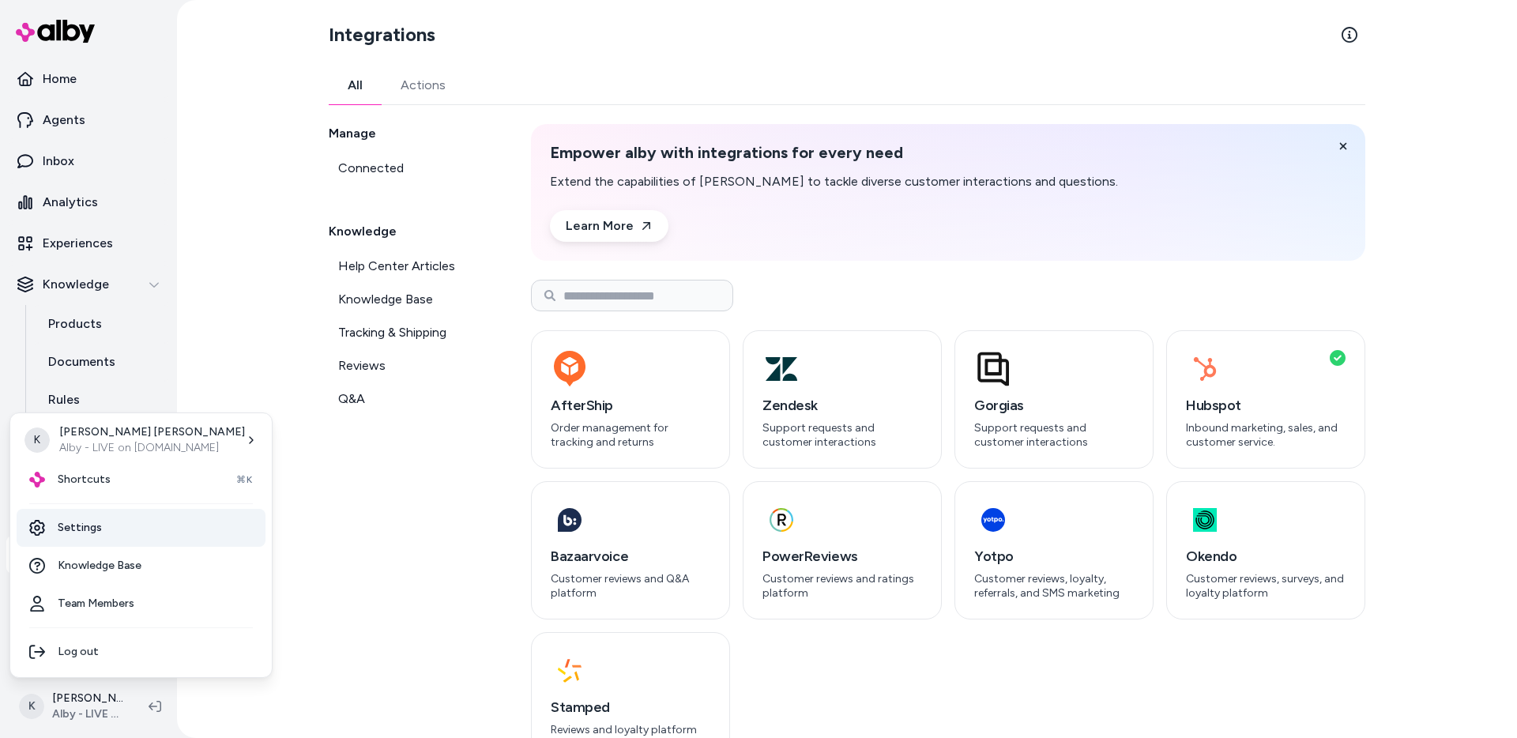
click at [100, 536] on link "Settings" at bounding box center [141, 528] width 249 height 38
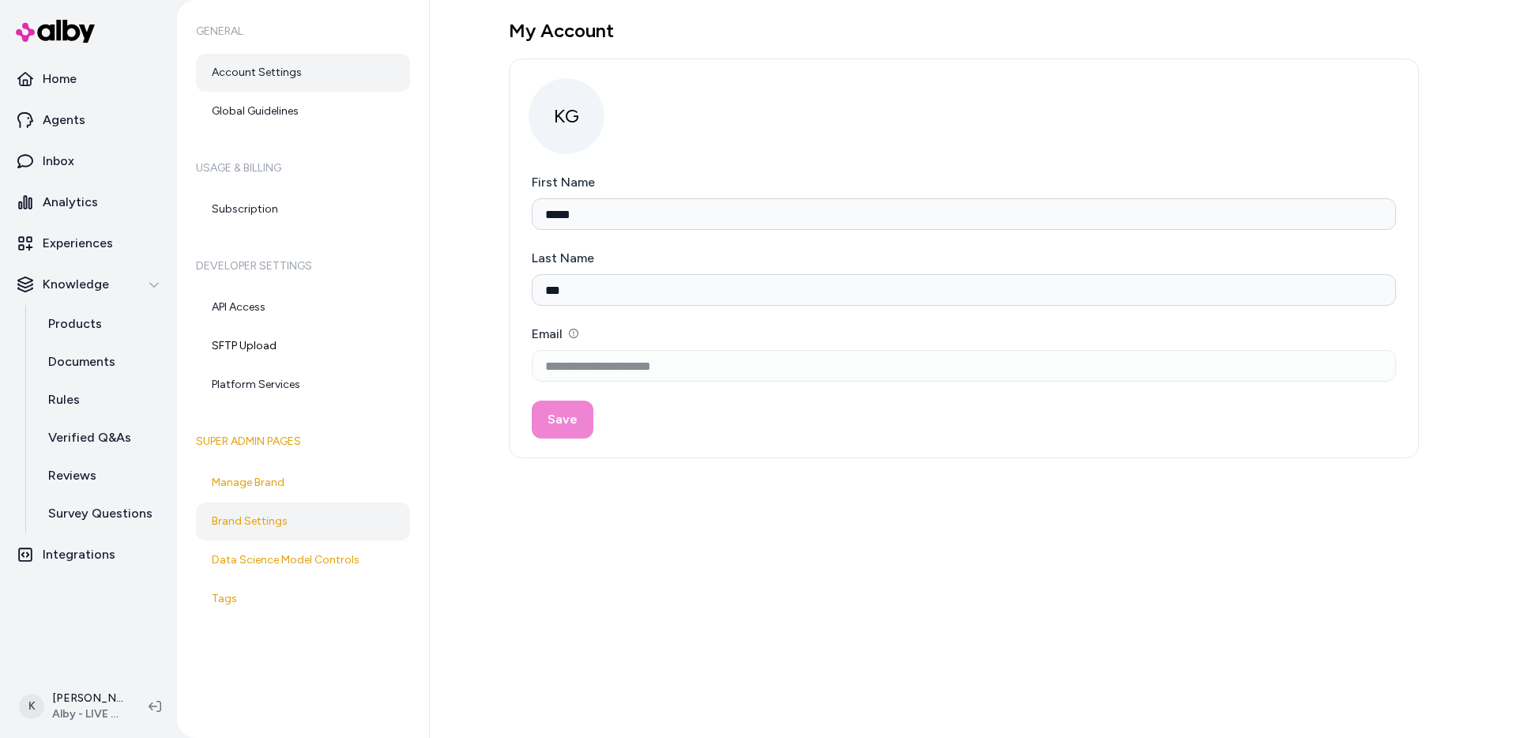
click at [299, 528] on link "Brand Settings" at bounding box center [303, 521] width 214 height 38
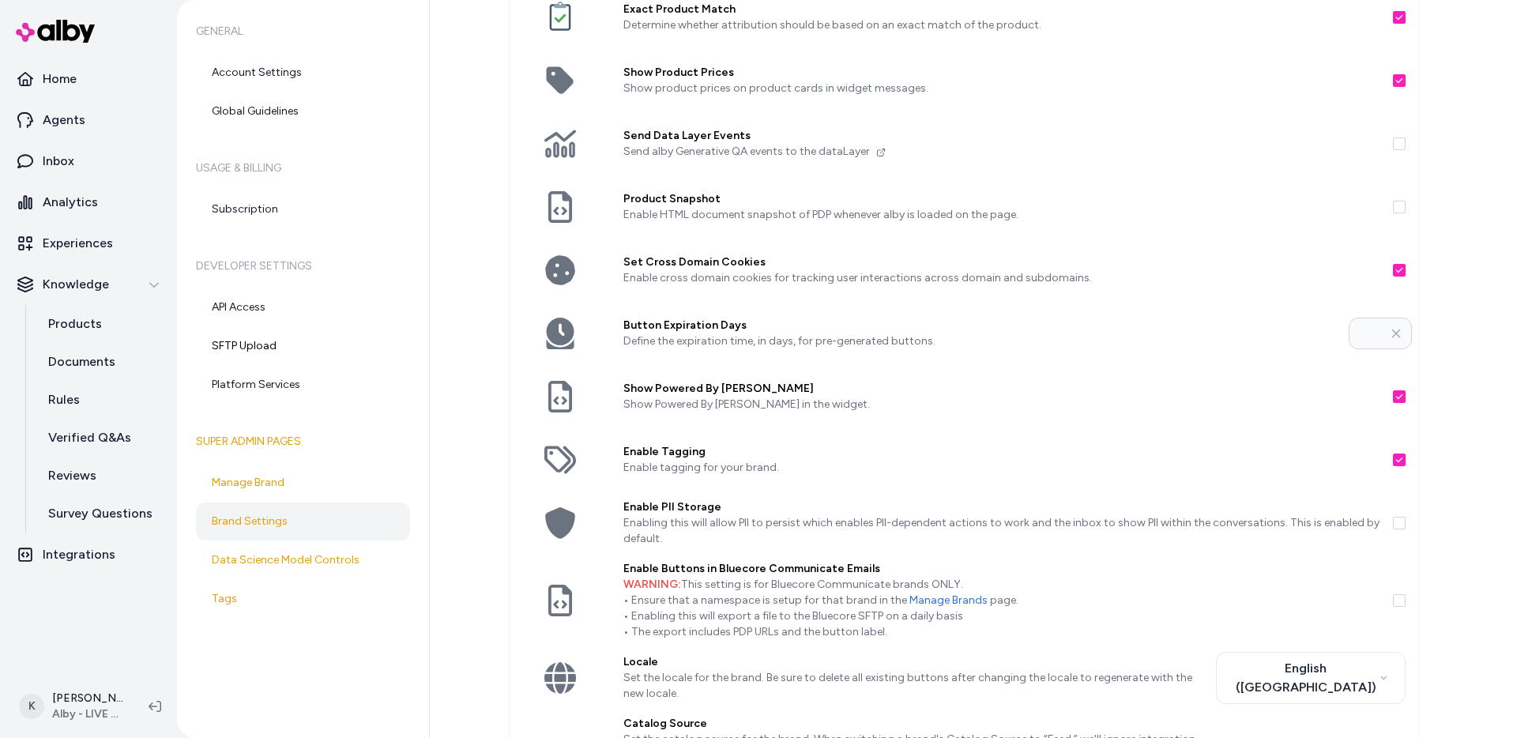
scroll to position [140, 0]
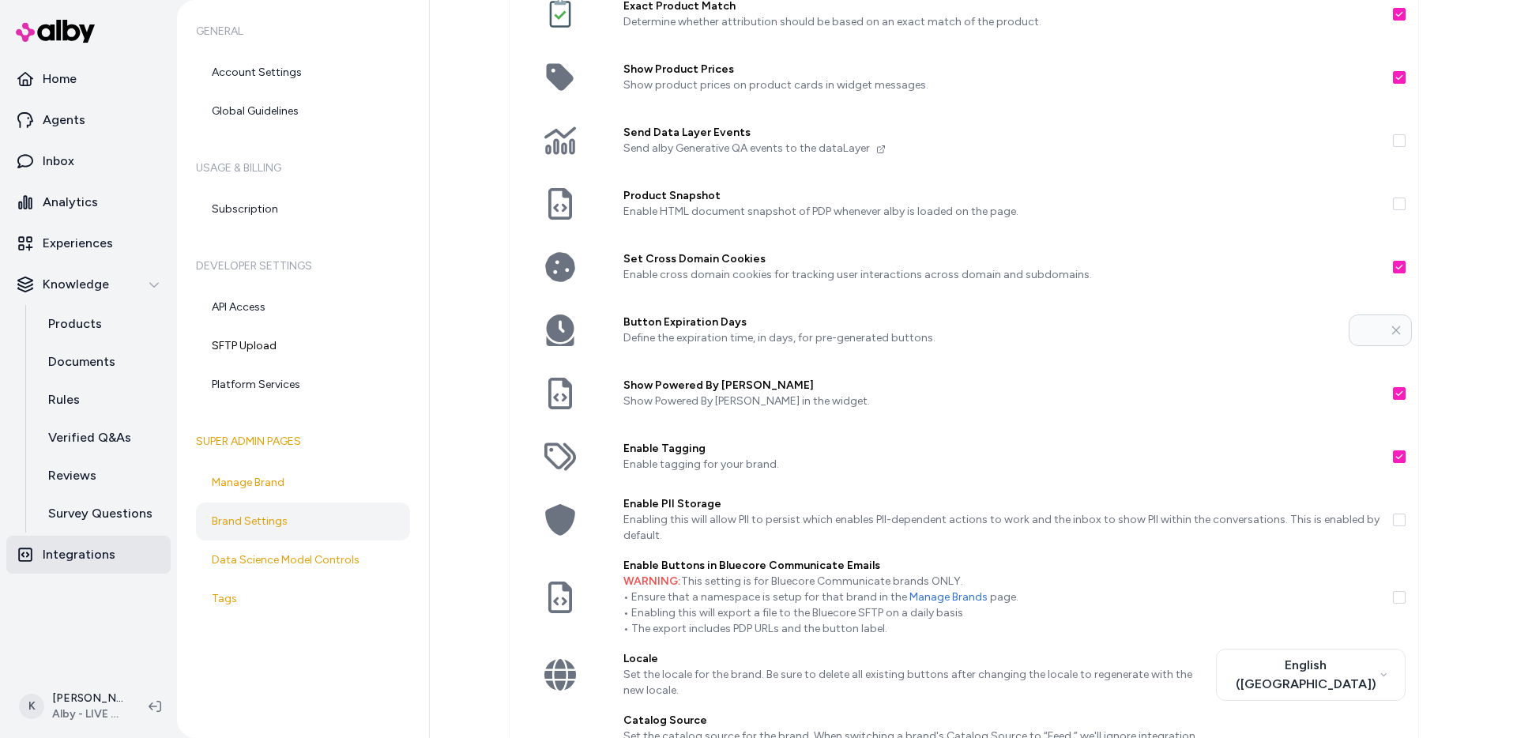
click at [83, 558] on p "Integrations" at bounding box center [79, 554] width 73 height 19
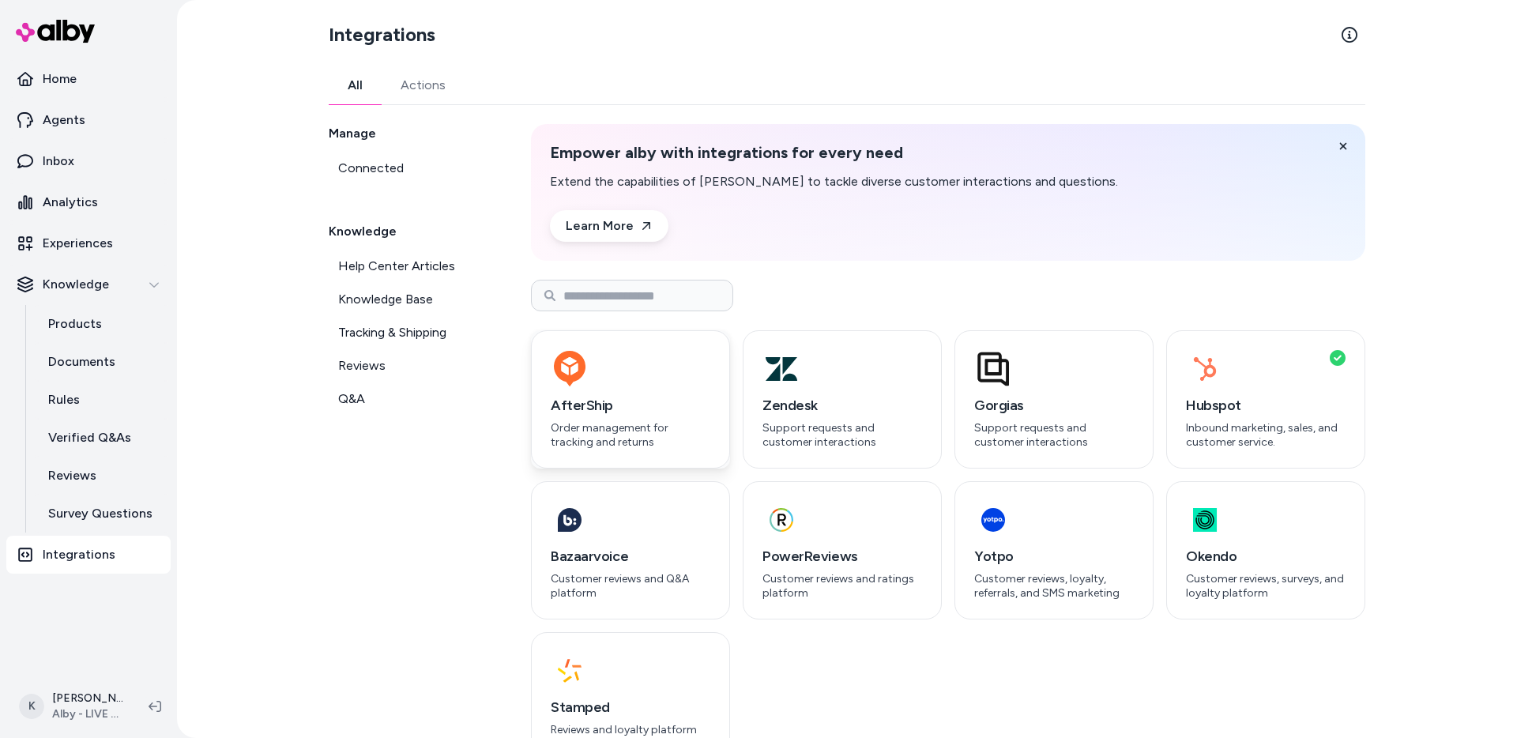
click at [619, 400] on h3 "AfterShip" at bounding box center [631, 405] width 160 height 22
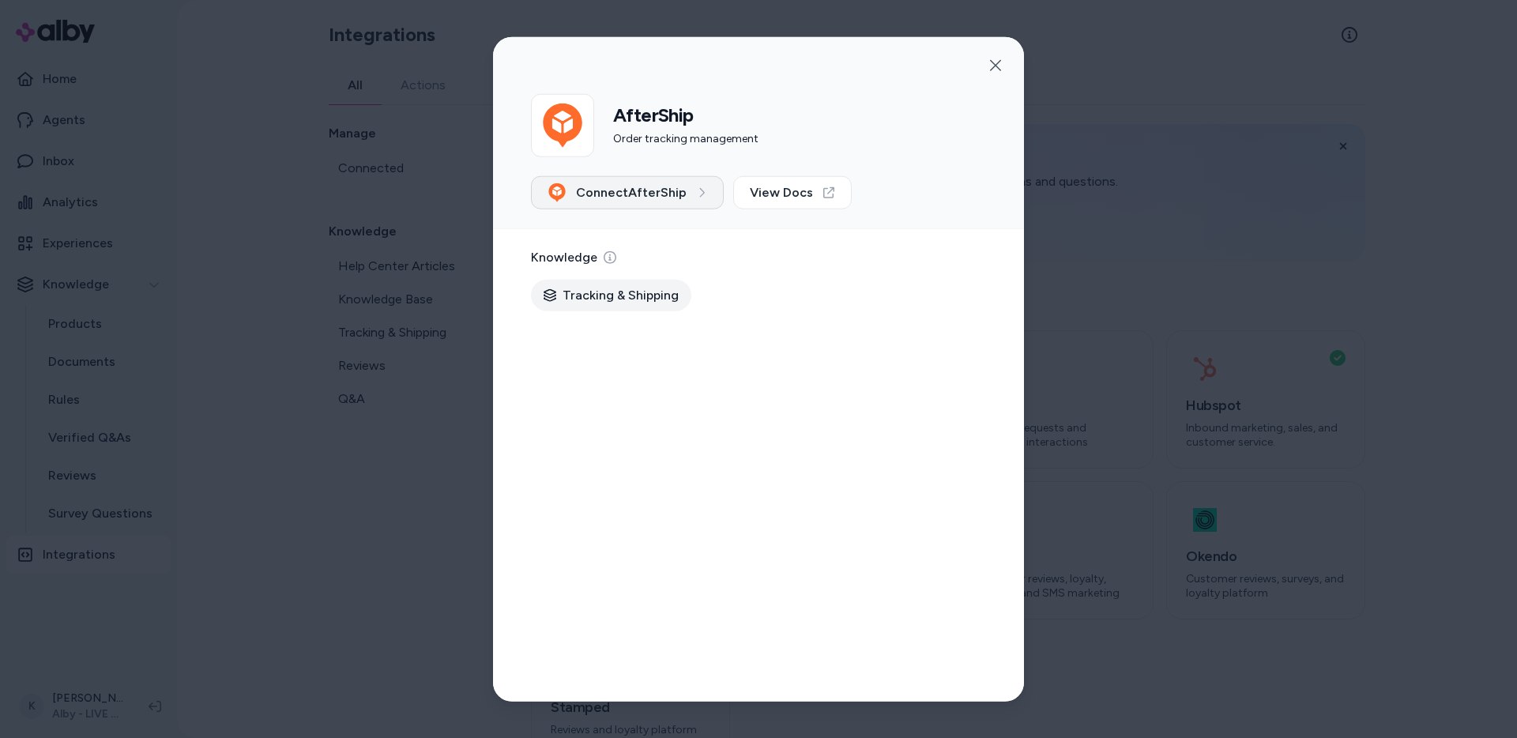
click at [689, 206] on button "Connect AfterShip" at bounding box center [627, 192] width 193 height 33
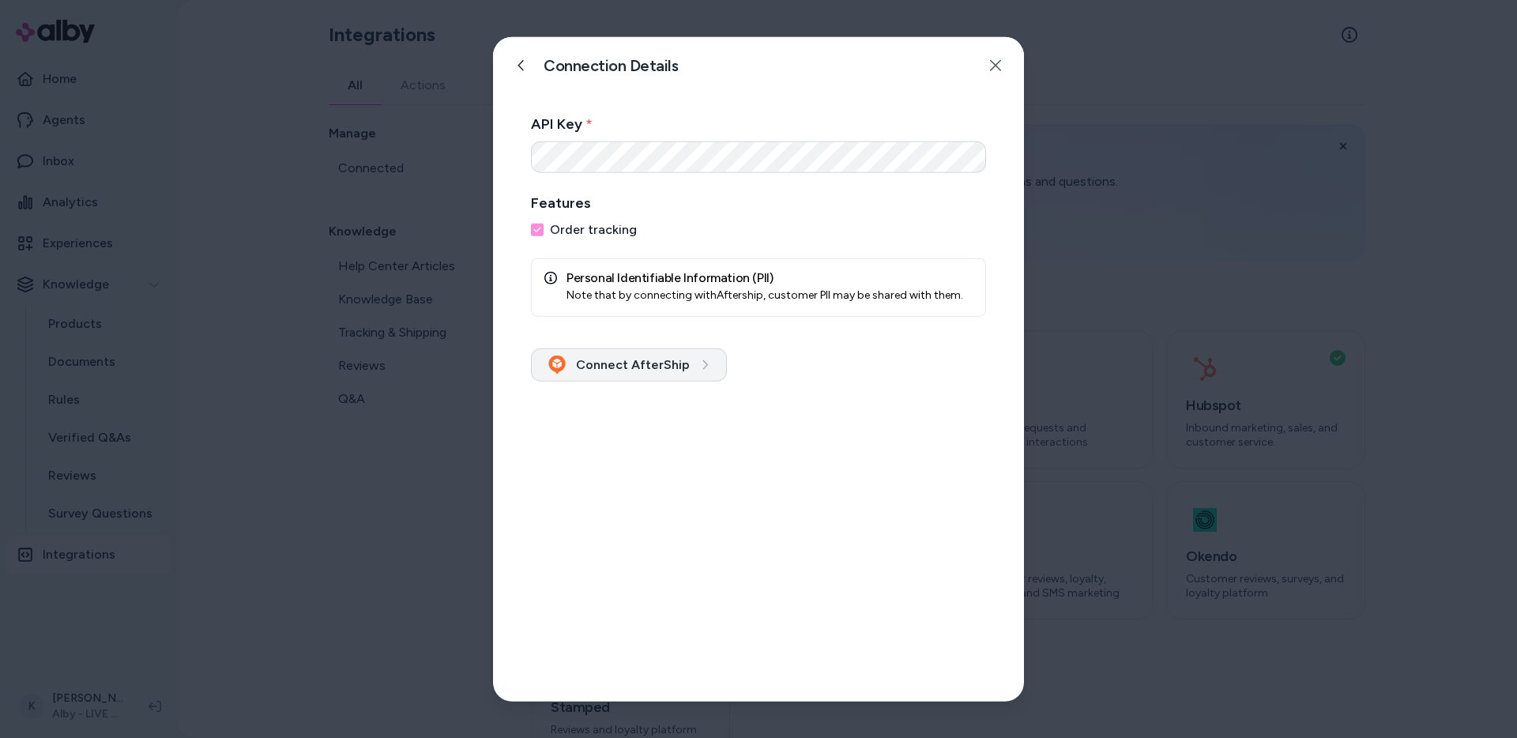
click at [674, 363] on button "Connect AfterShip" at bounding box center [629, 364] width 196 height 33
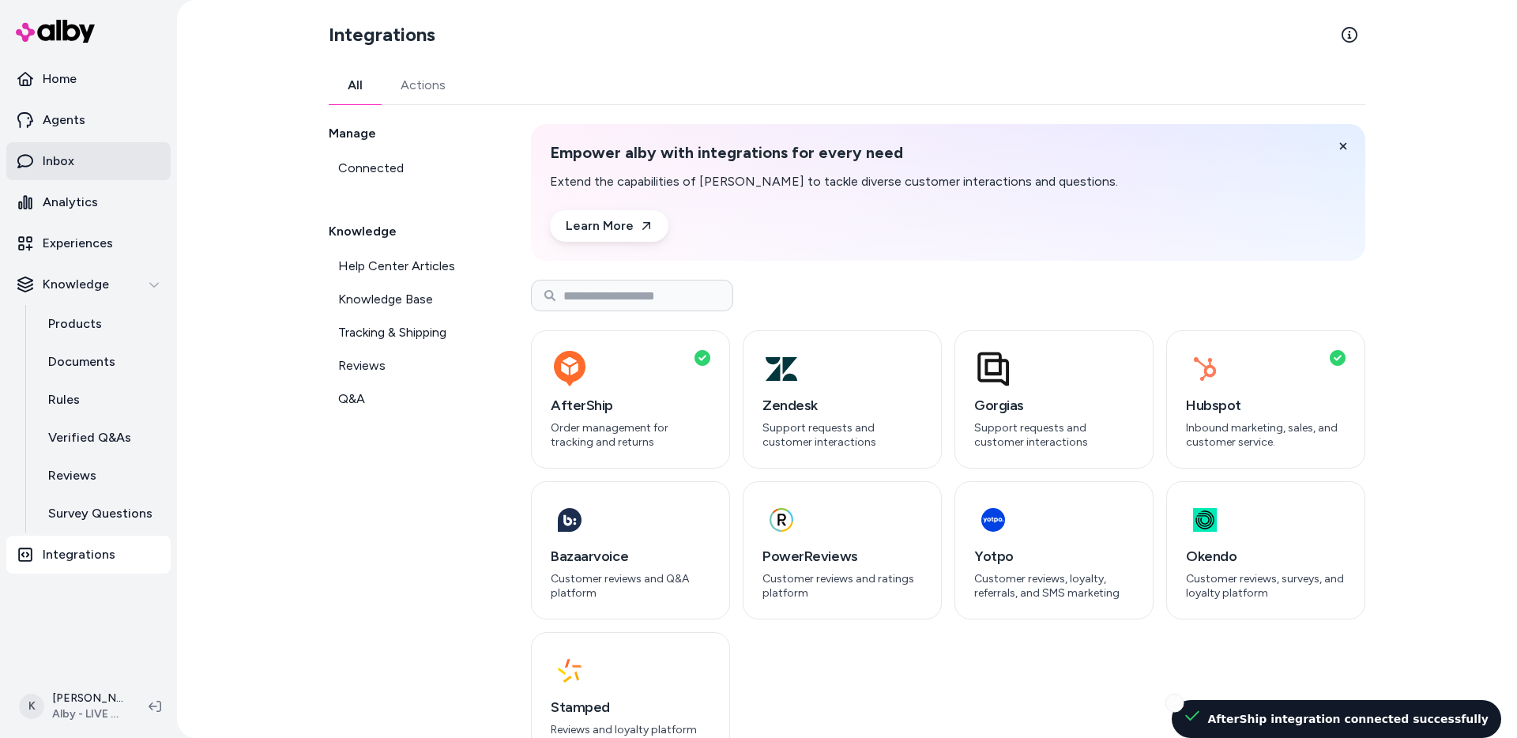
click at [108, 171] on link "Inbox" at bounding box center [88, 161] width 164 height 38
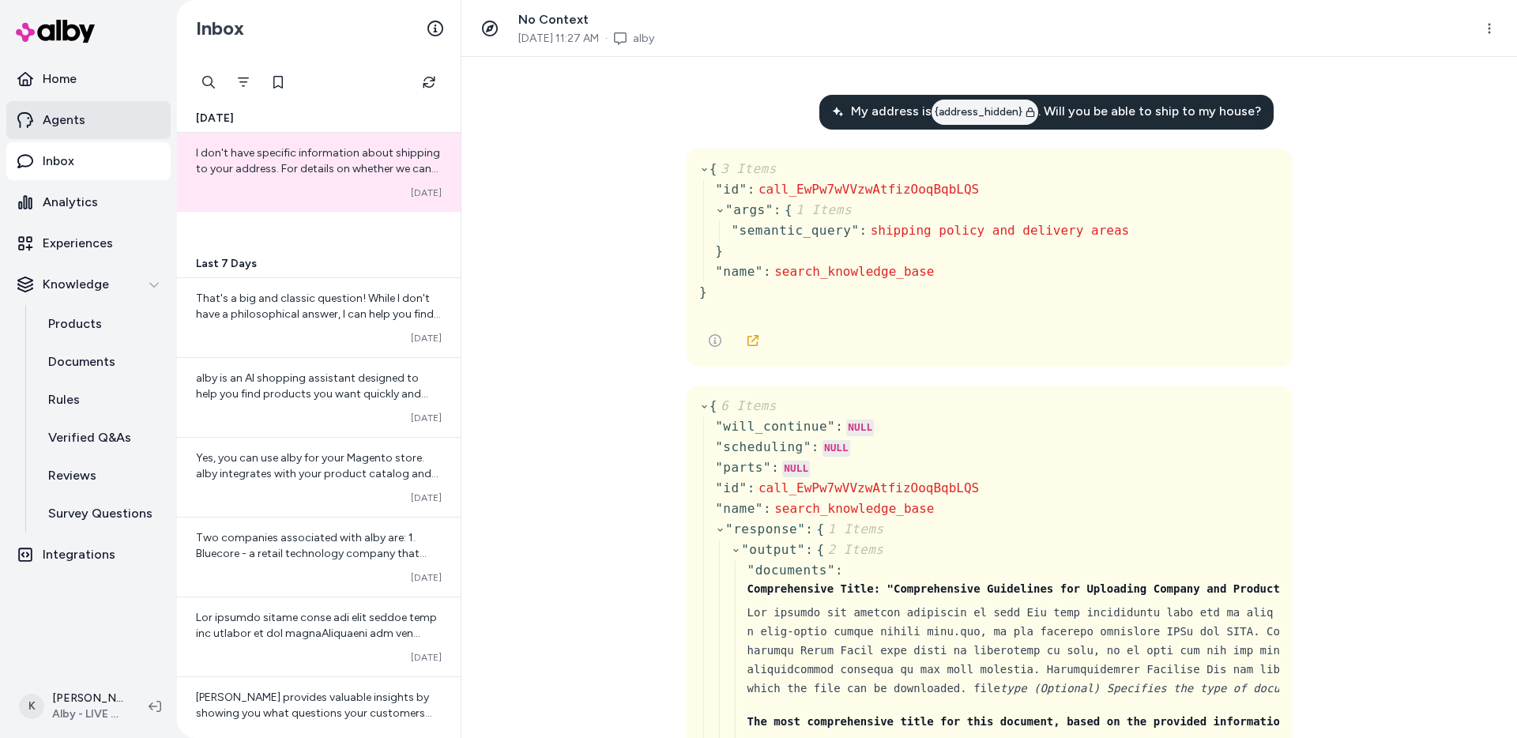
click at [89, 120] on link "Agents" at bounding box center [88, 120] width 164 height 38
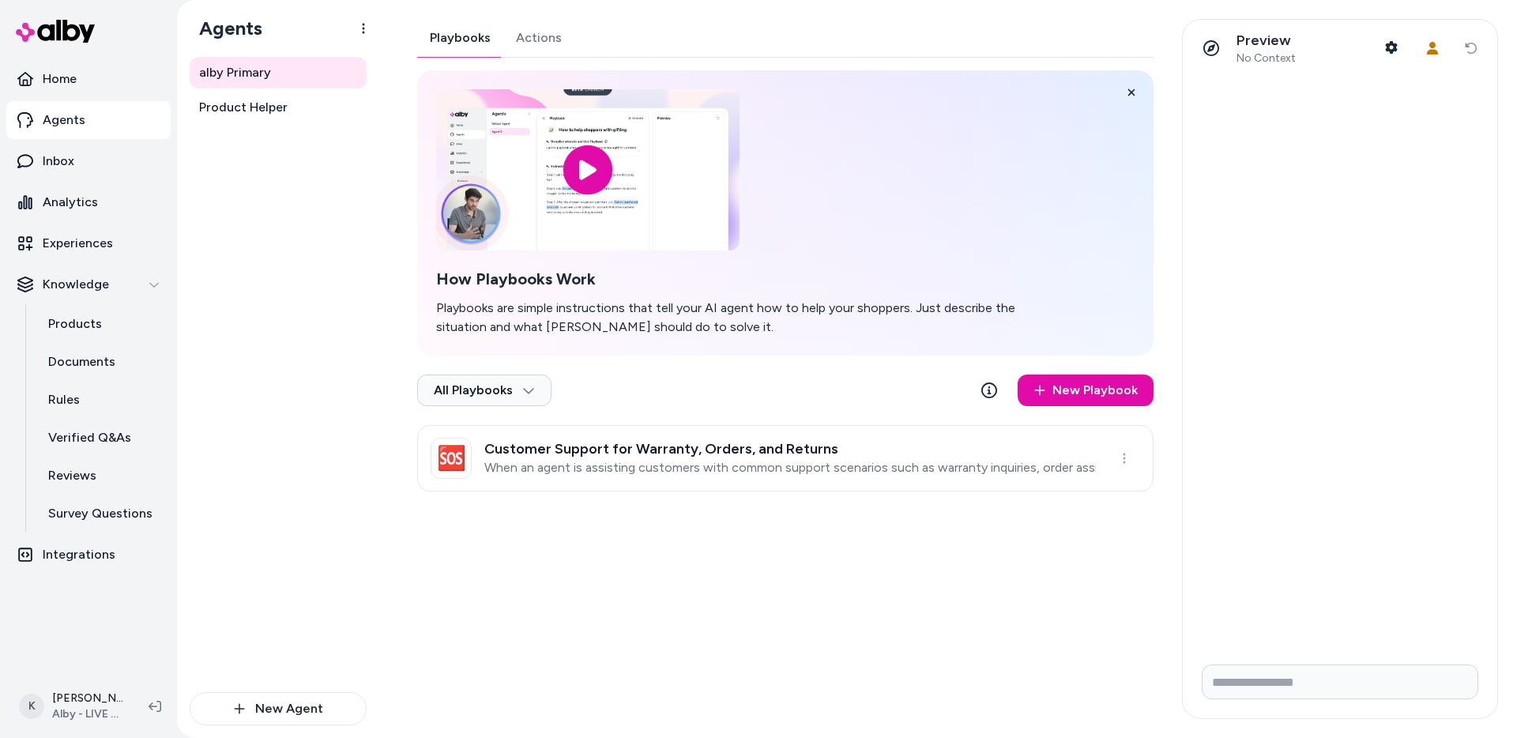
click at [547, 50] on button "Actions" at bounding box center [538, 38] width 71 height 38
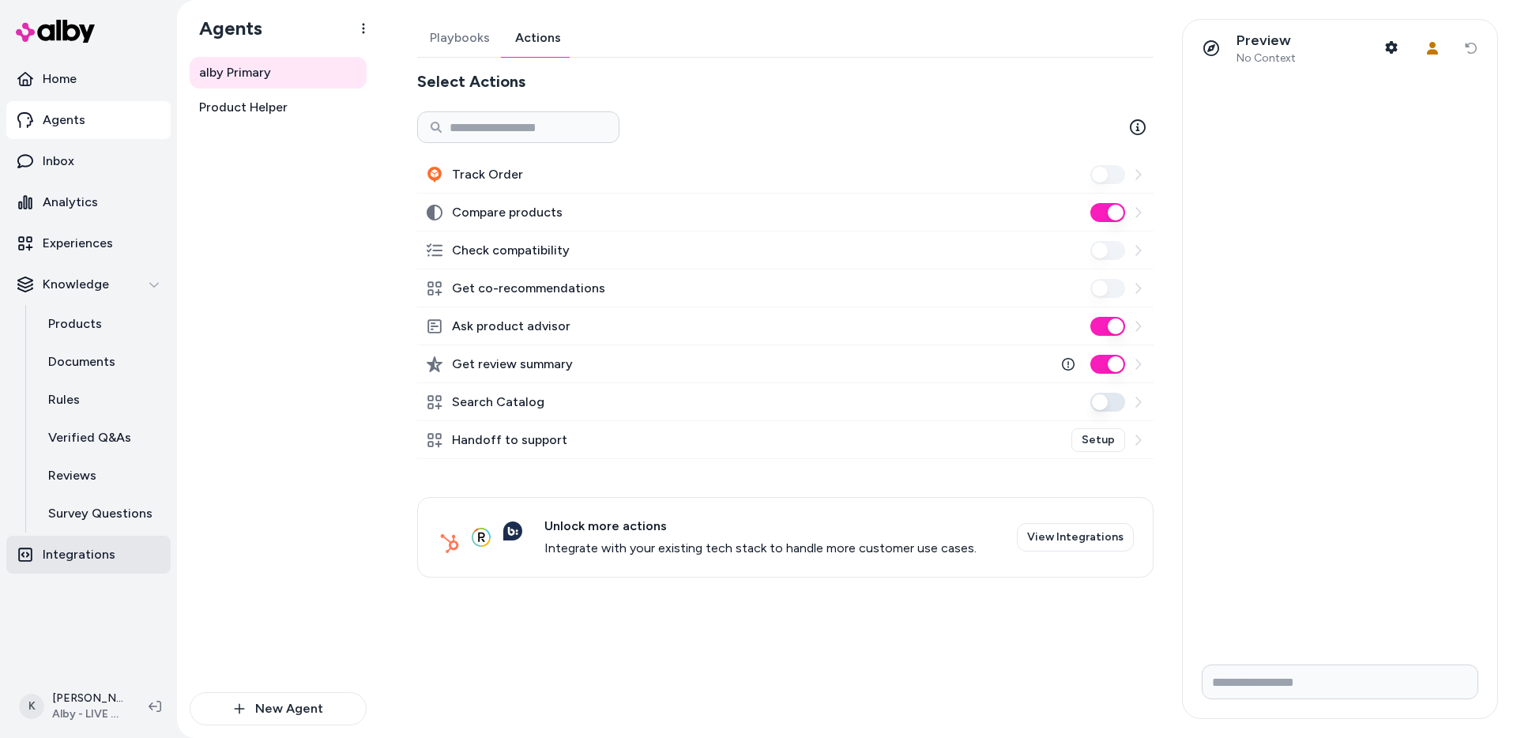
click at [85, 563] on p "Integrations" at bounding box center [79, 554] width 73 height 19
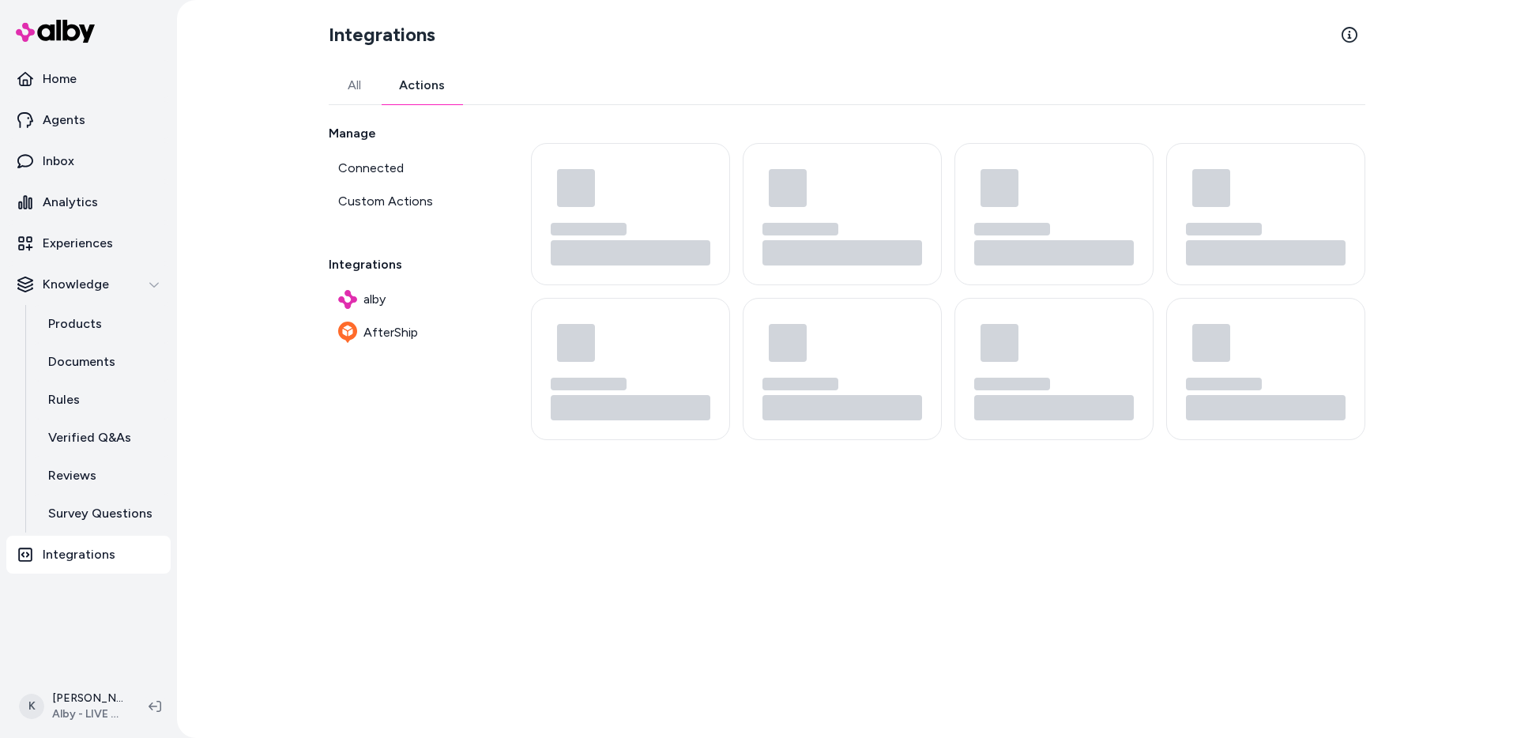
click at [415, 97] on button "Actions" at bounding box center [422, 85] width 84 height 38
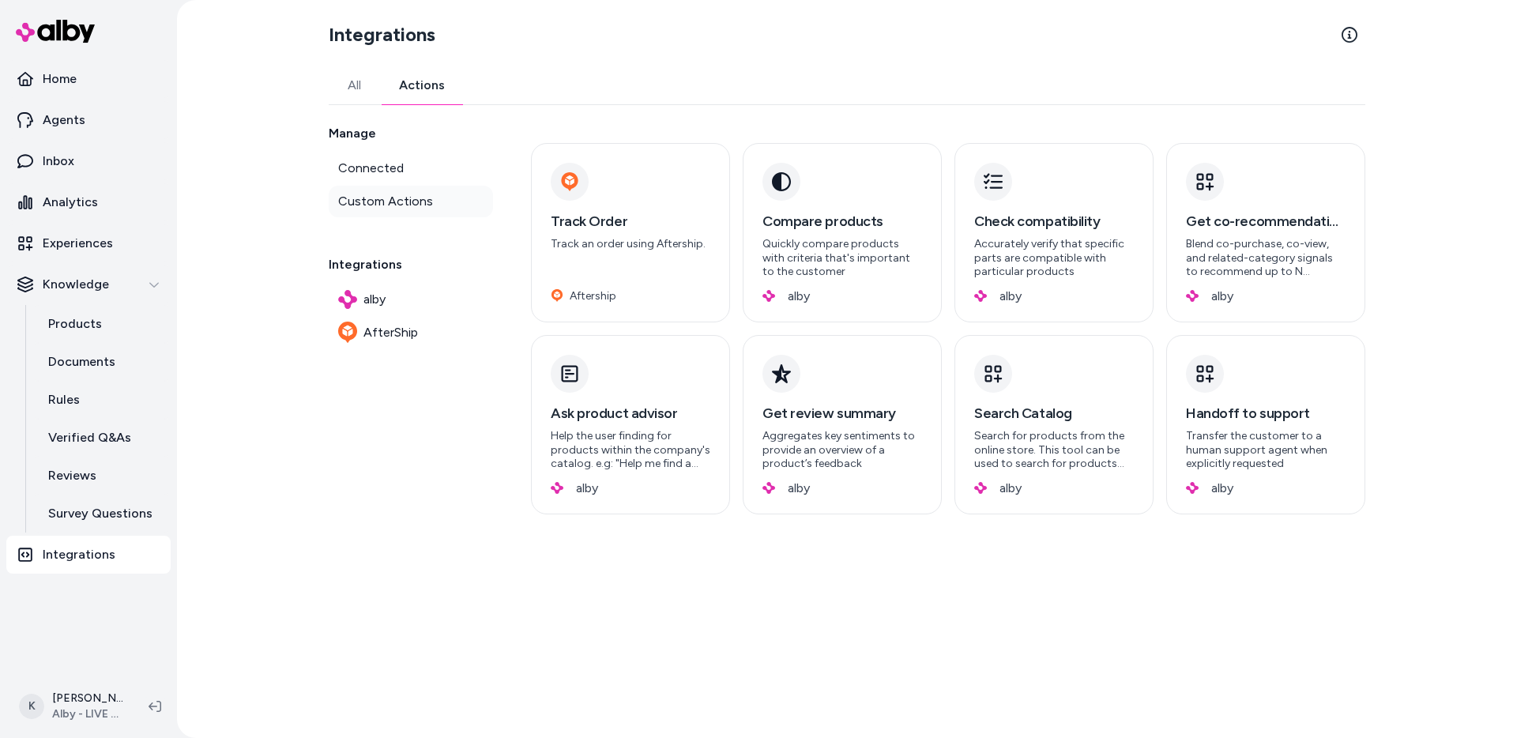
click at [435, 206] on link "Custom Actions" at bounding box center [411, 202] width 164 height 32
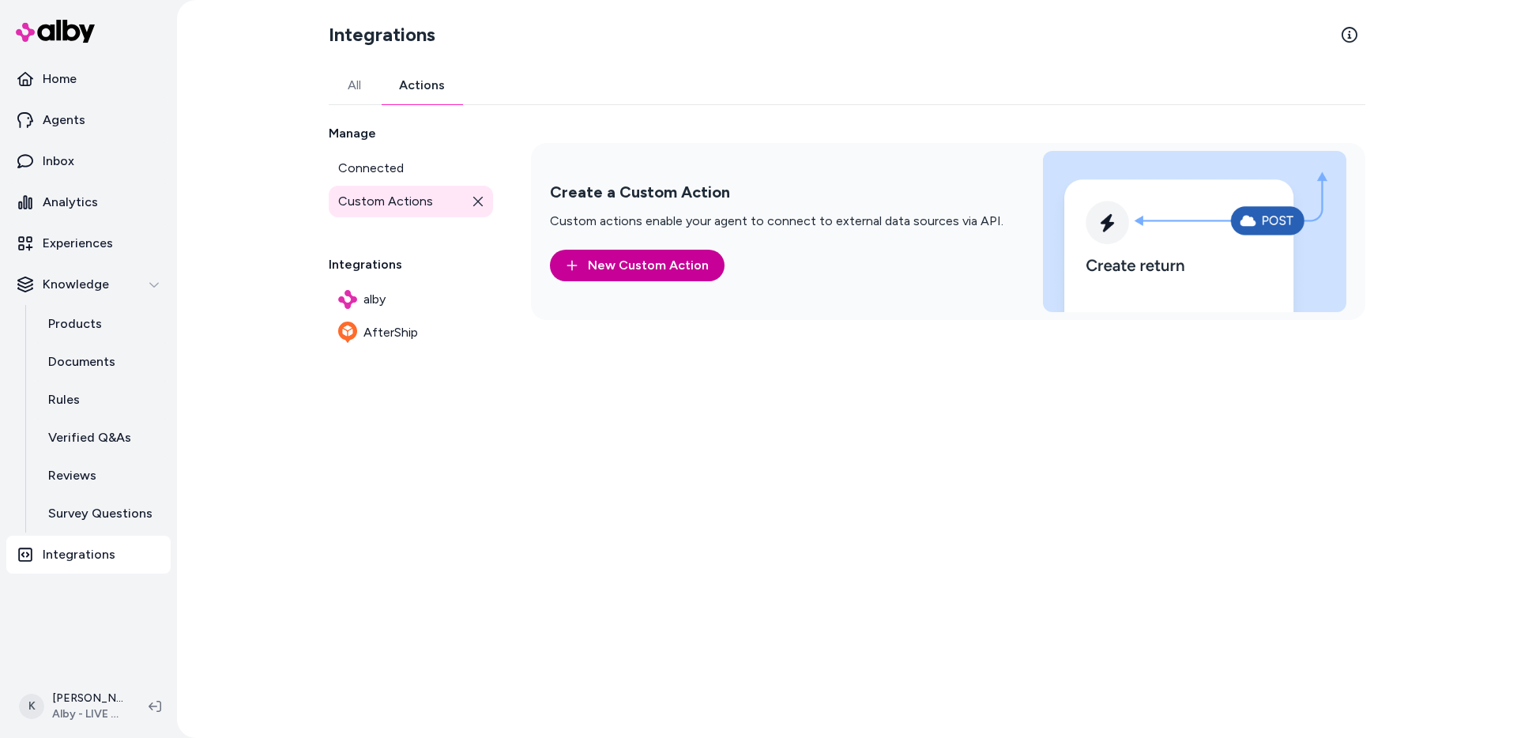
click at [645, 272] on link "New Custom Action" at bounding box center [637, 266] width 175 height 32
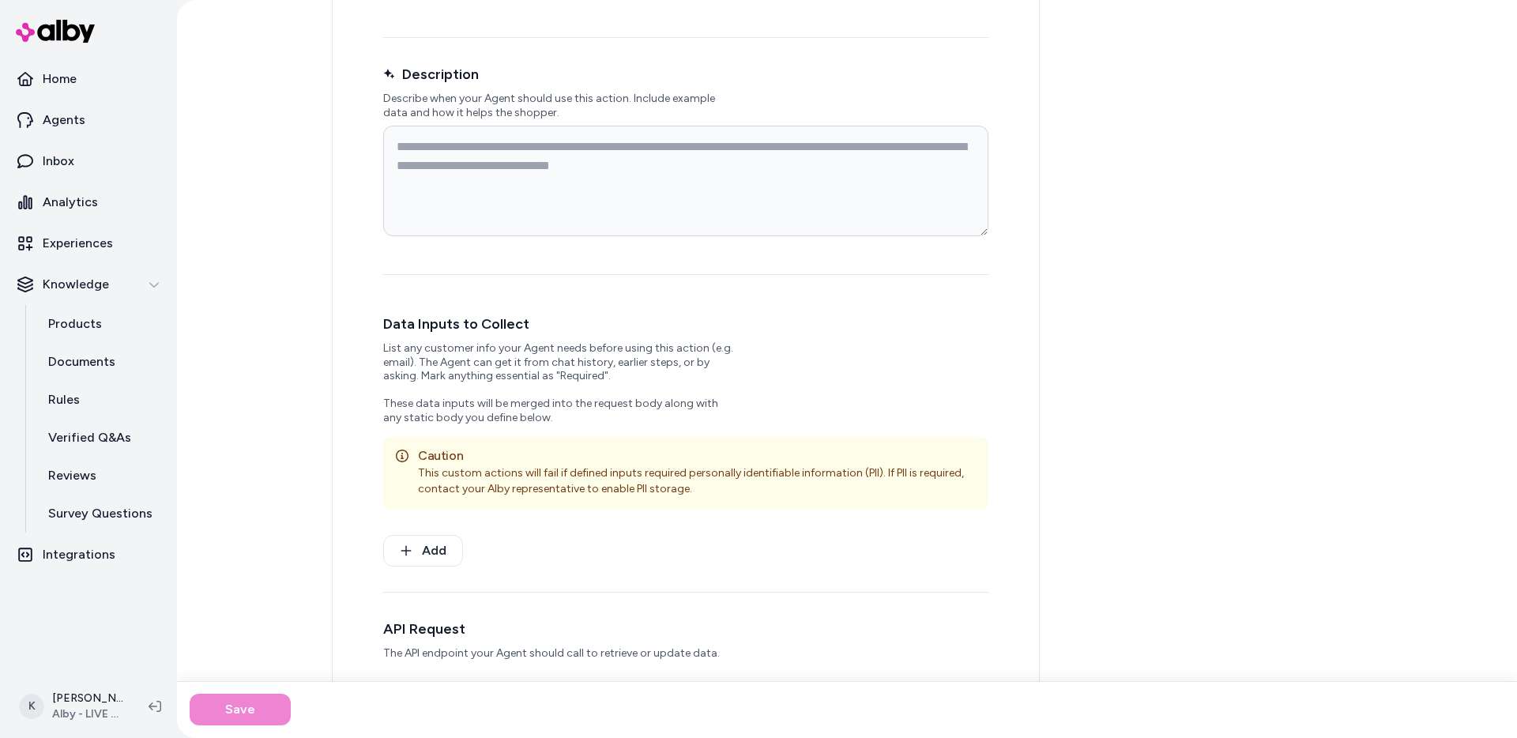
scroll to position [195, 0]
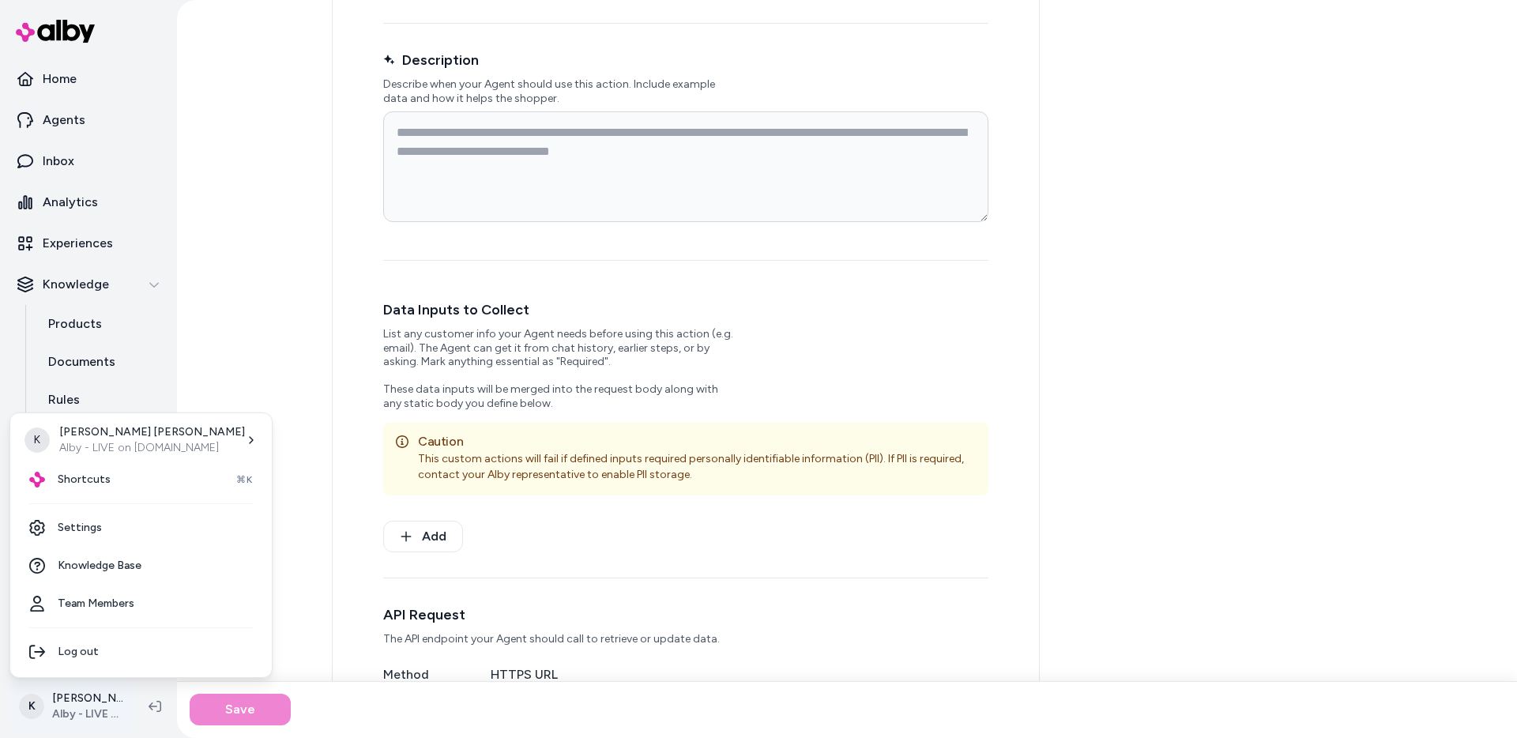
click at [101, 704] on html "Home Agents Inbox Analytics Experiences Knowledge Products Documents Rules Veri…" at bounding box center [758, 369] width 1517 height 738
click at [111, 528] on link "Settings" at bounding box center [141, 528] width 249 height 38
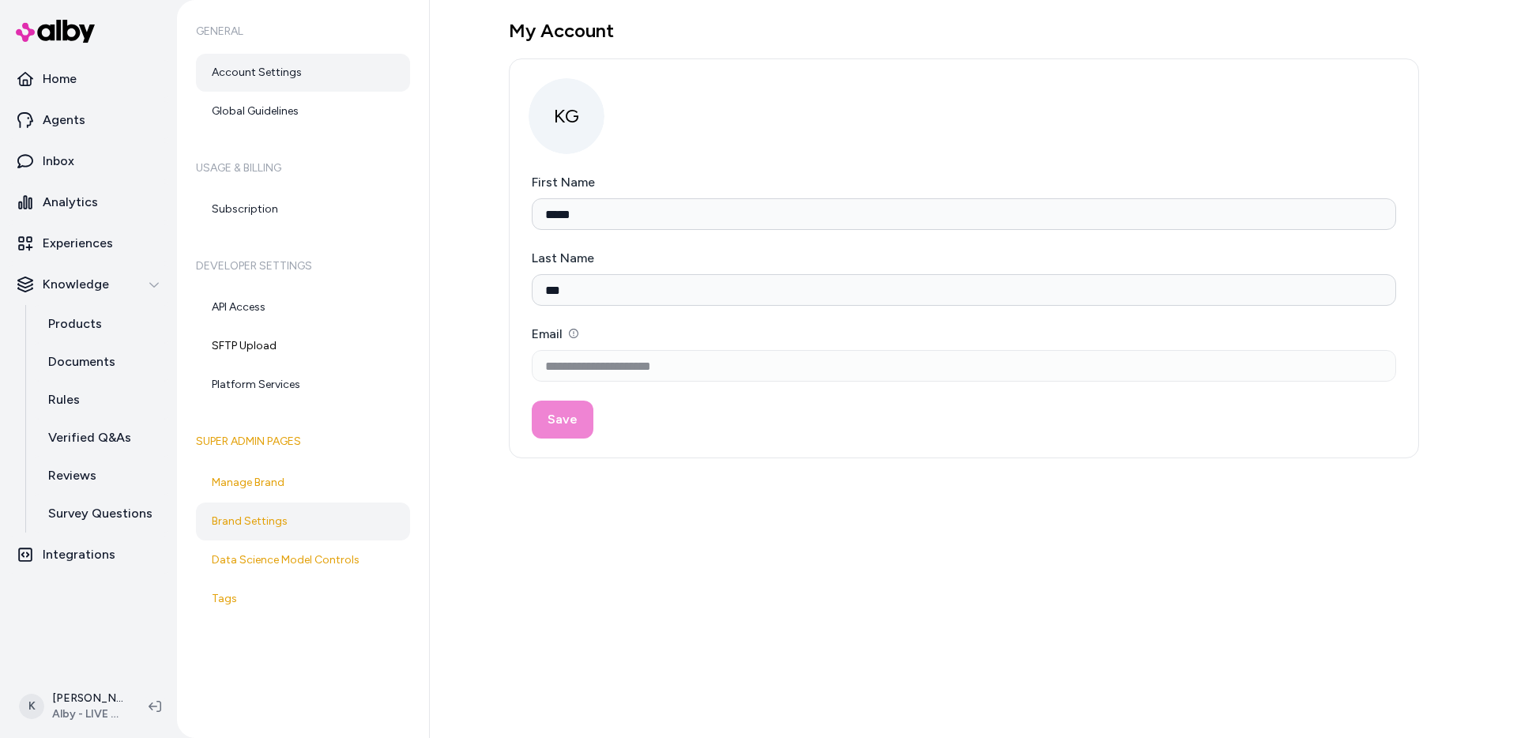
click at [323, 527] on link "Brand Settings" at bounding box center [303, 521] width 214 height 38
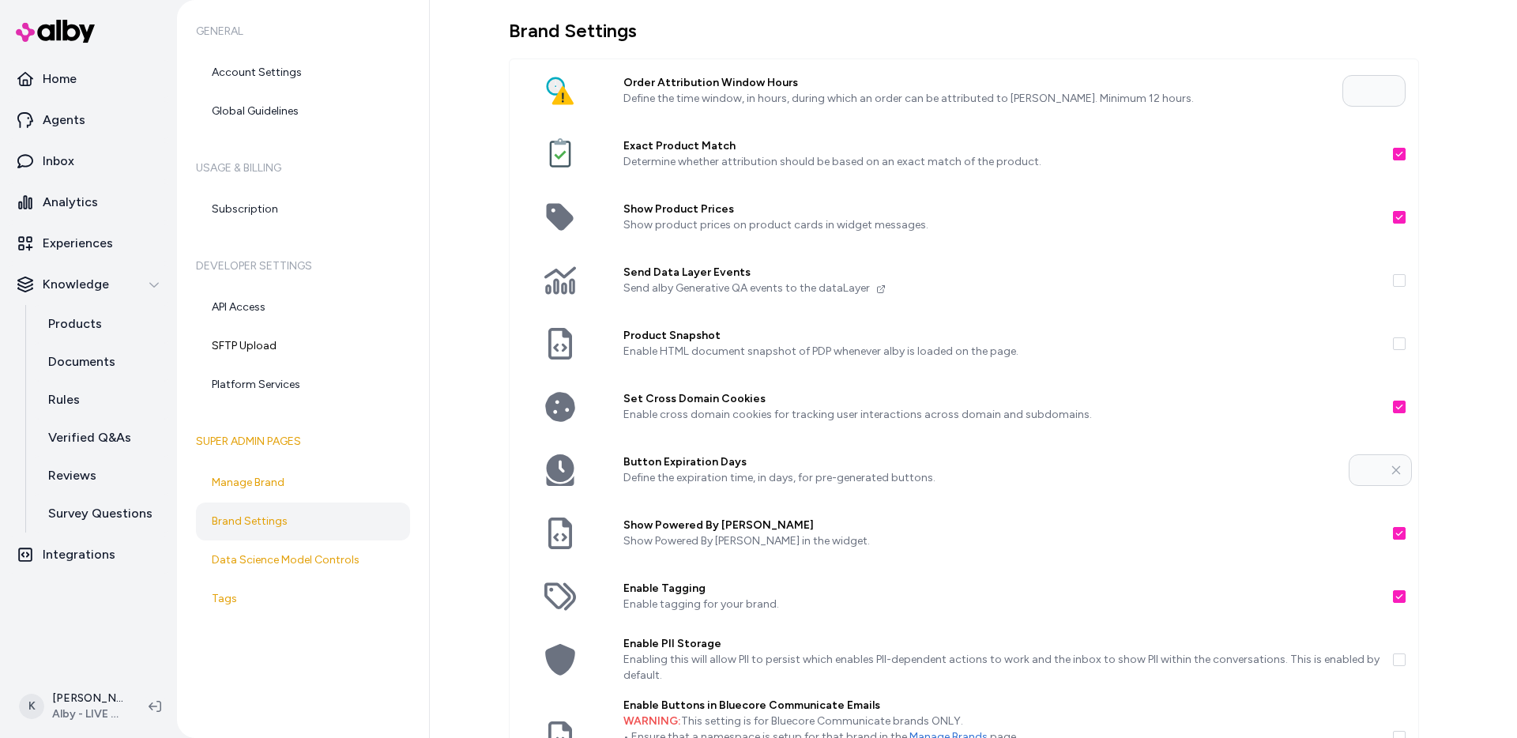
scroll to position [321, 0]
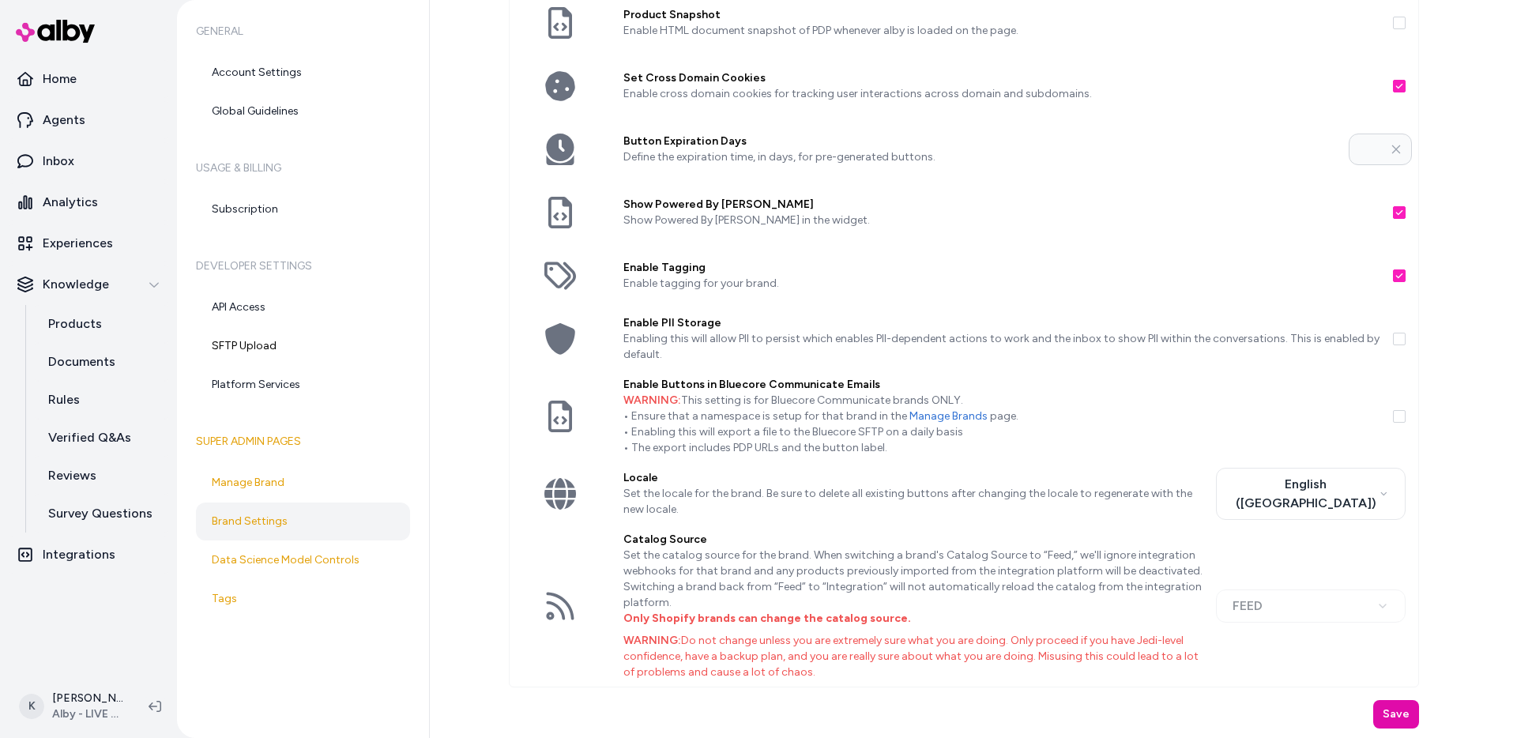
click at [1393, 336] on button "button" at bounding box center [1399, 339] width 13 height 13
click at [1402, 718] on button "Save" at bounding box center [1396, 714] width 46 height 28
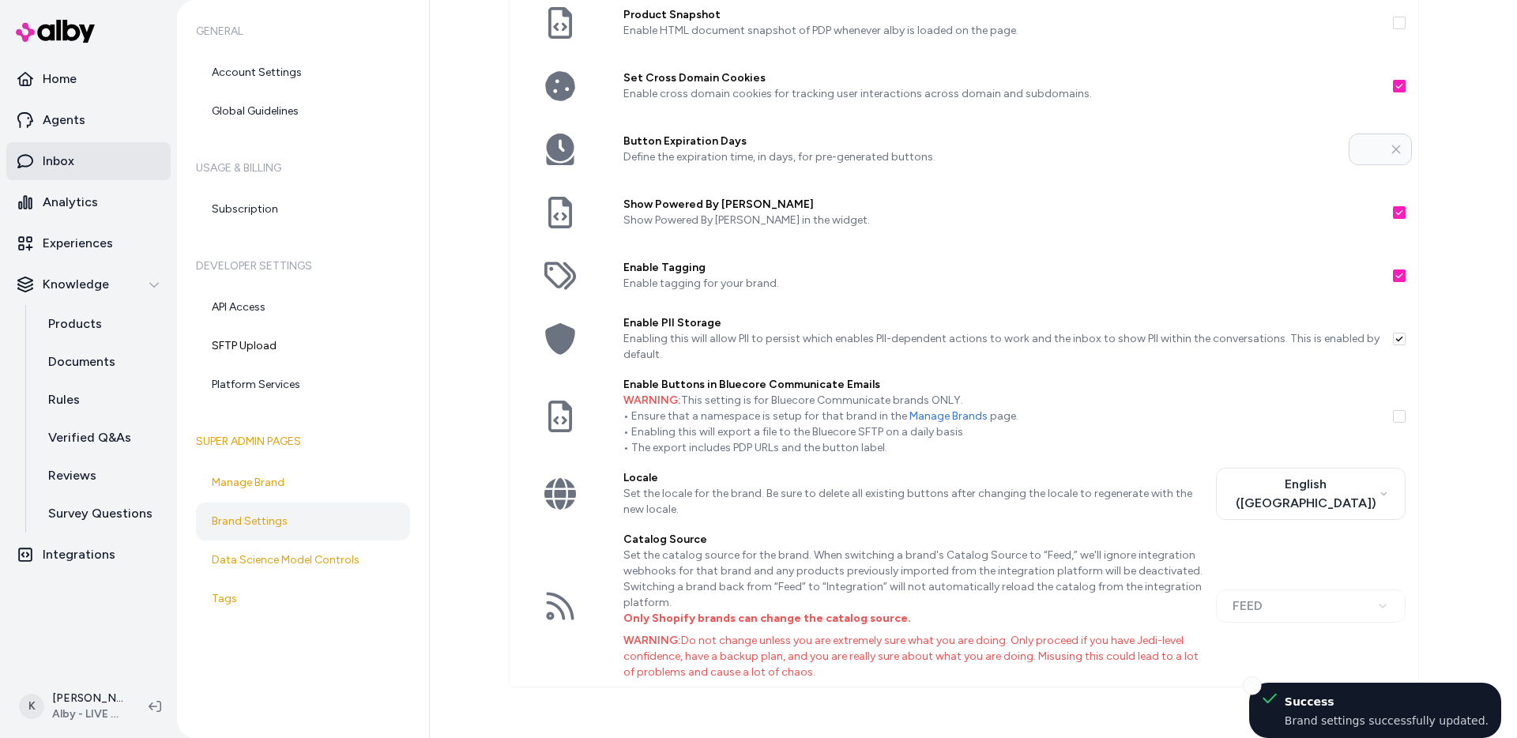
click at [79, 157] on link "Inbox" at bounding box center [88, 161] width 164 height 38
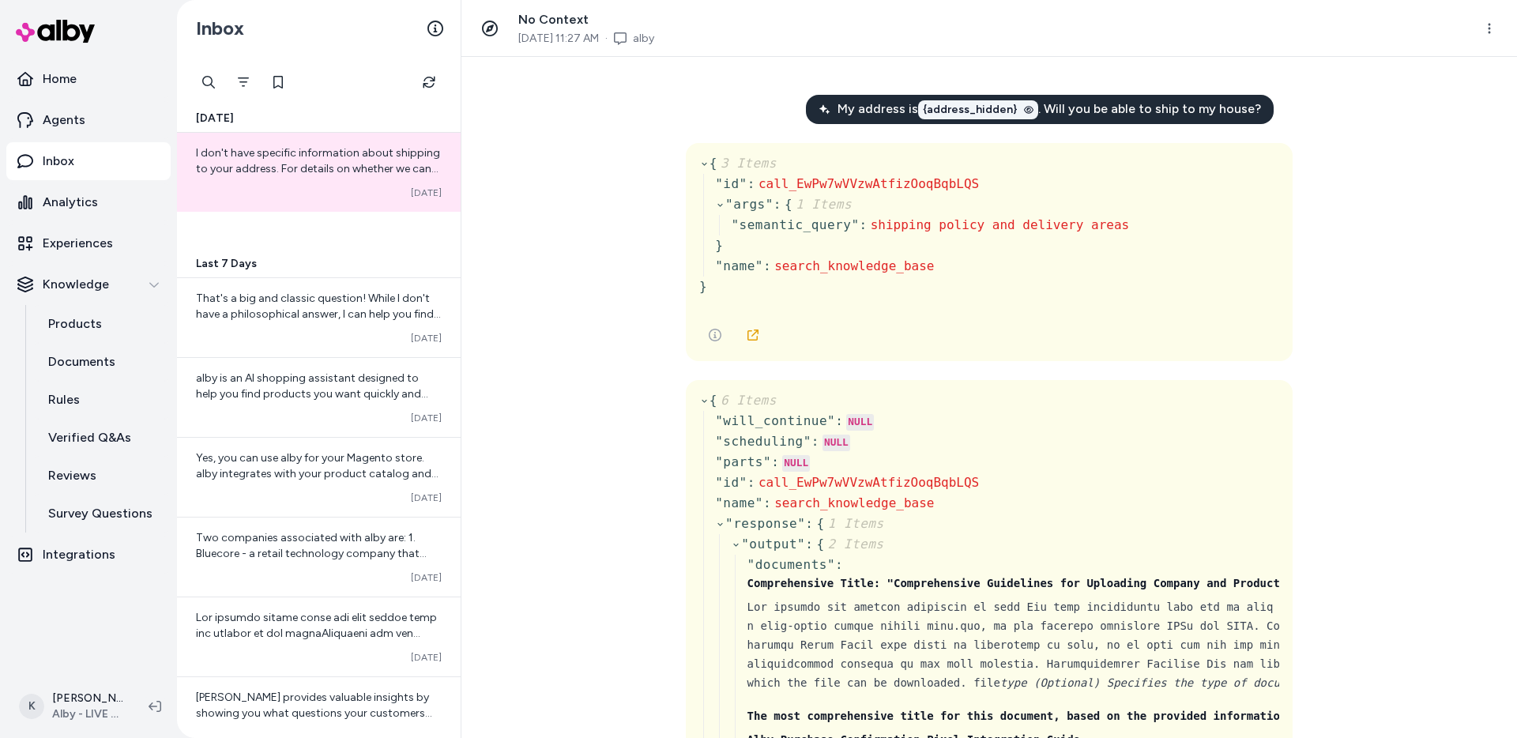
click at [996, 115] on span "{address_hidden}" at bounding box center [970, 110] width 95 height 16
